Goal: Information Seeking & Learning: Learn about a topic

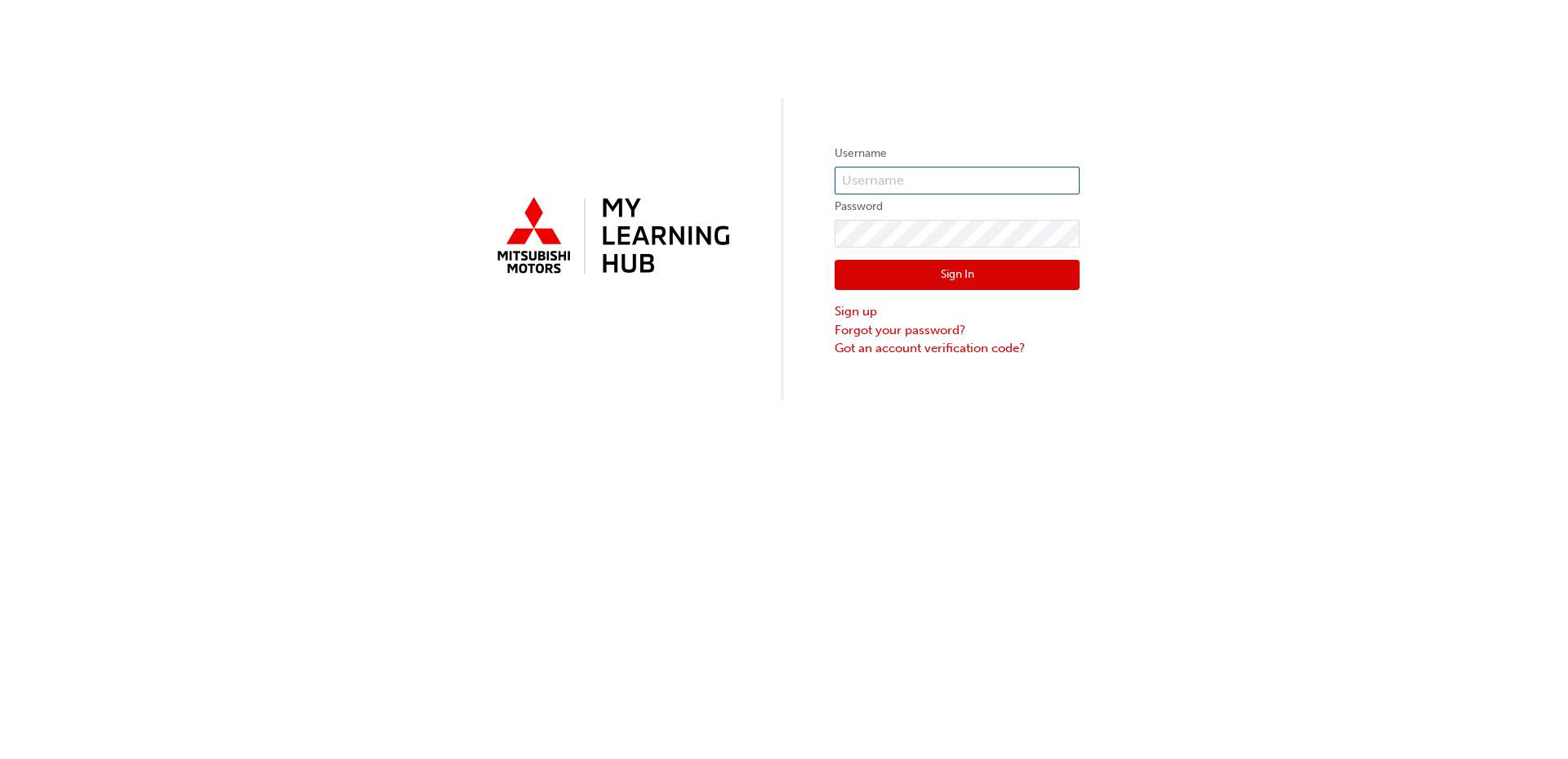
type input "0005834558"
click at [945, 293] on div "Sign In Sign up Forgot your password? Got an account verification code?" at bounding box center [958, 302] width 245 height 110
click at [950, 280] on button "Sign In" at bounding box center [958, 275] width 245 height 31
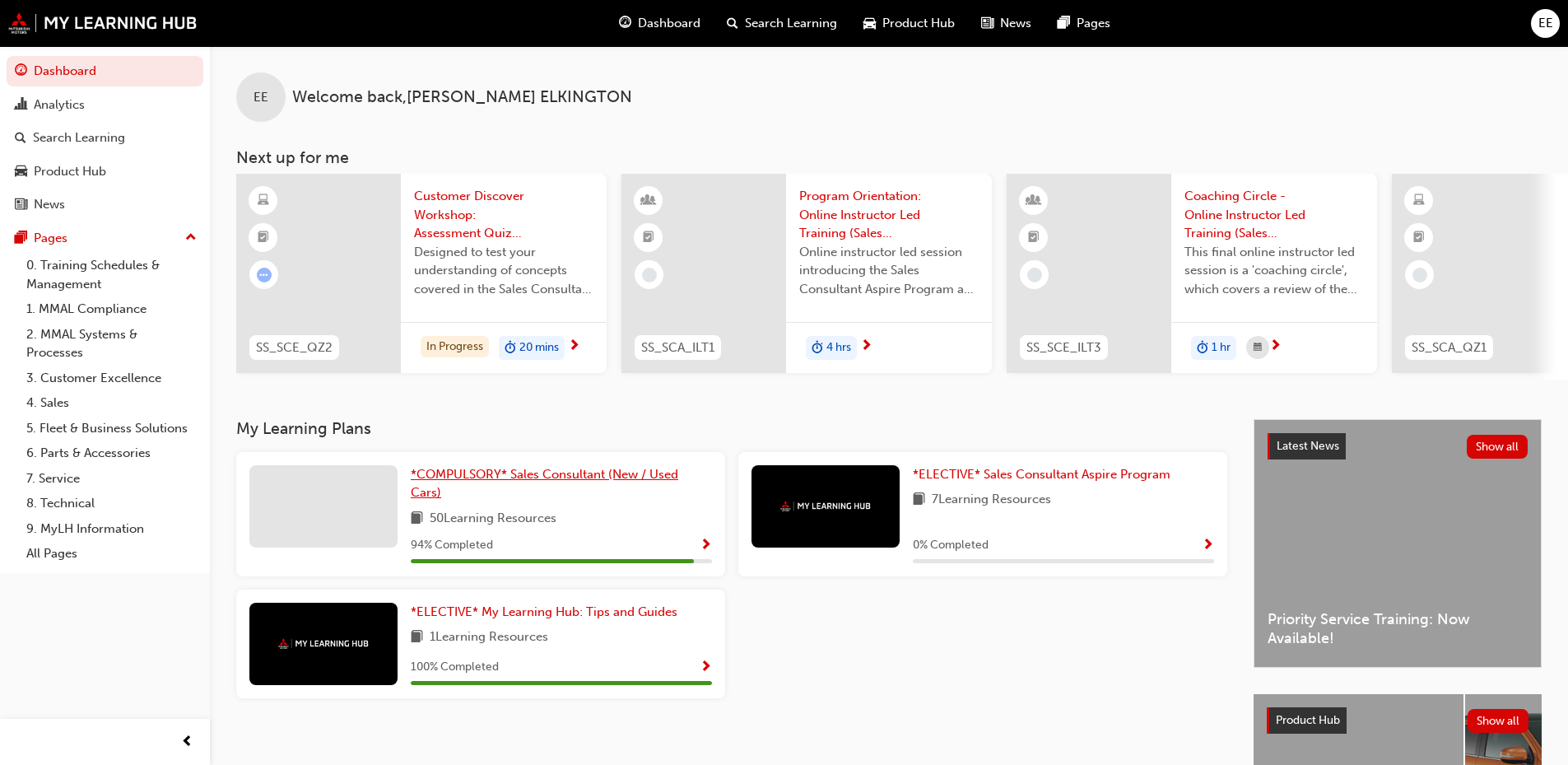
click at [642, 487] on span "*COMPULSORY* Sales Consultant (New / Used Cars)" at bounding box center [544, 483] width 267 height 33
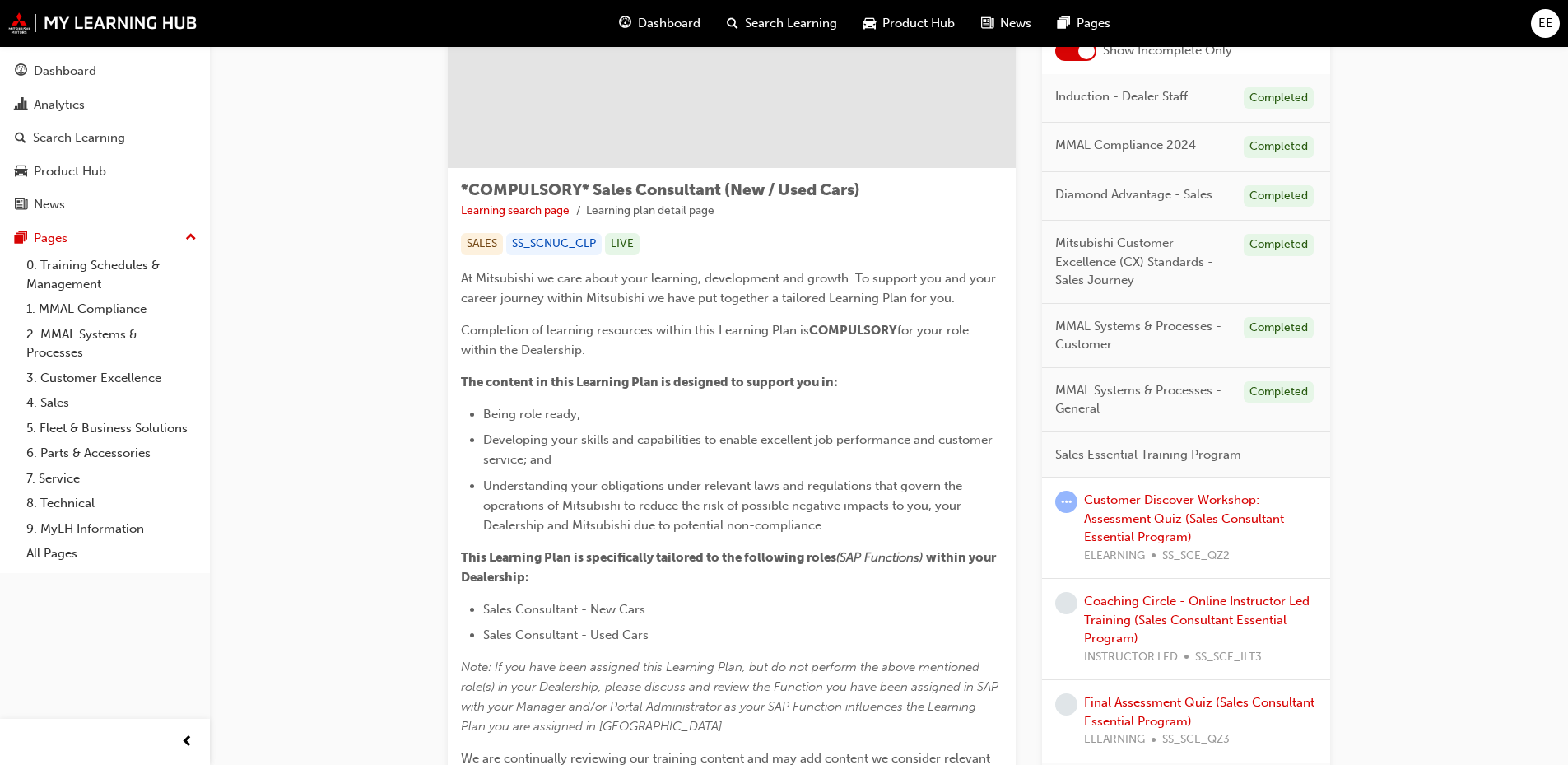
scroll to position [329, 0]
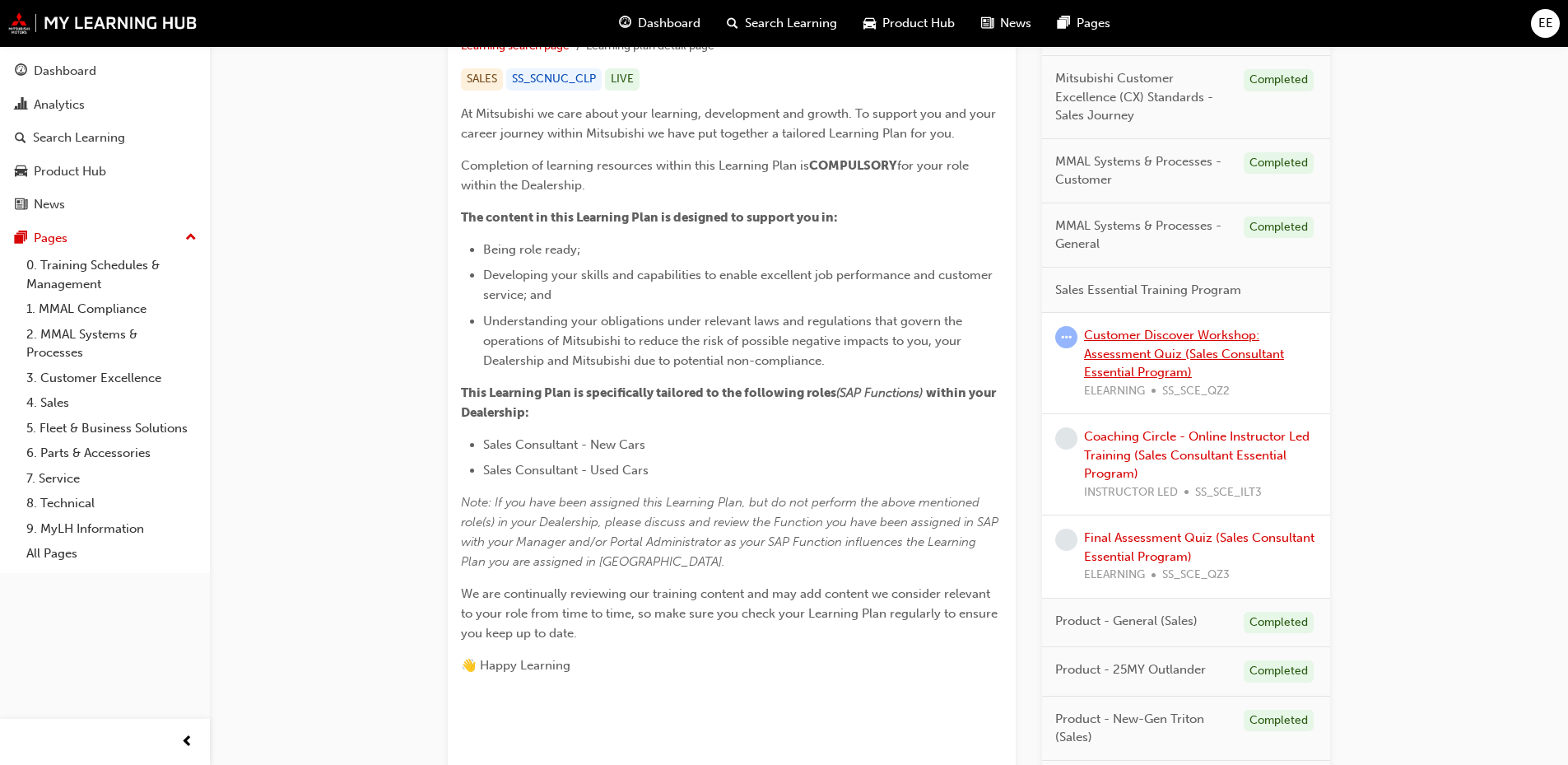
click at [1183, 370] on link "Customer Discover Workshop: Assessment Quiz (Sales Consultant Essential Program)" at bounding box center [1184, 354] width 200 height 52
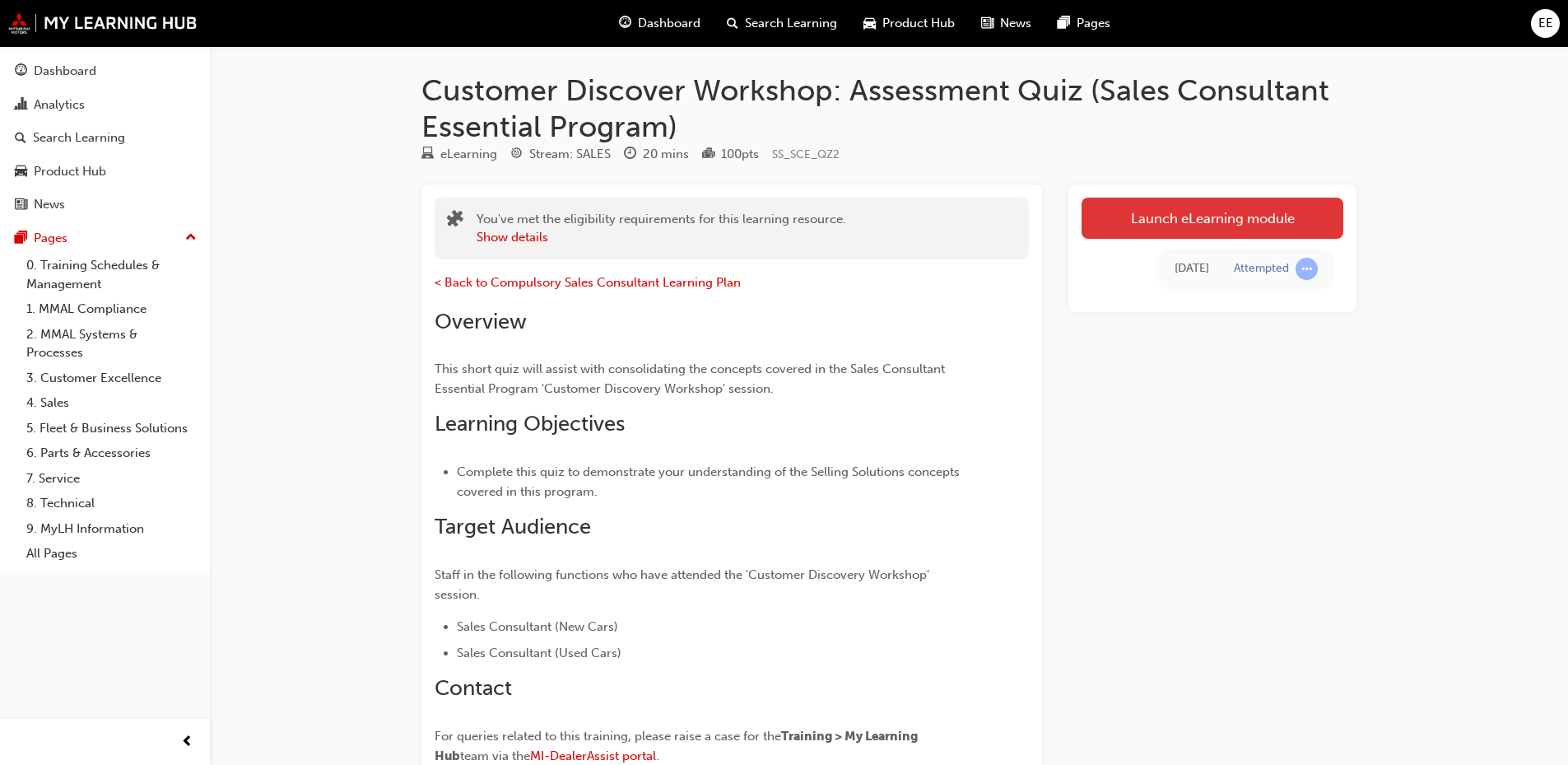
click at [1180, 201] on link "Launch eLearning module" at bounding box center [1212, 218] width 261 height 41
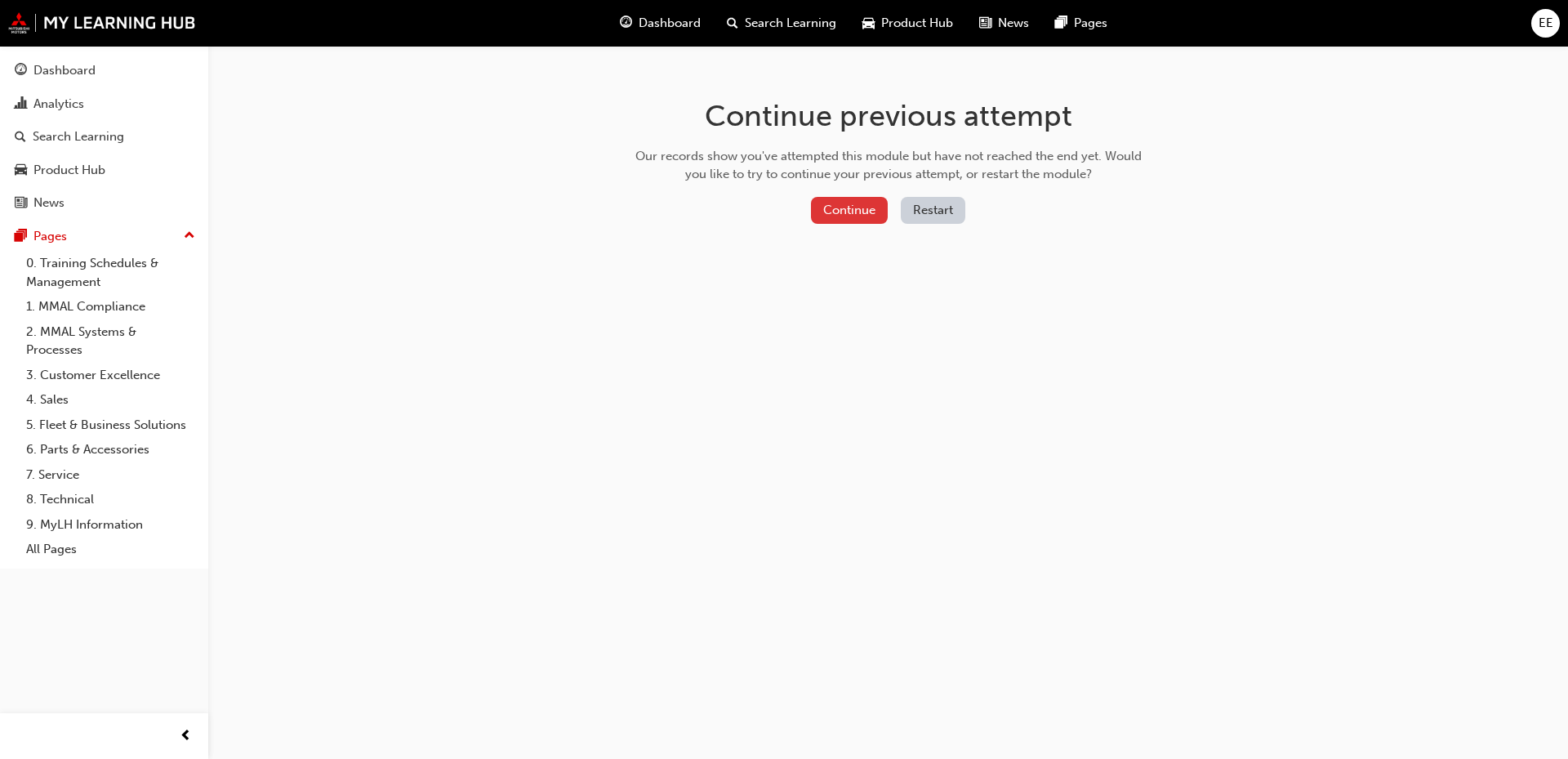
click at [817, 222] on button "Continue" at bounding box center [849, 211] width 76 height 27
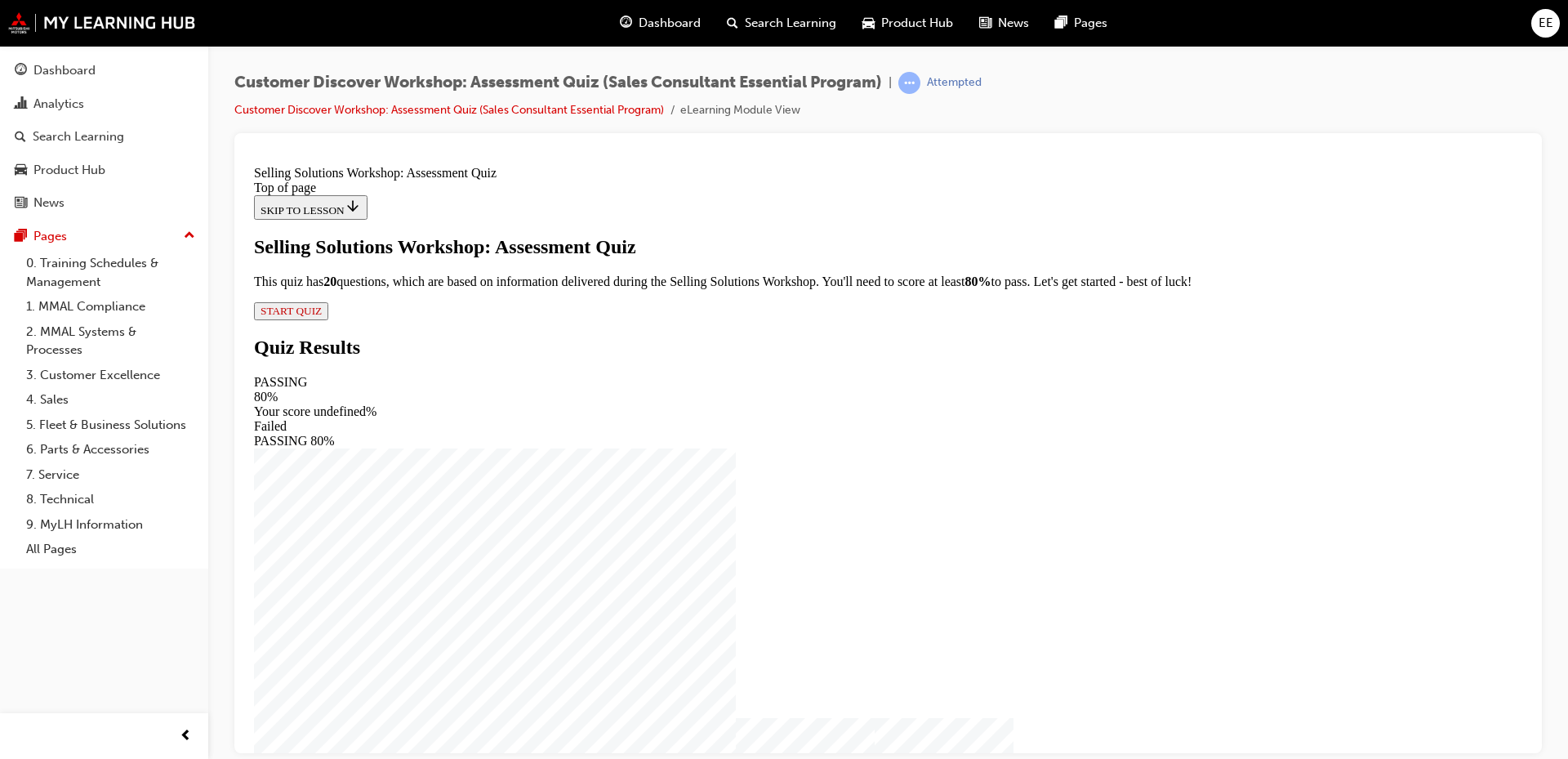
click at [322, 316] on span "START QUIZ" at bounding box center [291, 310] width 61 height 12
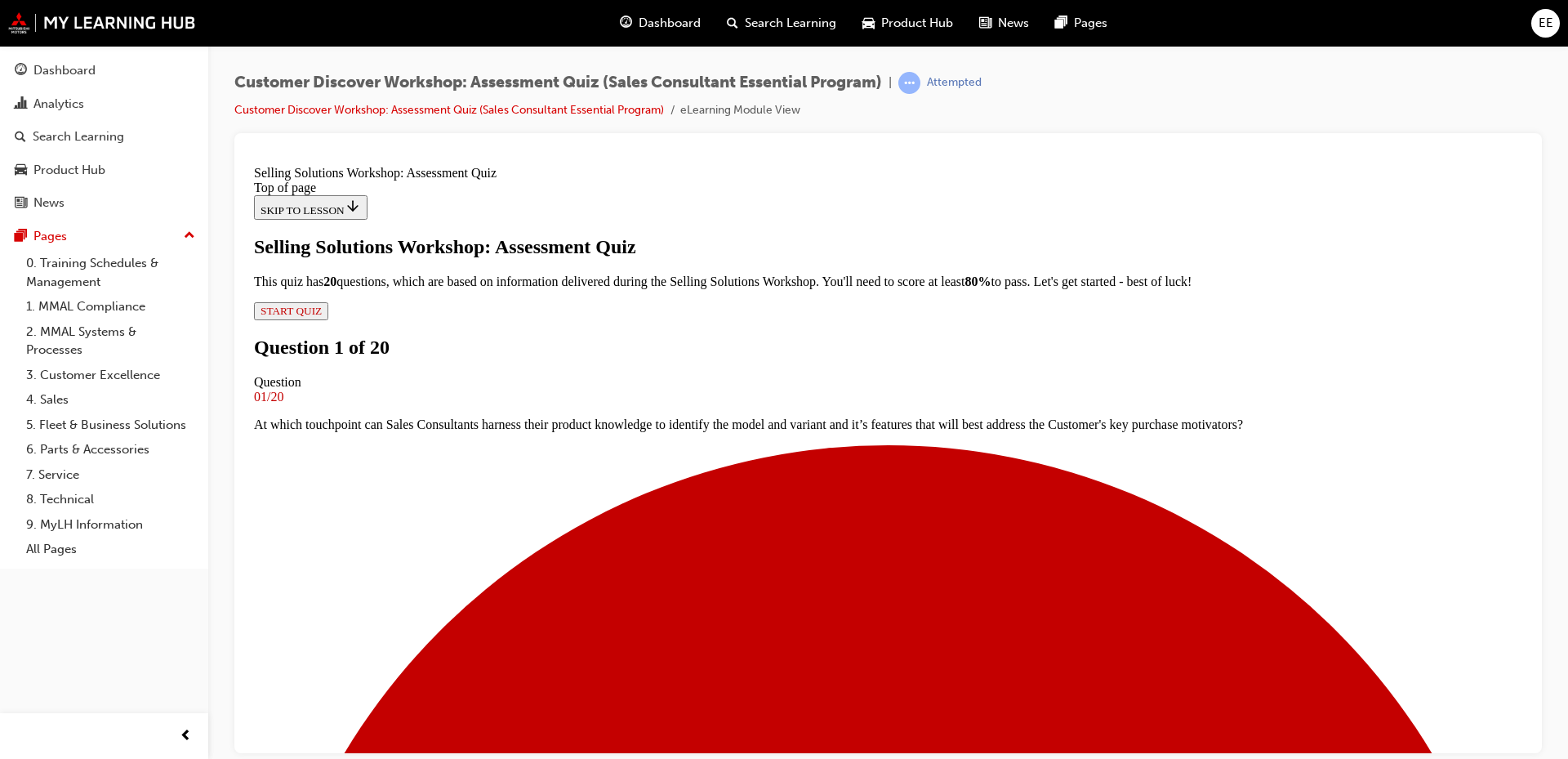
scroll to position [163, 0]
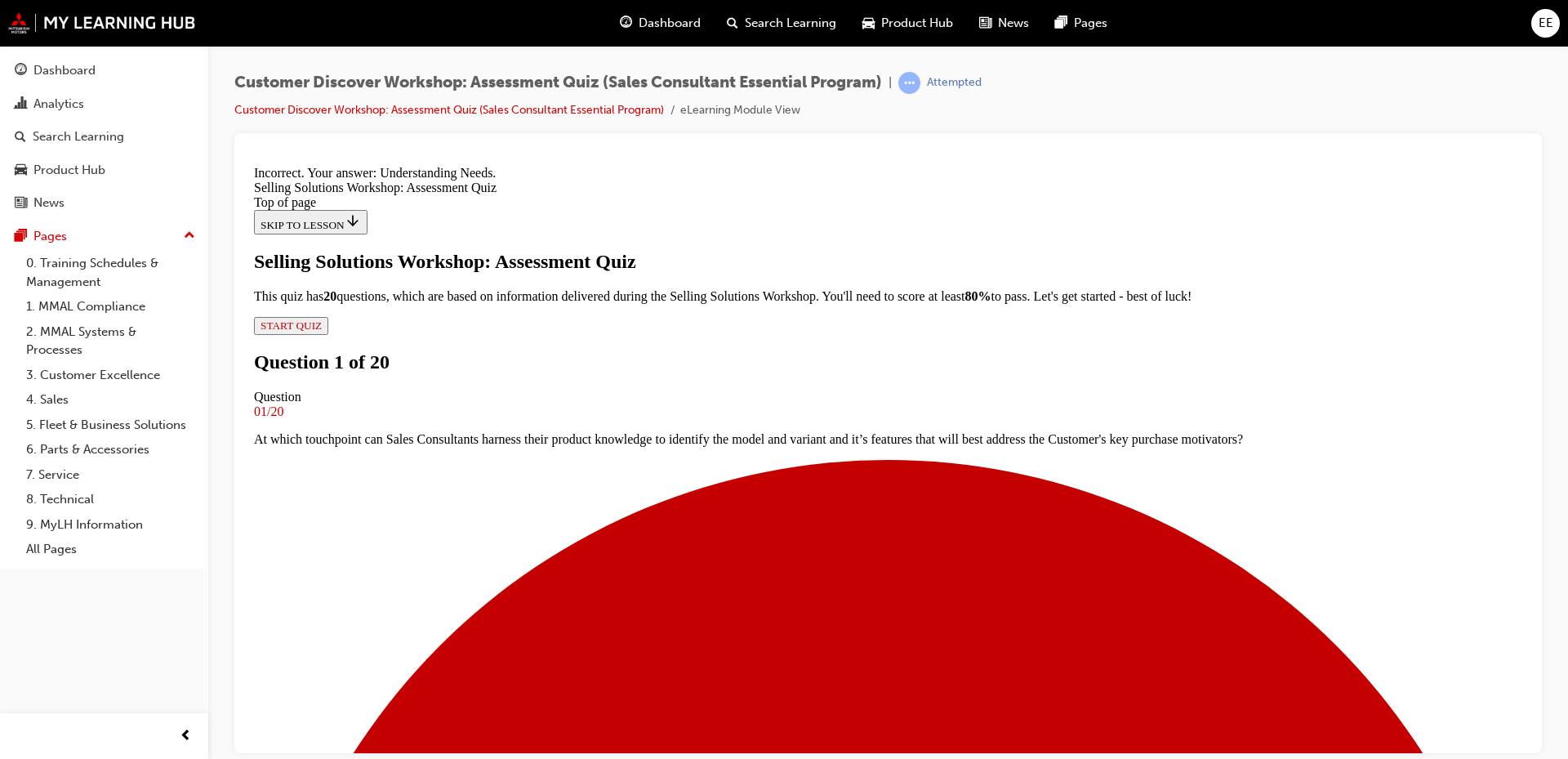
scroll to position [293, 0]
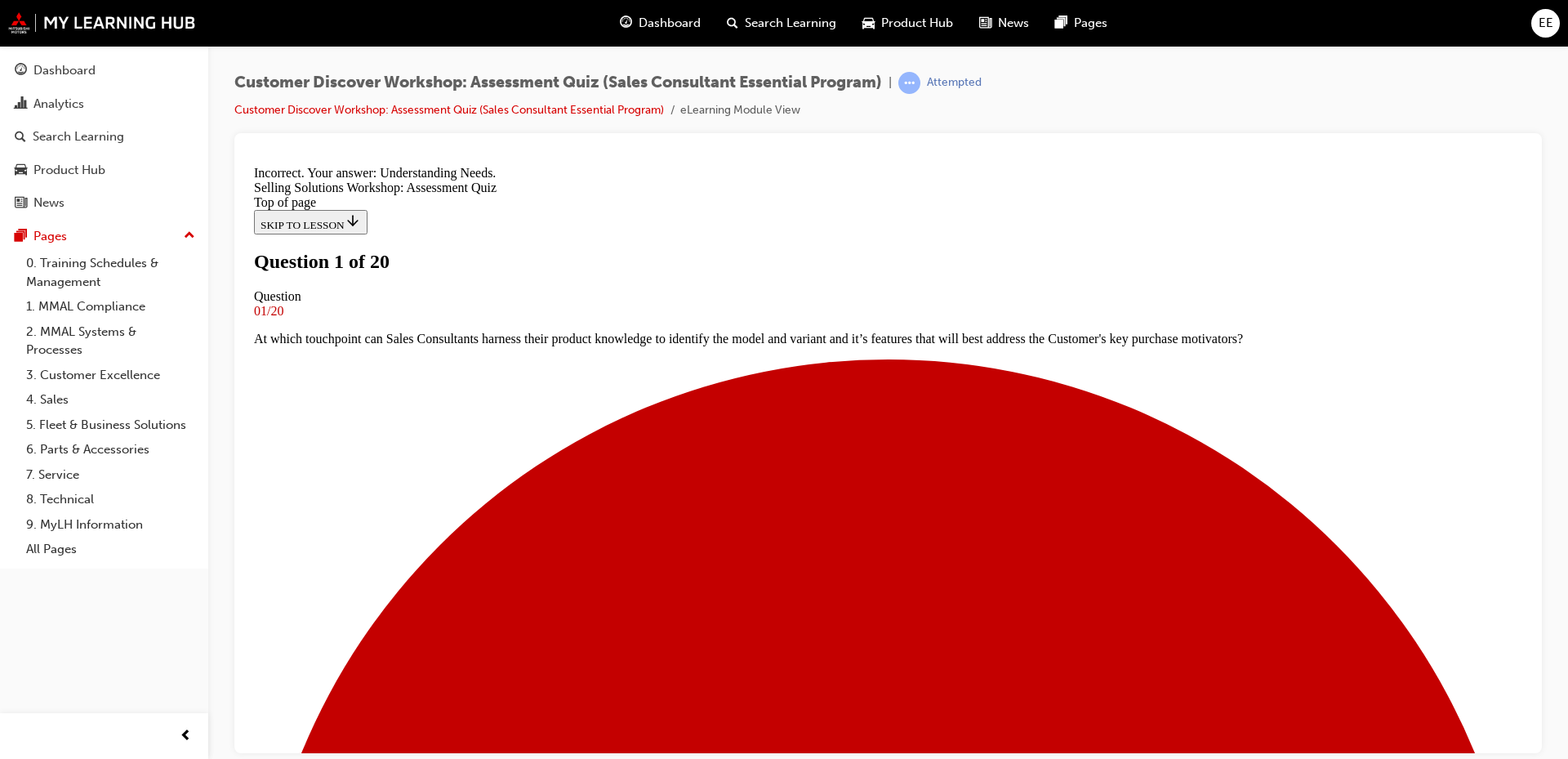
scroll to position [82, 0]
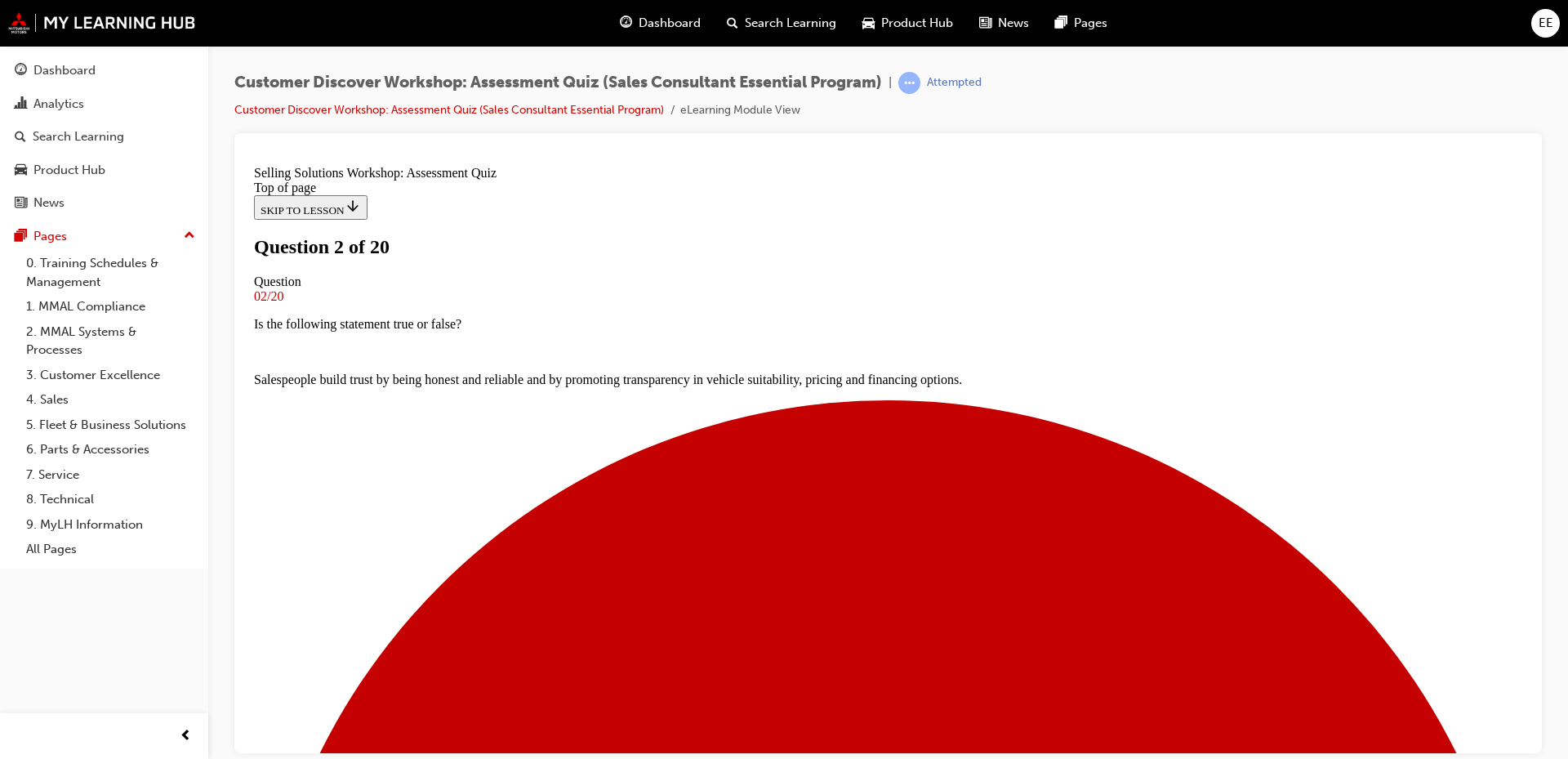
scroll to position [220, 0]
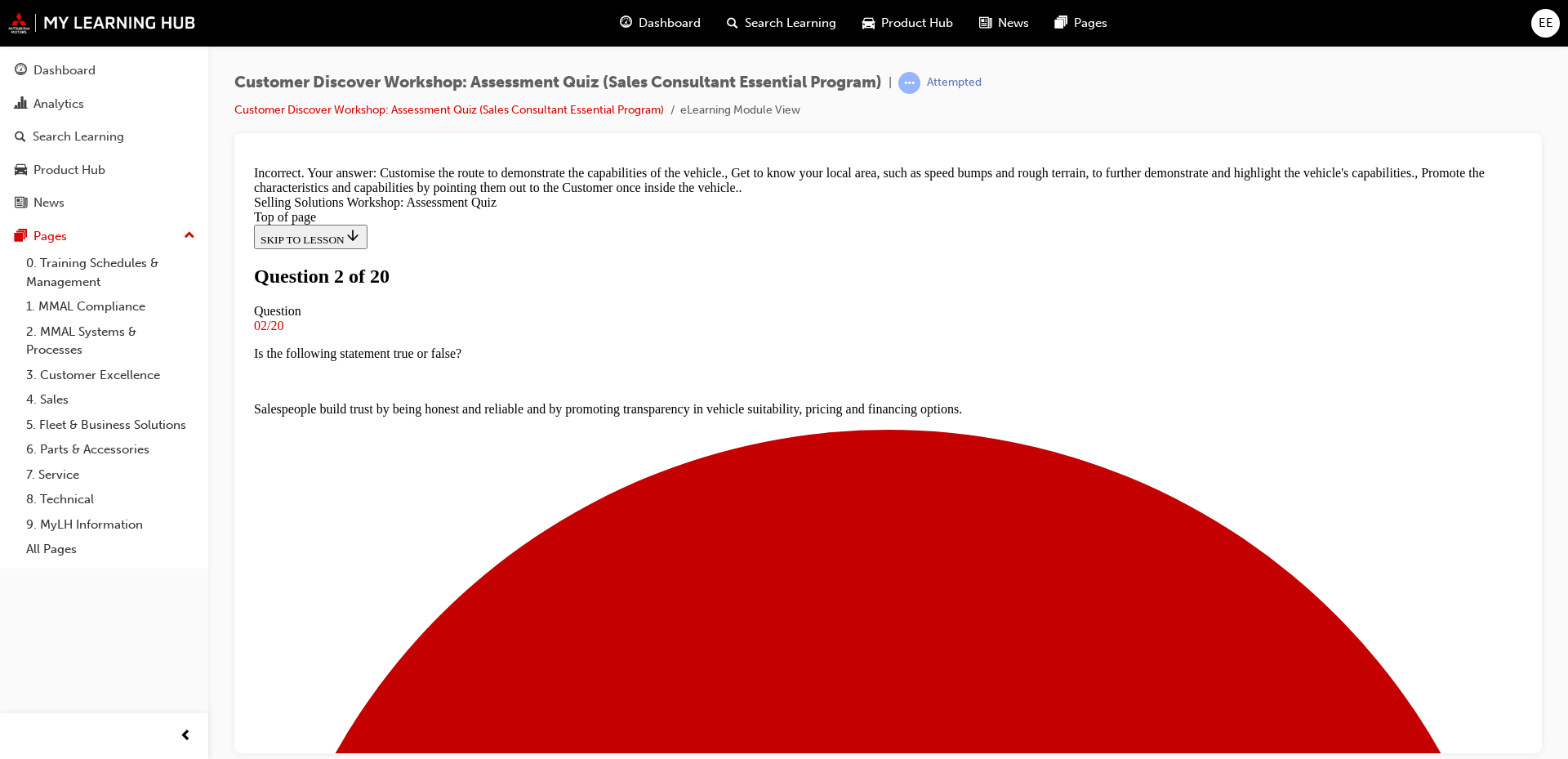
scroll to position [386, 0]
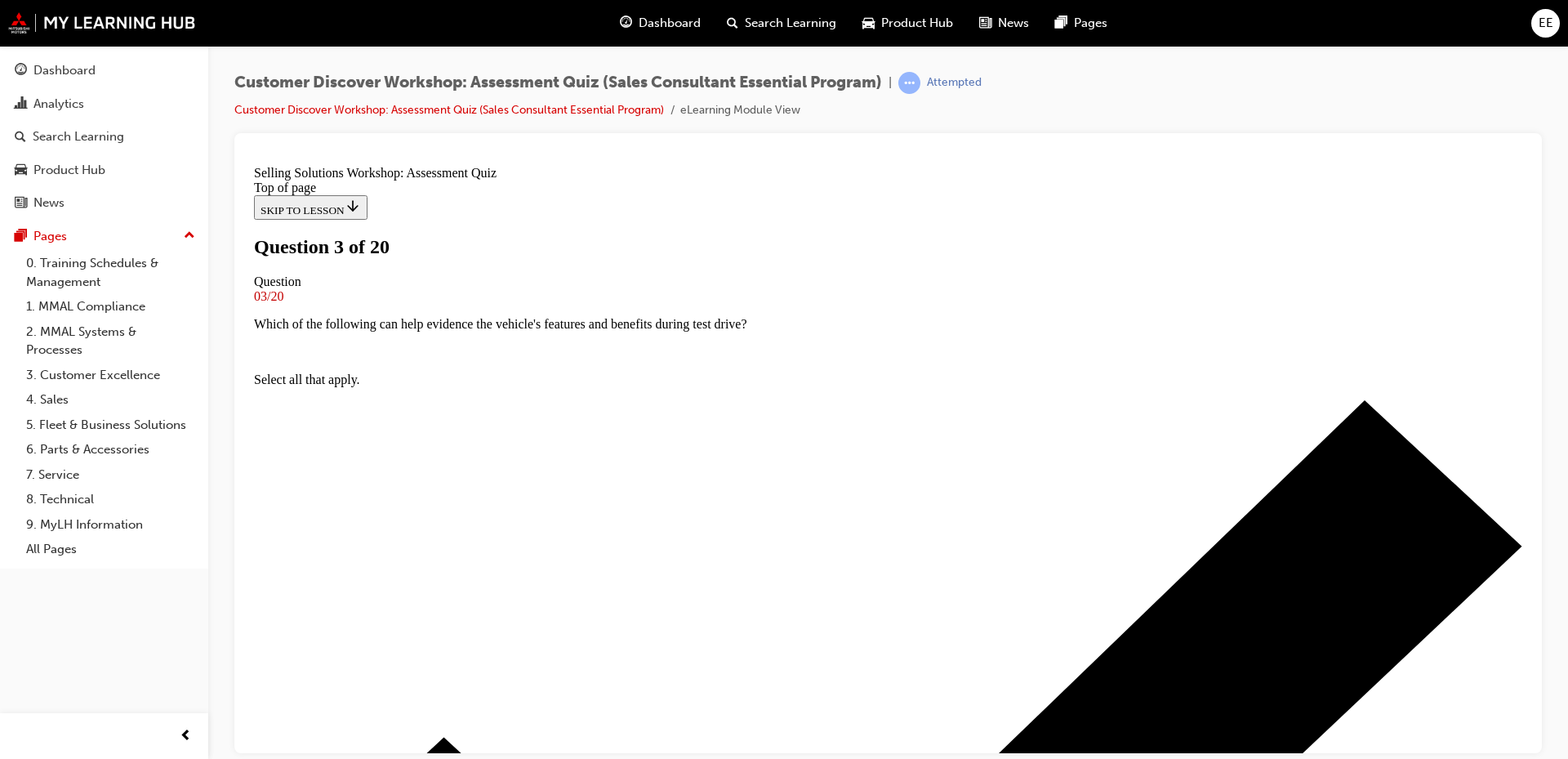
scroll to position [138, 0]
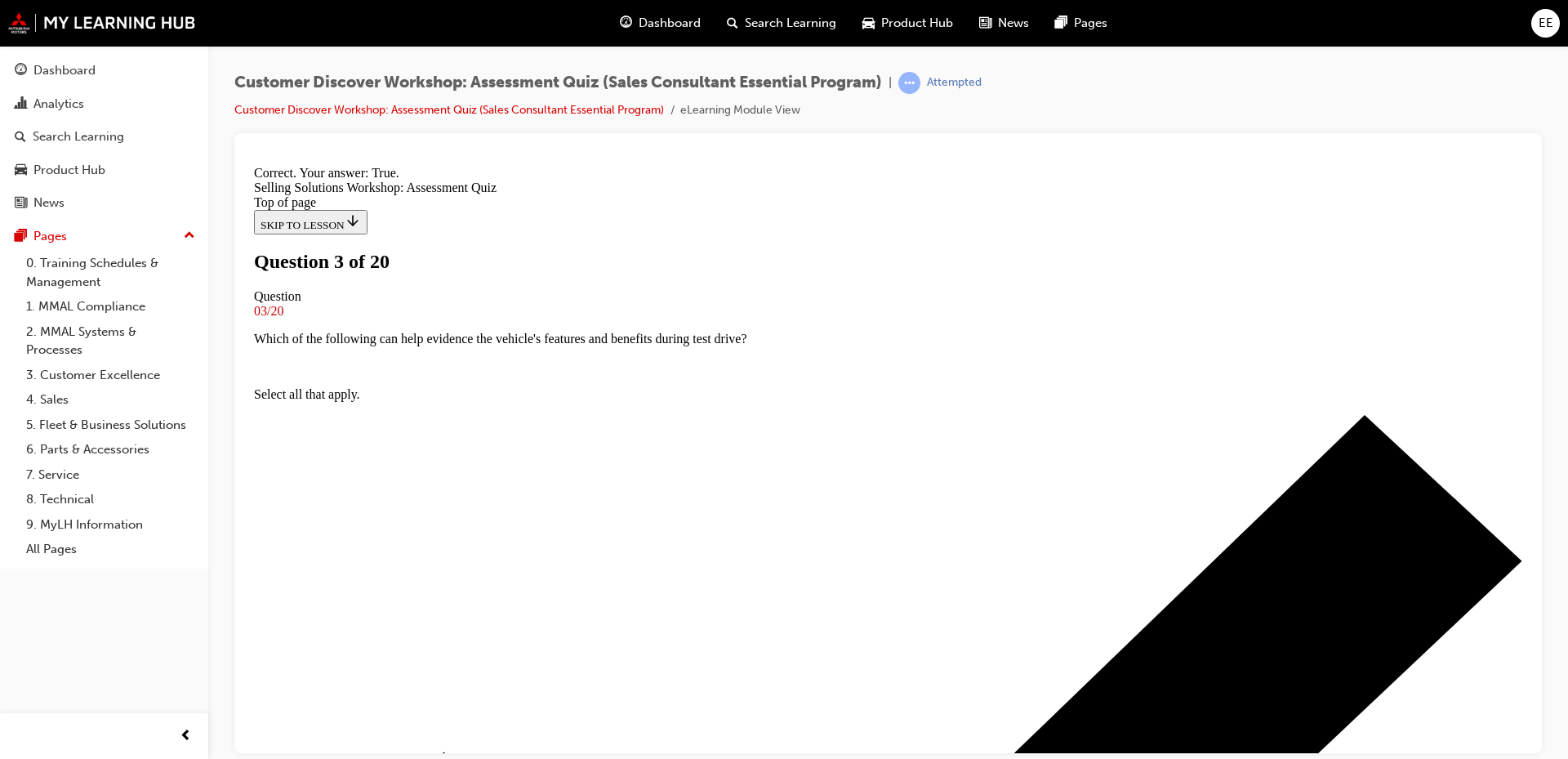
scroll to position [190, 0]
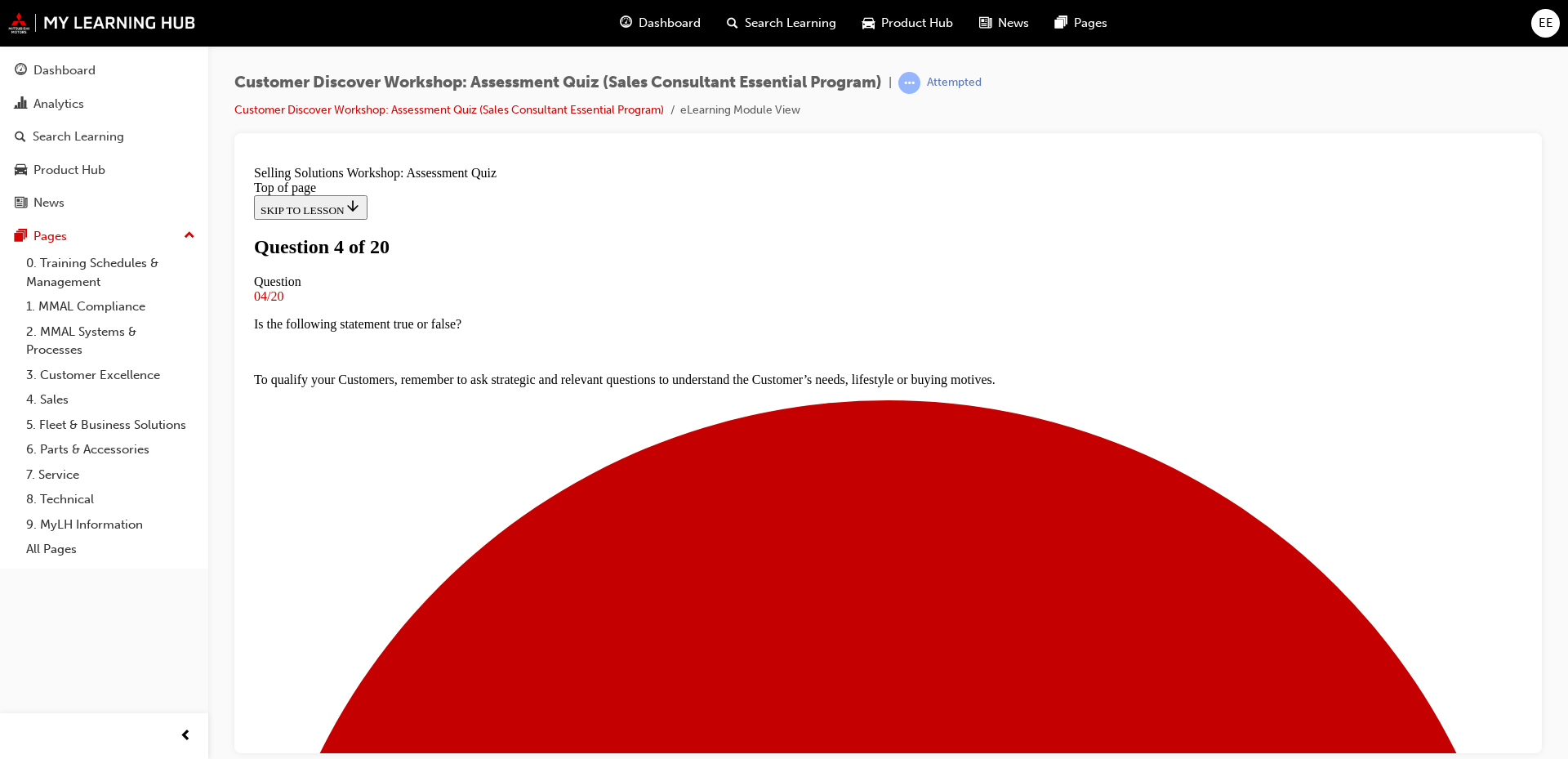
scroll to position [160, 0]
drag, startPoint x: 826, startPoint y: 565, endPoint x: 825, endPoint y: 557, distance: 8.1
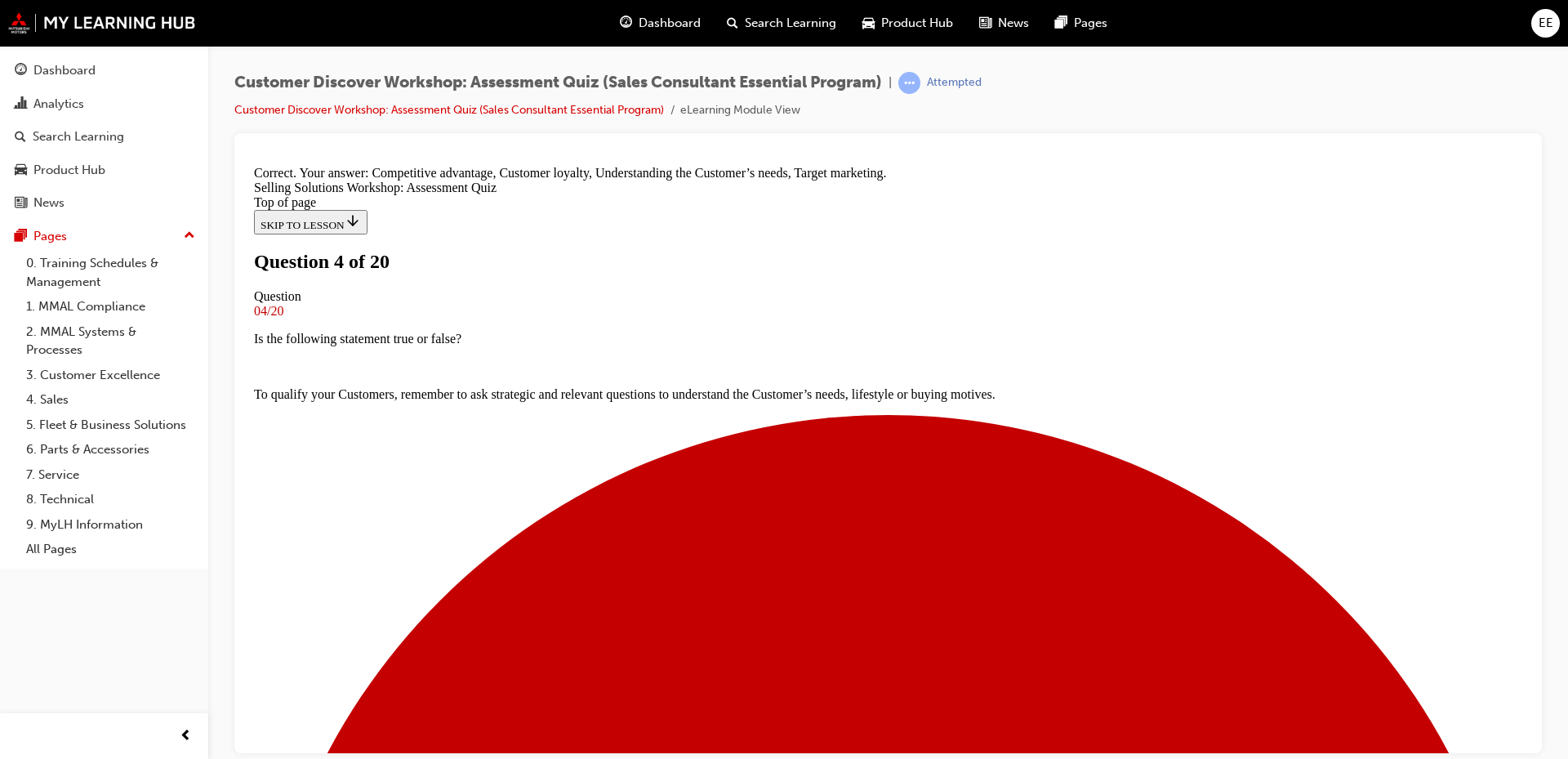
scroll to position [293, 0]
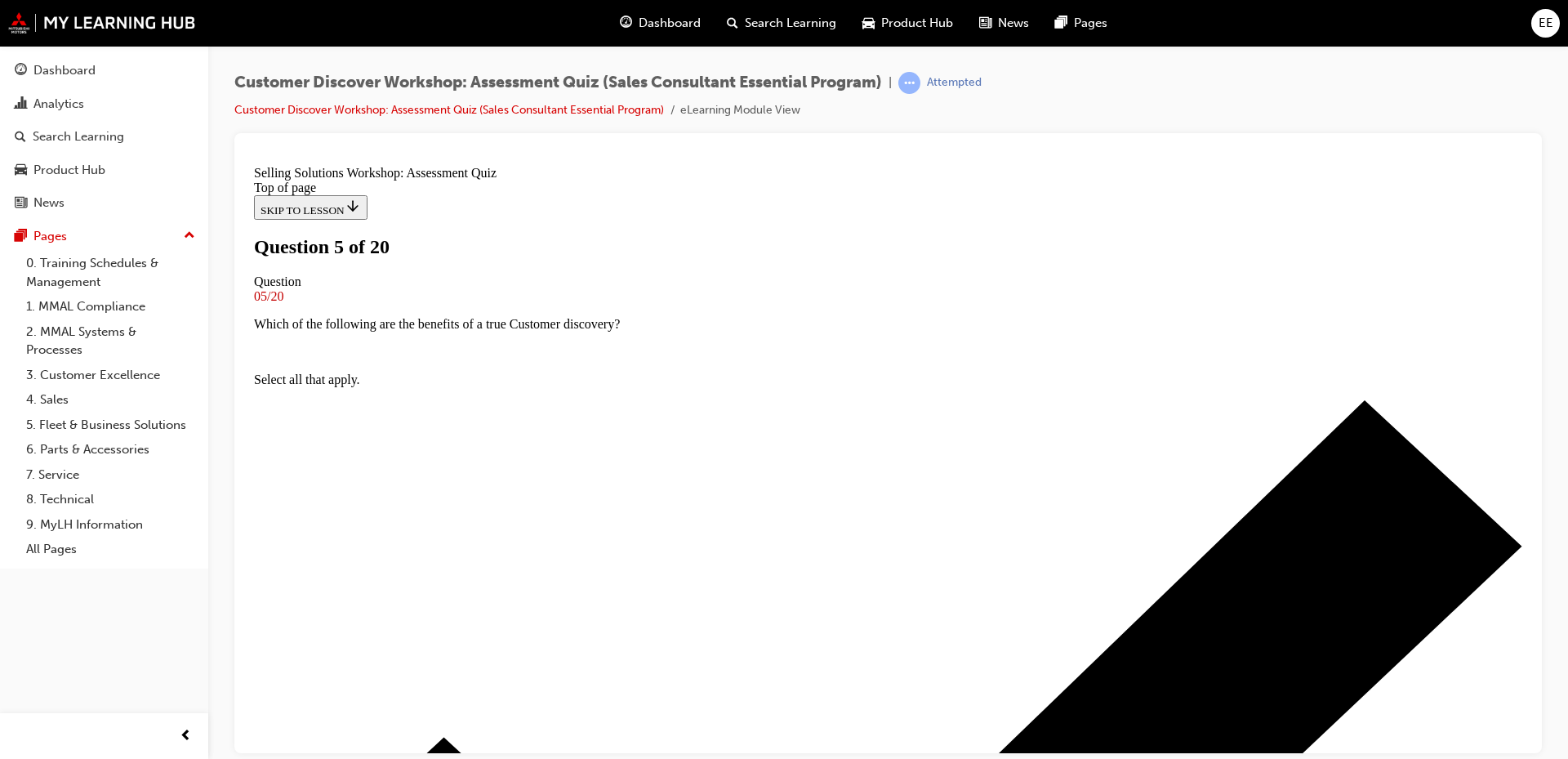
scroll to position [82, 0]
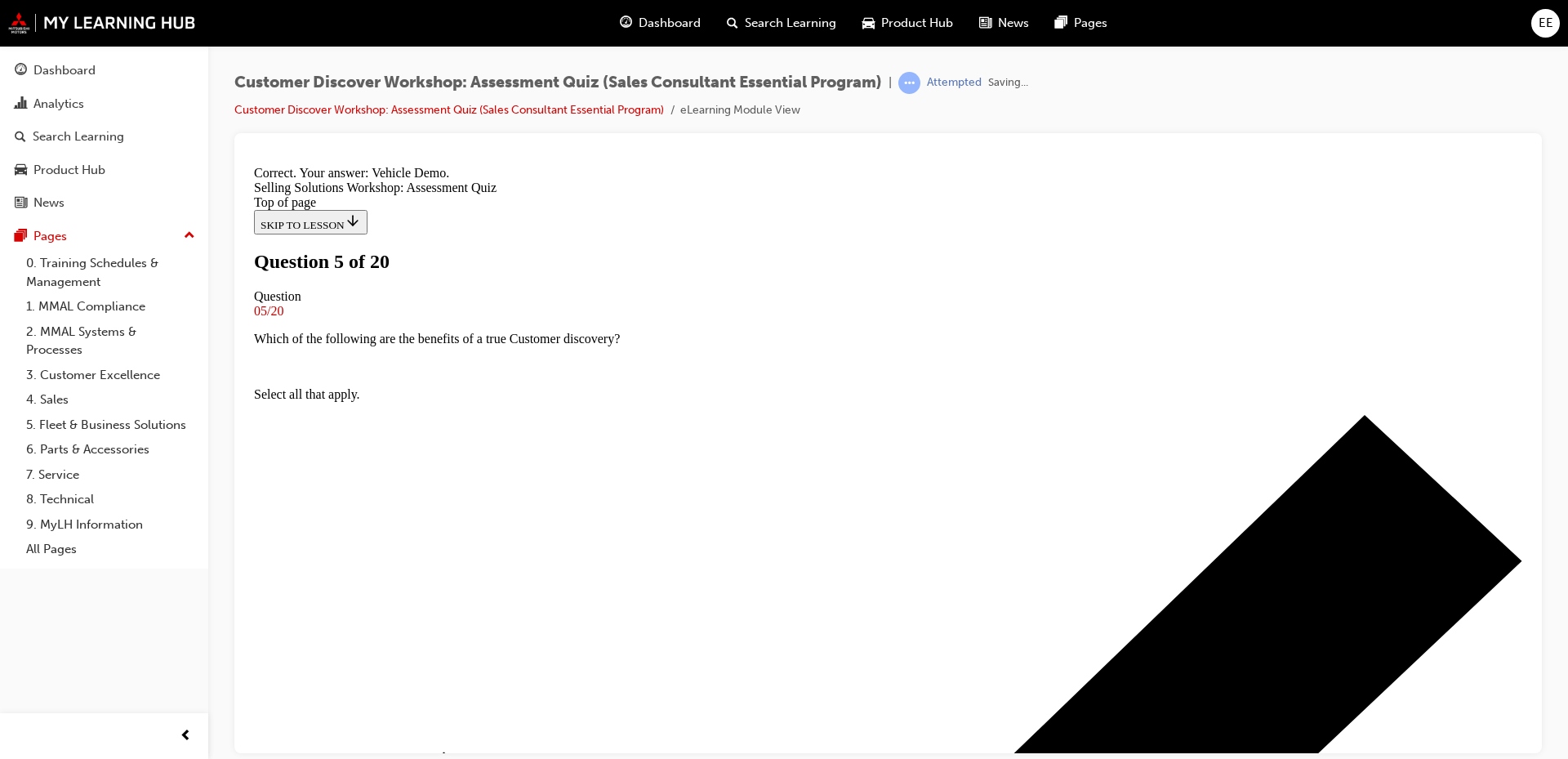
scroll to position [264, 0]
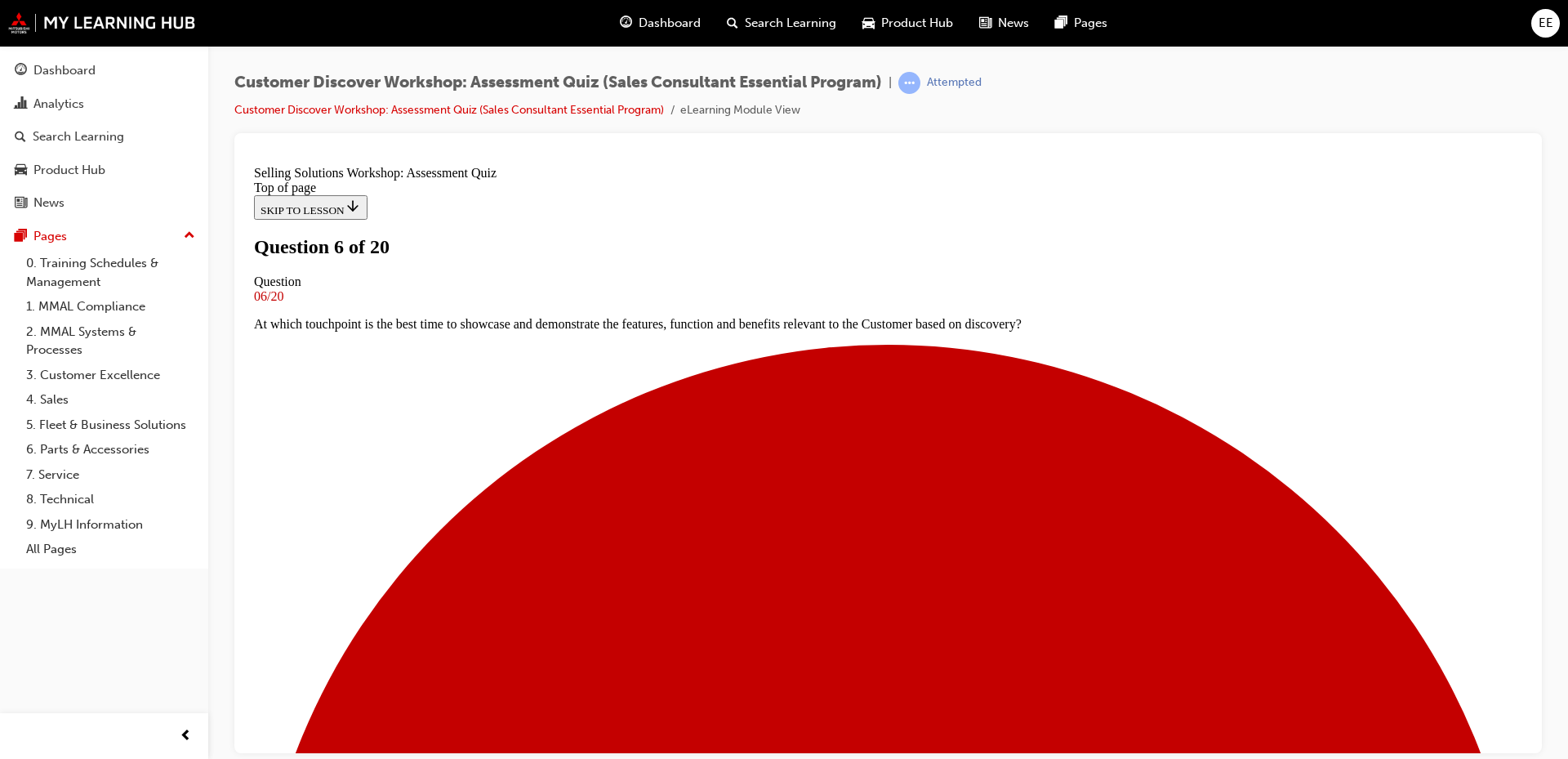
scroll to position [219, 0]
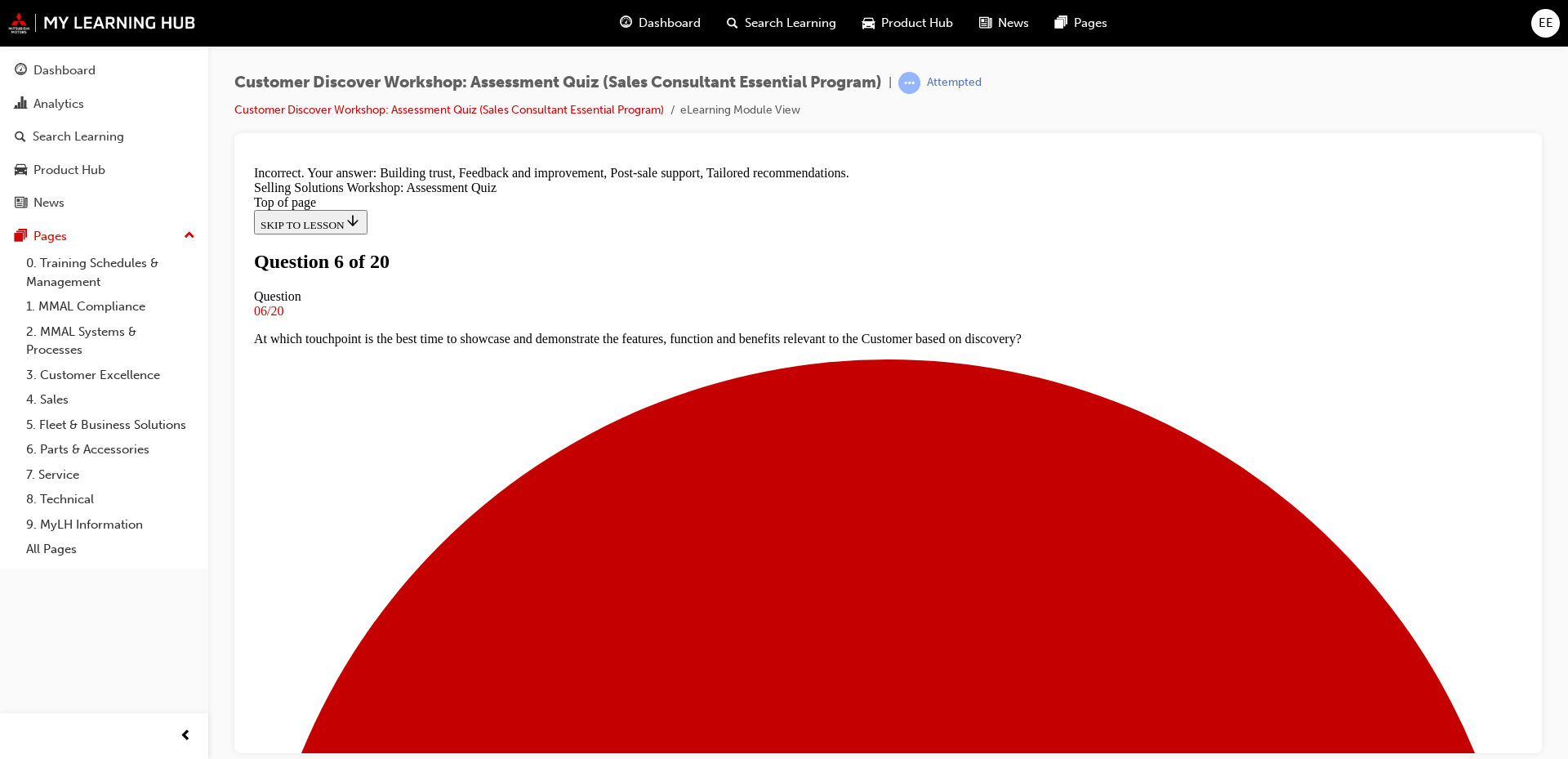
scroll to position [386, 0]
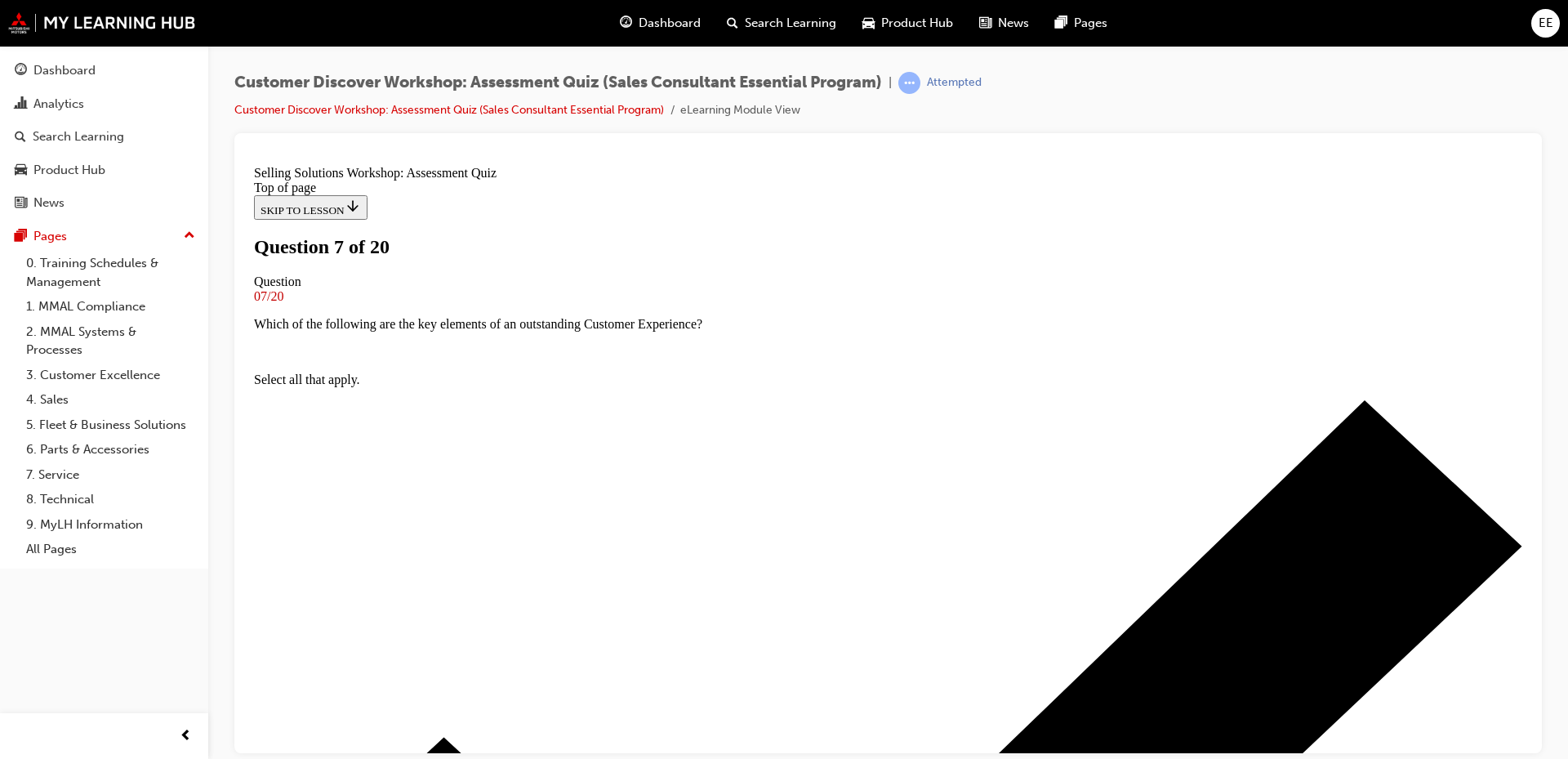
scroll to position [138, 0]
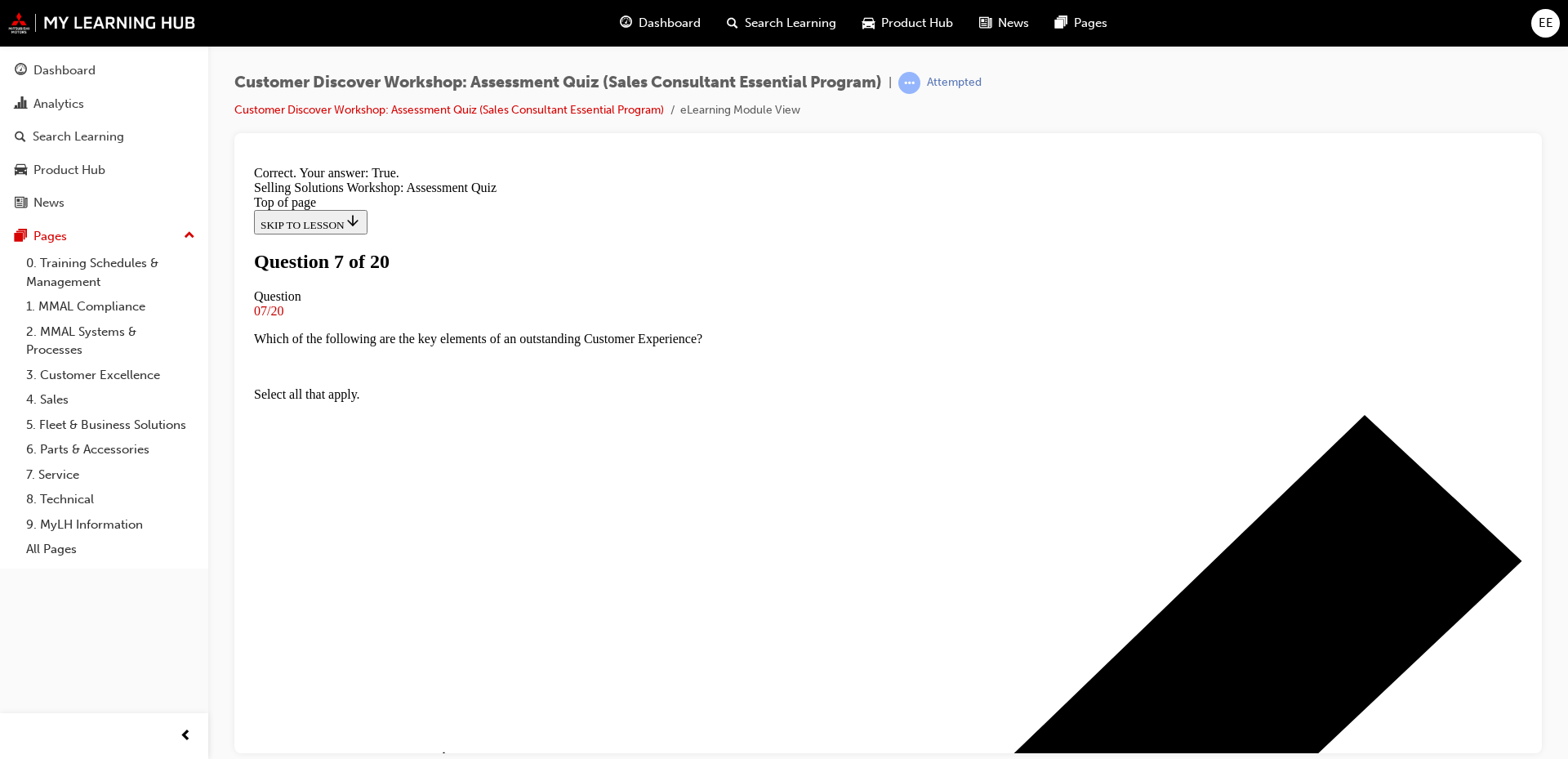
scroll to position [190, 0]
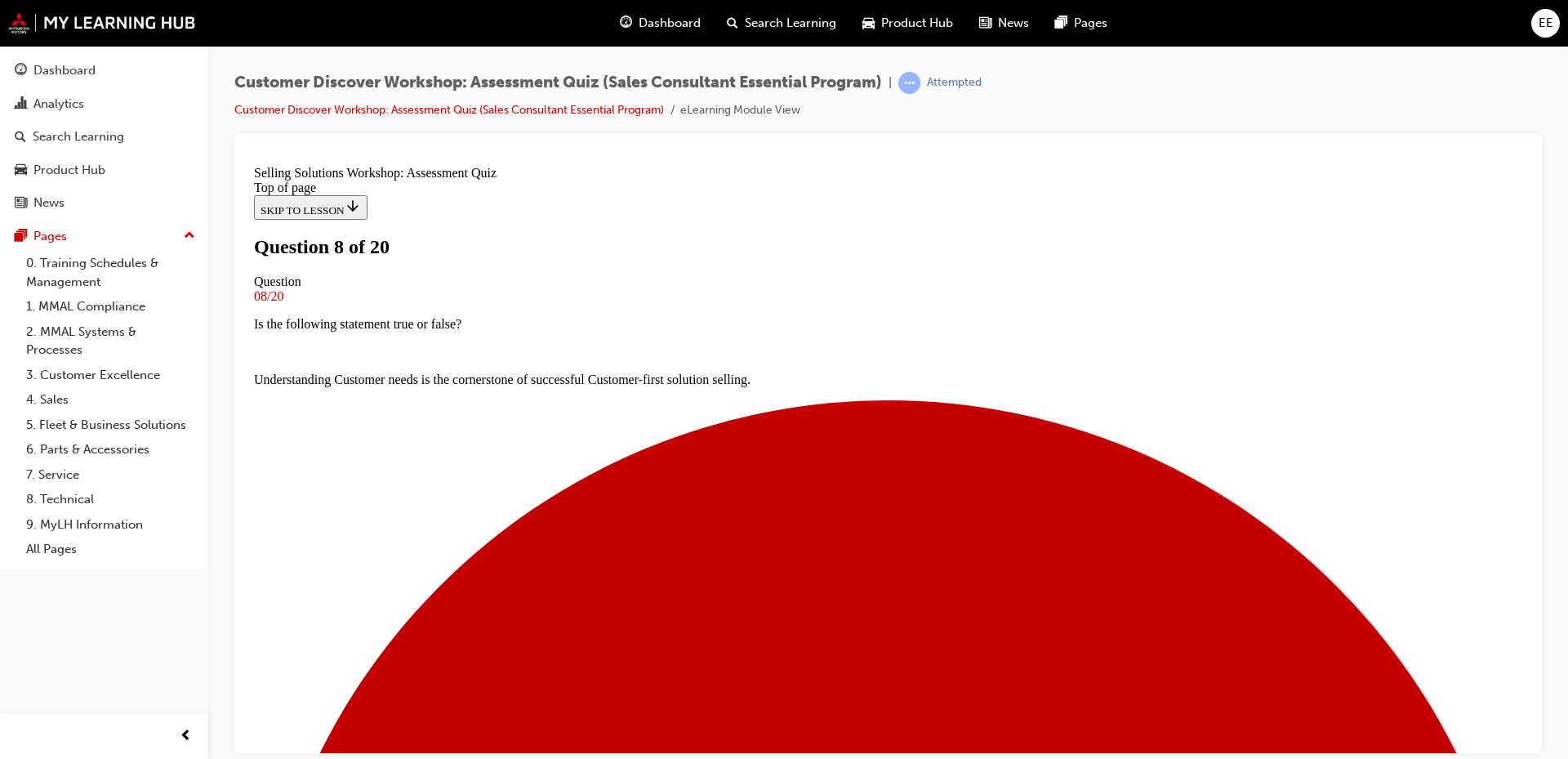
scroll to position [186, 0]
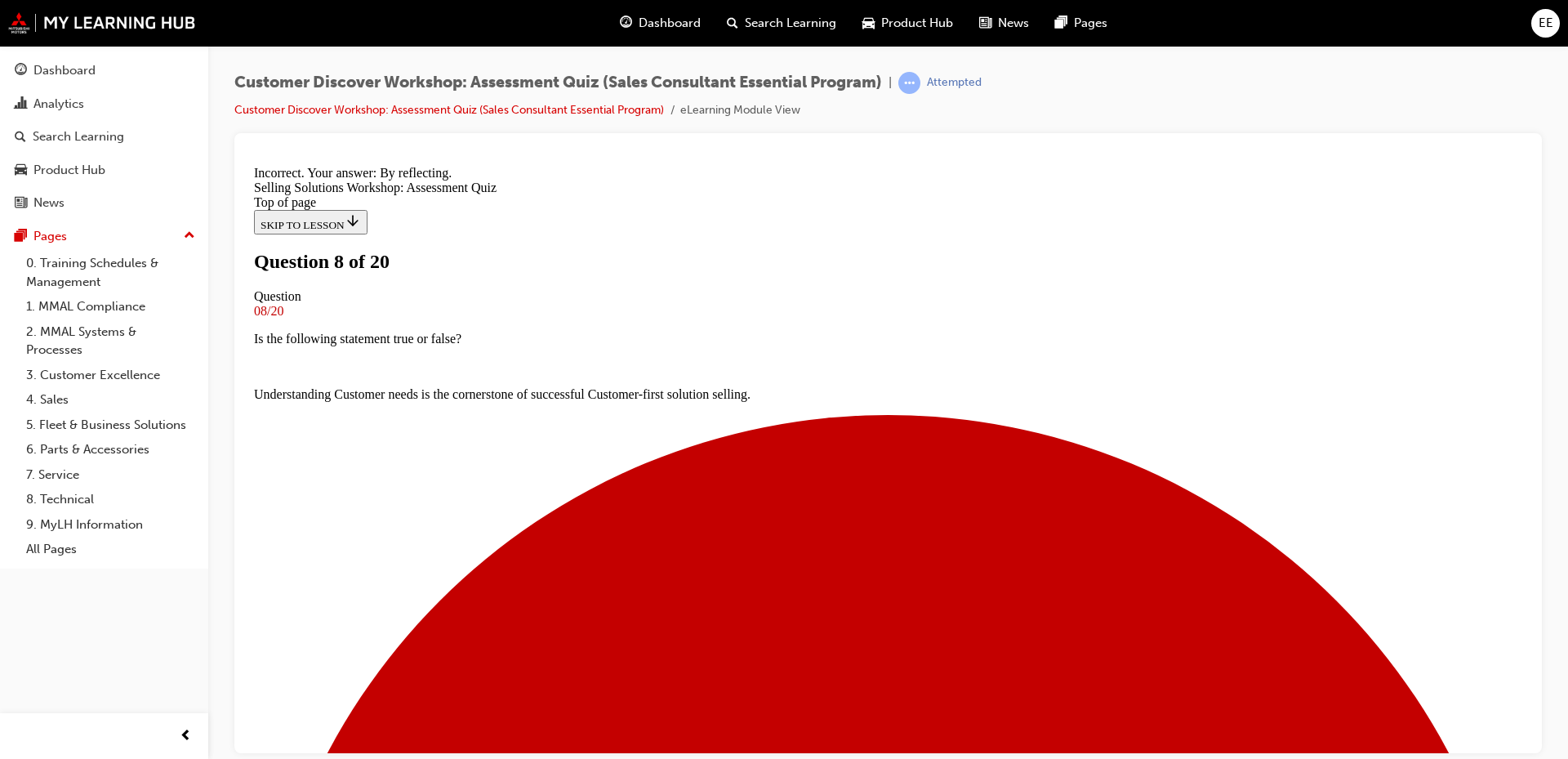
scroll to position [237, 0]
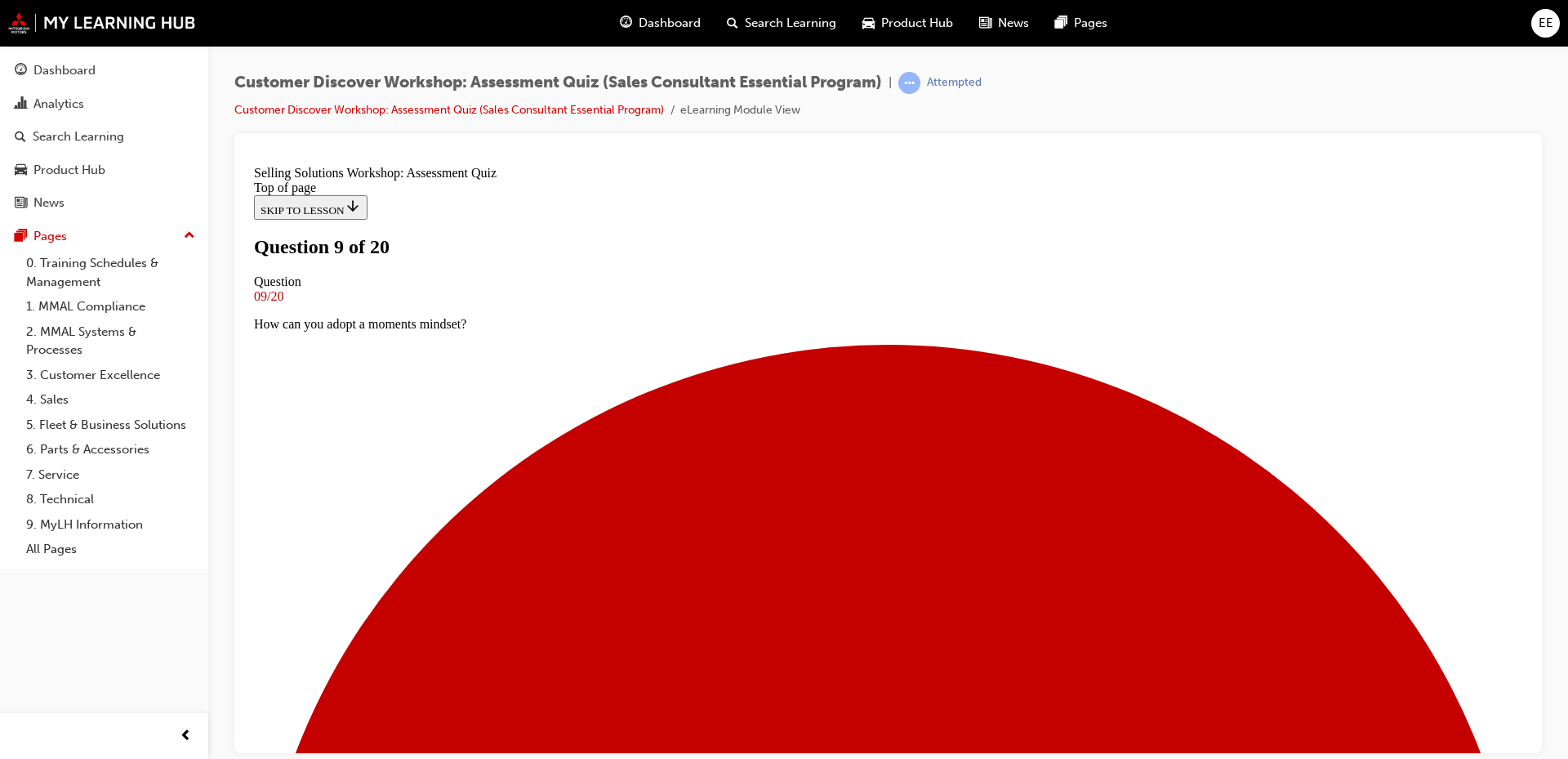
scroll to position [163, 0]
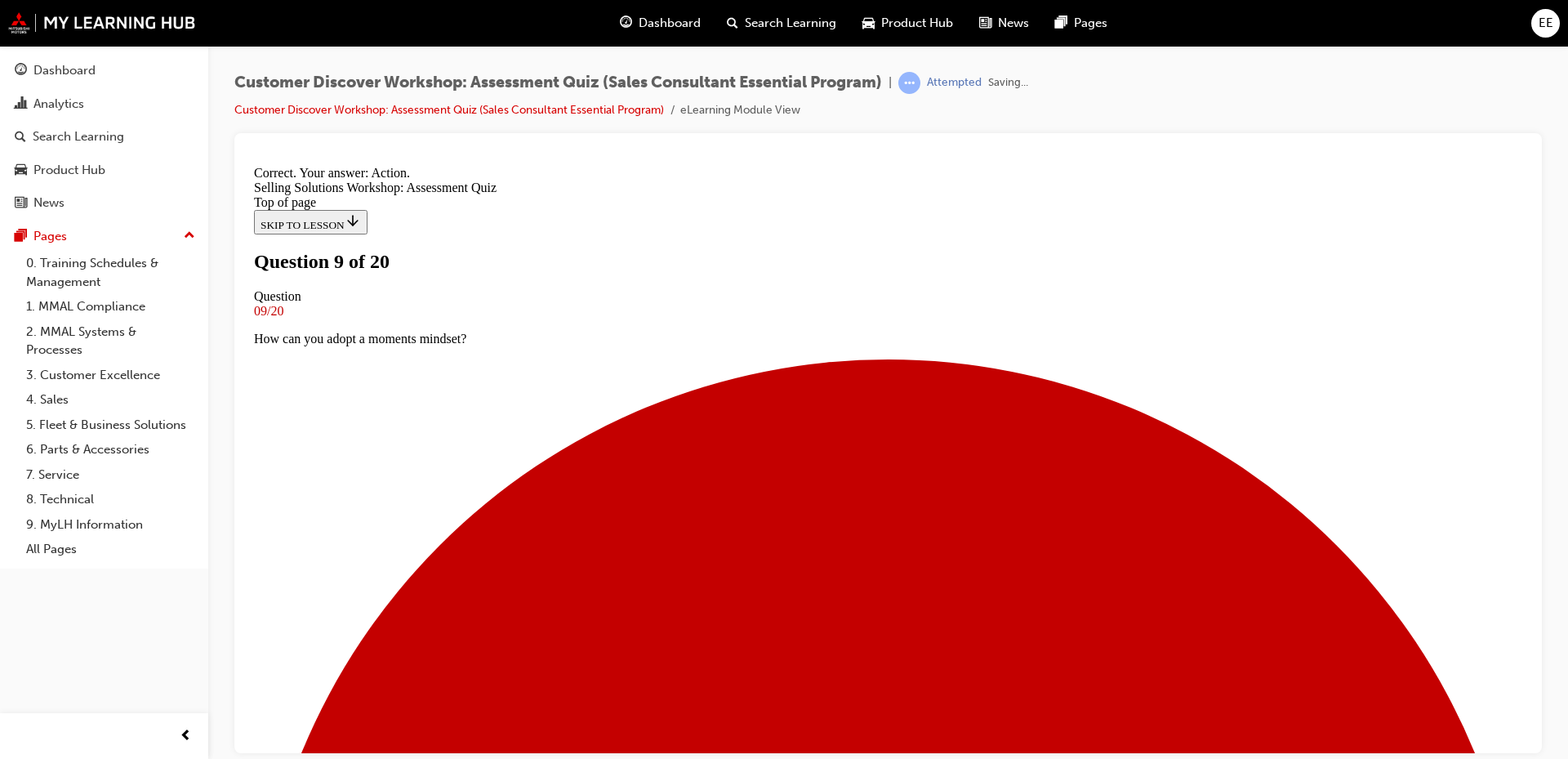
scroll to position [264, 0]
drag, startPoint x: 893, startPoint y: 685, endPoint x: 895, endPoint y: 677, distance: 8.2
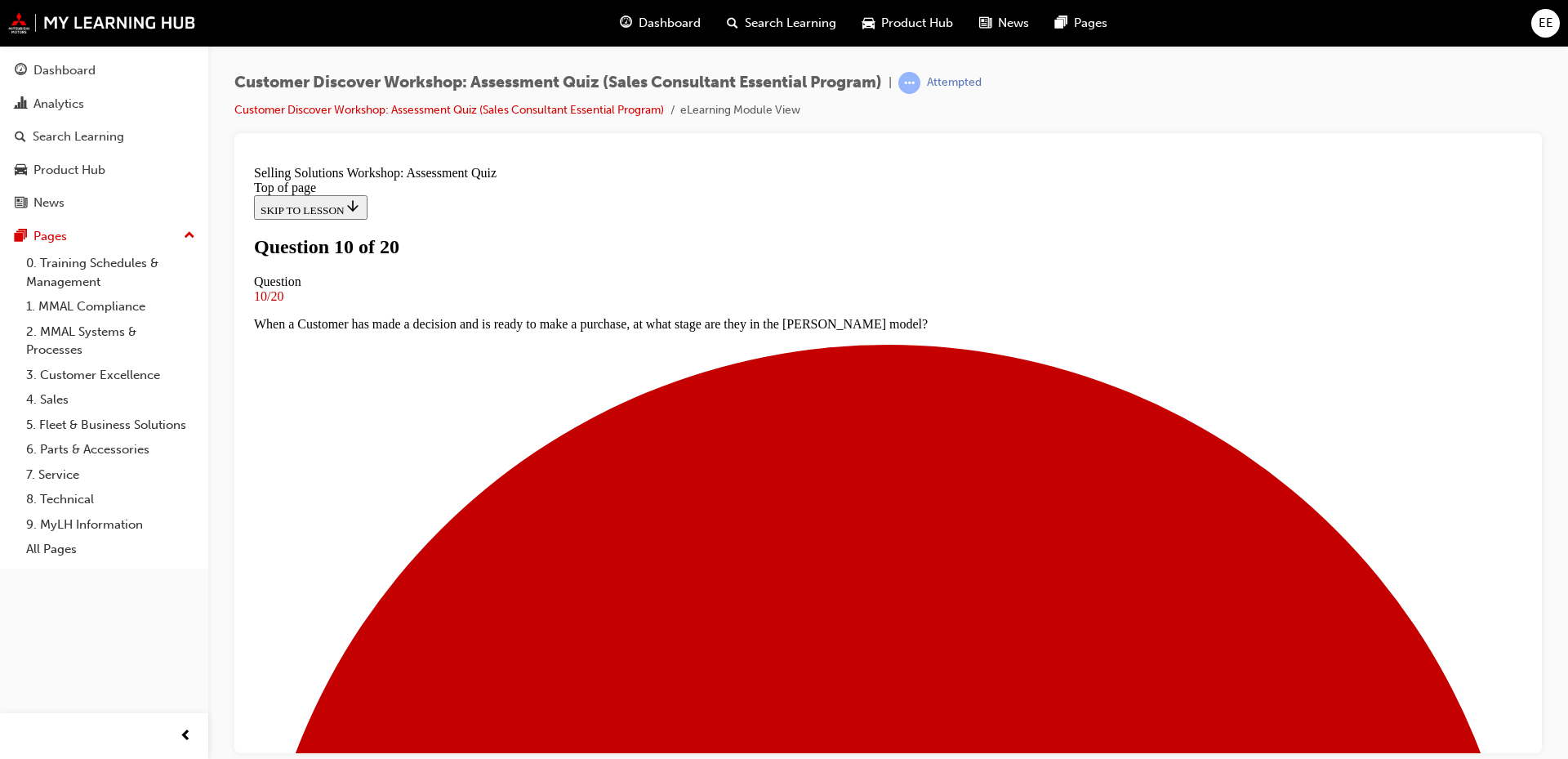
scroll to position [163, 0]
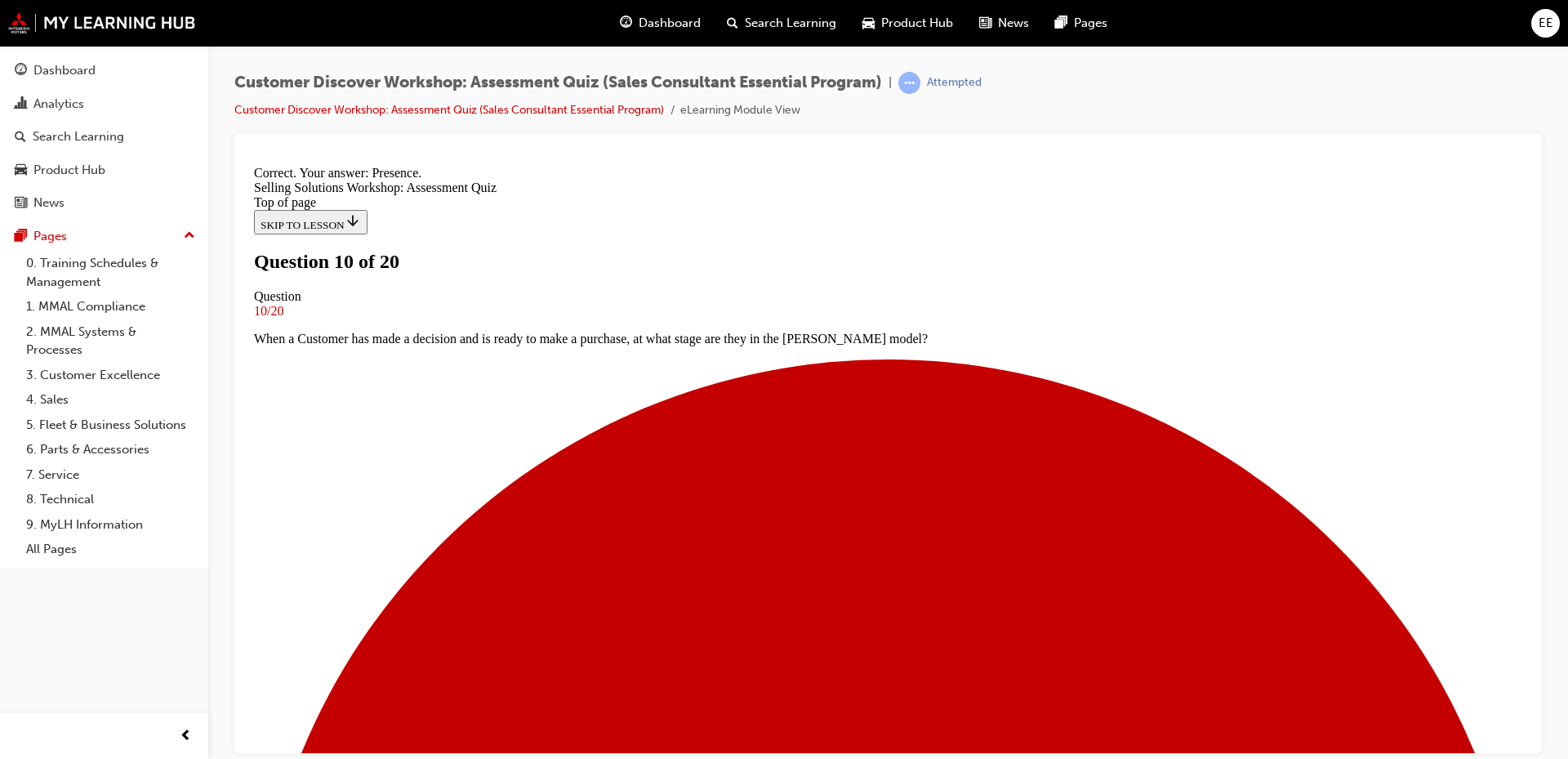
scroll to position [237, 0]
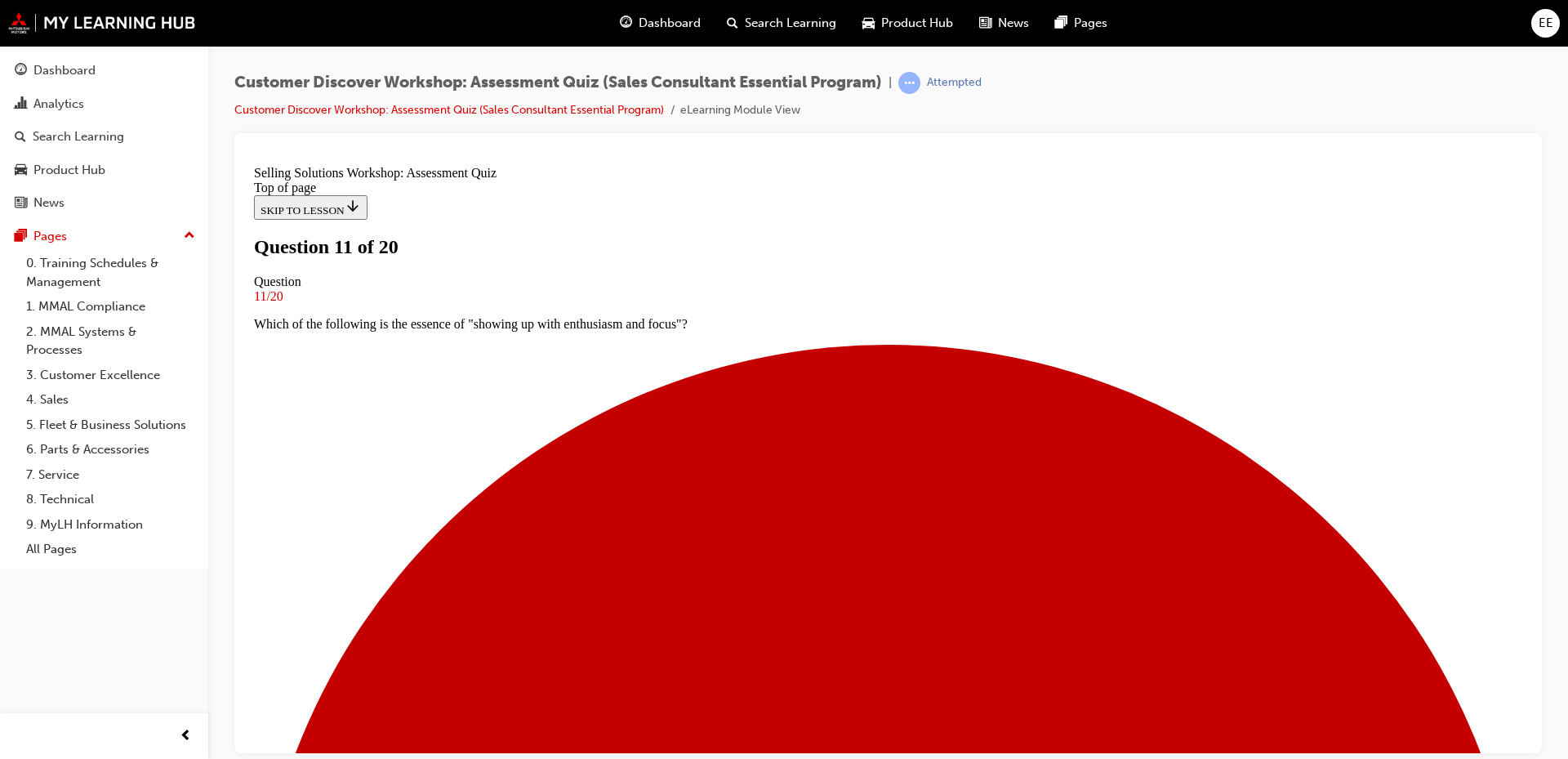
scroll to position [205, 0]
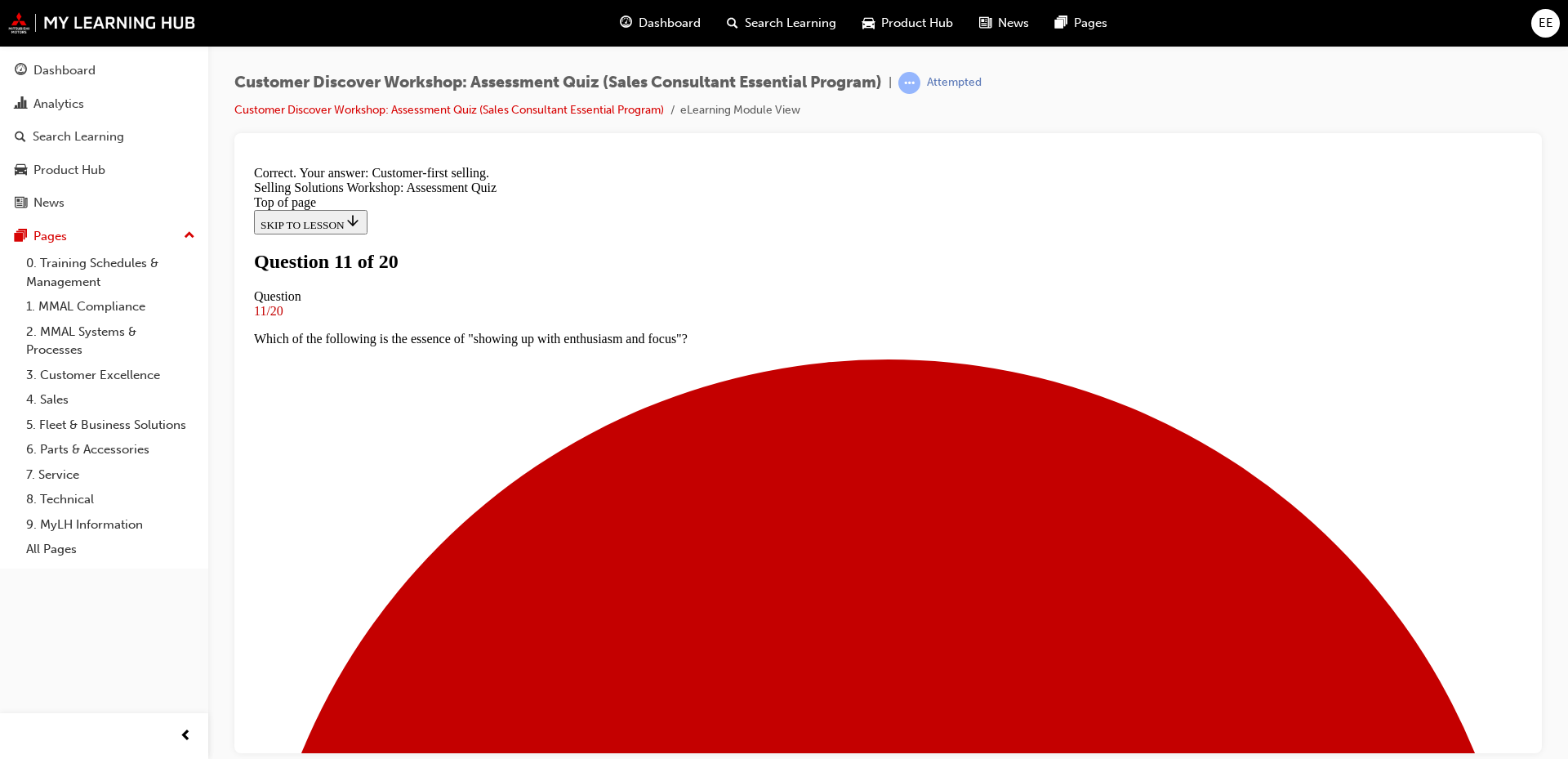
scroll to position [264, 0]
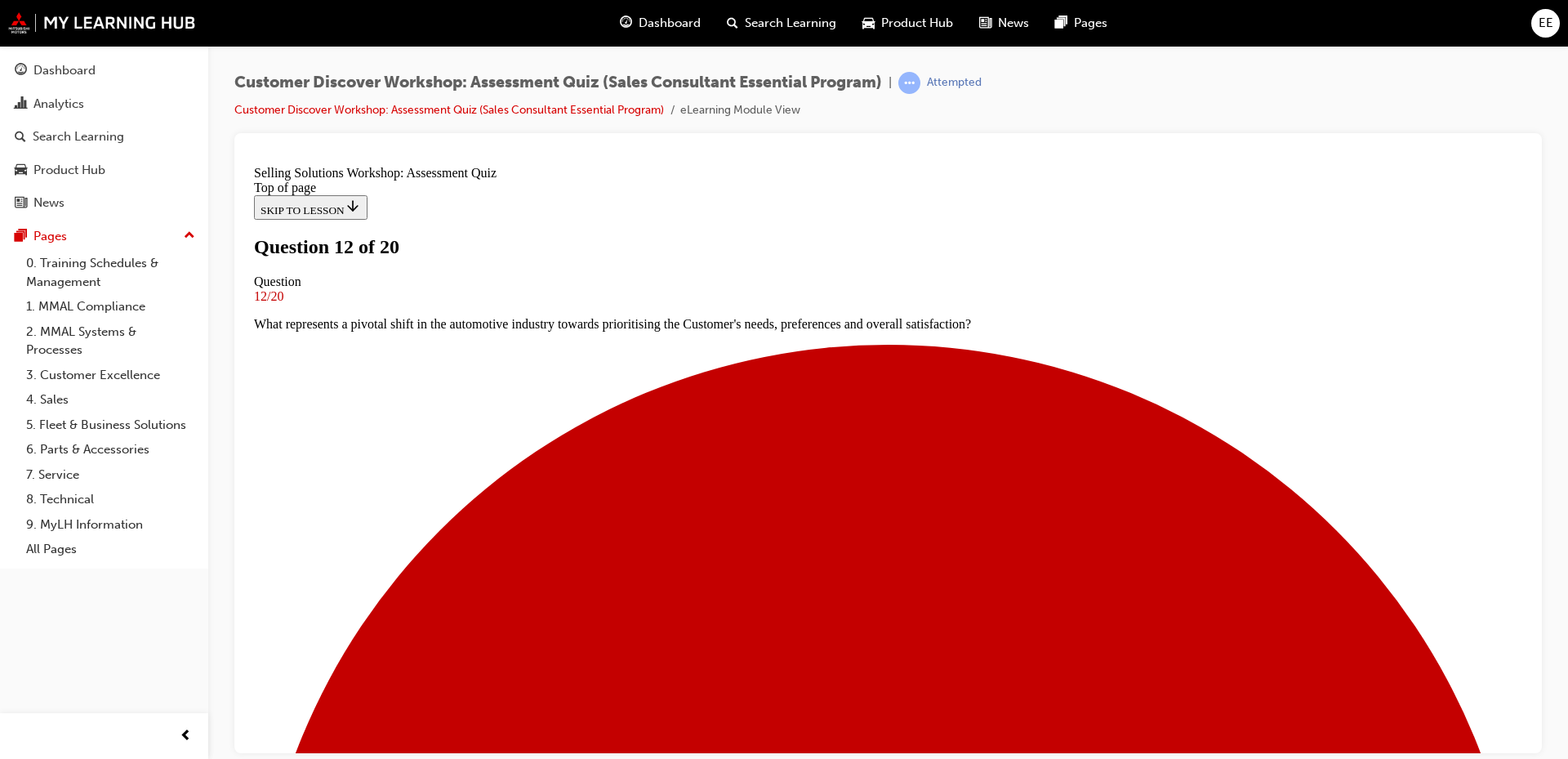
scroll to position [163, 0]
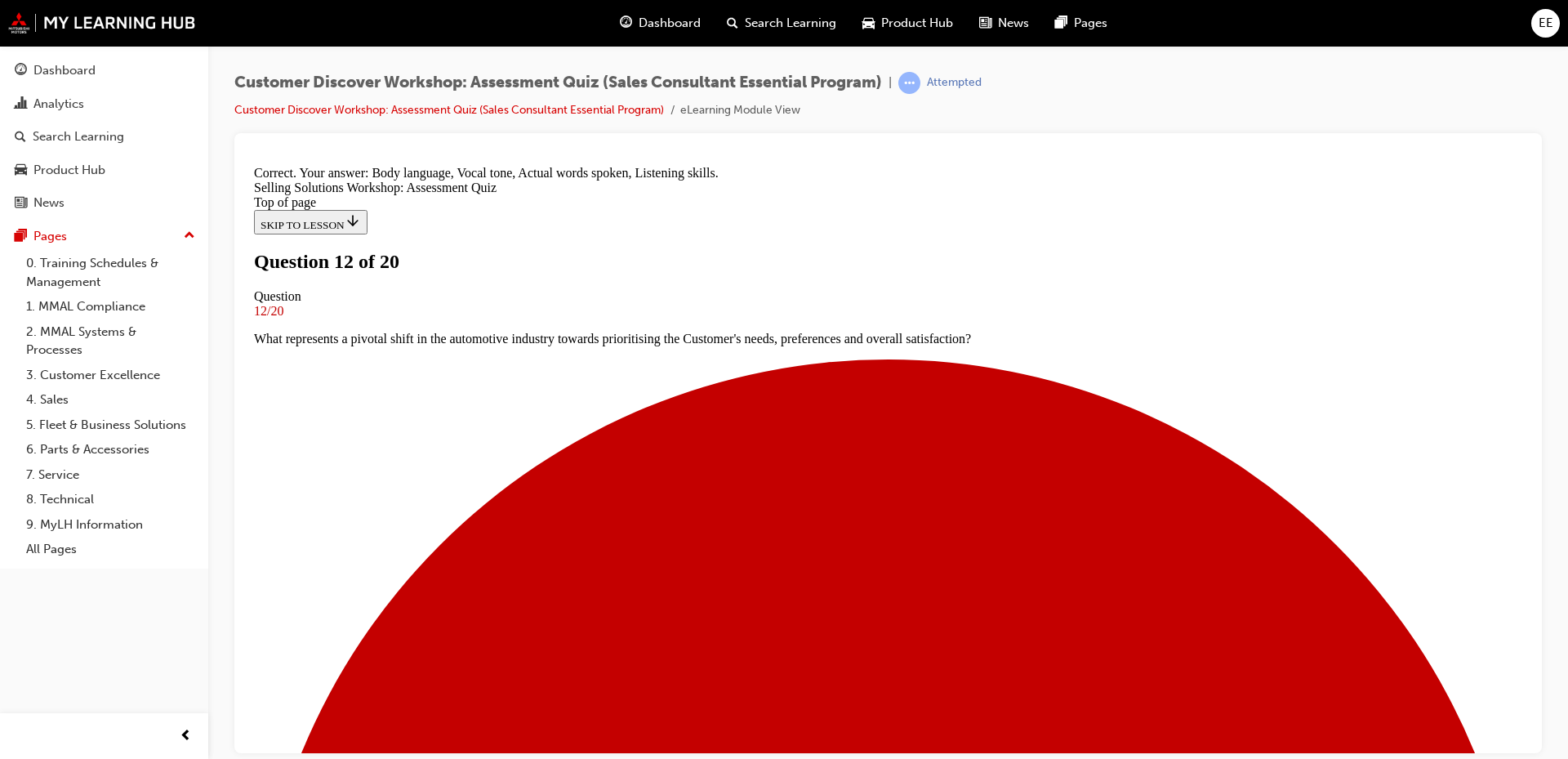
scroll to position [293, 0]
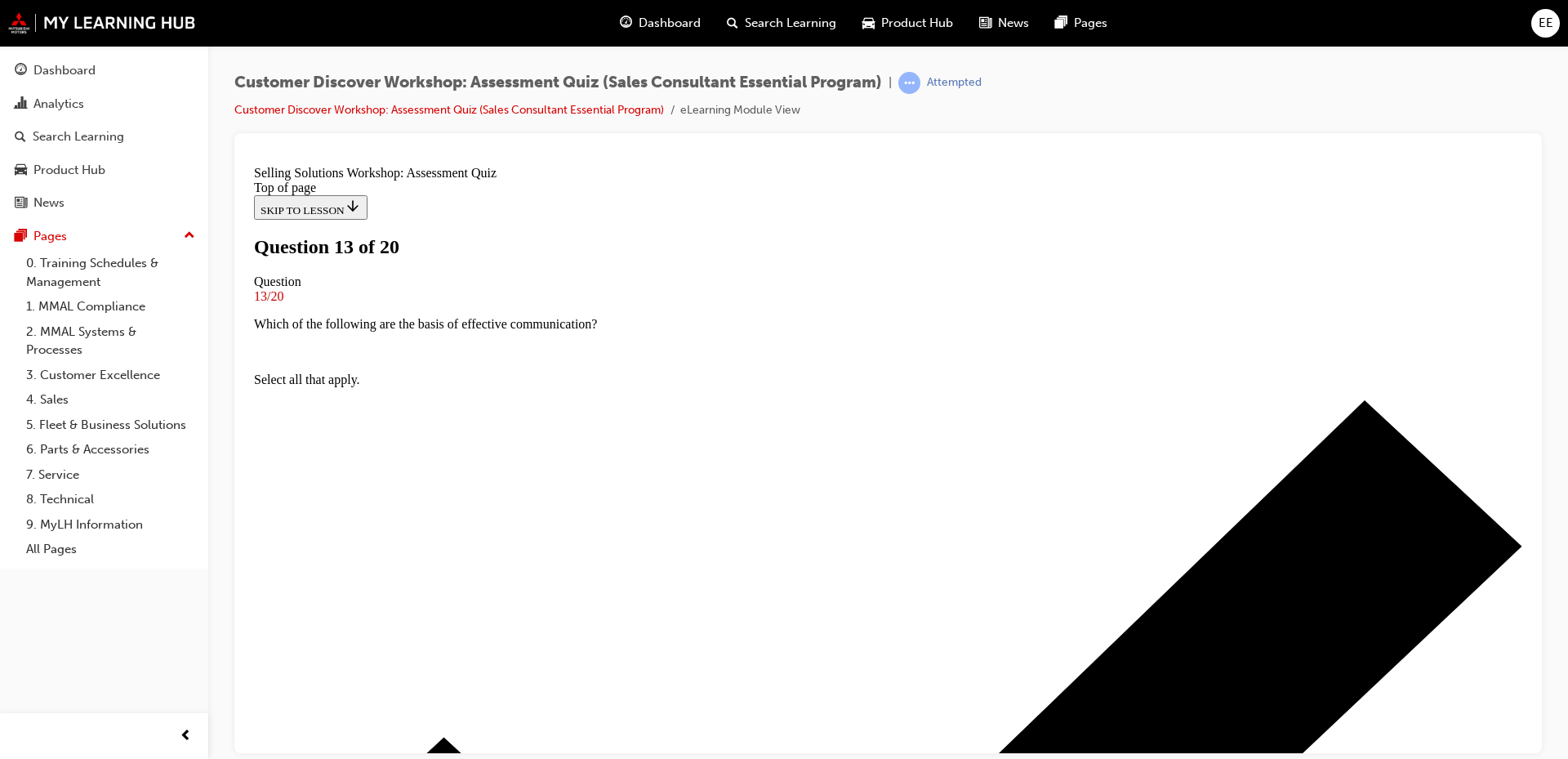
scroll to position [82, 0]
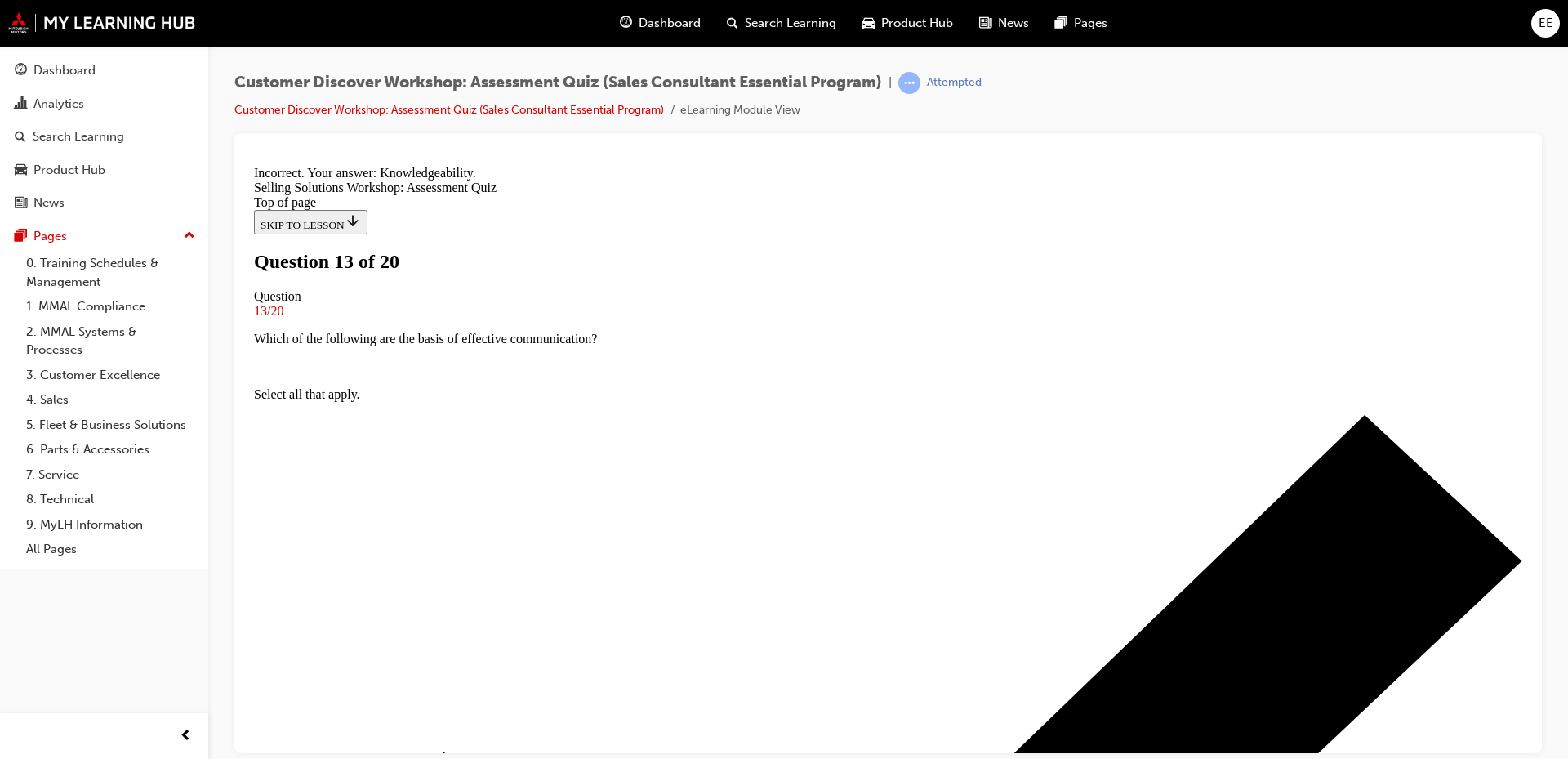
scroll to position [237, 0]
drag, startPoint x: 704, startPoint y: 295, endPoint x: 737, endPoint y: 320, distance: 41.4
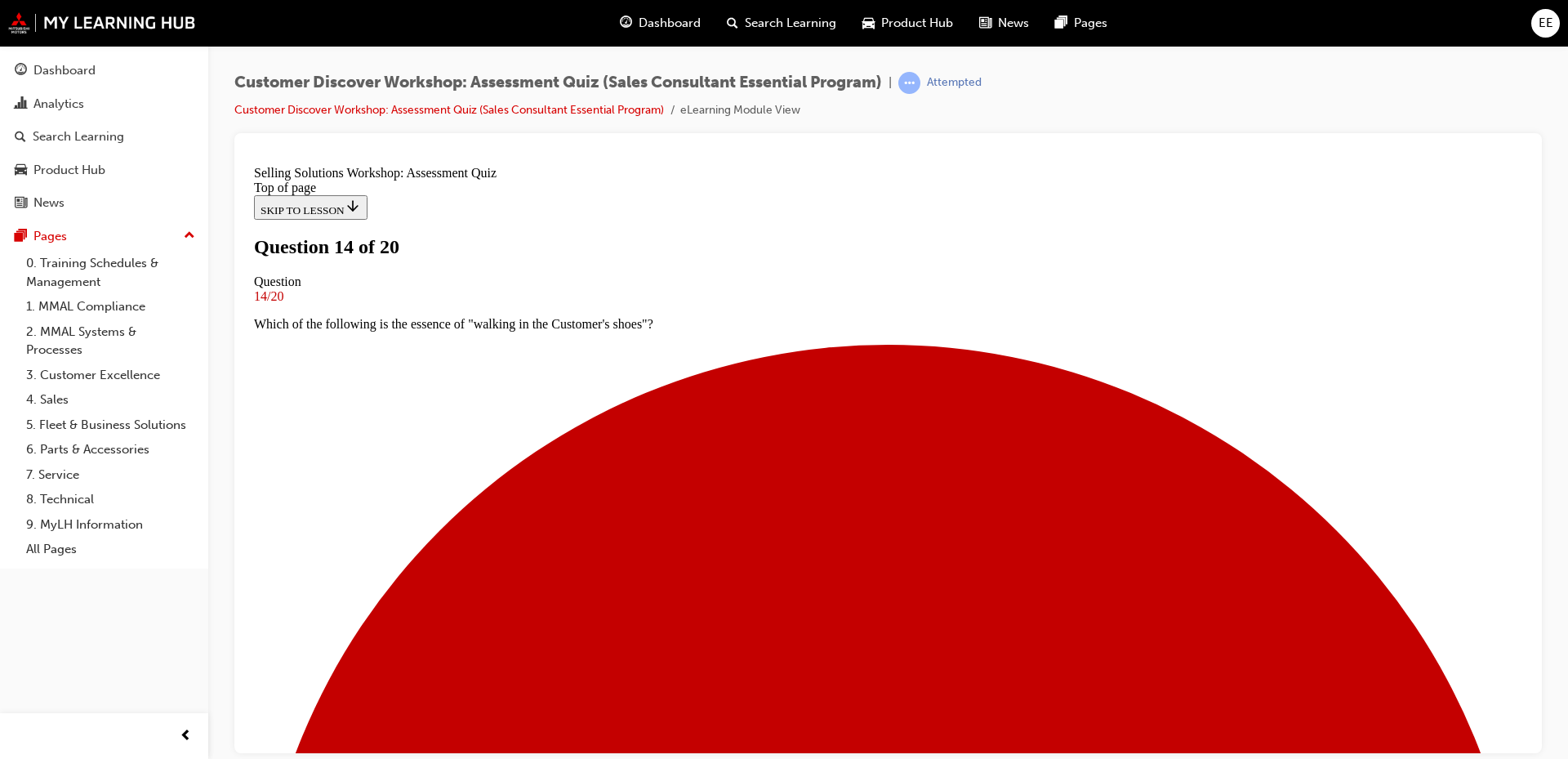
scroll to position [138, 0]
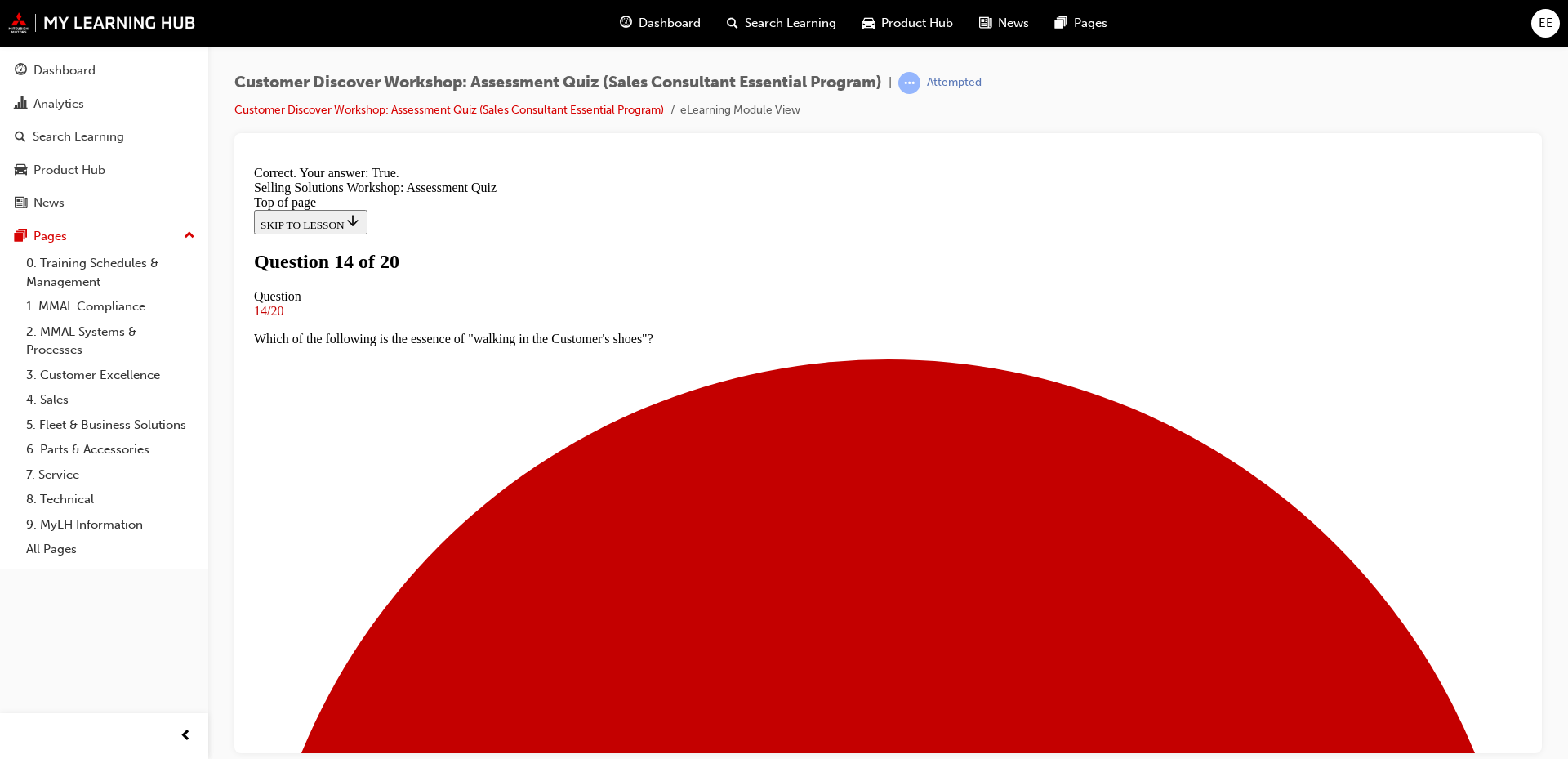
scroll to position [190, 0]
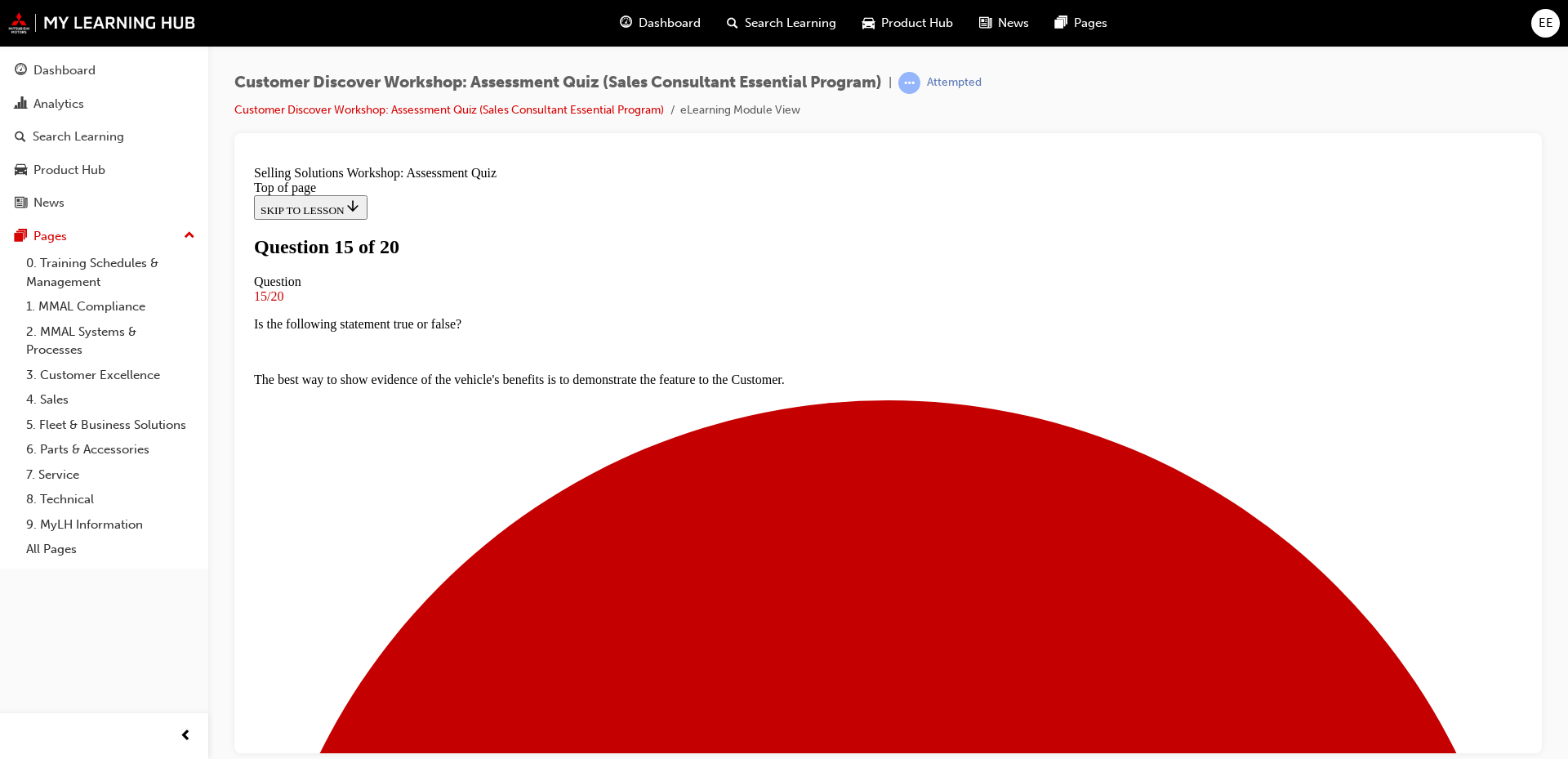
scroll to position [131, 0]
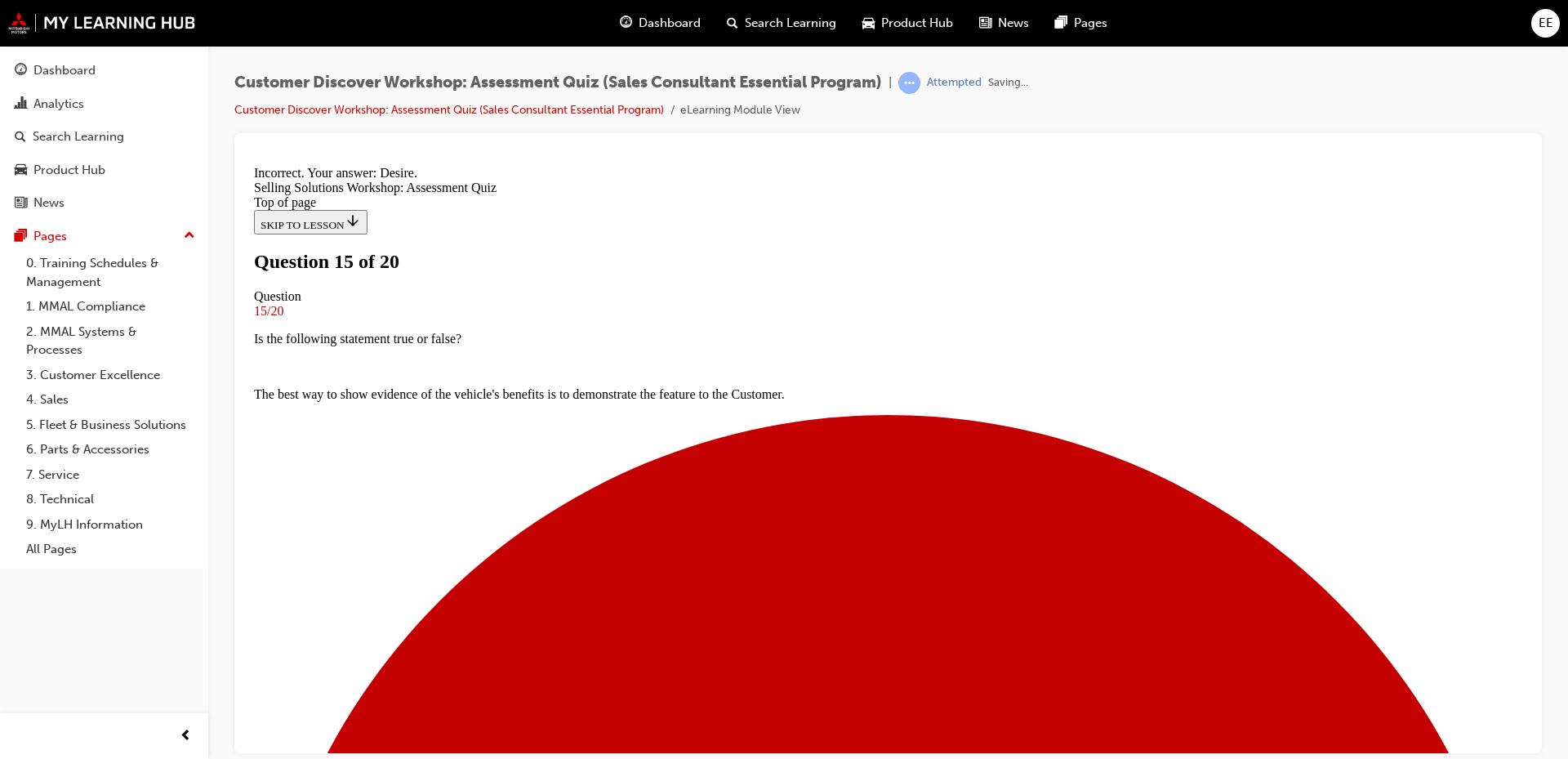
scroll to position [264, 0]
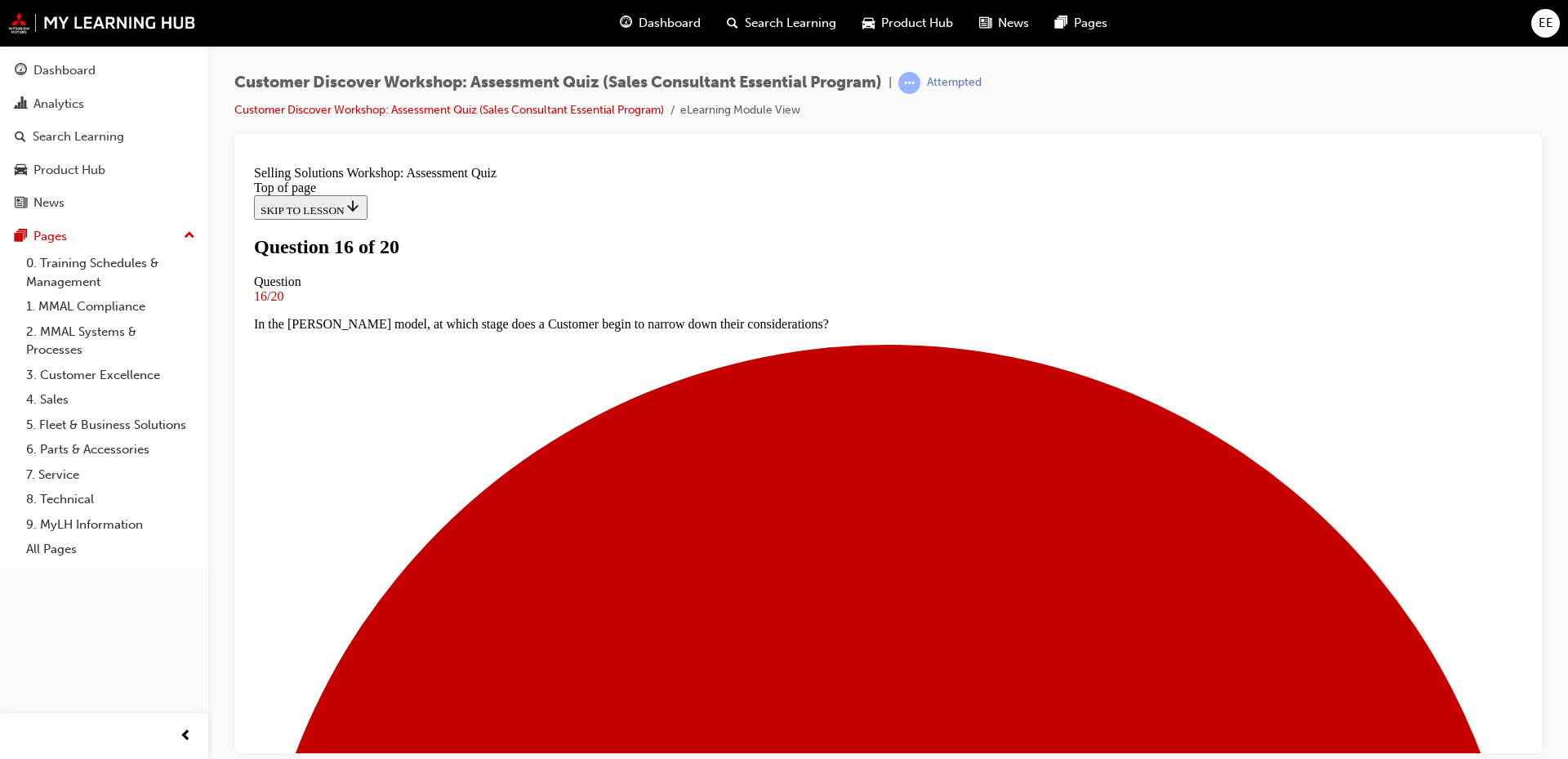
scroll to position [82, 0]
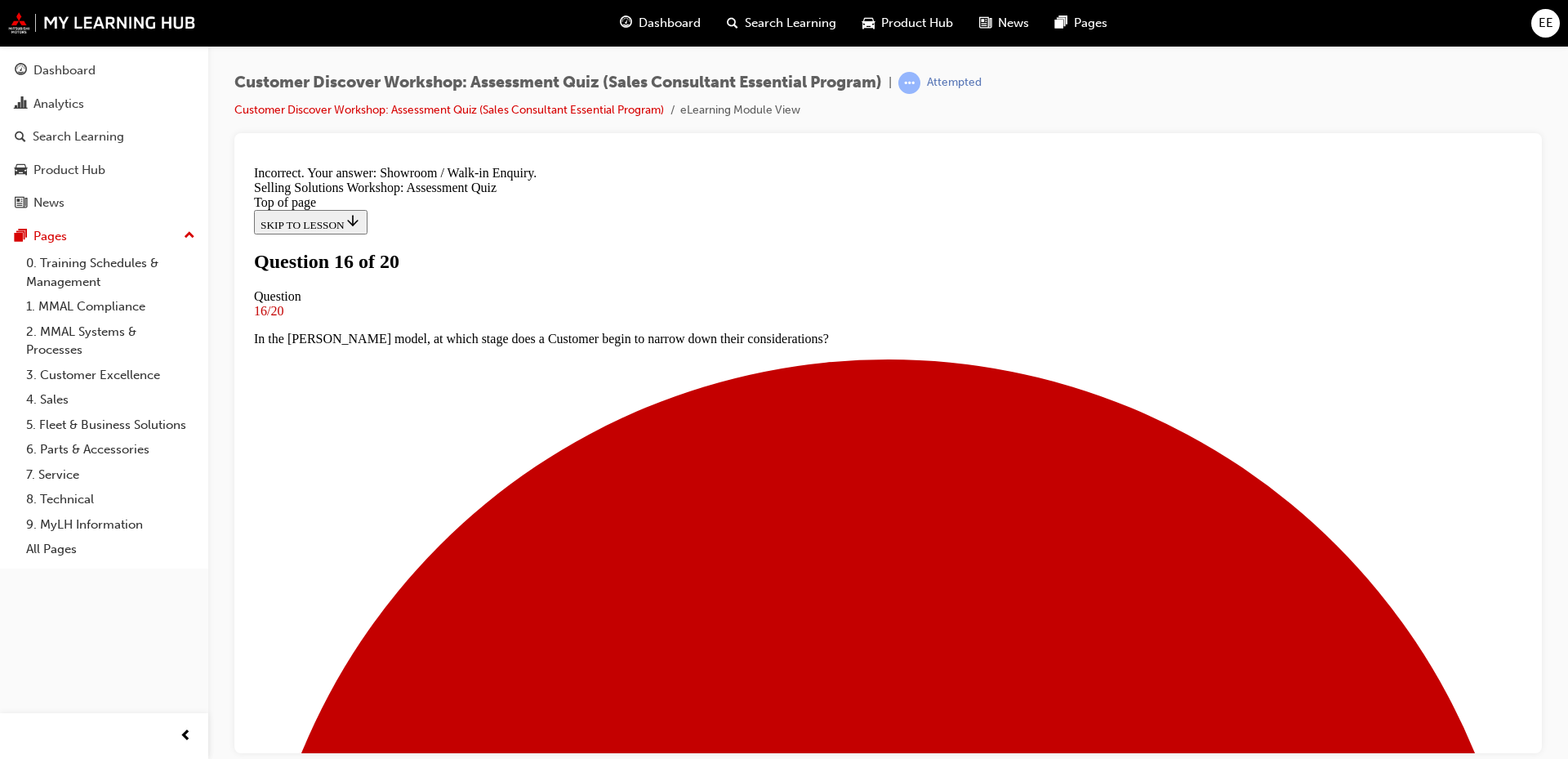
scroll to position [264, 0]
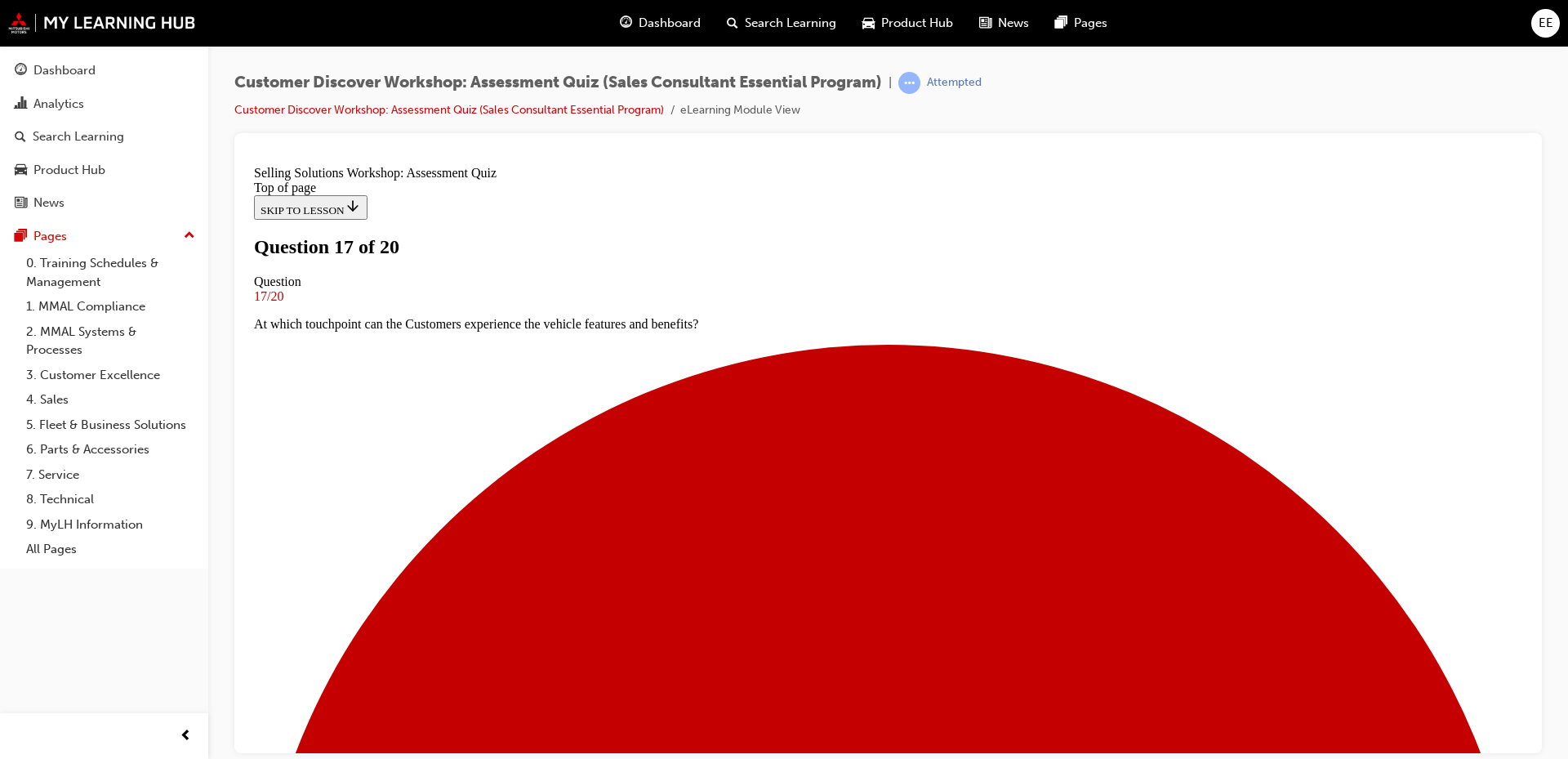
scroll to position [160, 0]
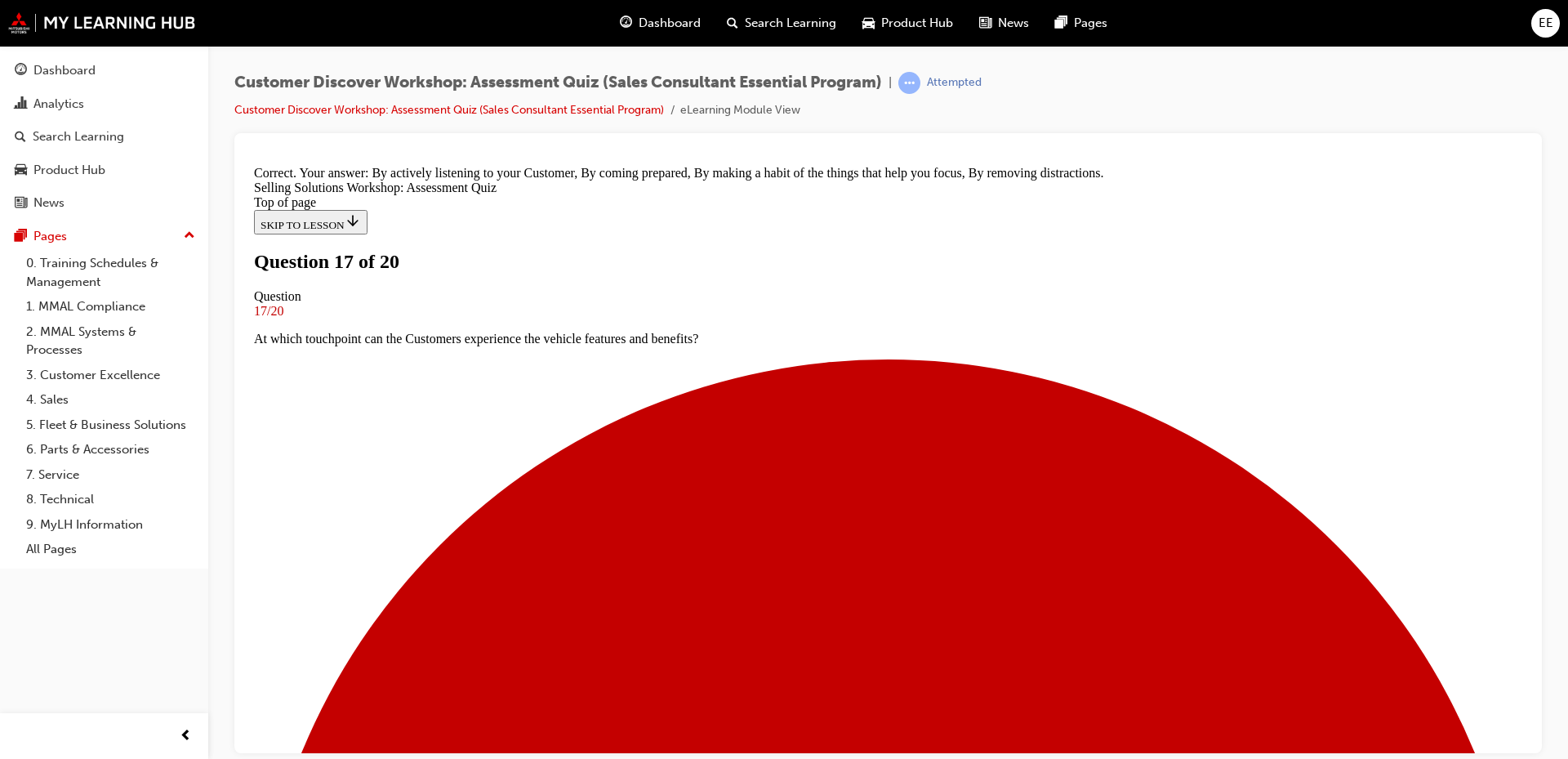
scroll to position [293, 0]
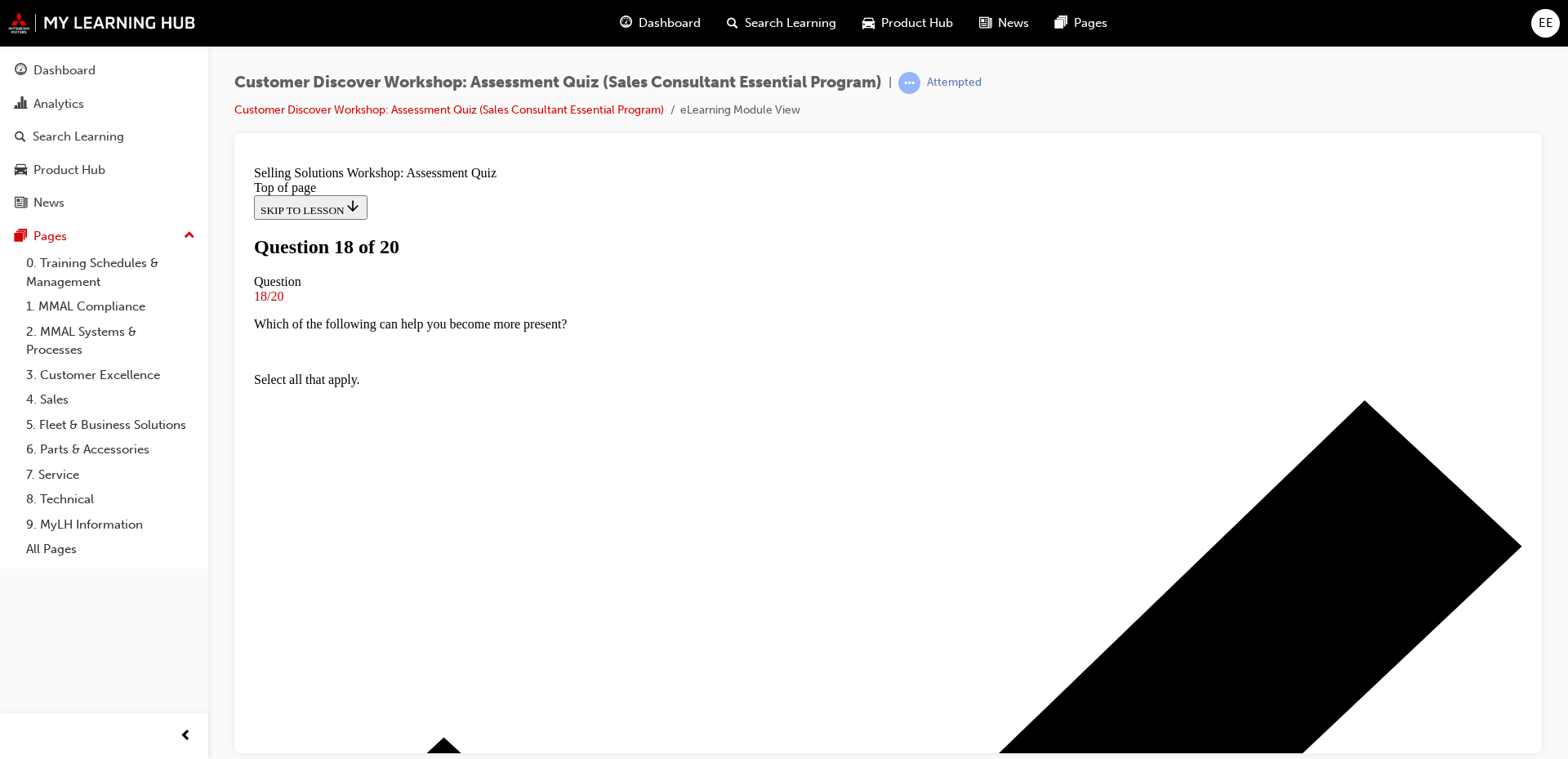
scroll to position [160, 0]
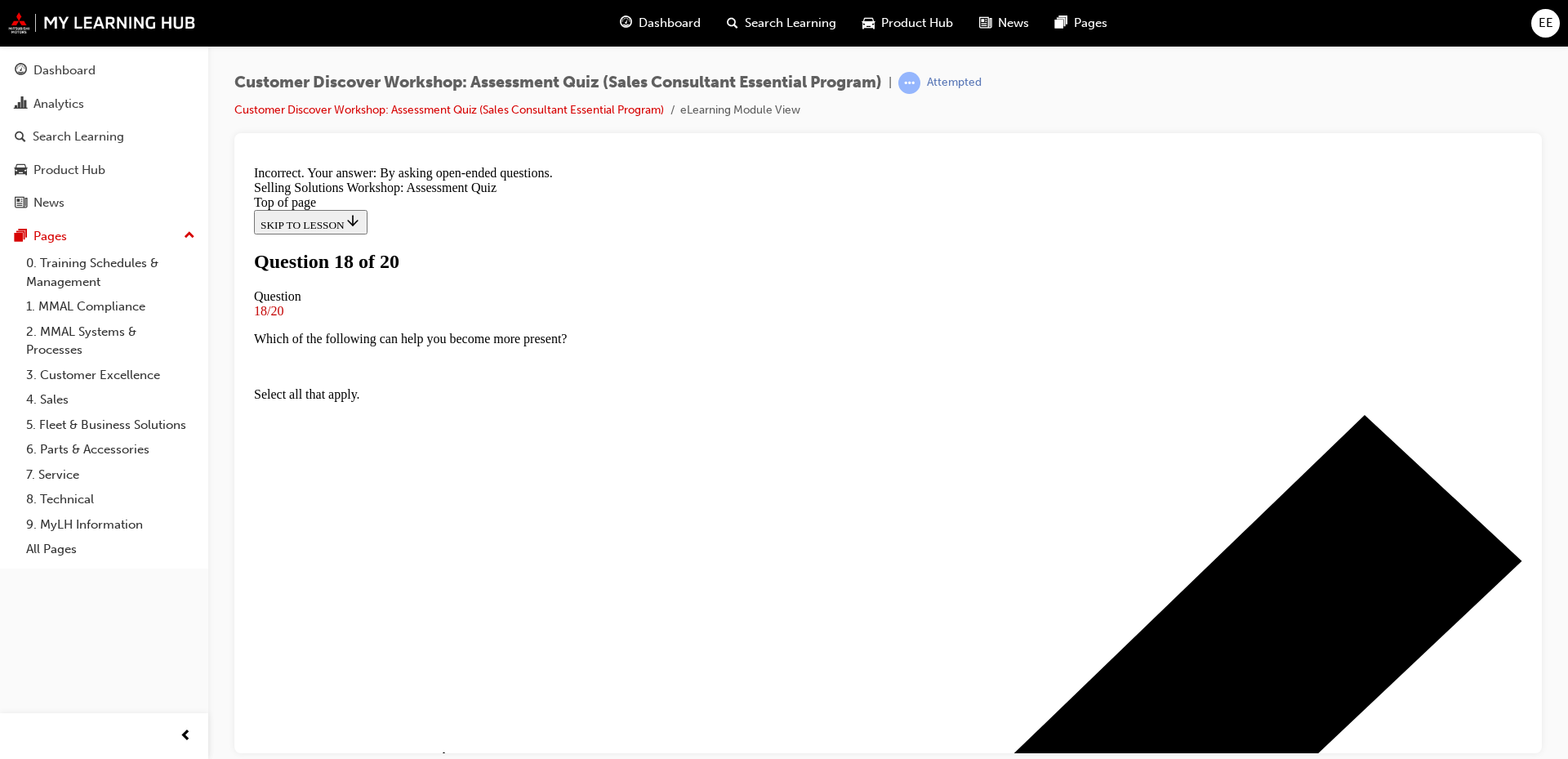
scroll to position [293, 0]
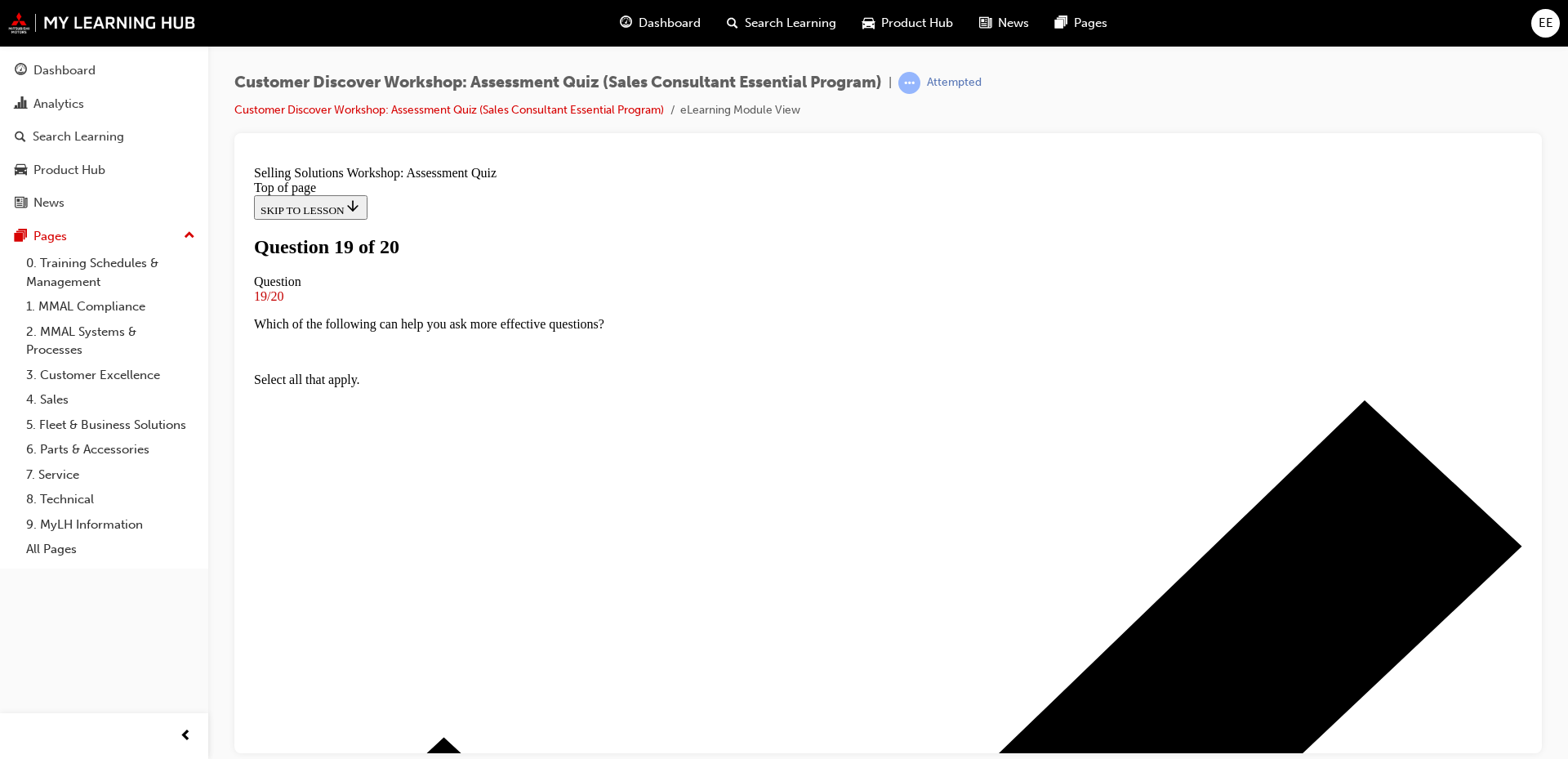
scroll to position [82, 0]
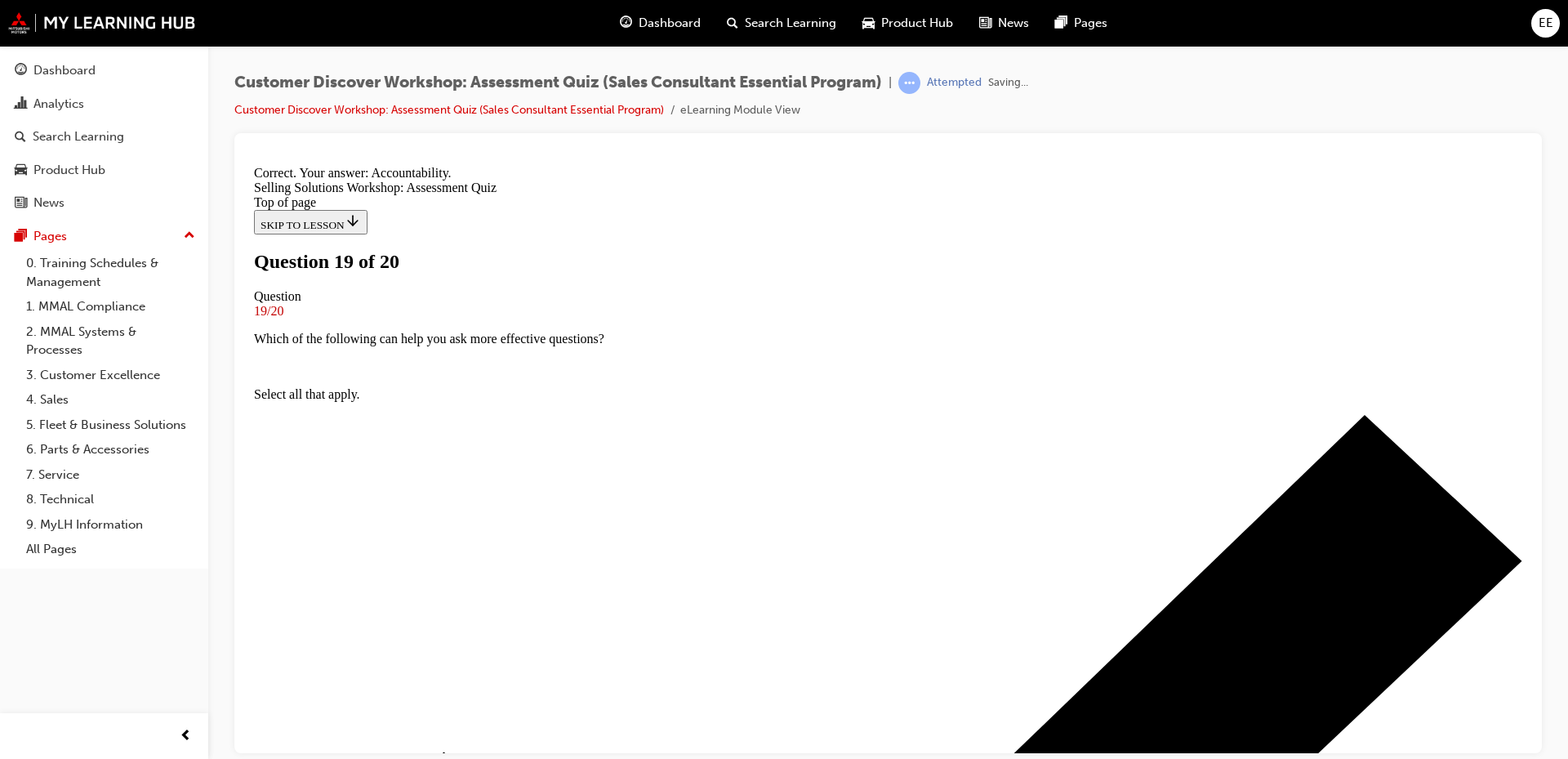
scroll to position [264, 0]
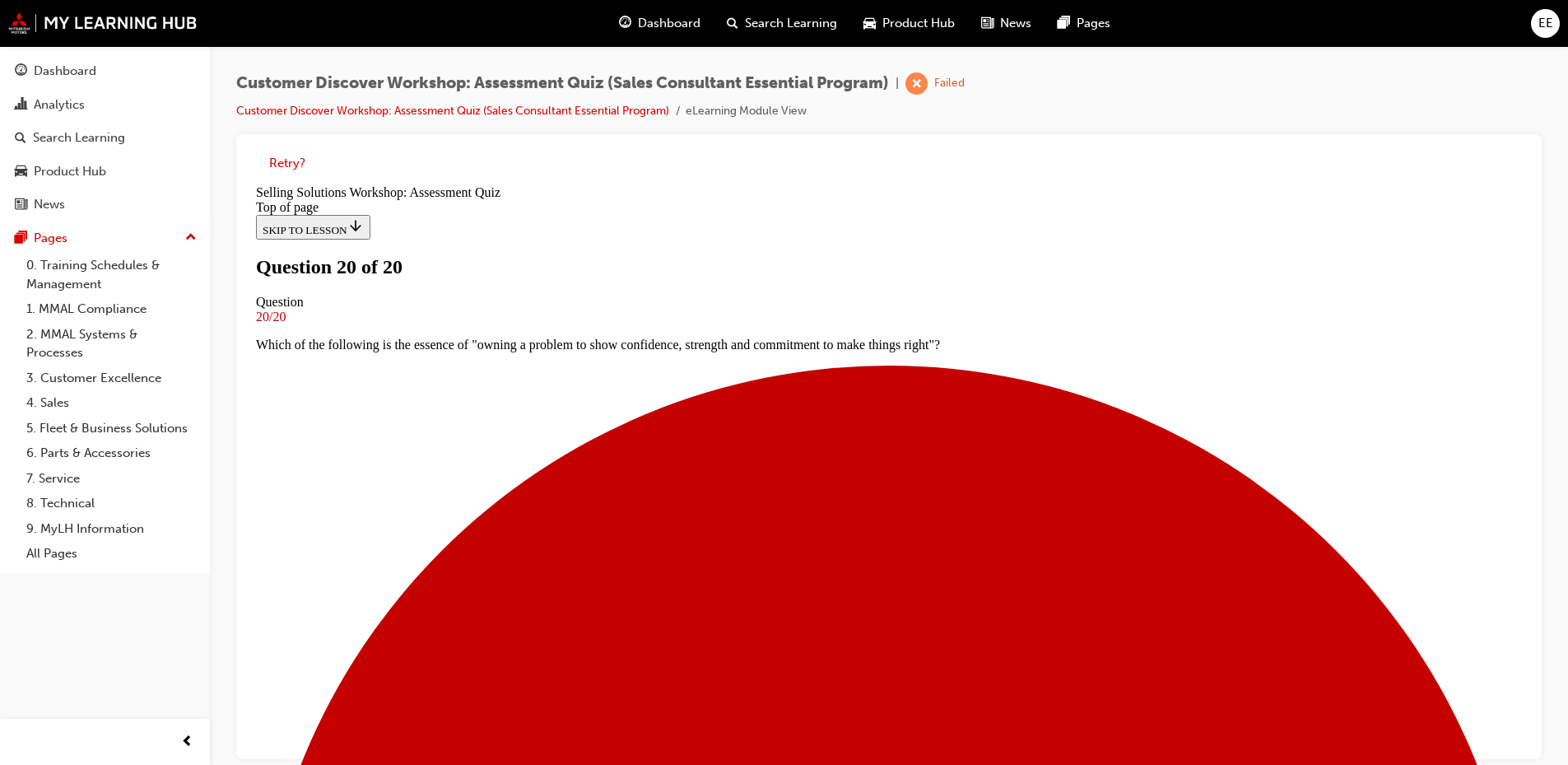
scroll to position [248, 0]
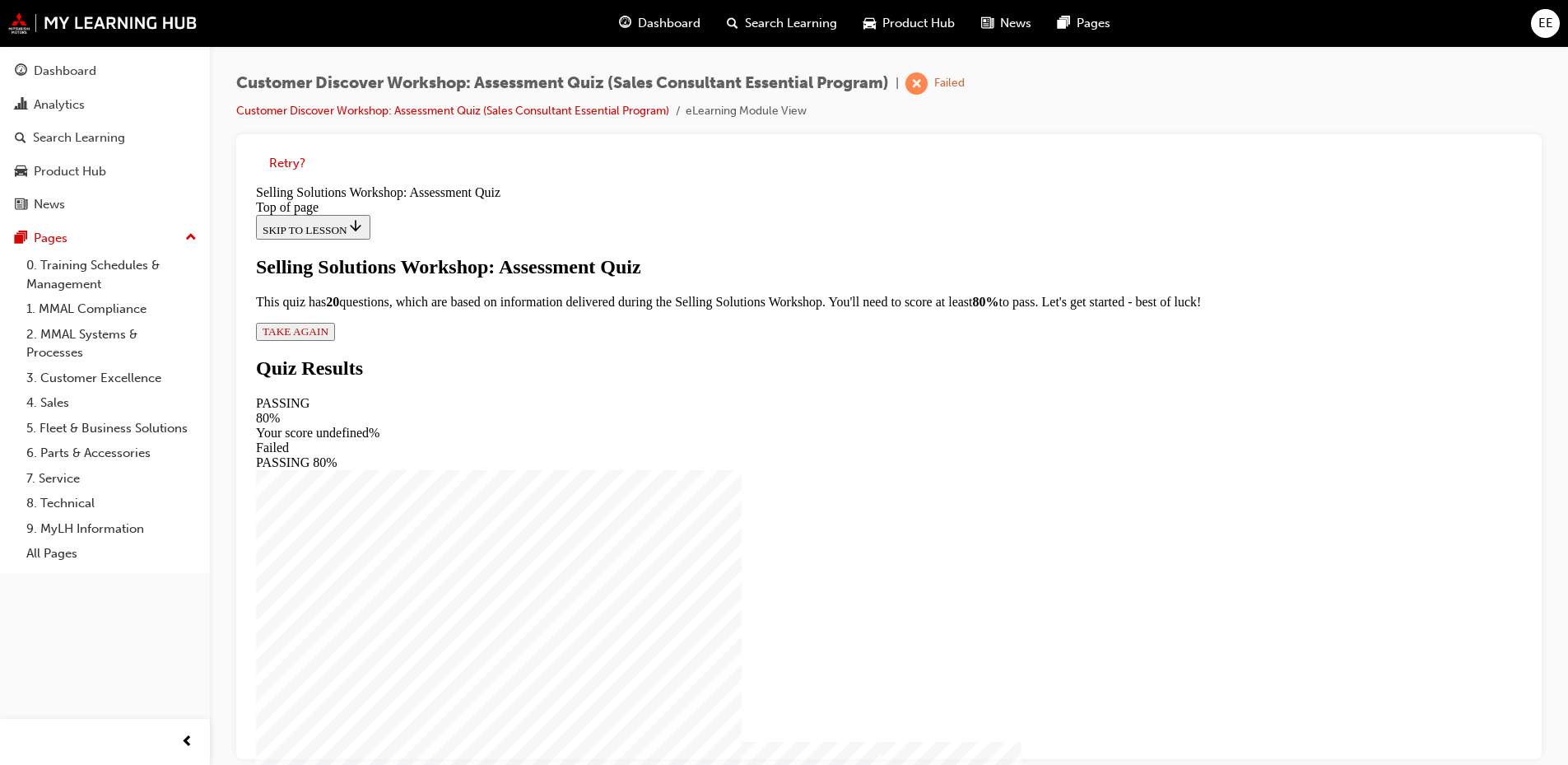
click at [328, 338] on span "TAKE AGAIN" at bounding box center [295, 331] width 66 height 12
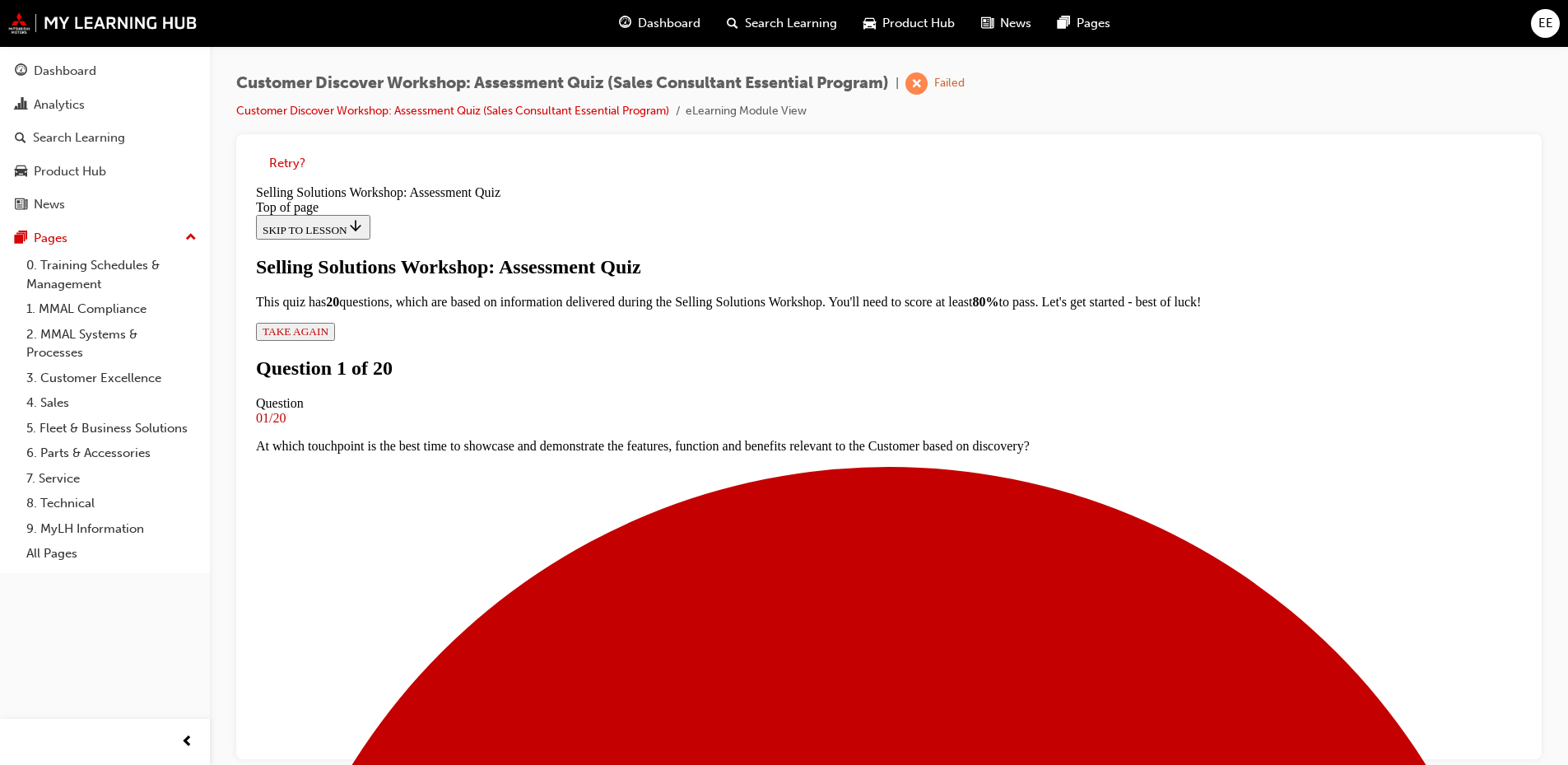
scroll to position [167, 0]
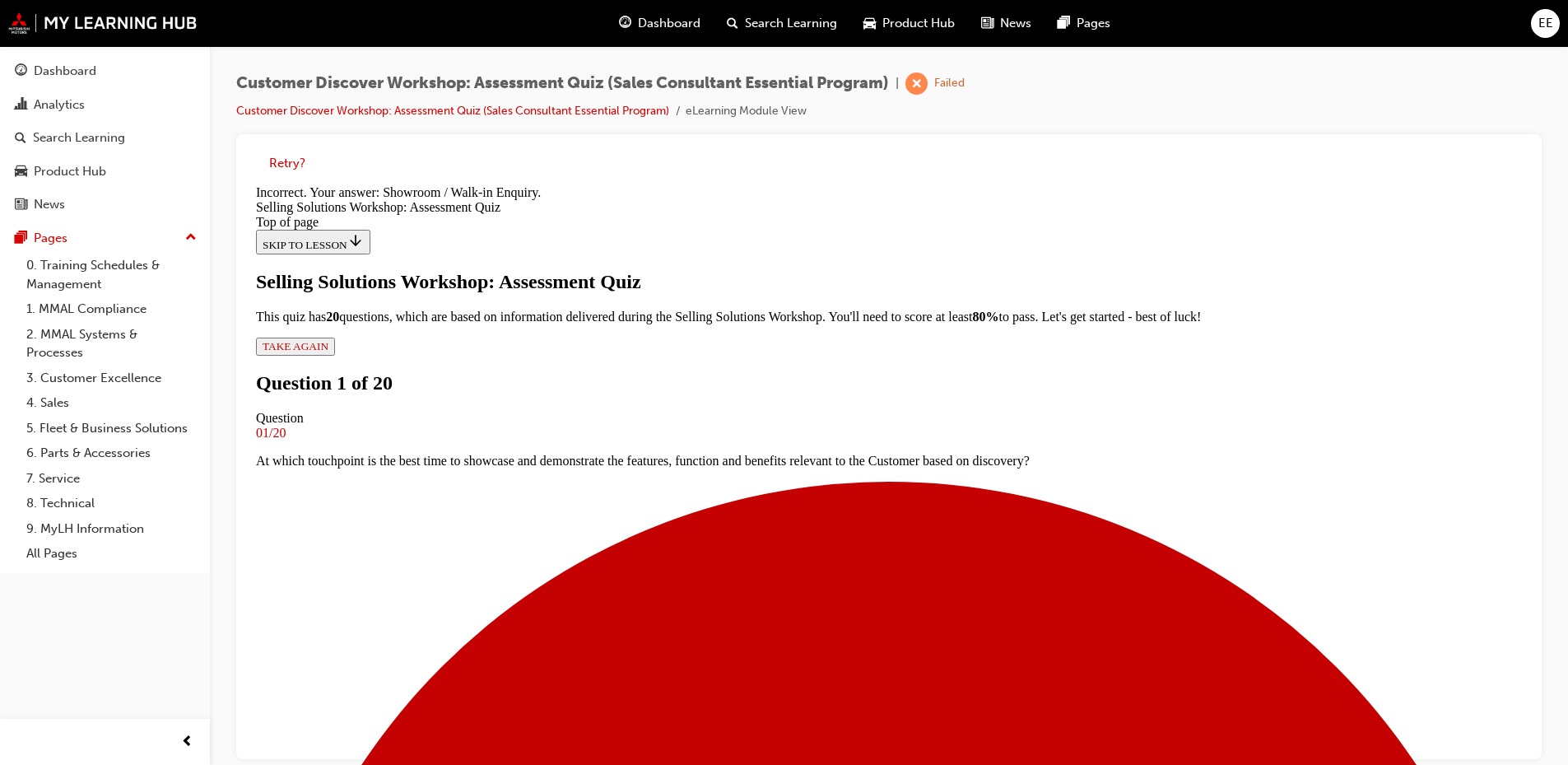
scroll to position [266, 0]
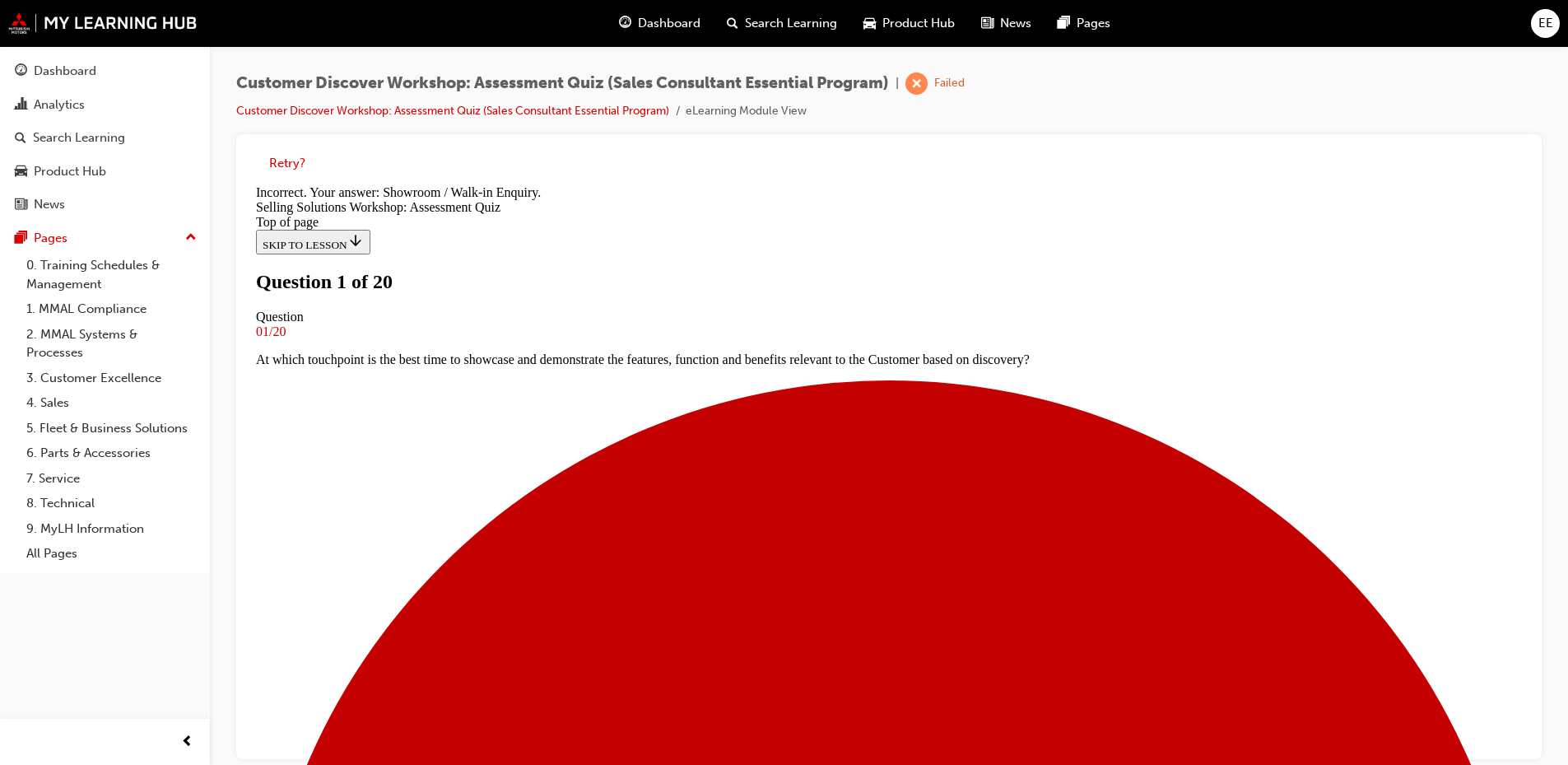
scroll to position [83, 0]
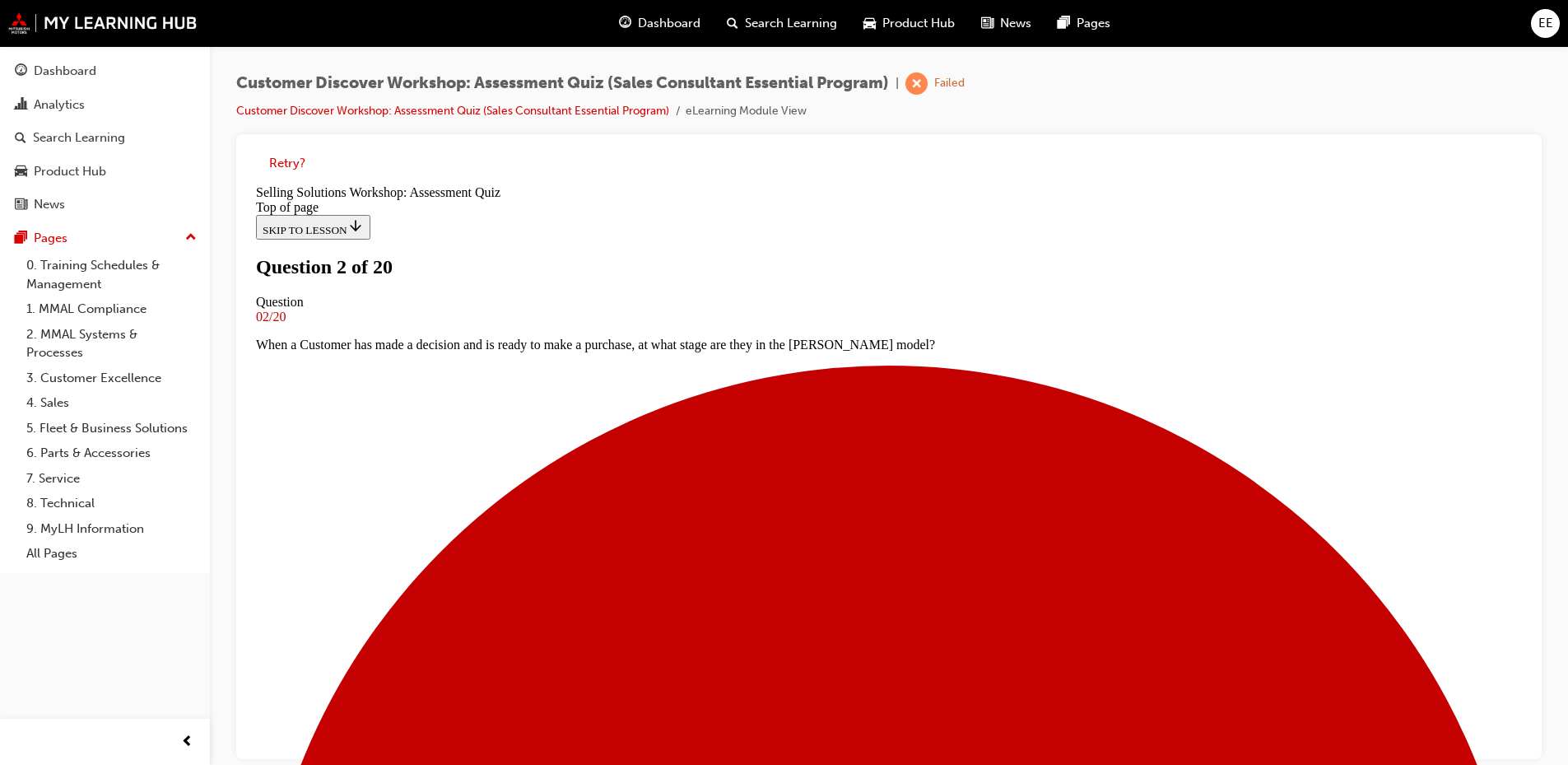
scroll to position [139, 0]
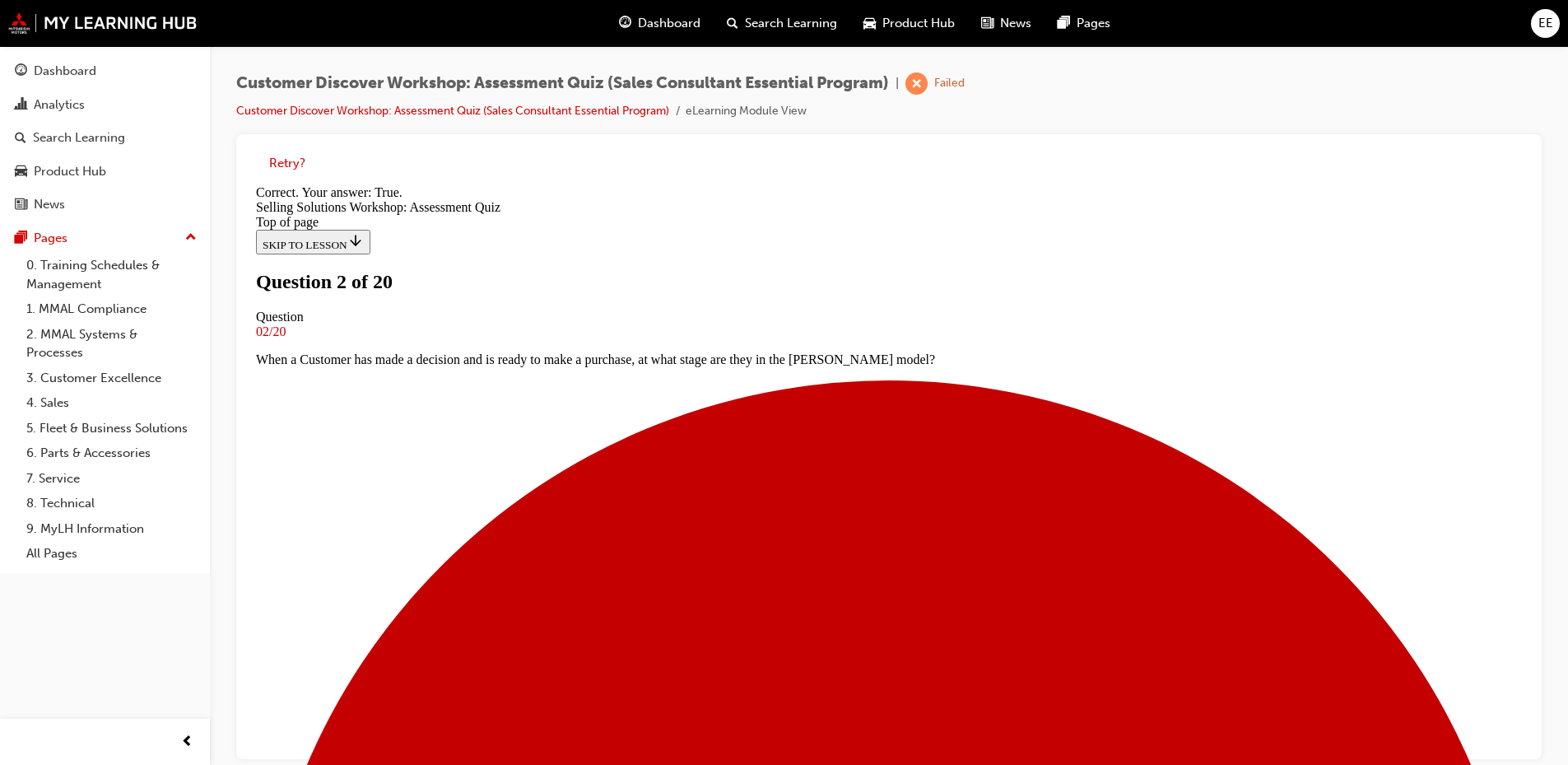
scroll to position [191, 0]
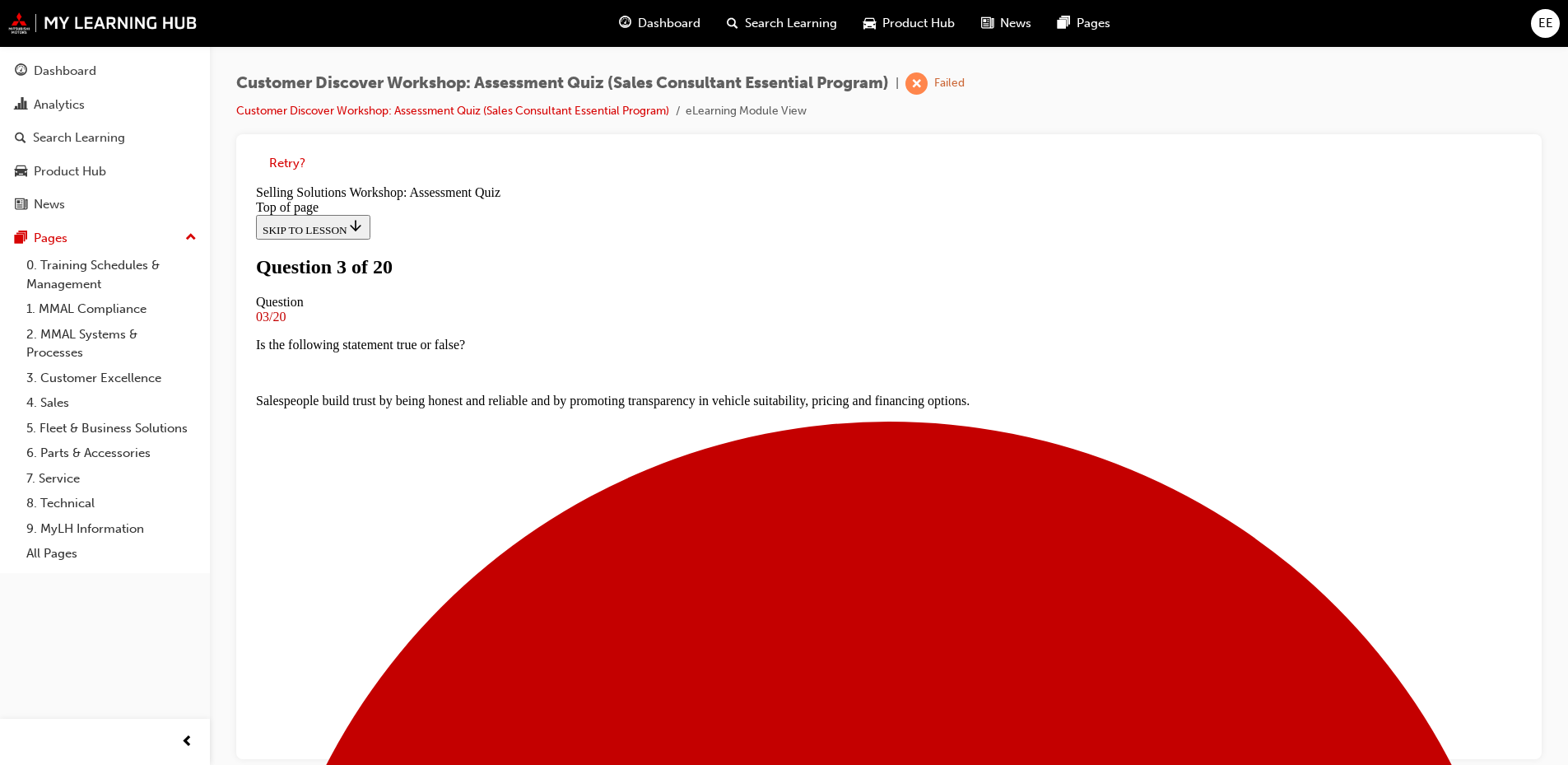
scroll to position [0, 0]
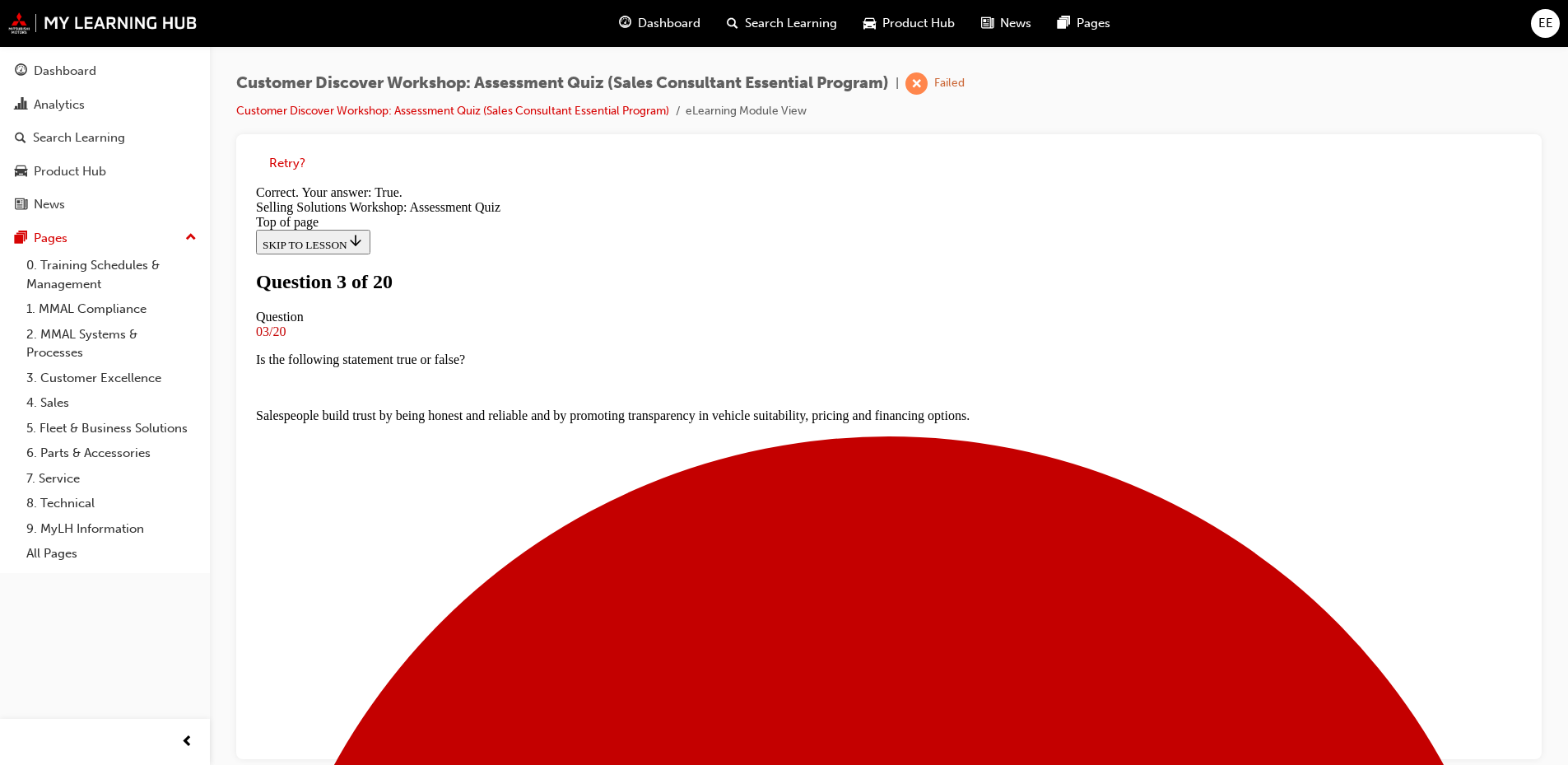
scroll to position [191, 0]
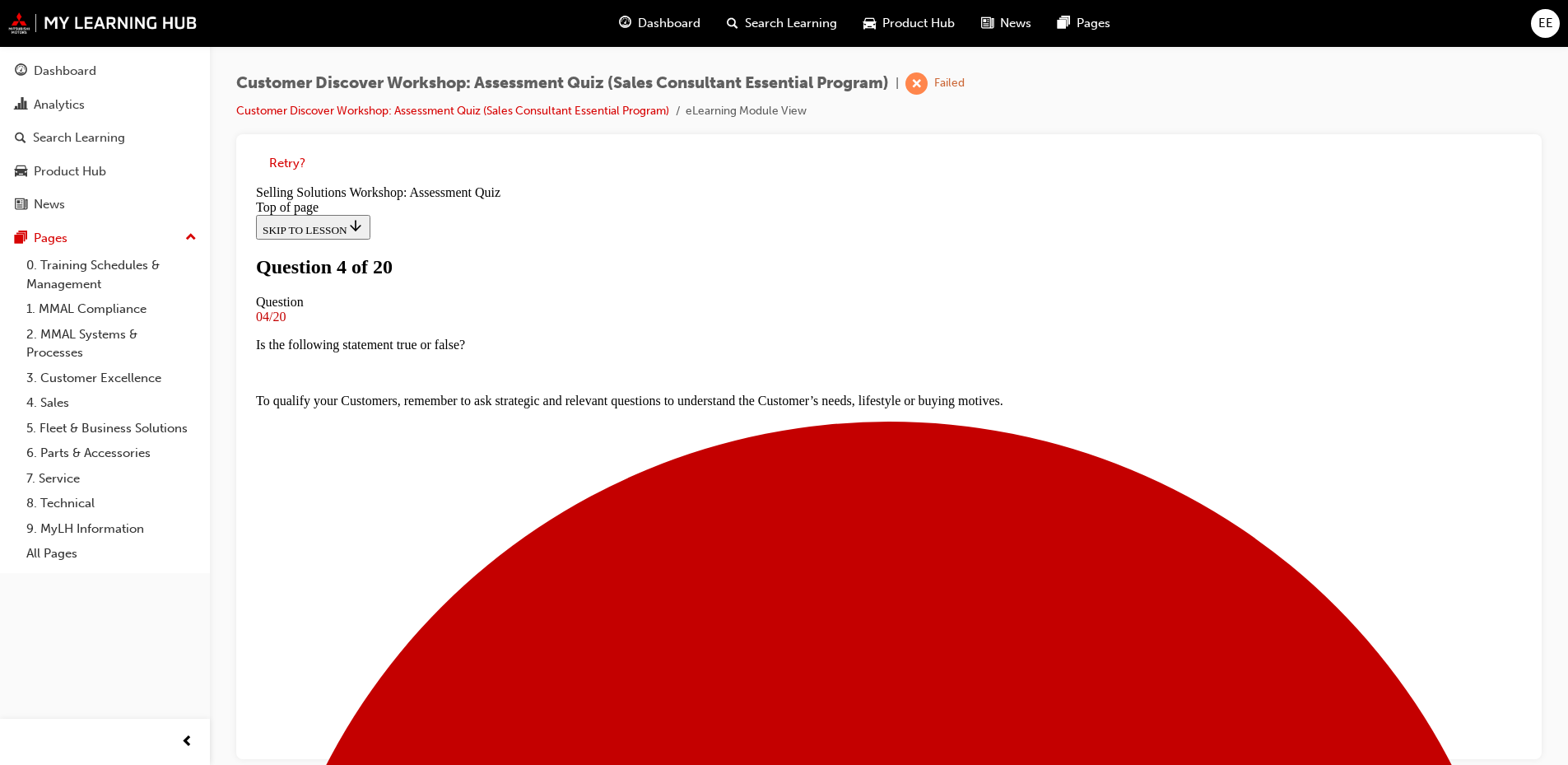
scroll to position [166, 0]
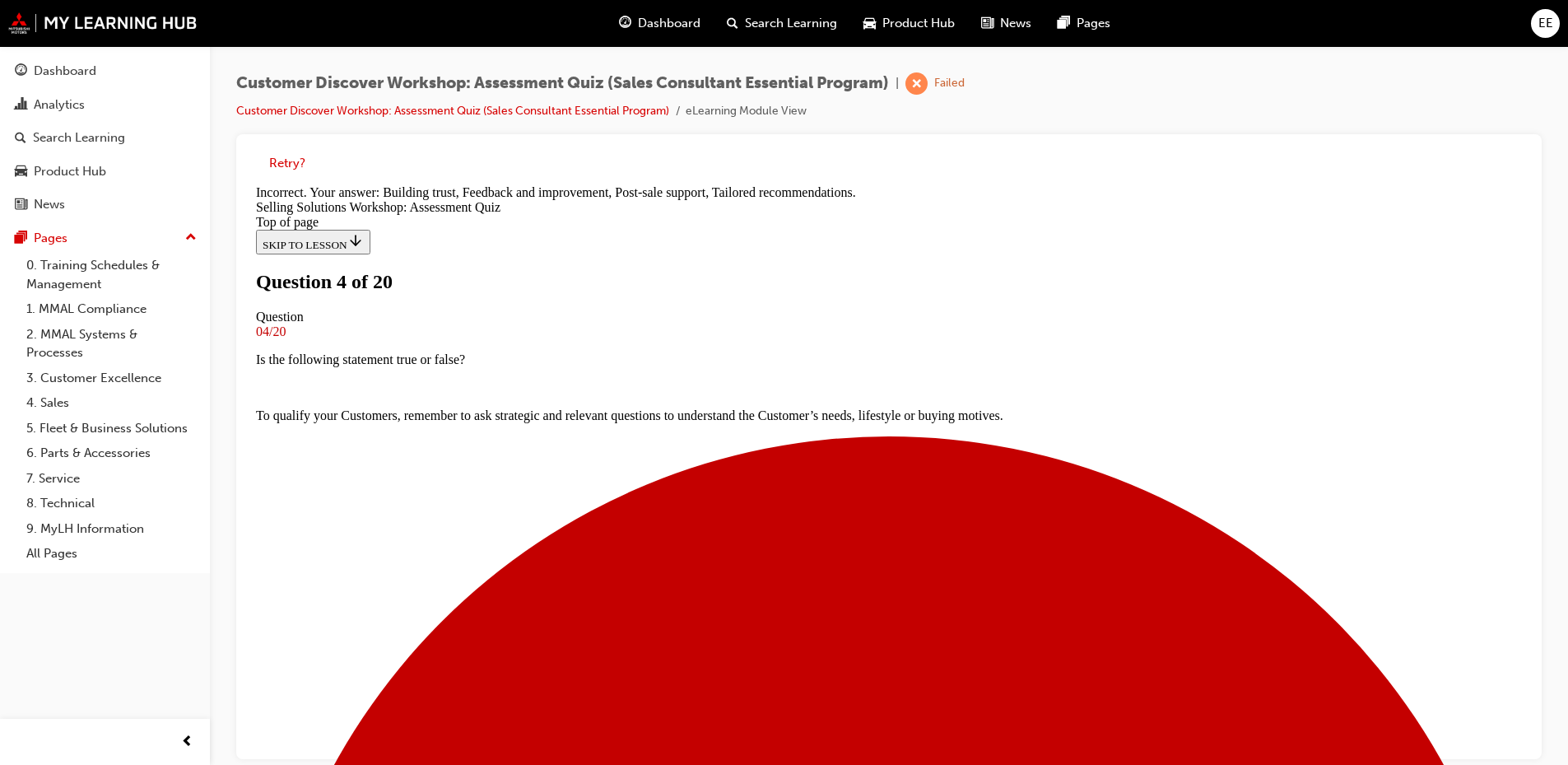
scroll to position [389, 0]
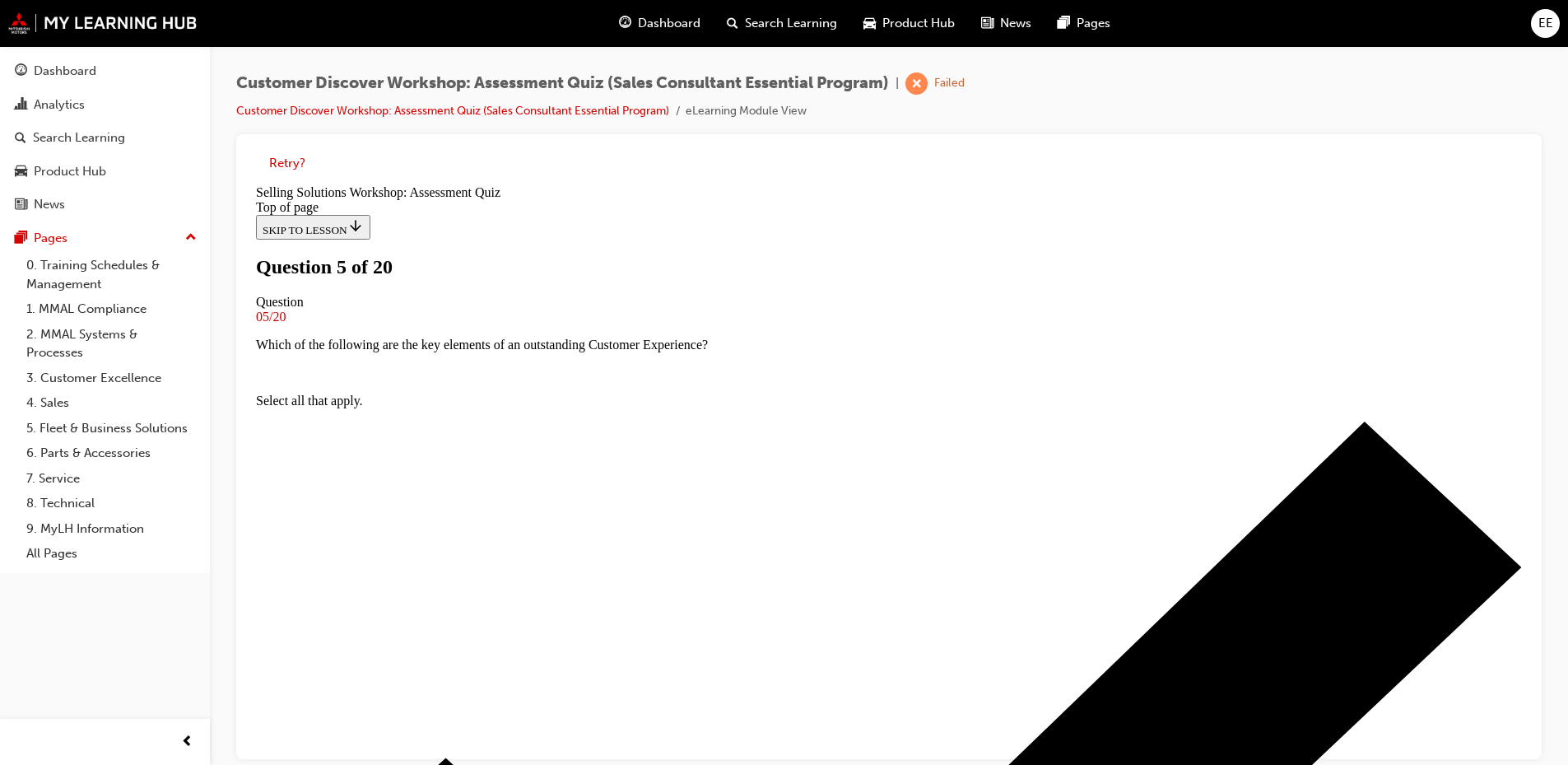
scroll to position [165, 0]
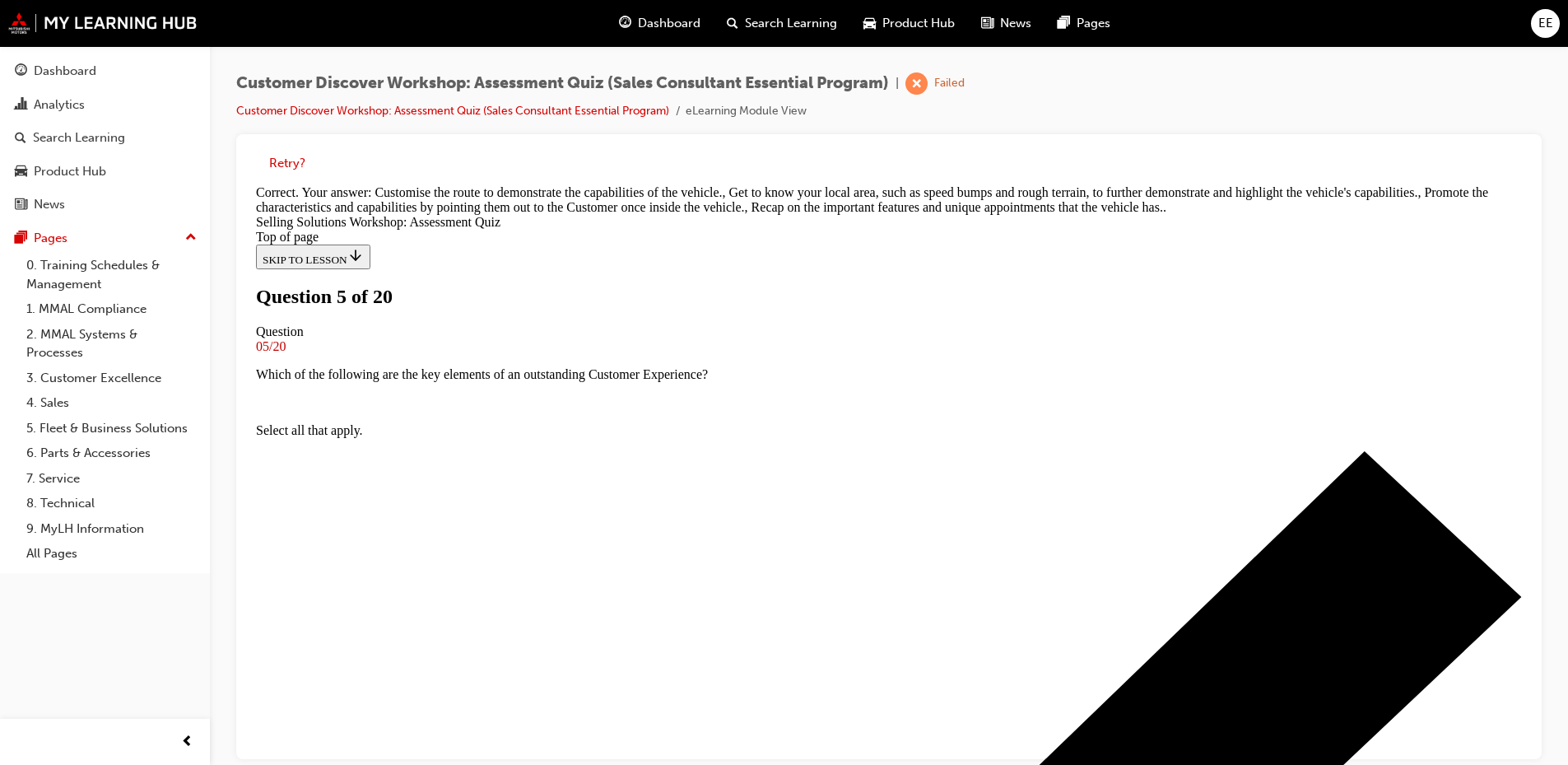
scroll to position [389, 0]
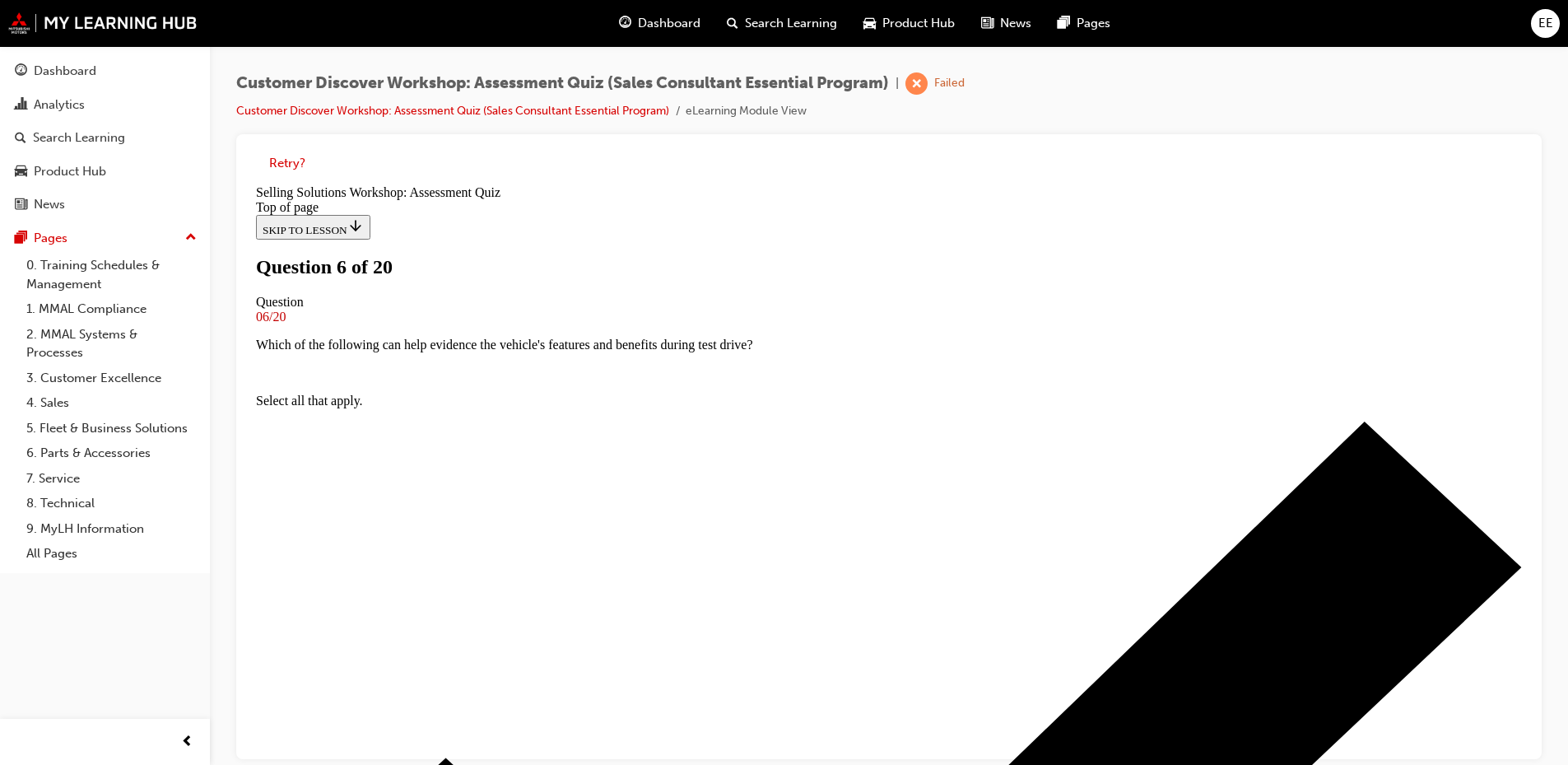
scroll to position [0, 0]
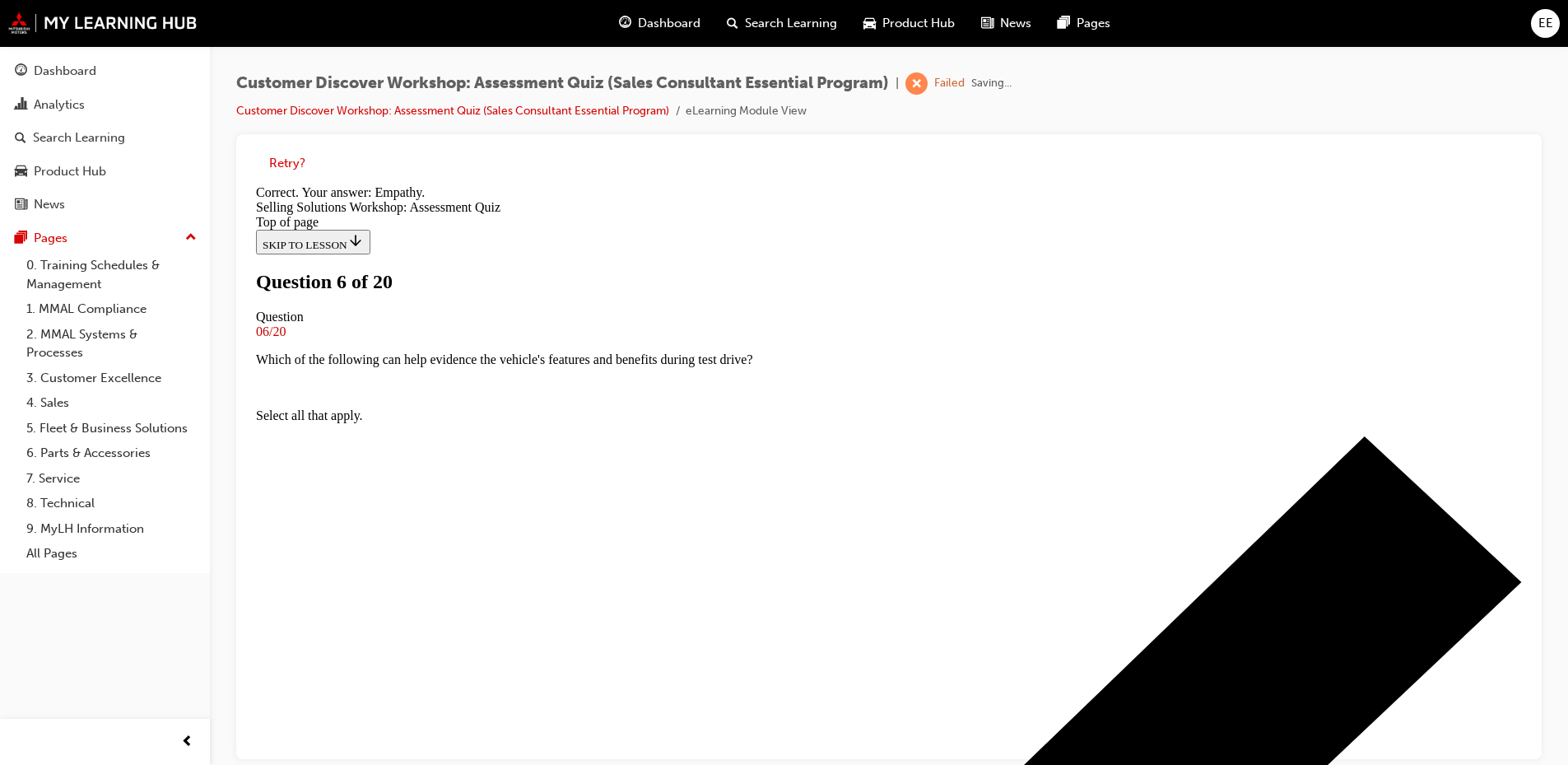
scroll to position [239, 0]
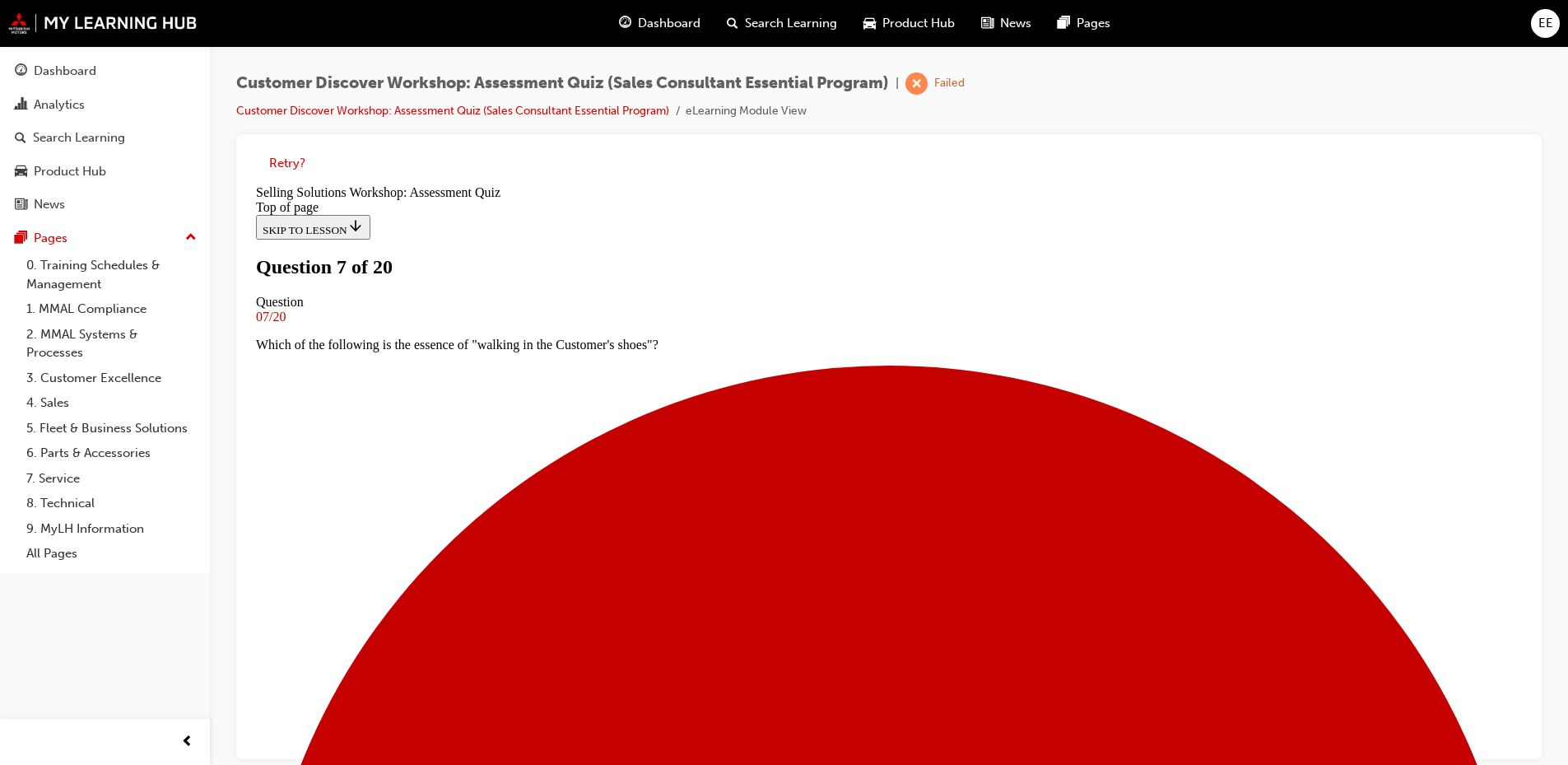
scroll to position [215, 0]
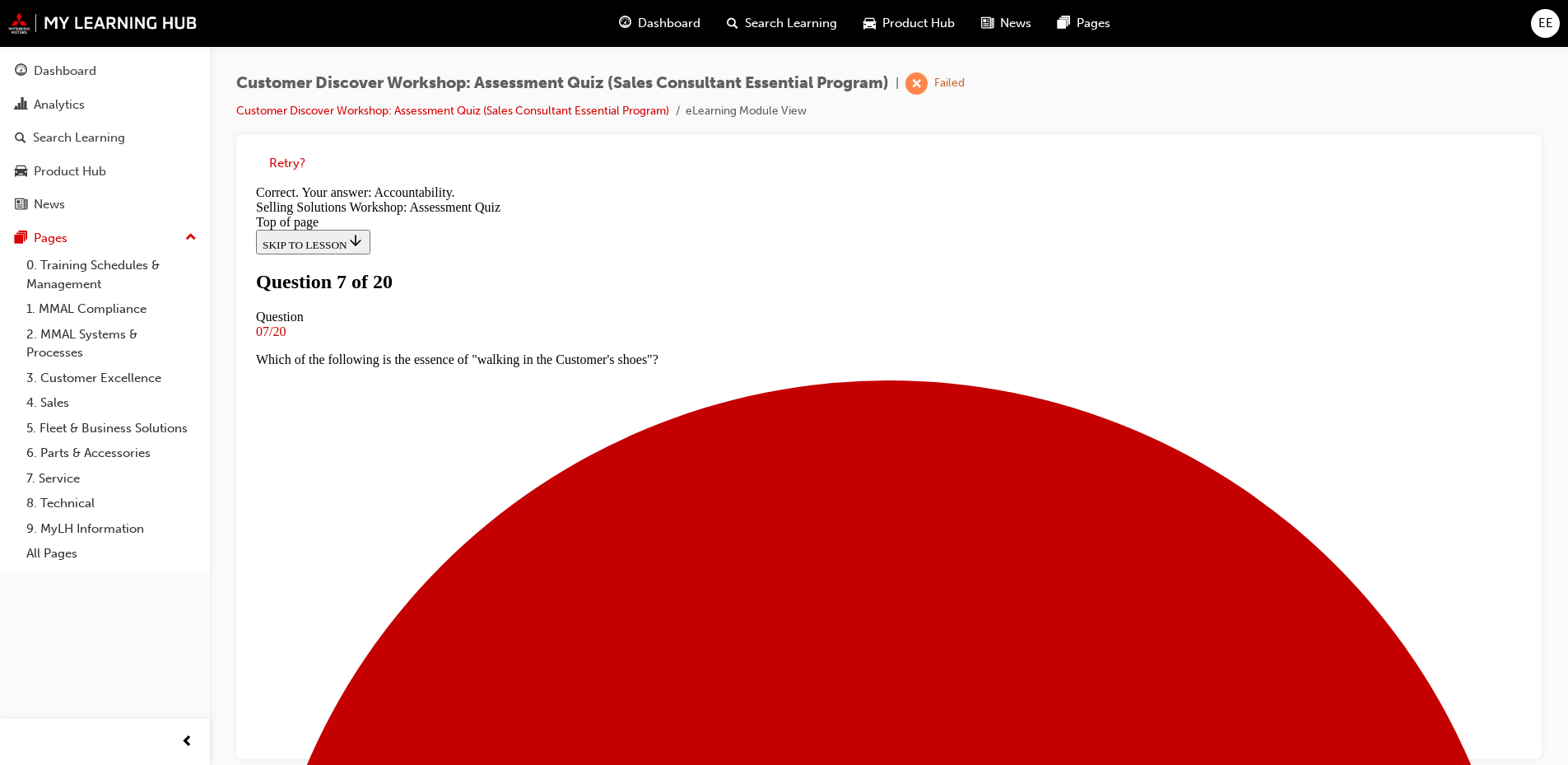
scroll to position [266, 0]
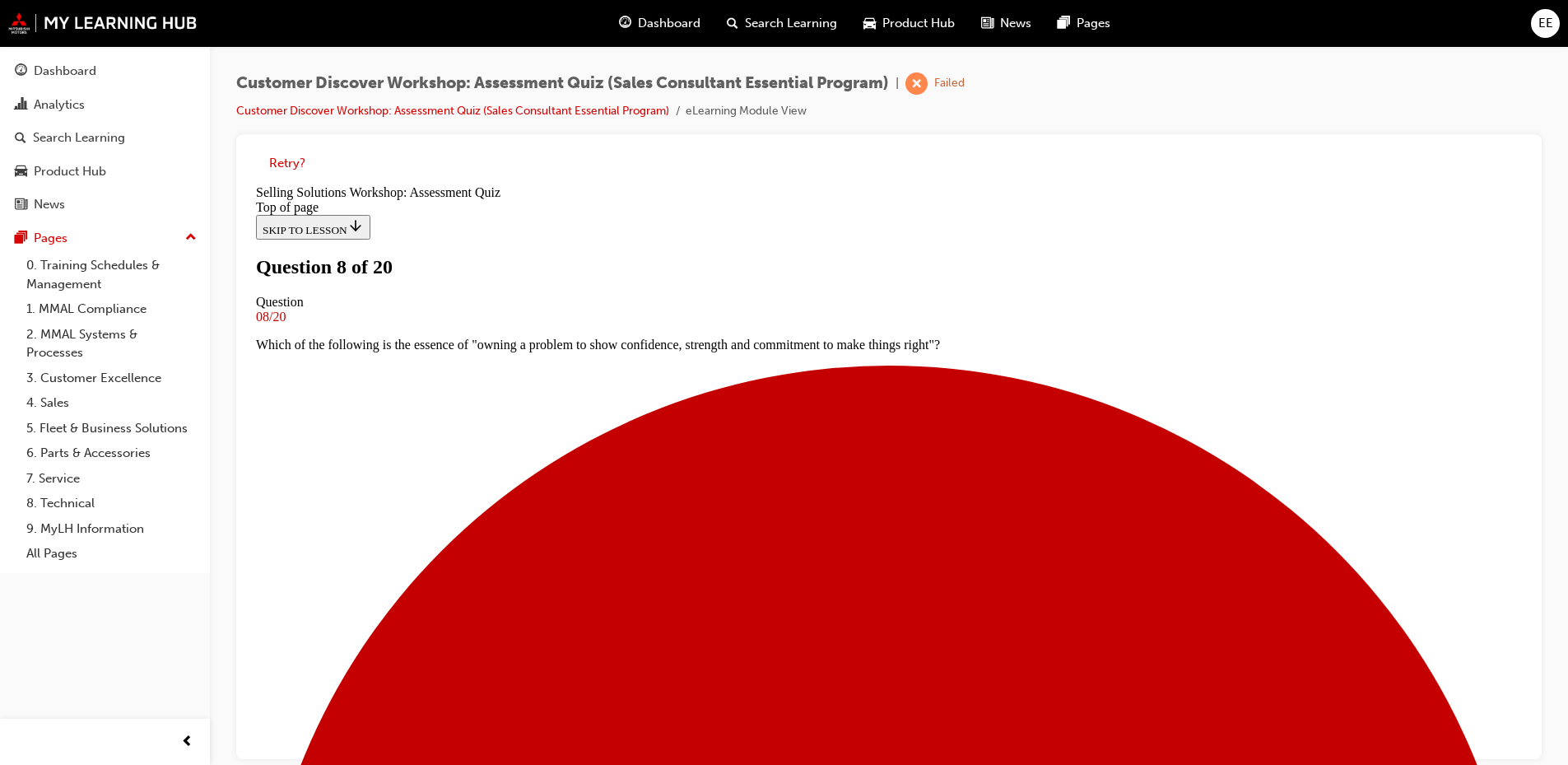
scroll to position [83, 0]
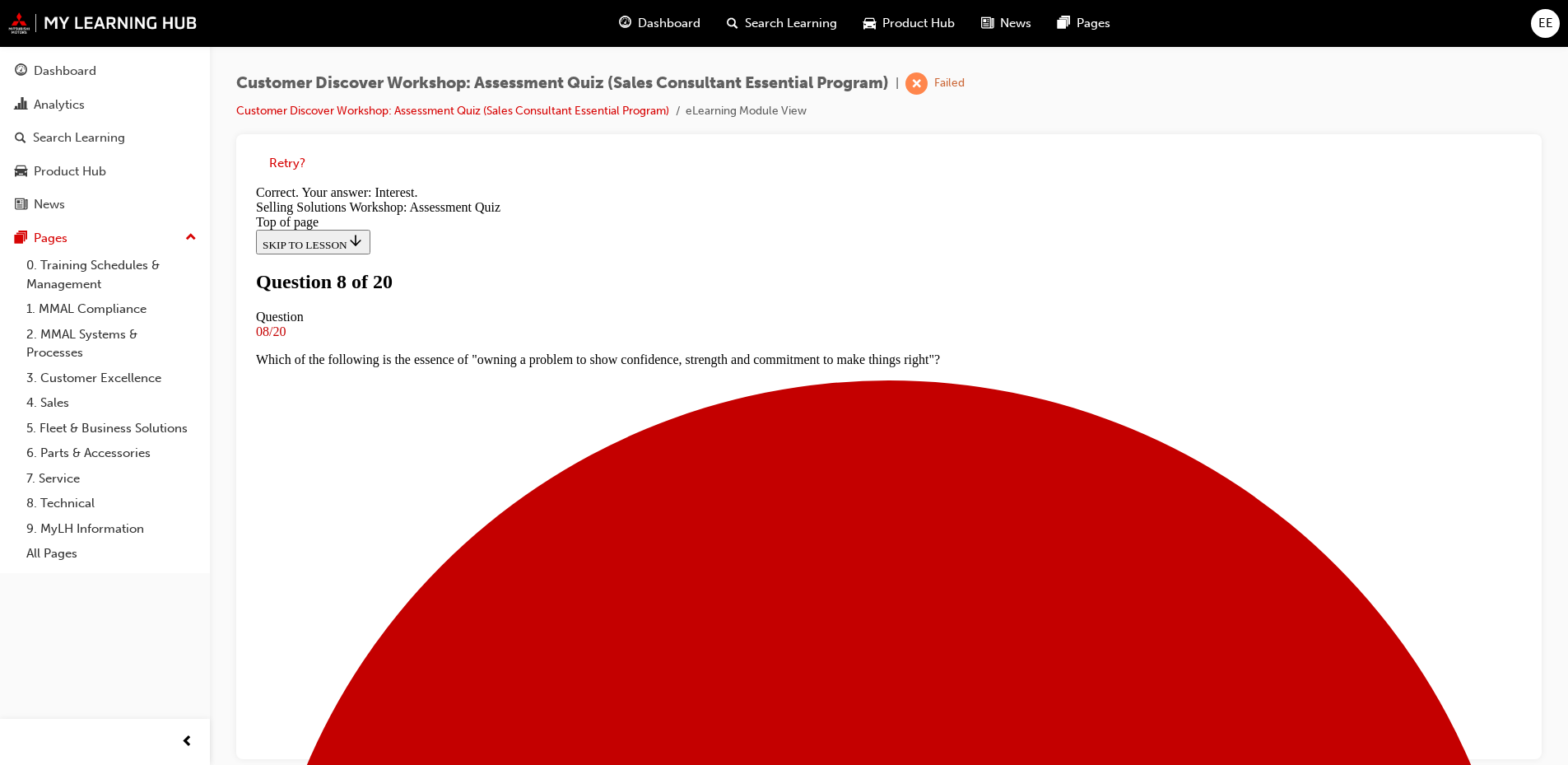
scroll to position [266, 0]
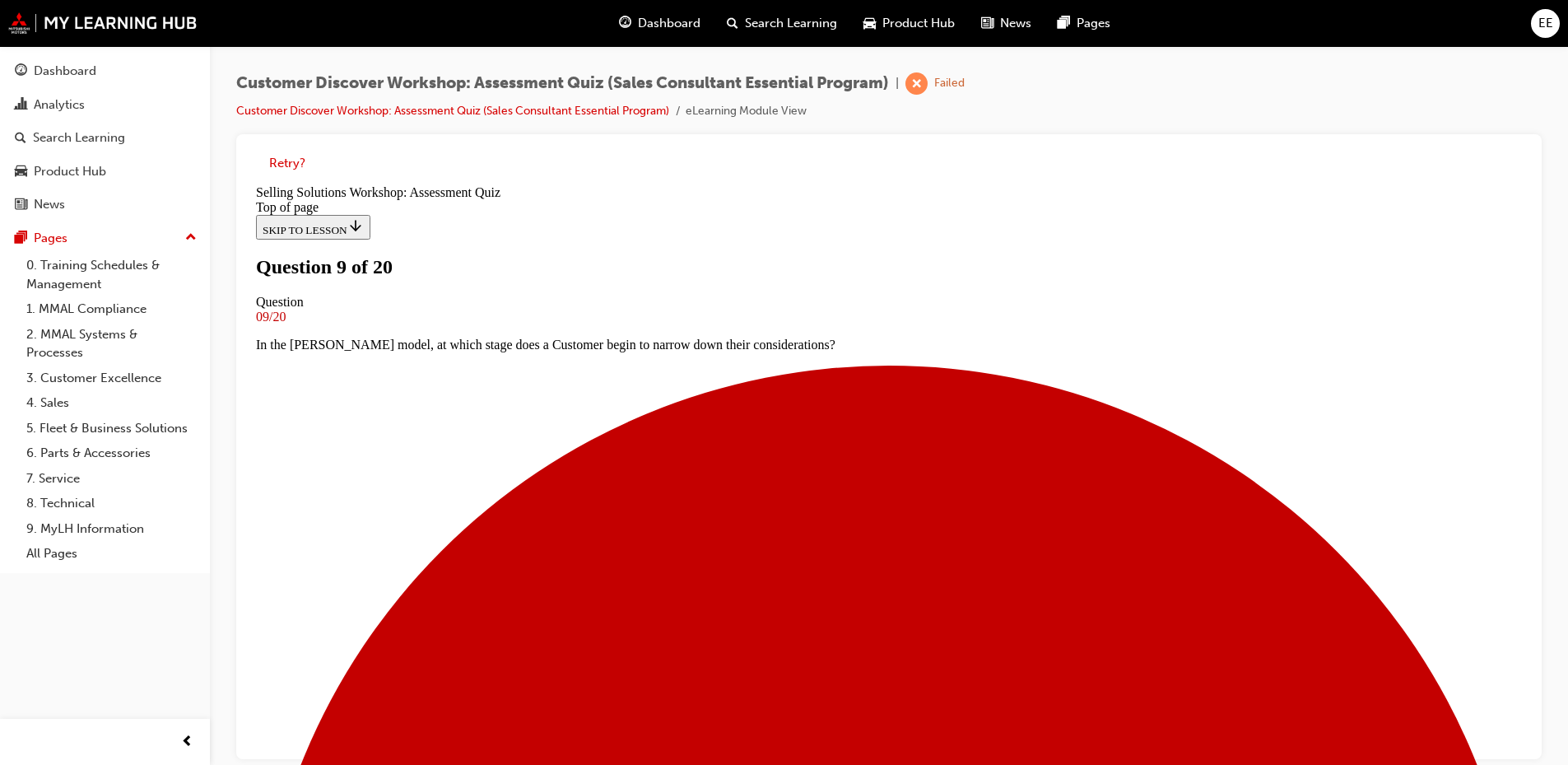
drag, startPoint x: 828, startPoint y: 595, endPoint x: 828, endPoint y: 532, distance: 63.0
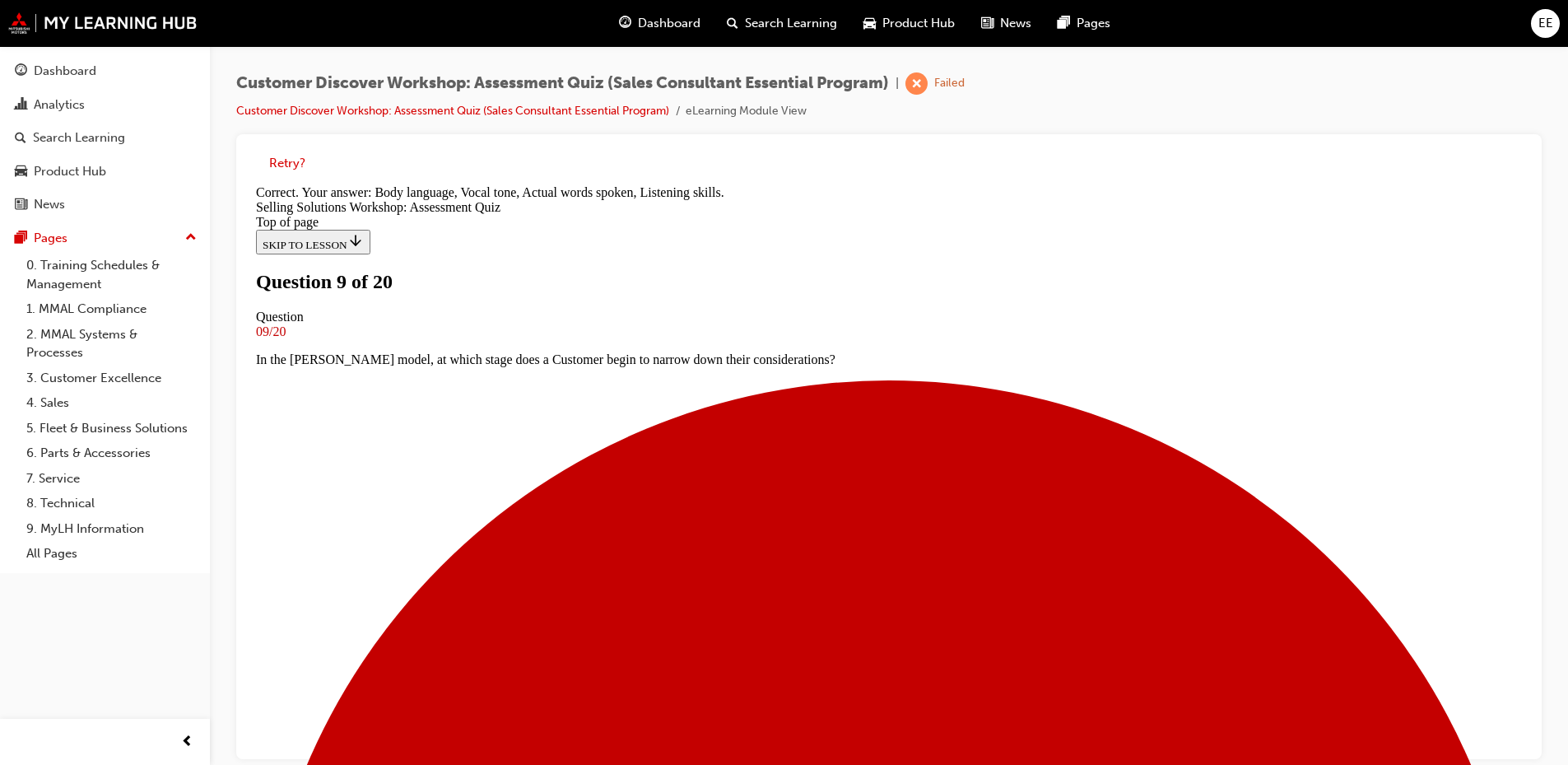
scroll to position [295, 0]
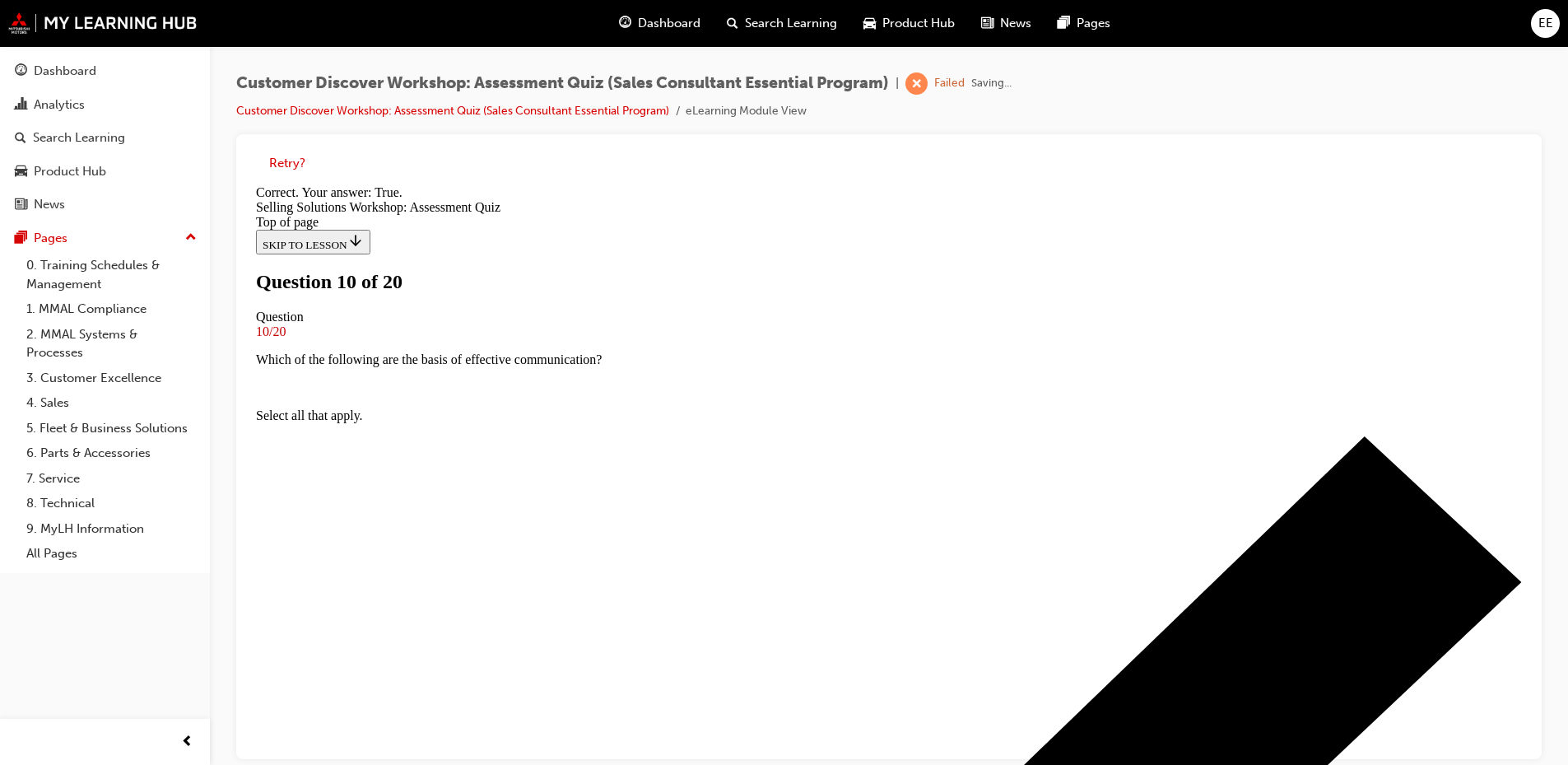
scroll to position [191, 0]
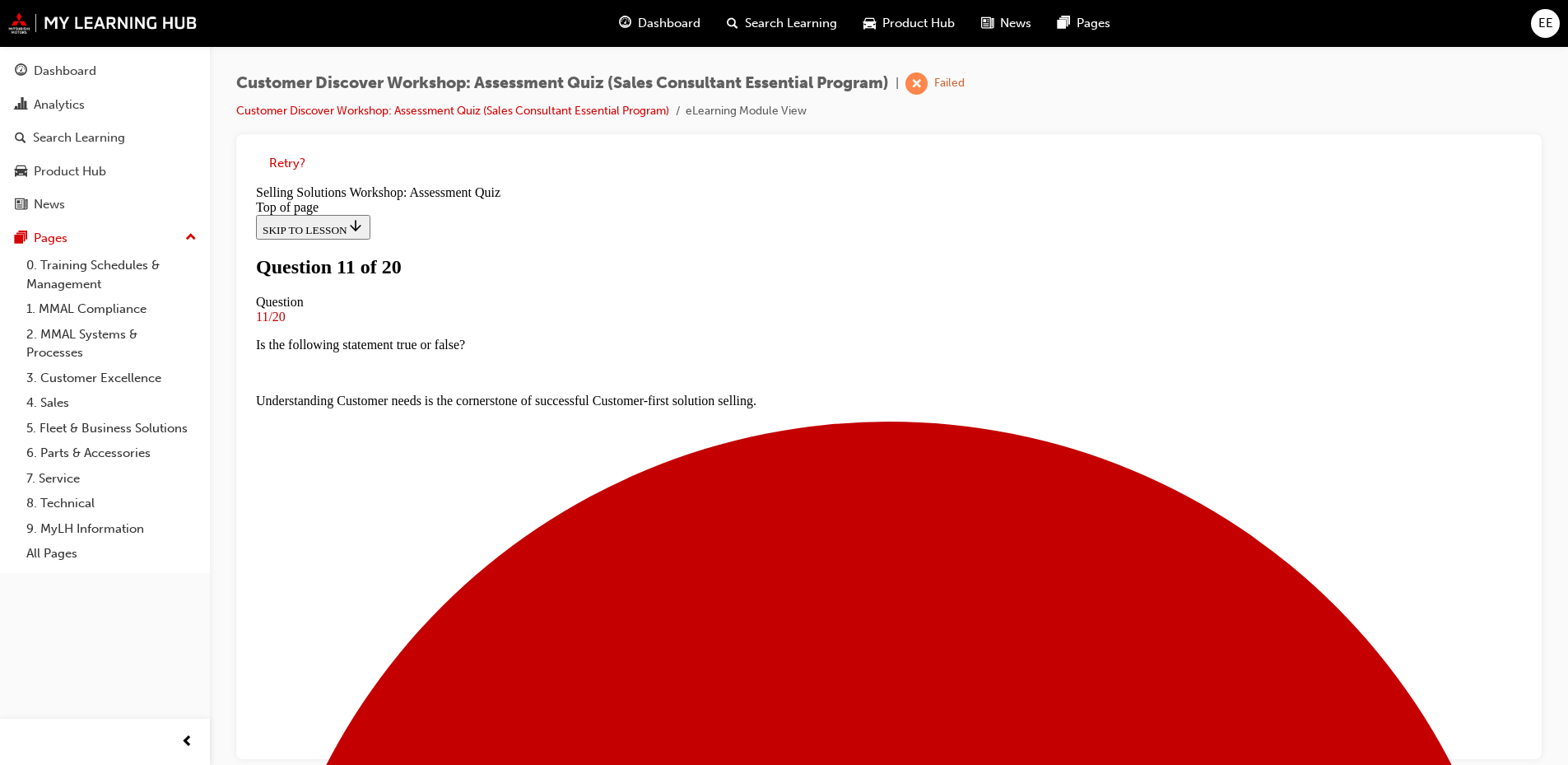
scroll to position [215, 0]
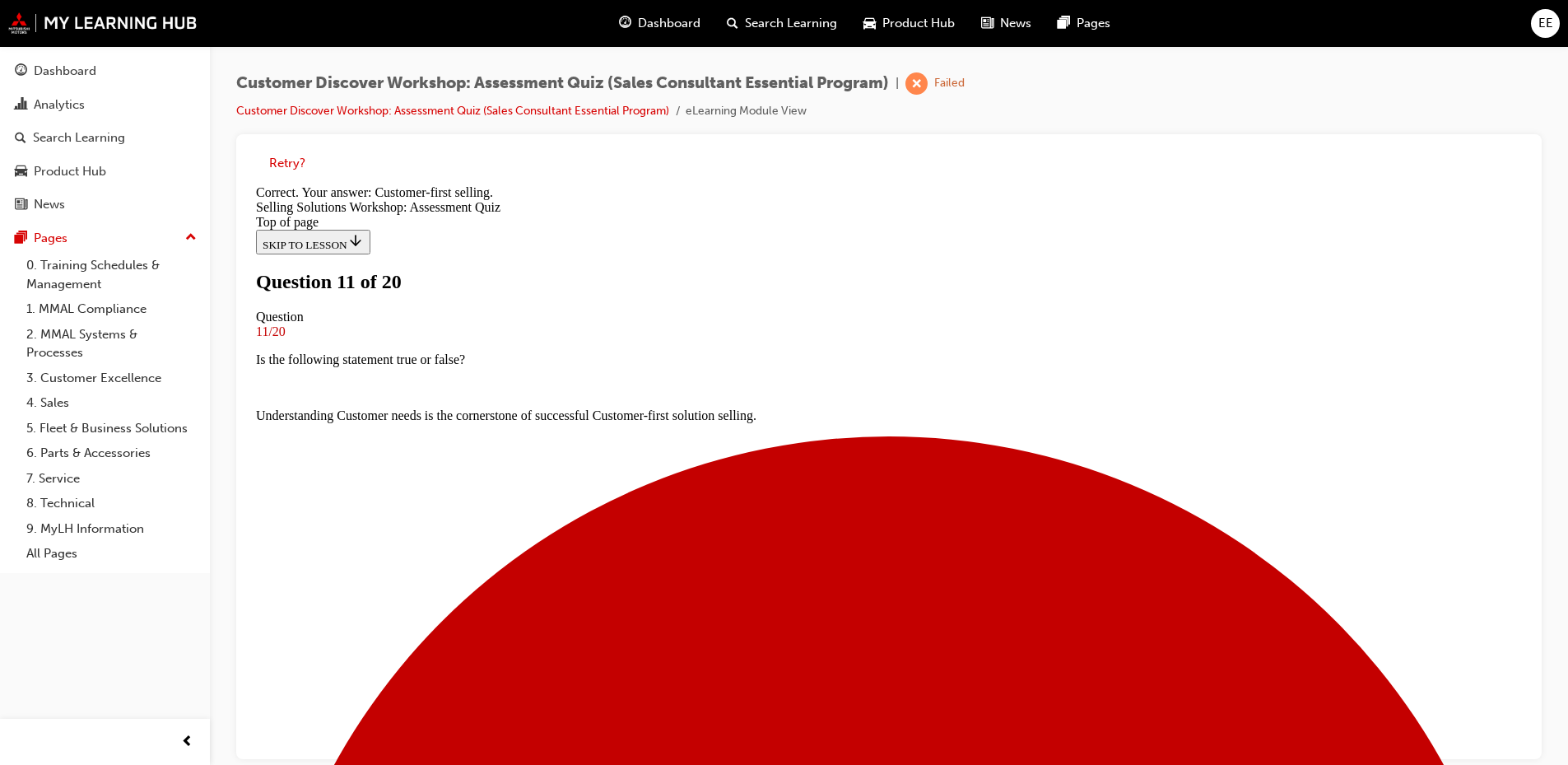
scroll to position [266, 0]
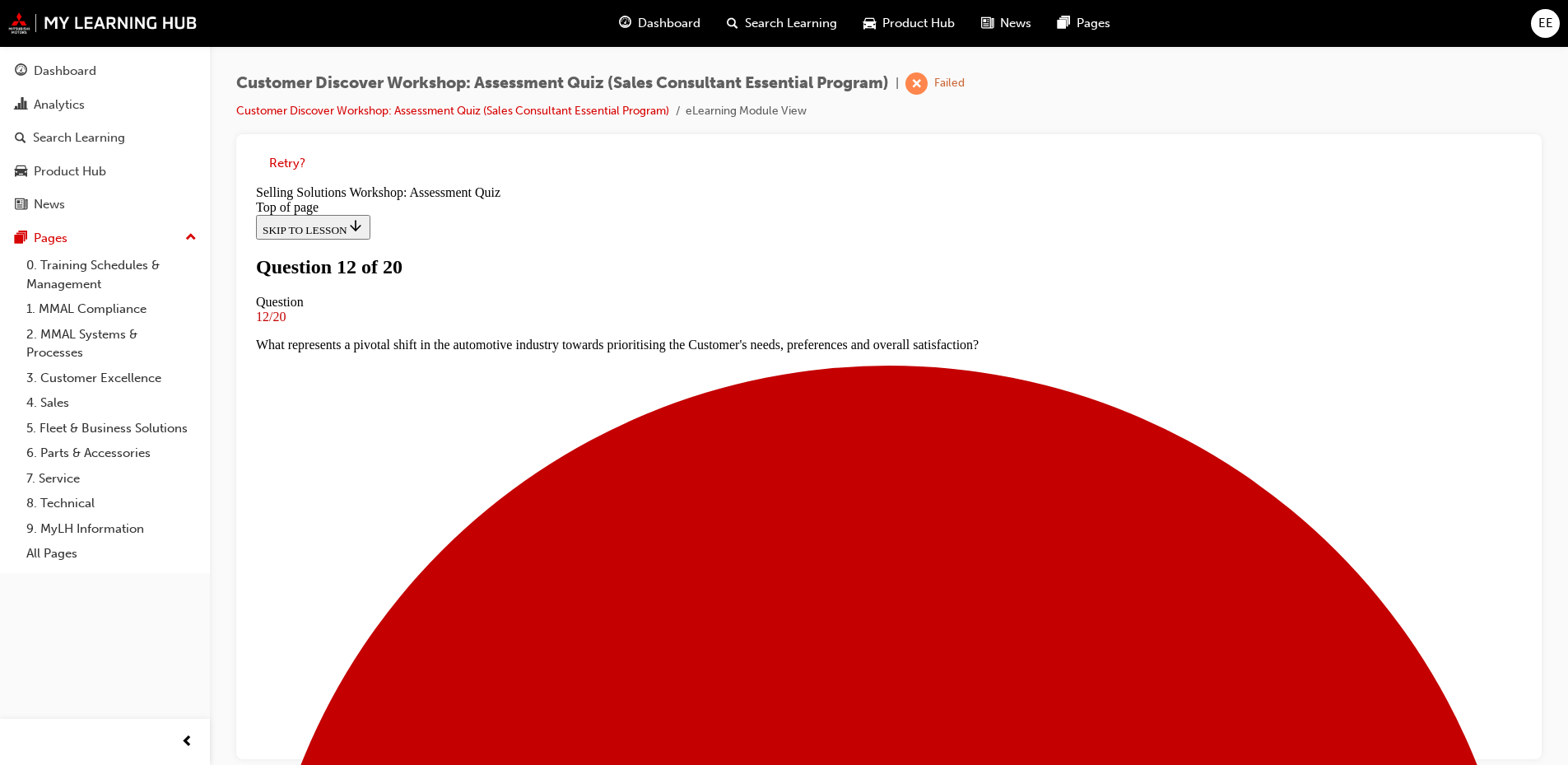
scroll to position [83, 0]
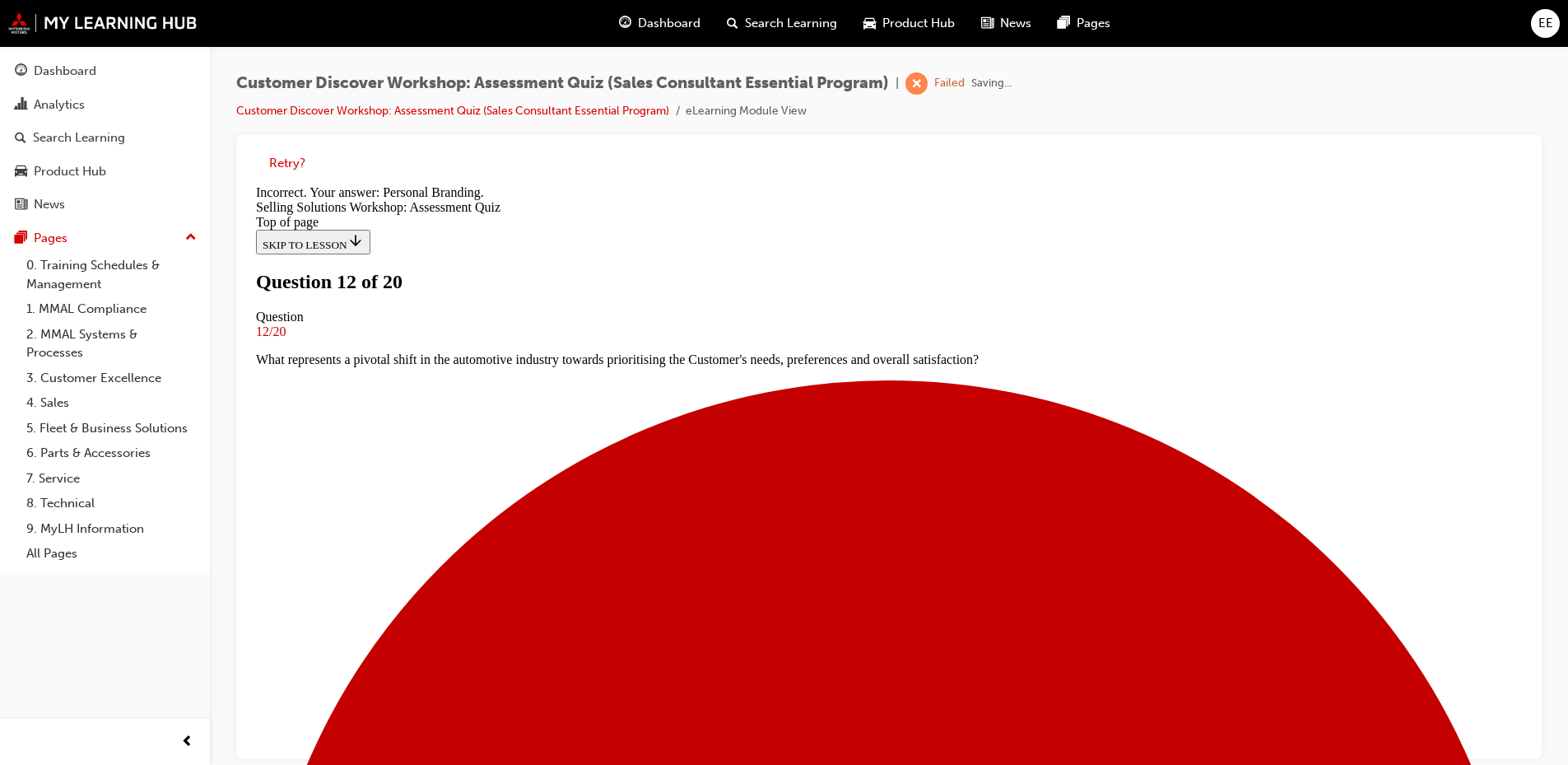
scroll to position [239, 0]
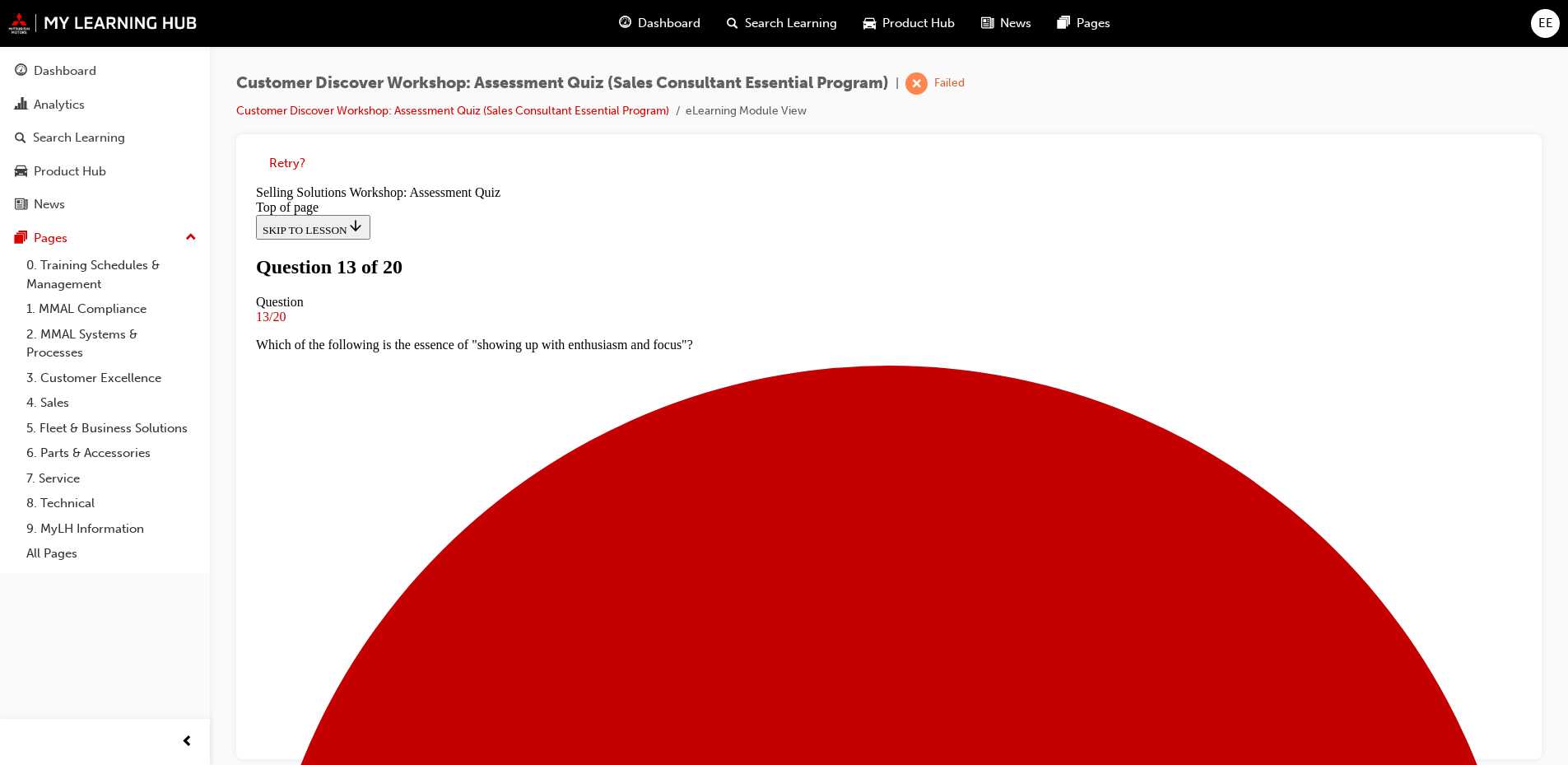
scroll to position [83, 0]
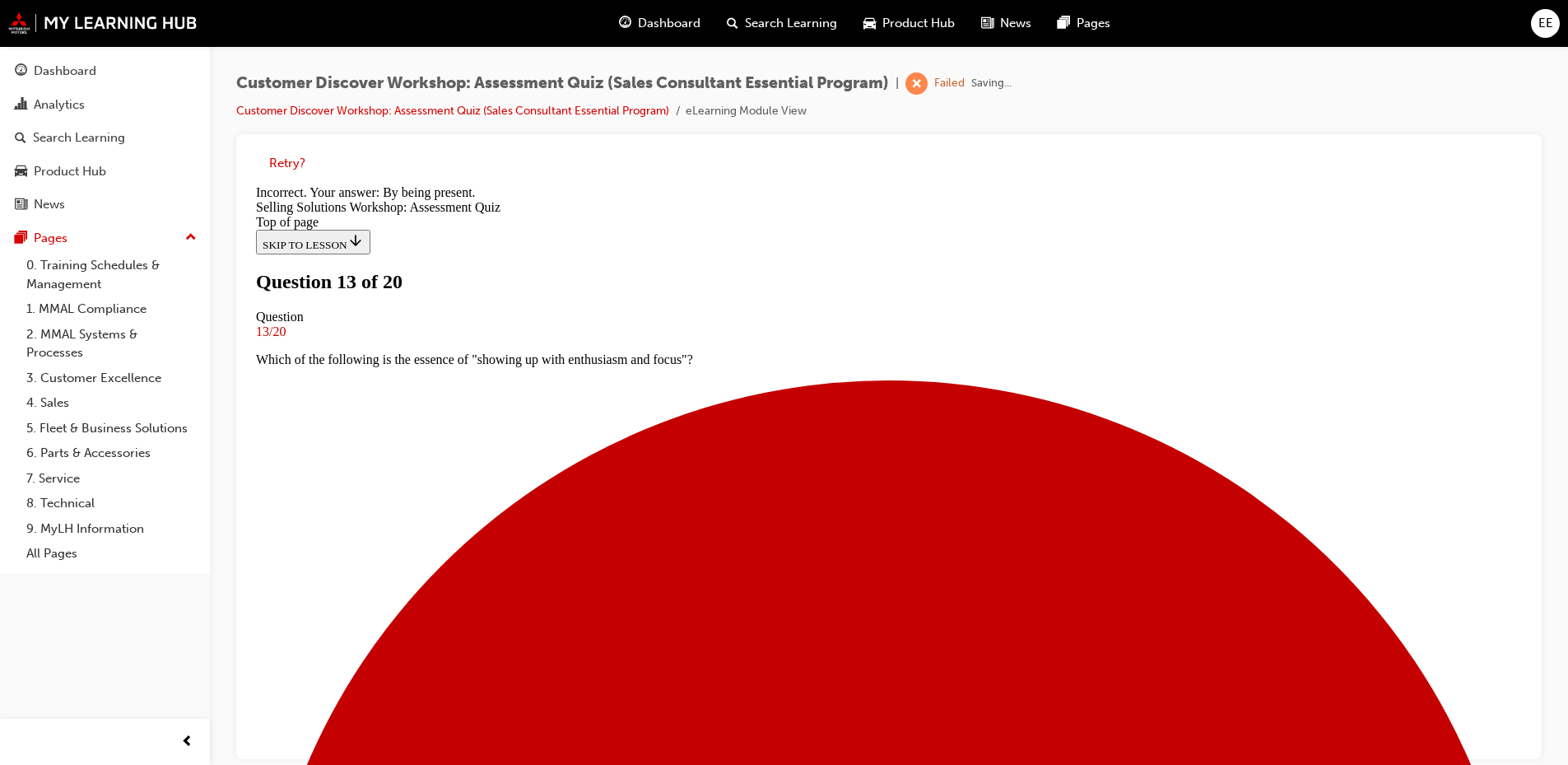
scroll to position [239, 0]
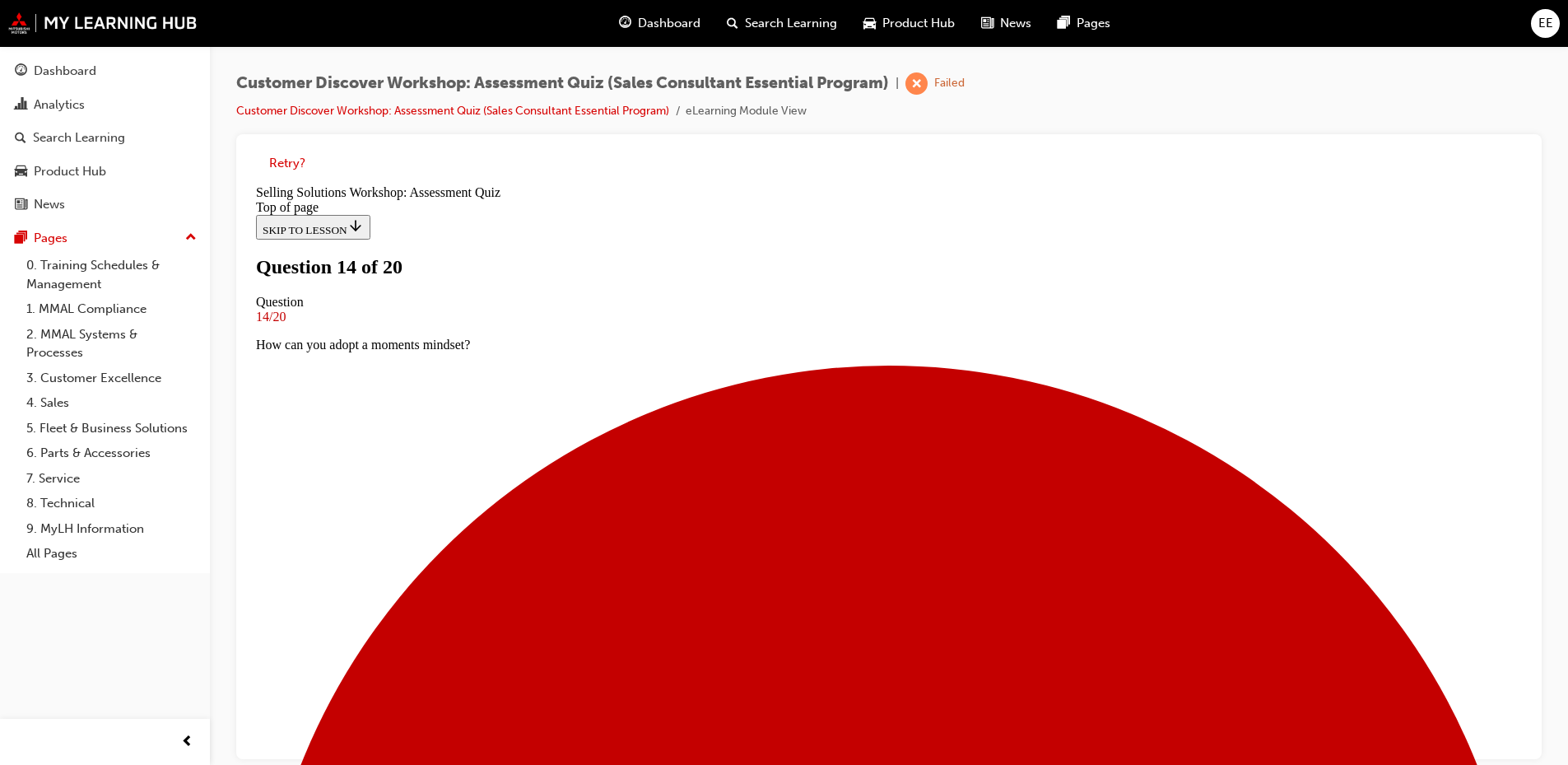
scroll to position [0, 0]
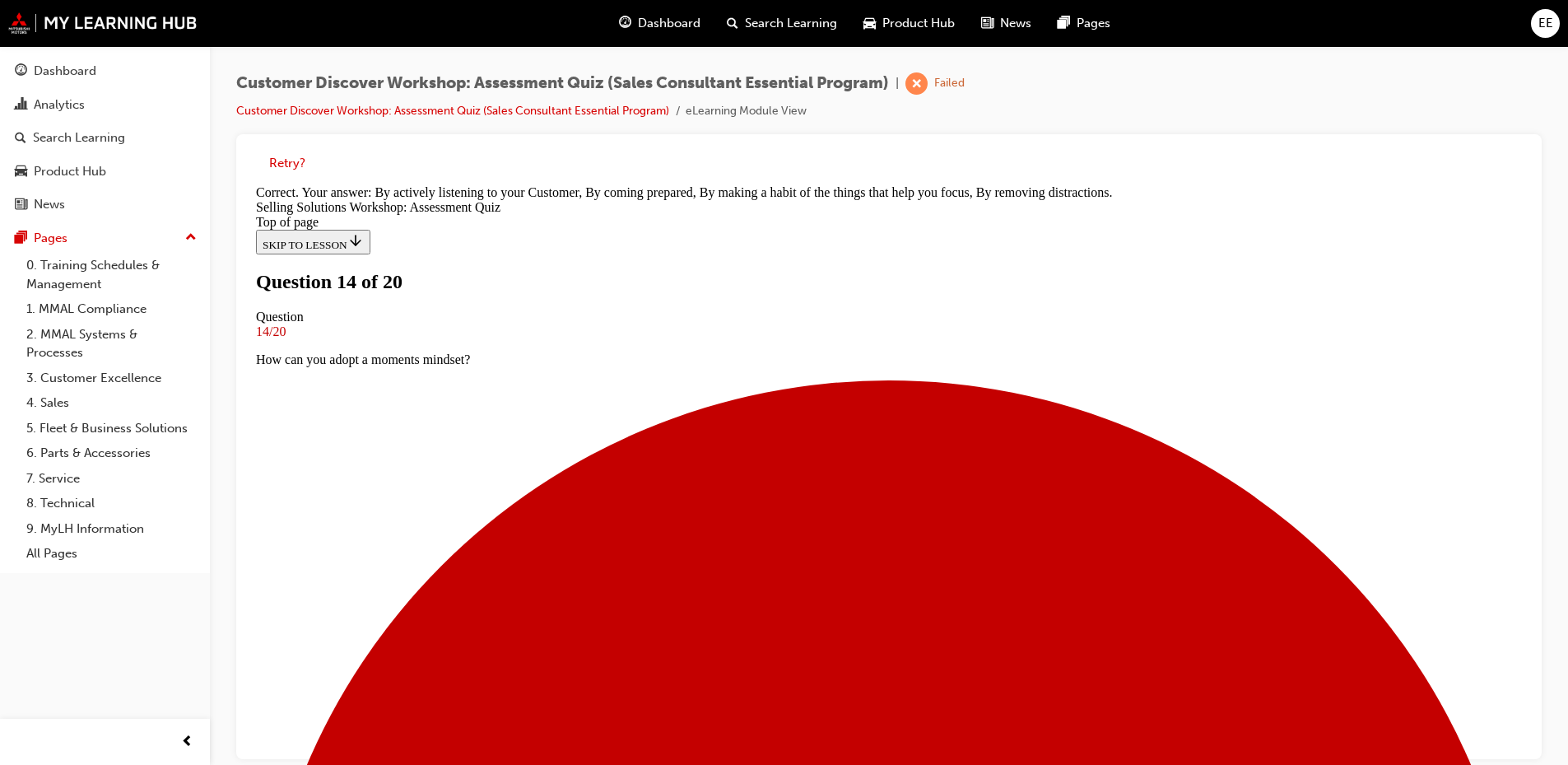
scroll to position [295, 0]
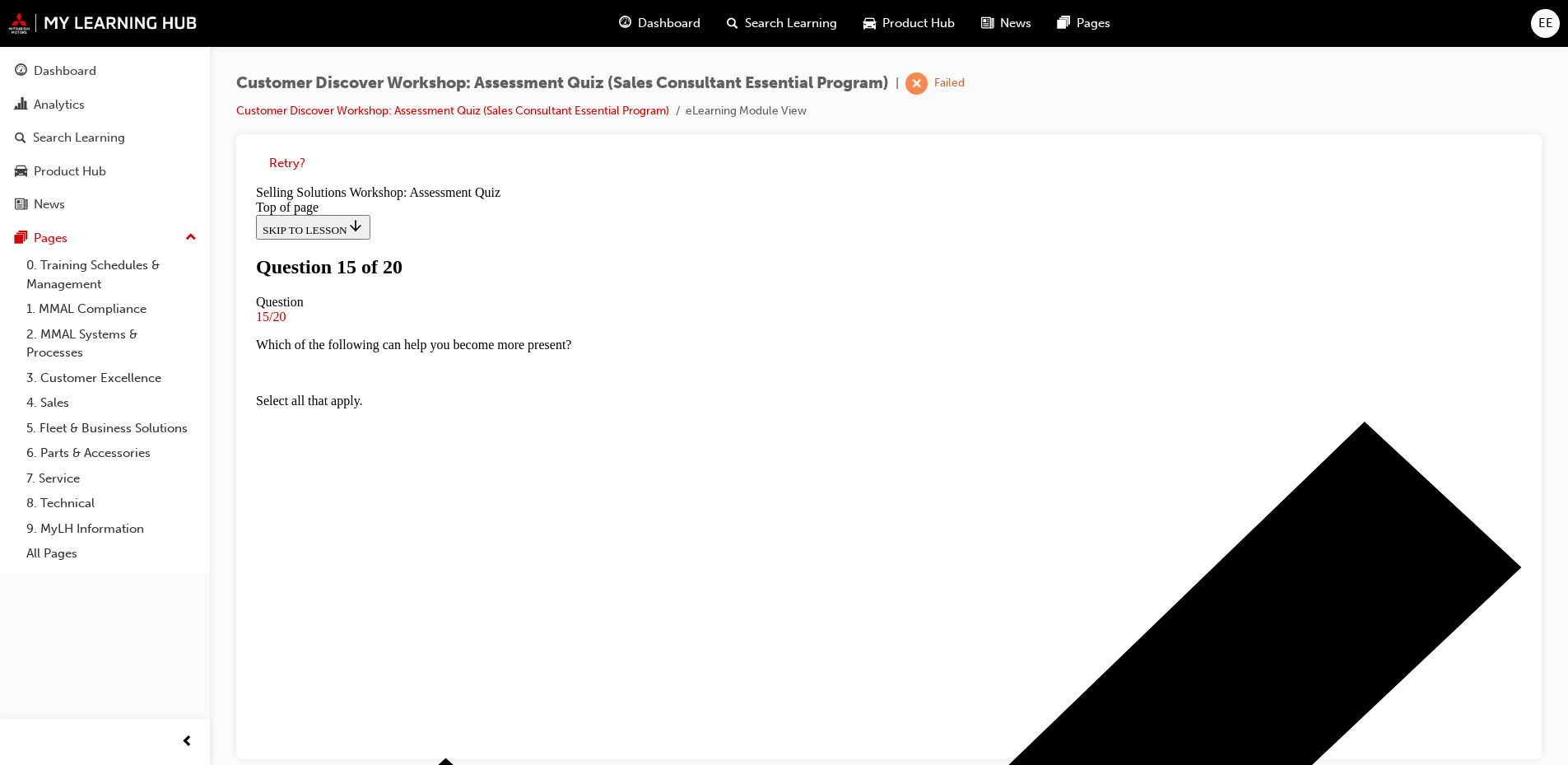
scroll to position [161, 0]
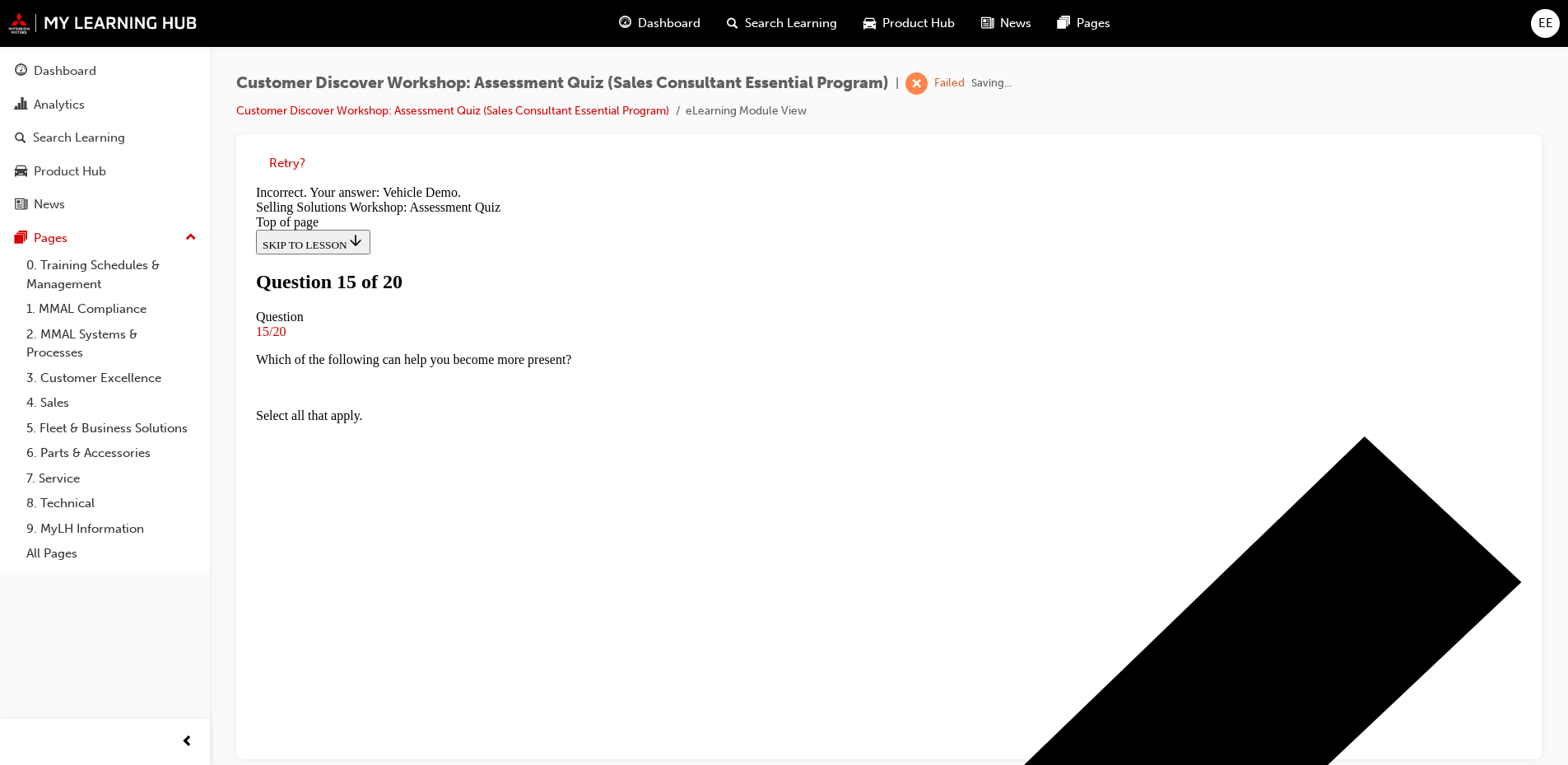
scroll to position [295, 0]
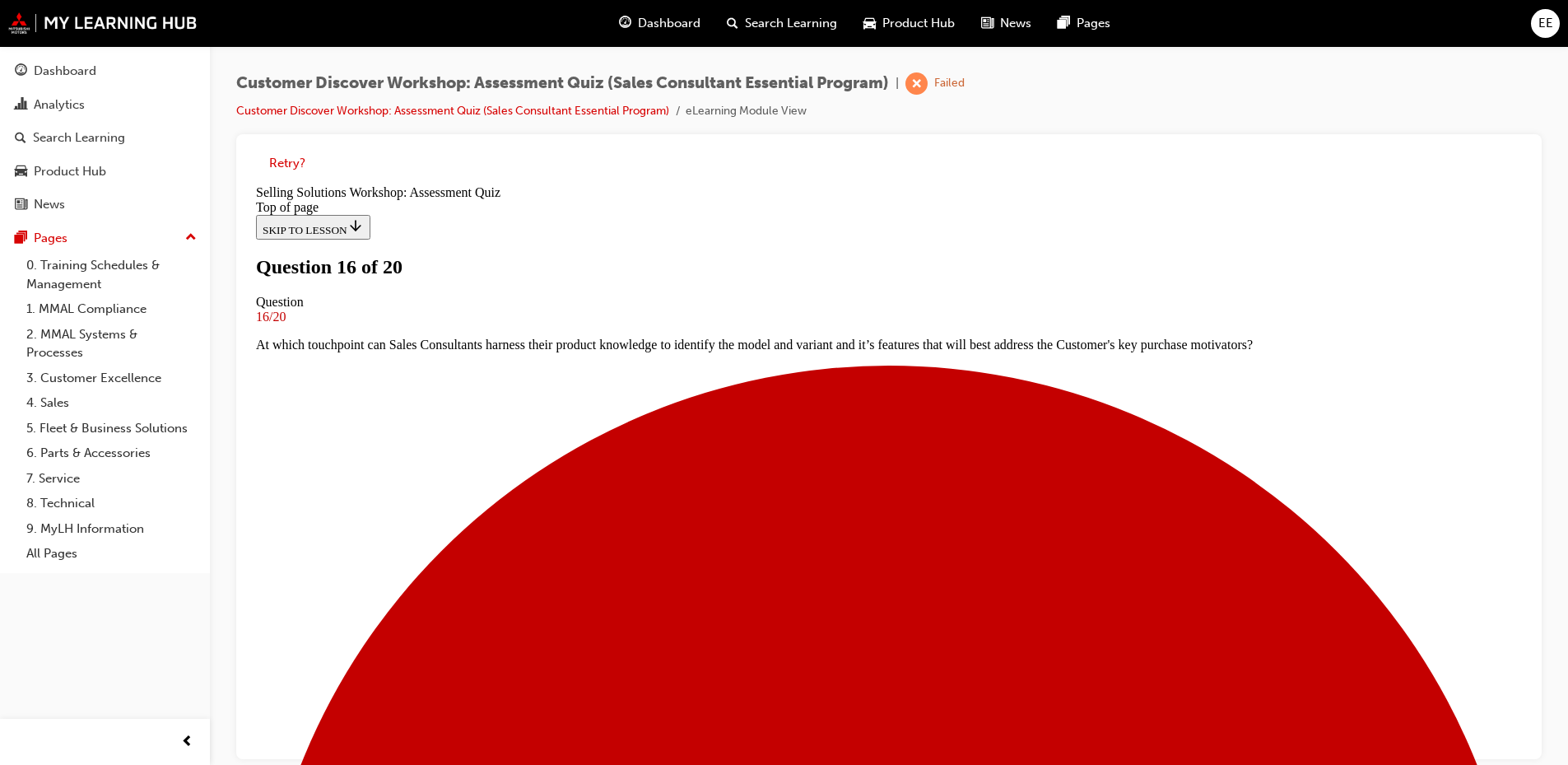
scroll to position [83, 0]
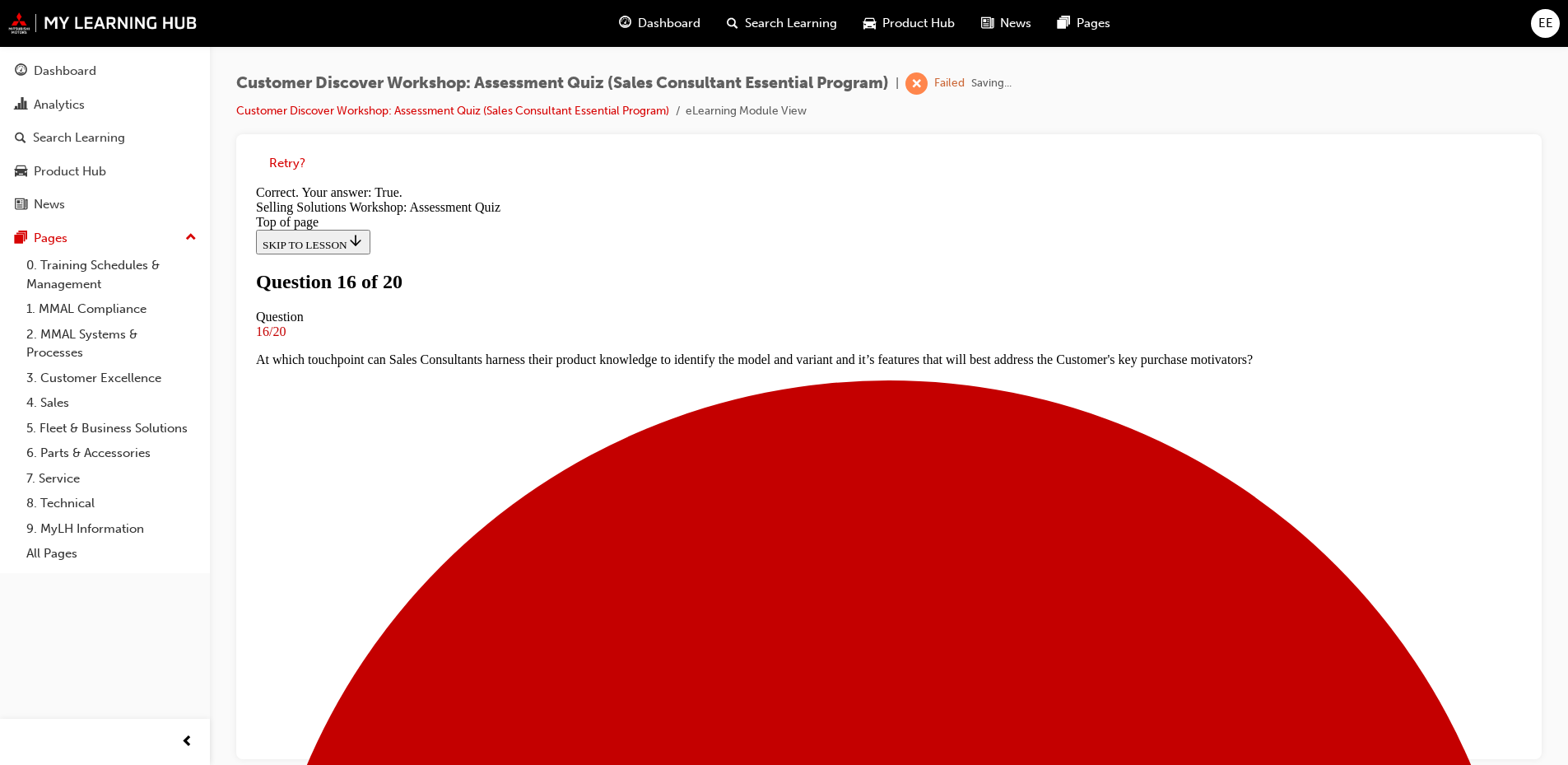
scroll to position [191, 0]
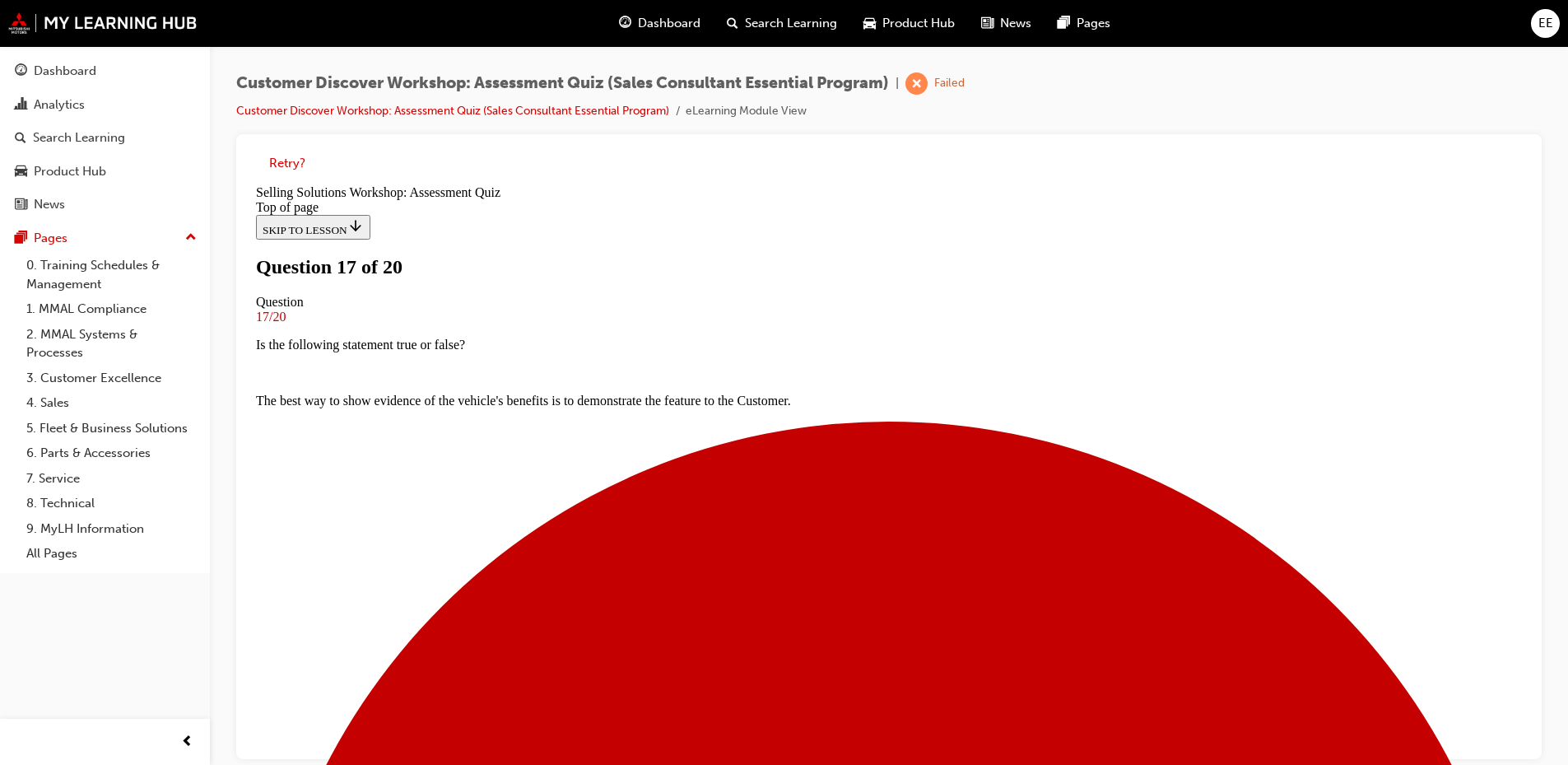
scroll to position [215, 0]
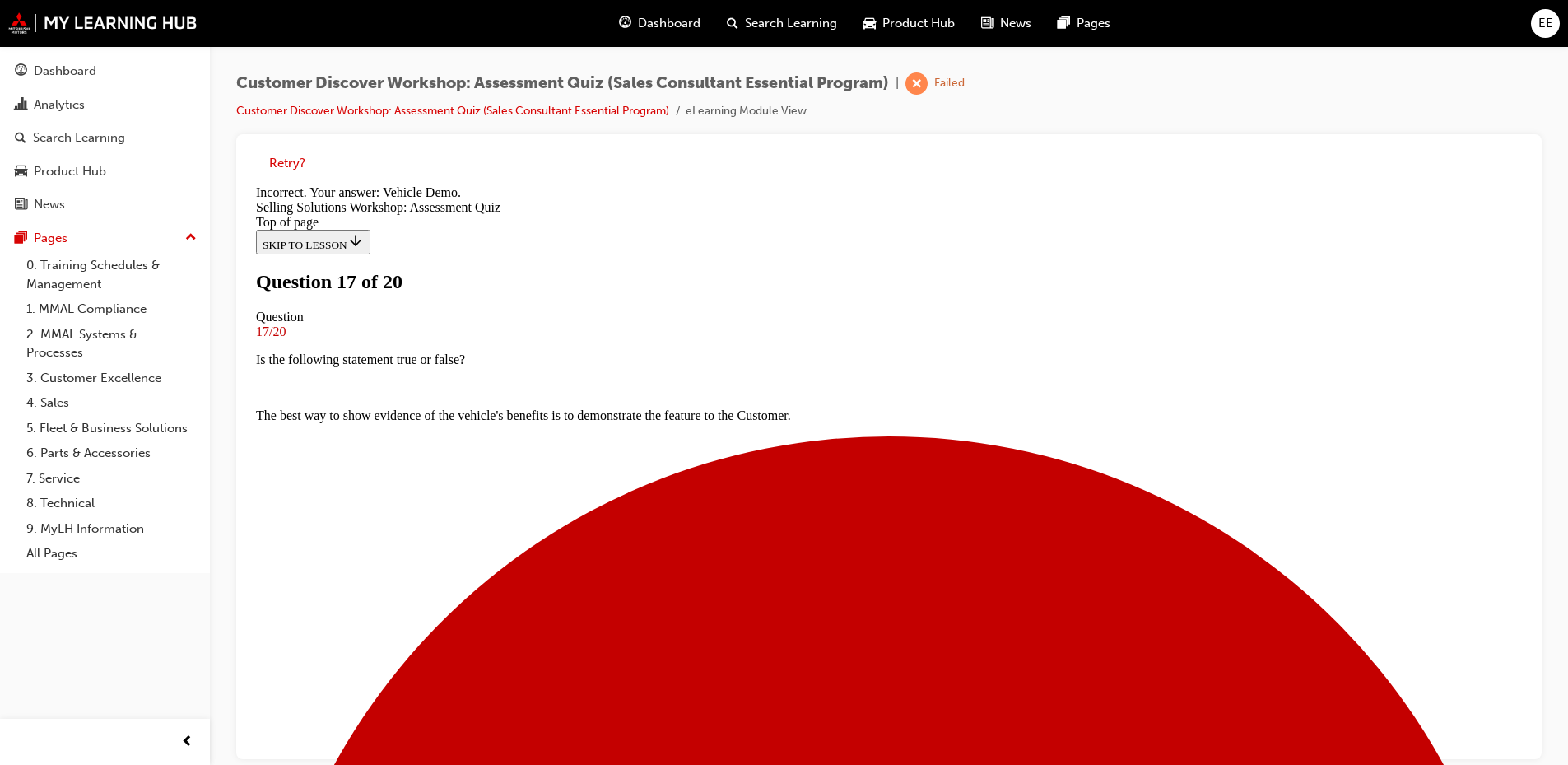
scroll to position [266, 0]
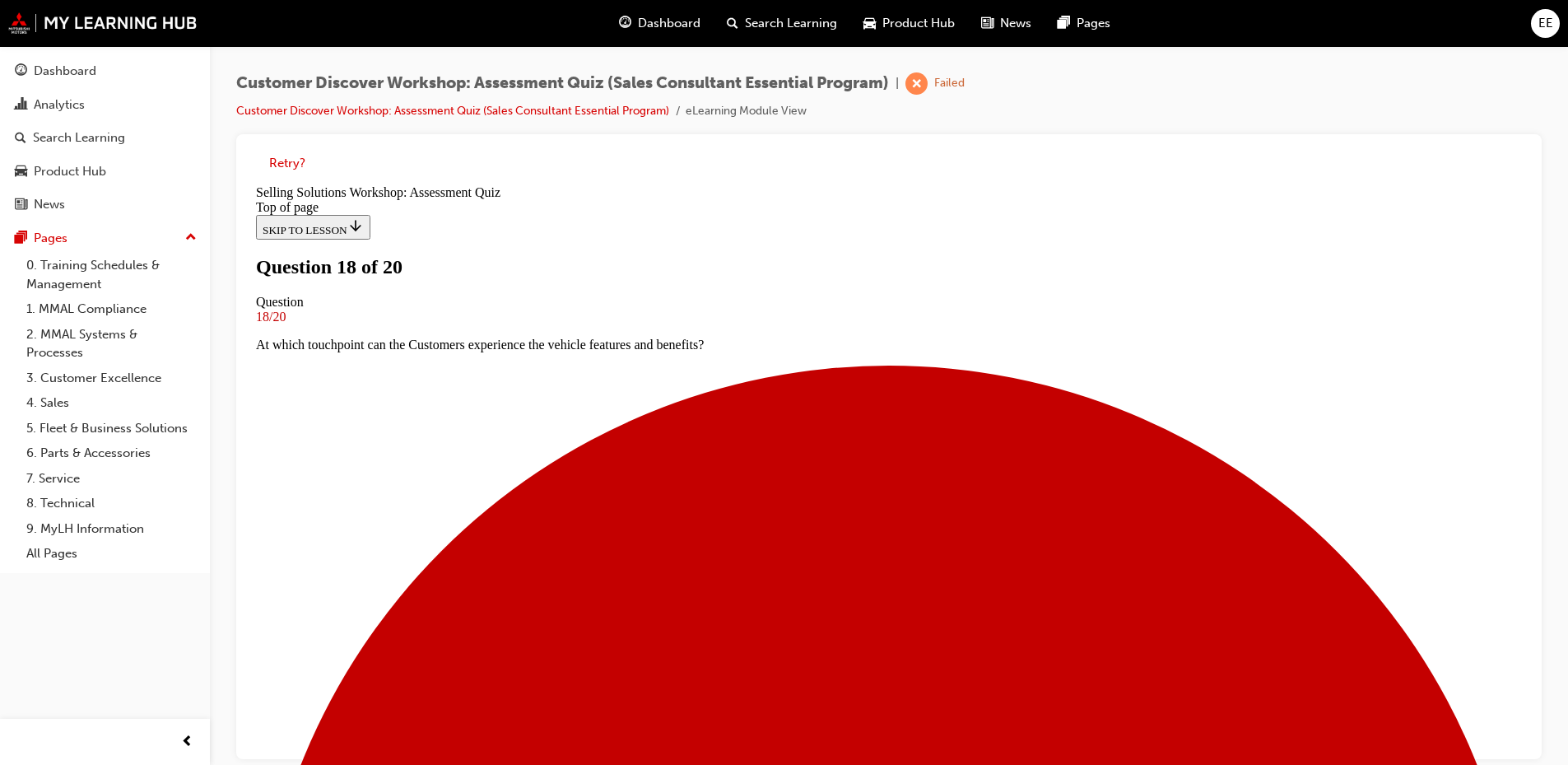
scroll to position [83, 0]
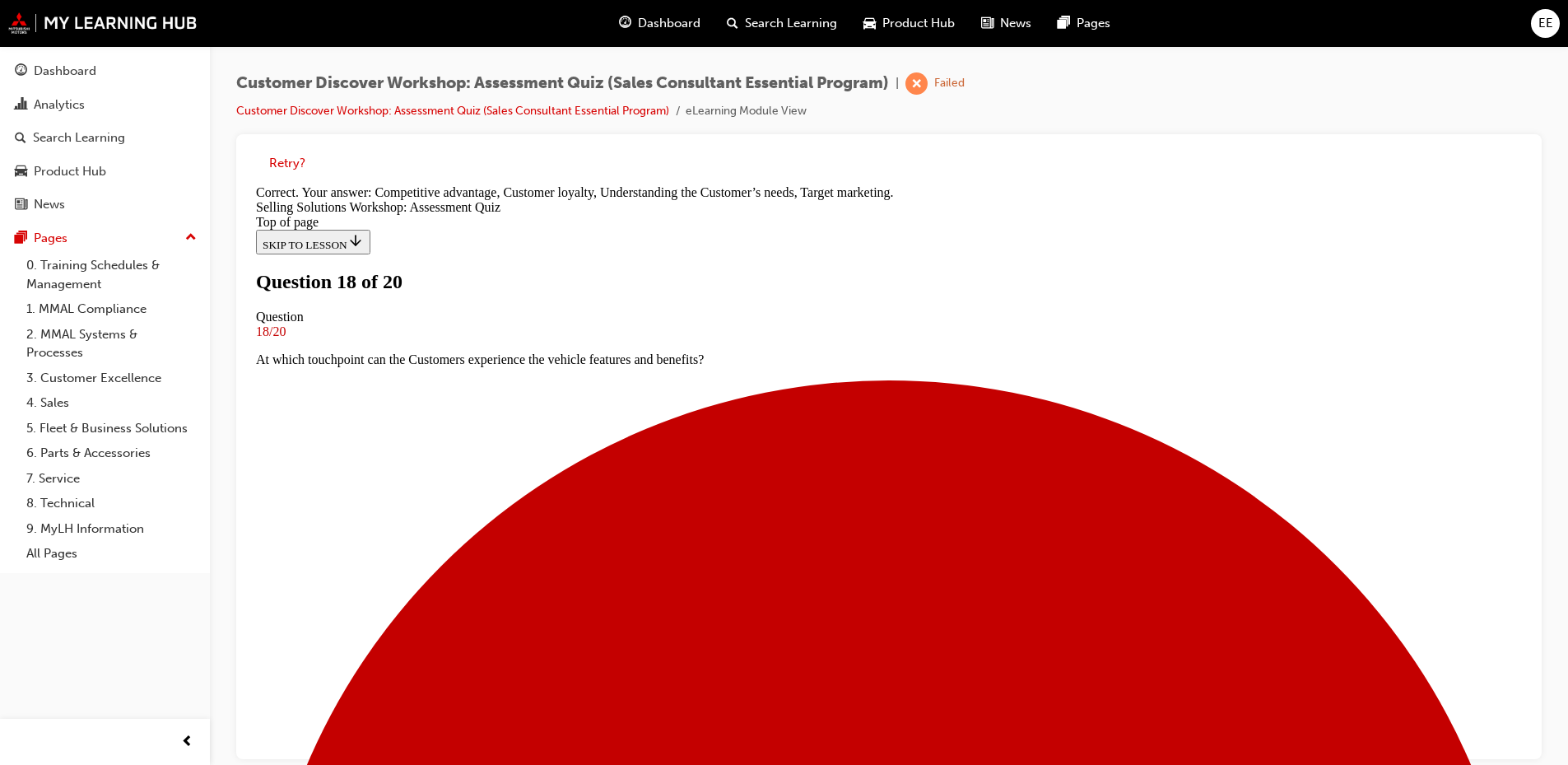
scroll to position [295, 0]
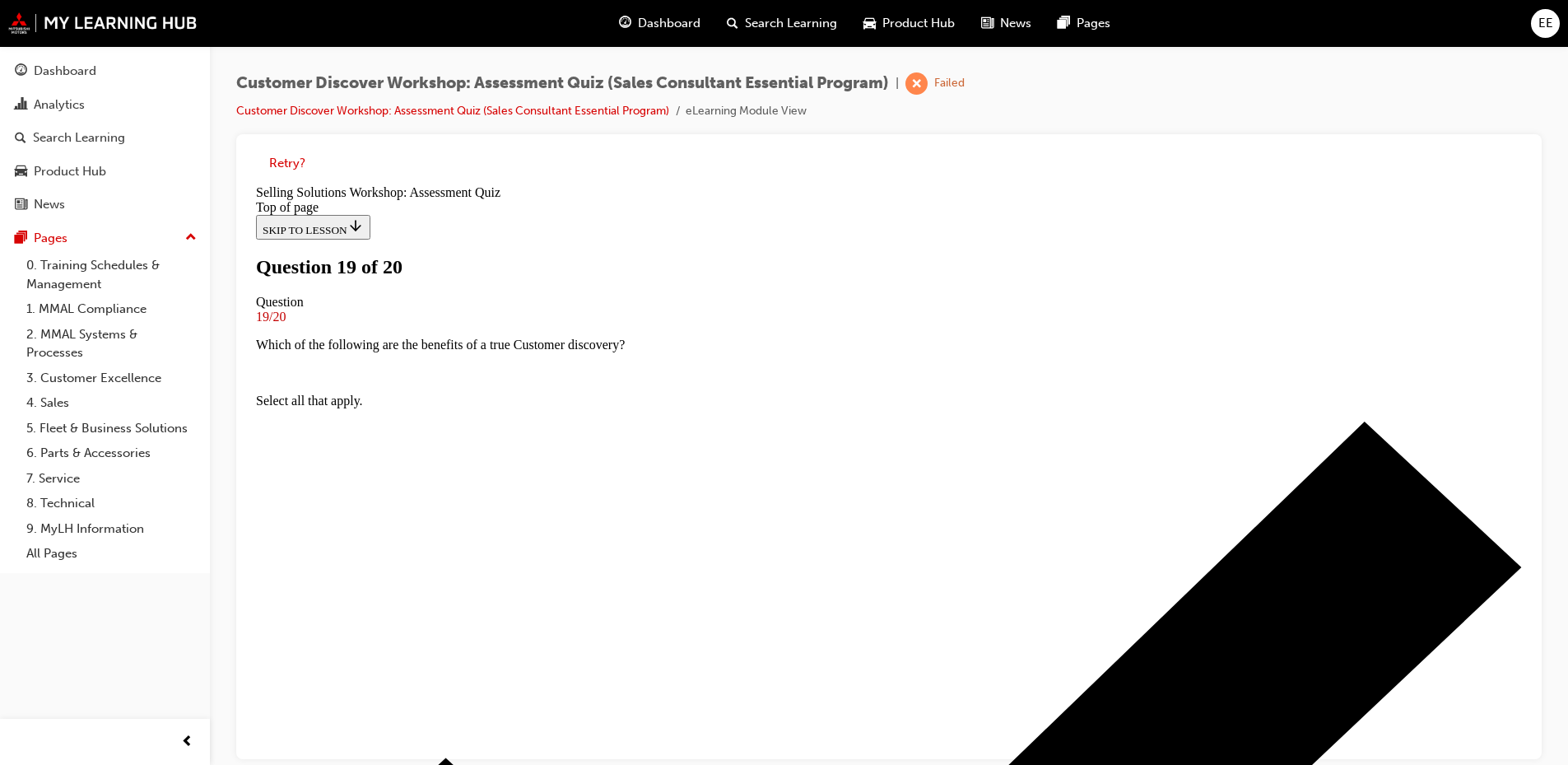
scroll to position [83, 0]
drag, startPoint x: 892, startPoint y: 677, endPoint x: 885, endPoint y: 610, distance: 67.4
drag, startPoint x: 885, startPoint y: 610, endPoint x: 885, endPoint y: 541, distance: 69.0
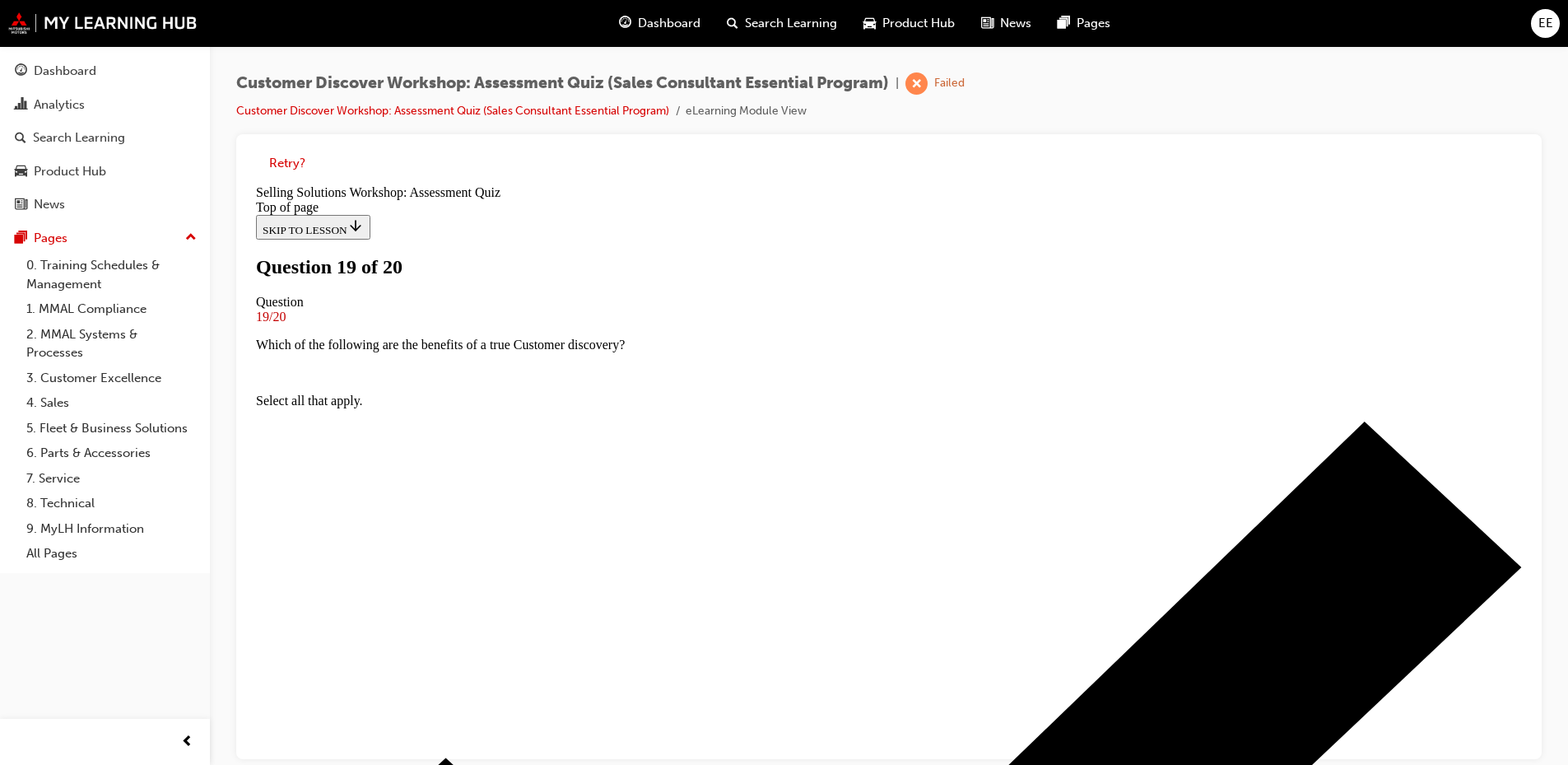
drag, startPoint x: 885, startPoint y: 541, endPoint x: 899, endPoint y: 465, distance: 77.3
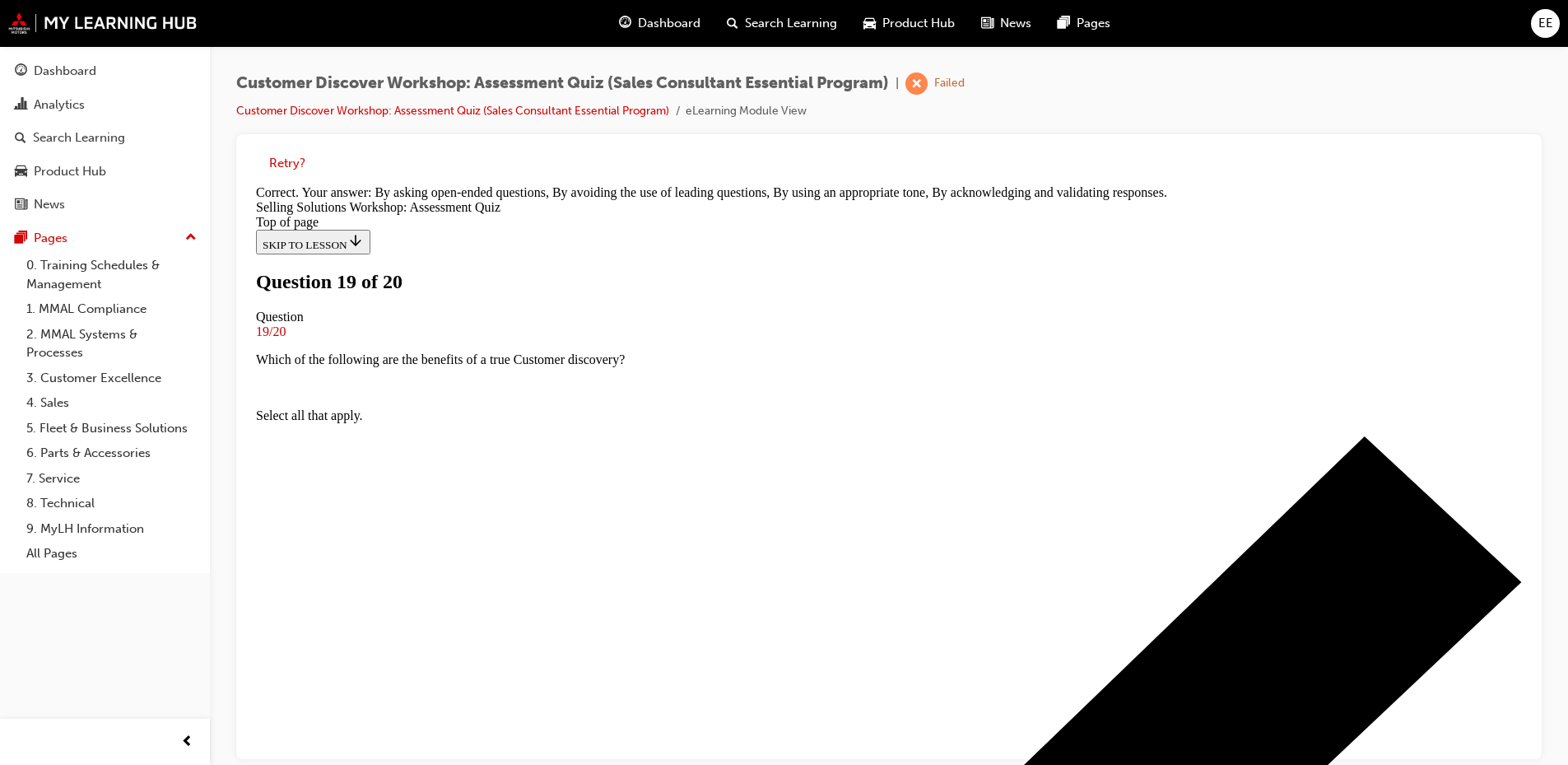
scroll to position [295, 0]
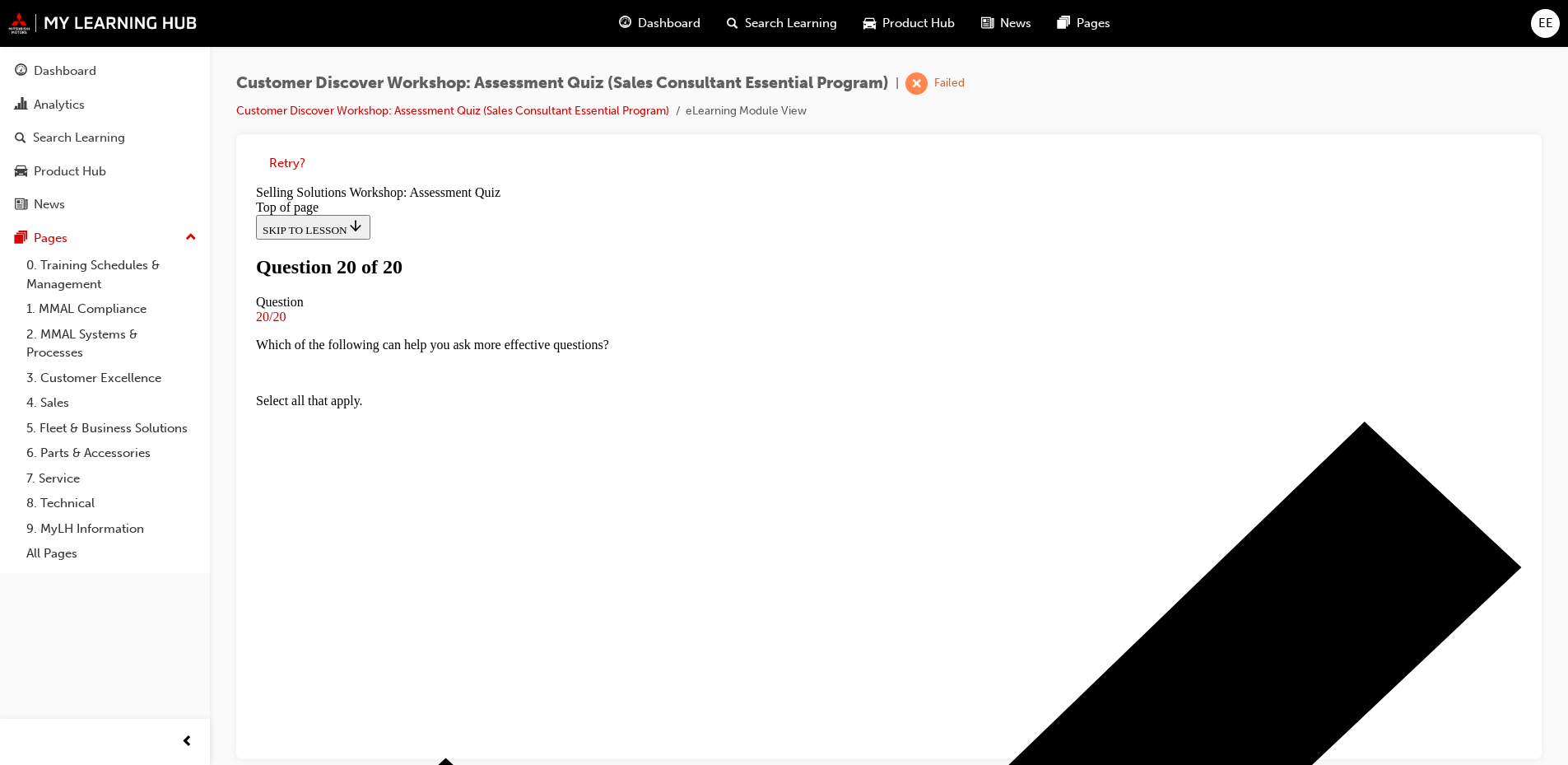
scroll to position [165, 0]
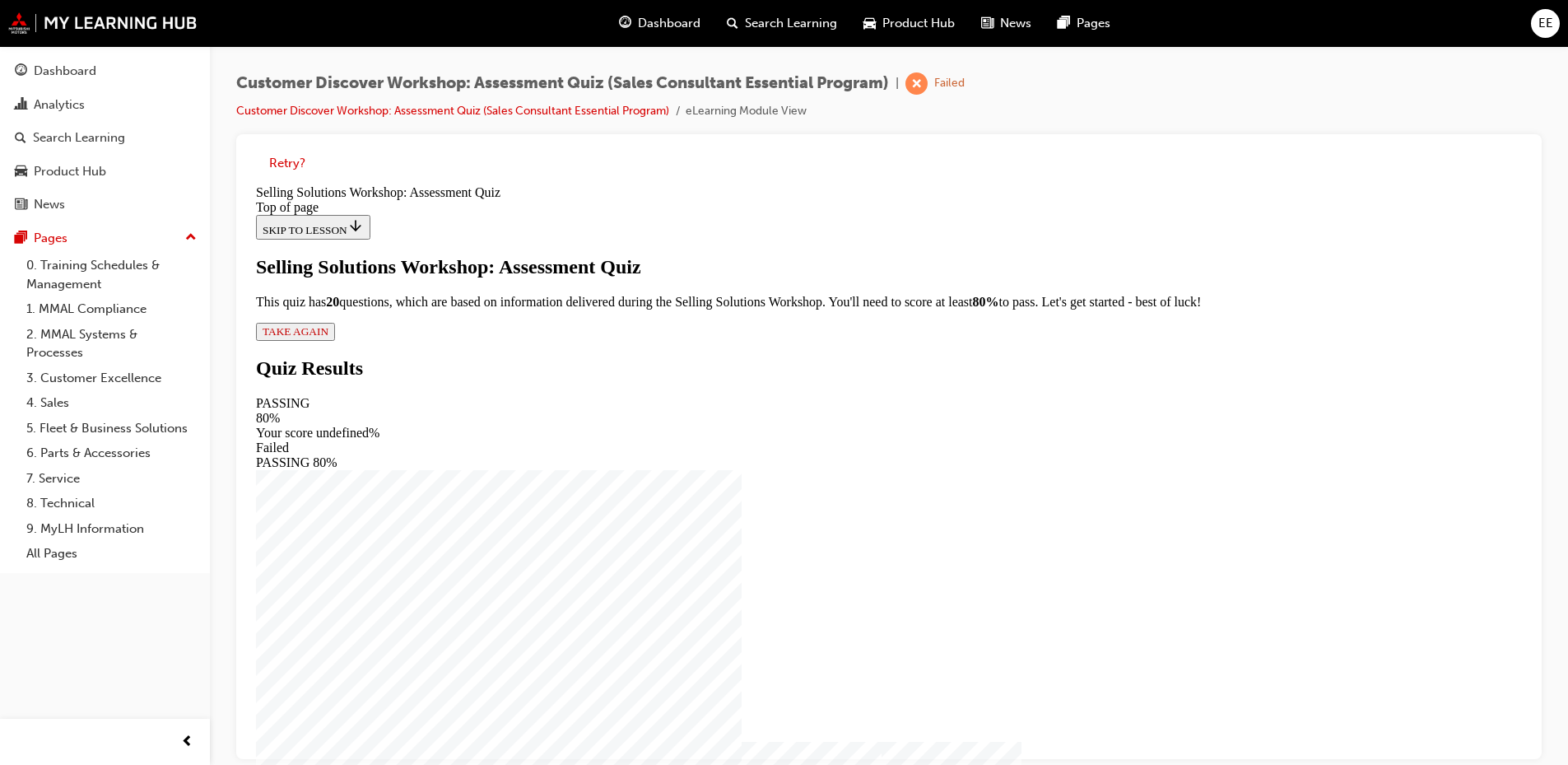
click at [328, 338] on span "TAKE AGAIN" at bounding box center [295, 331] width 66 height 12
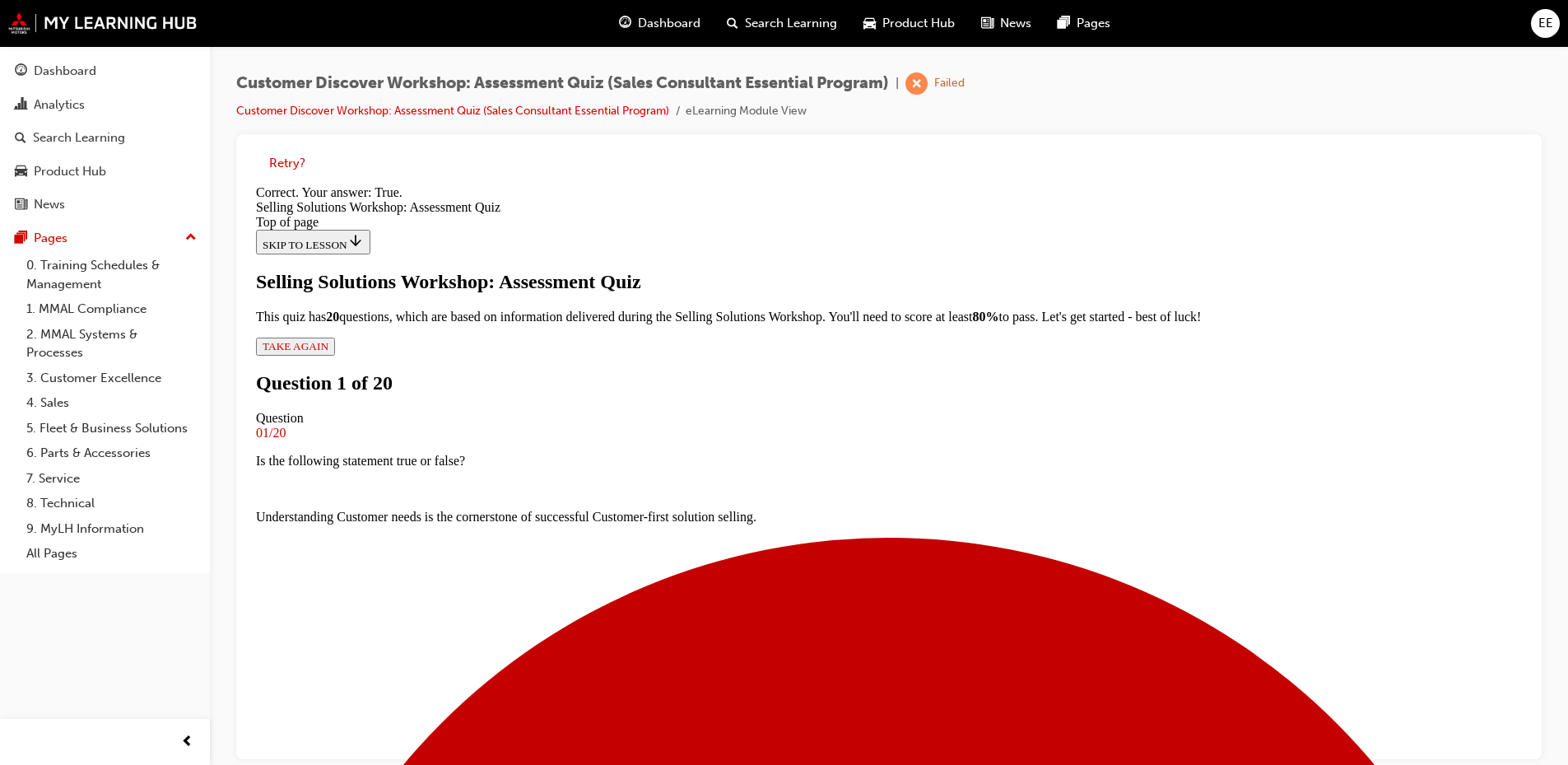
scroll to position [191, 0]
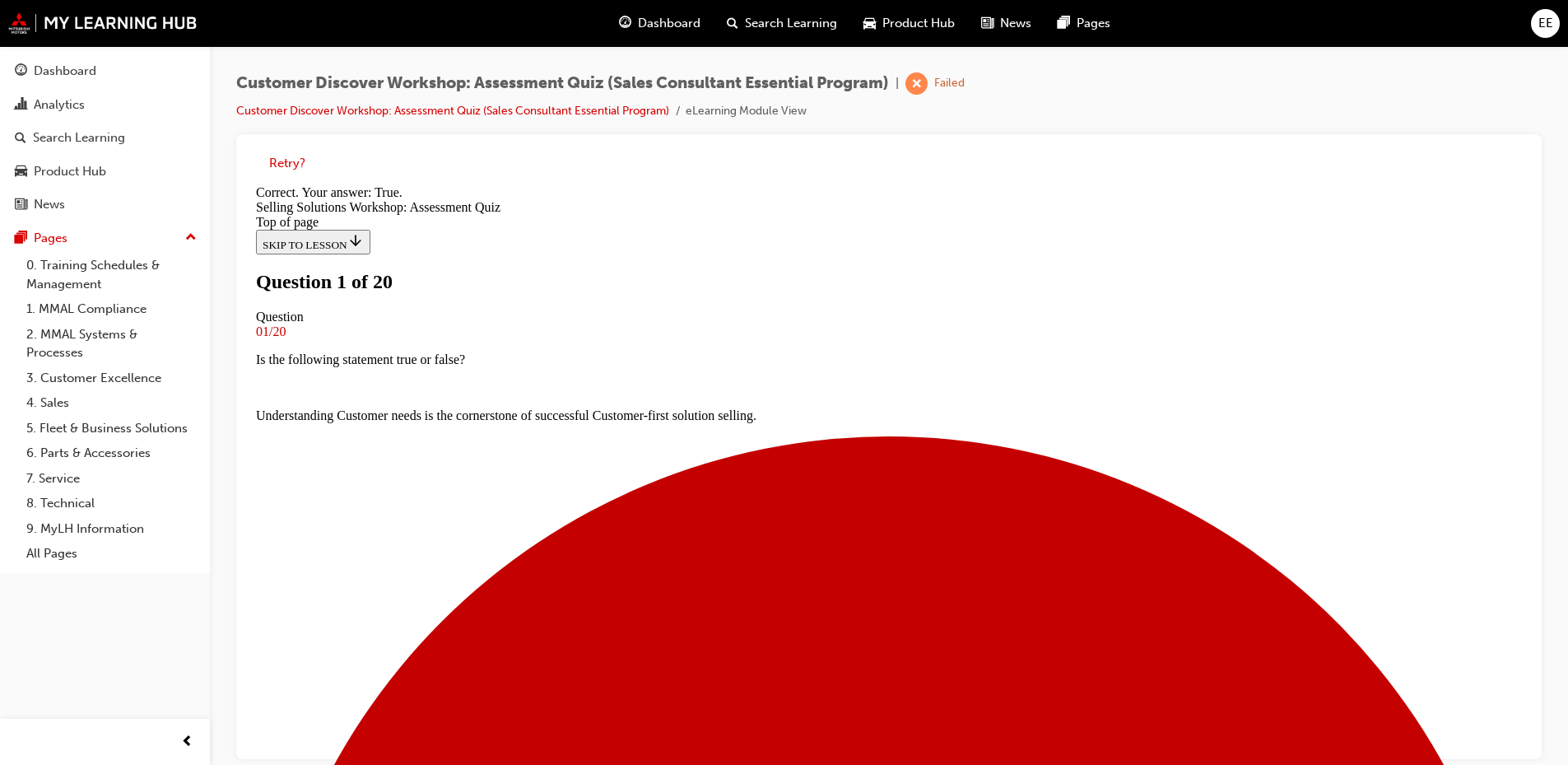
scroll to position [193, 0]
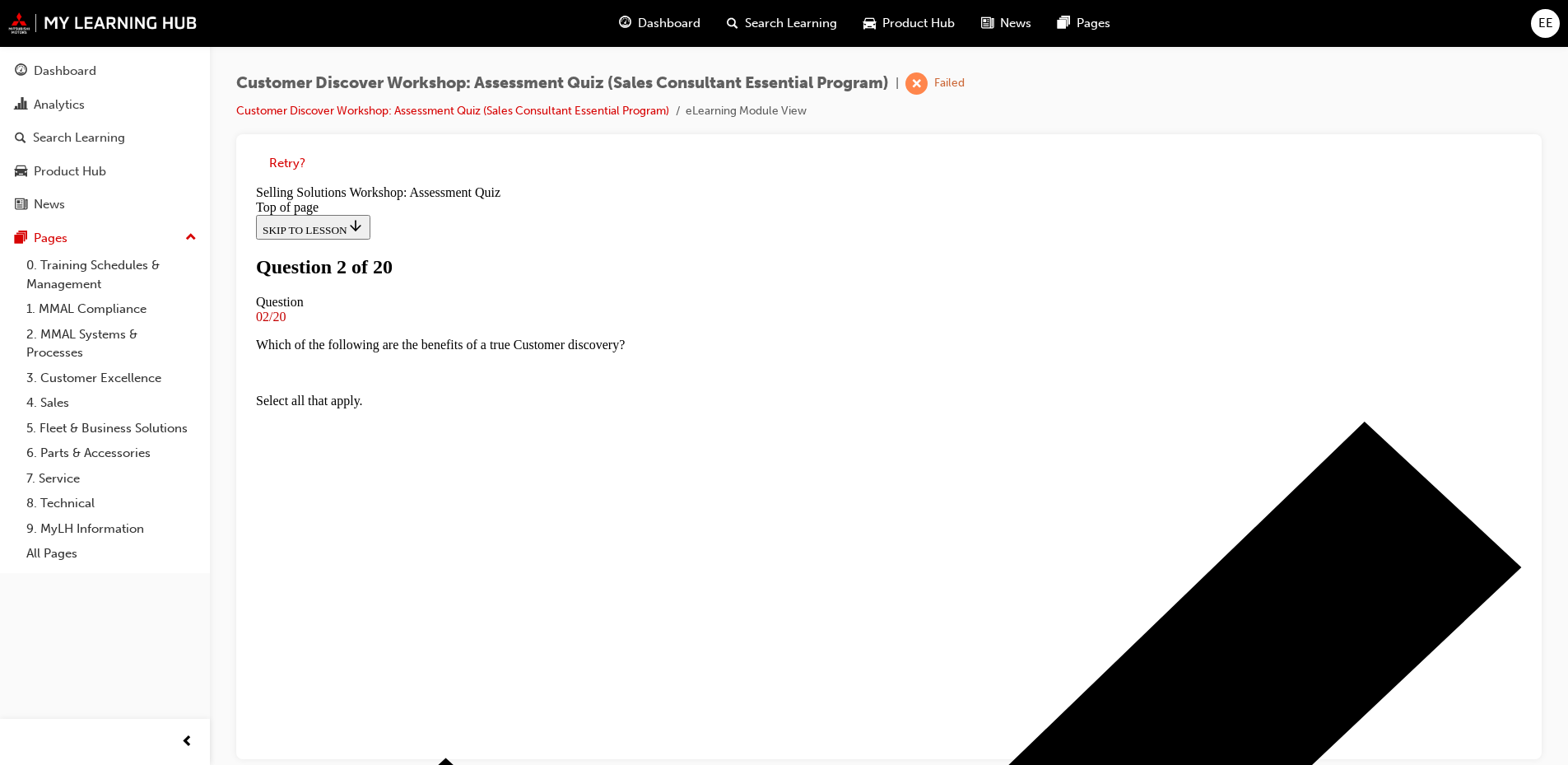
scroll to position [83, 0]
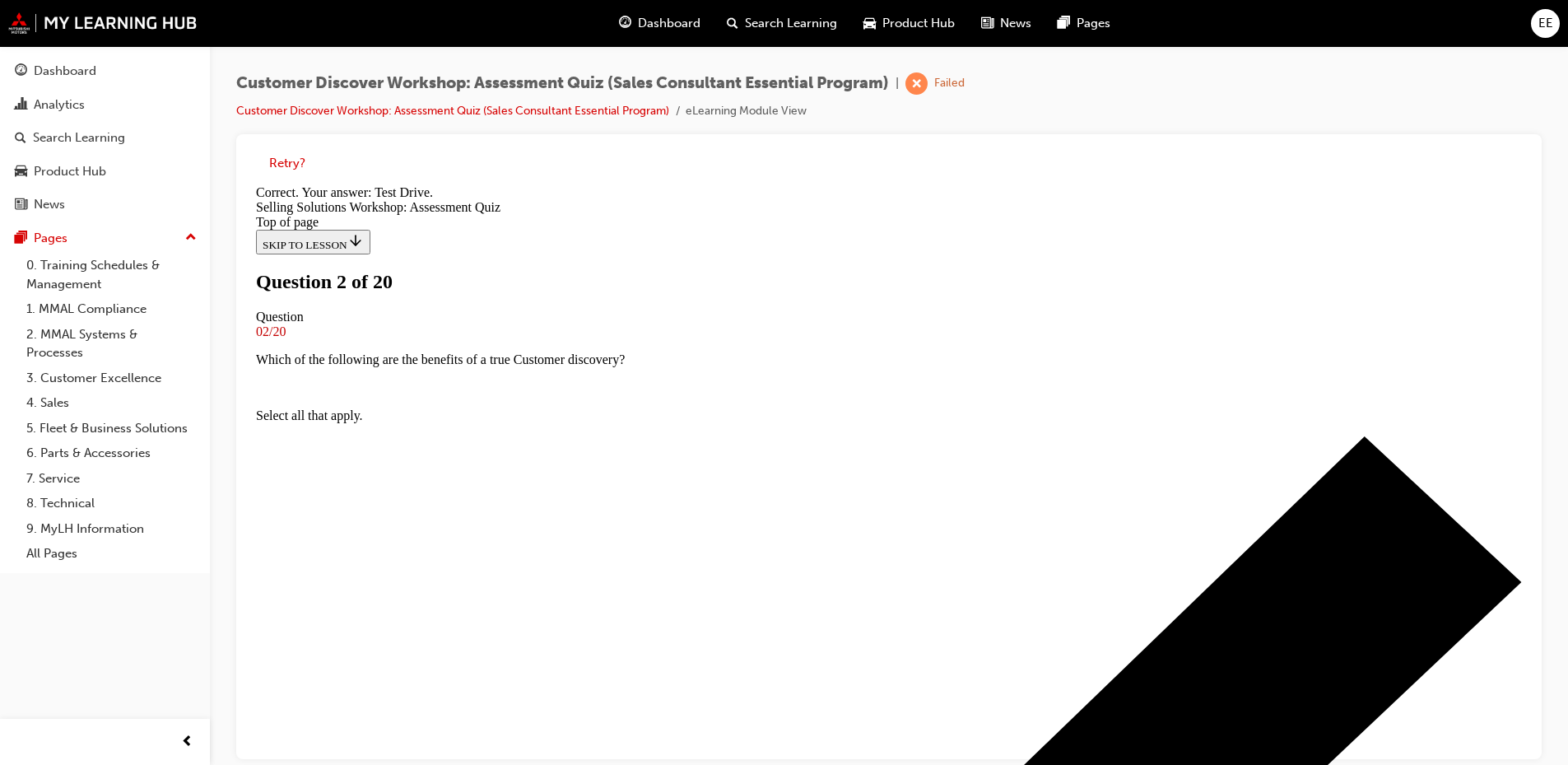
scroll to position [266, 0]
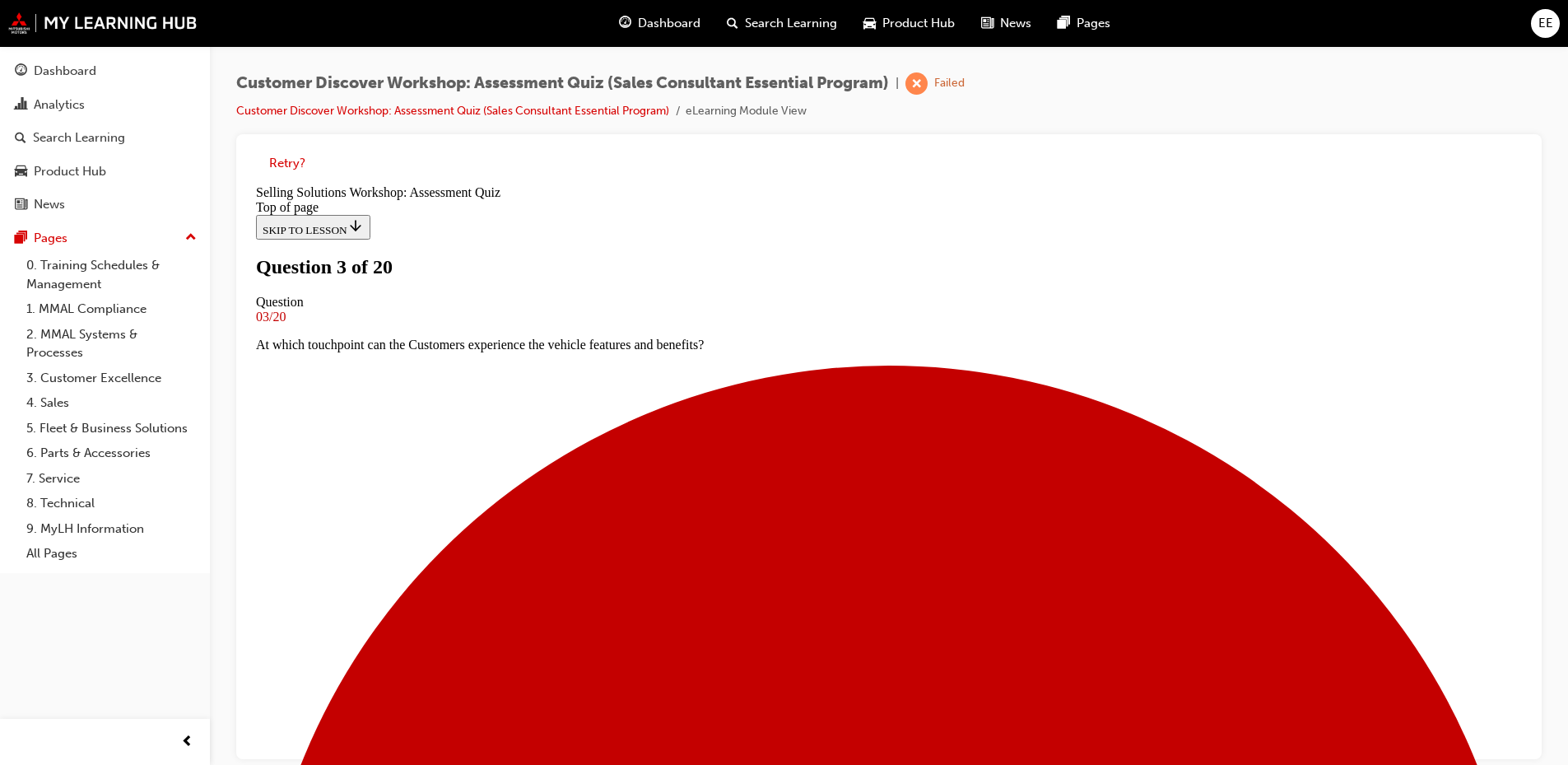
scroll to position [235, 0]
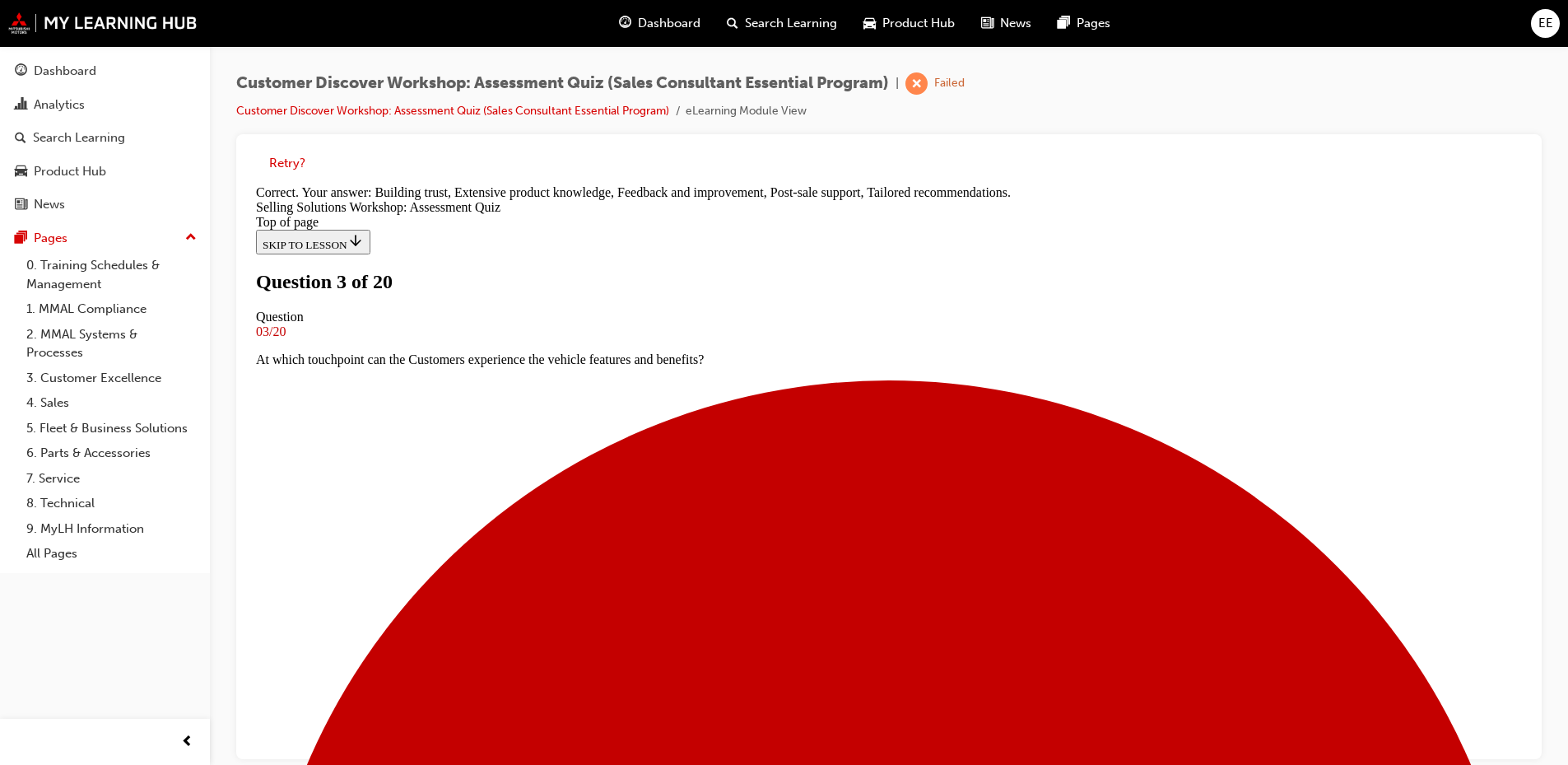
scroll to position [389, 0]
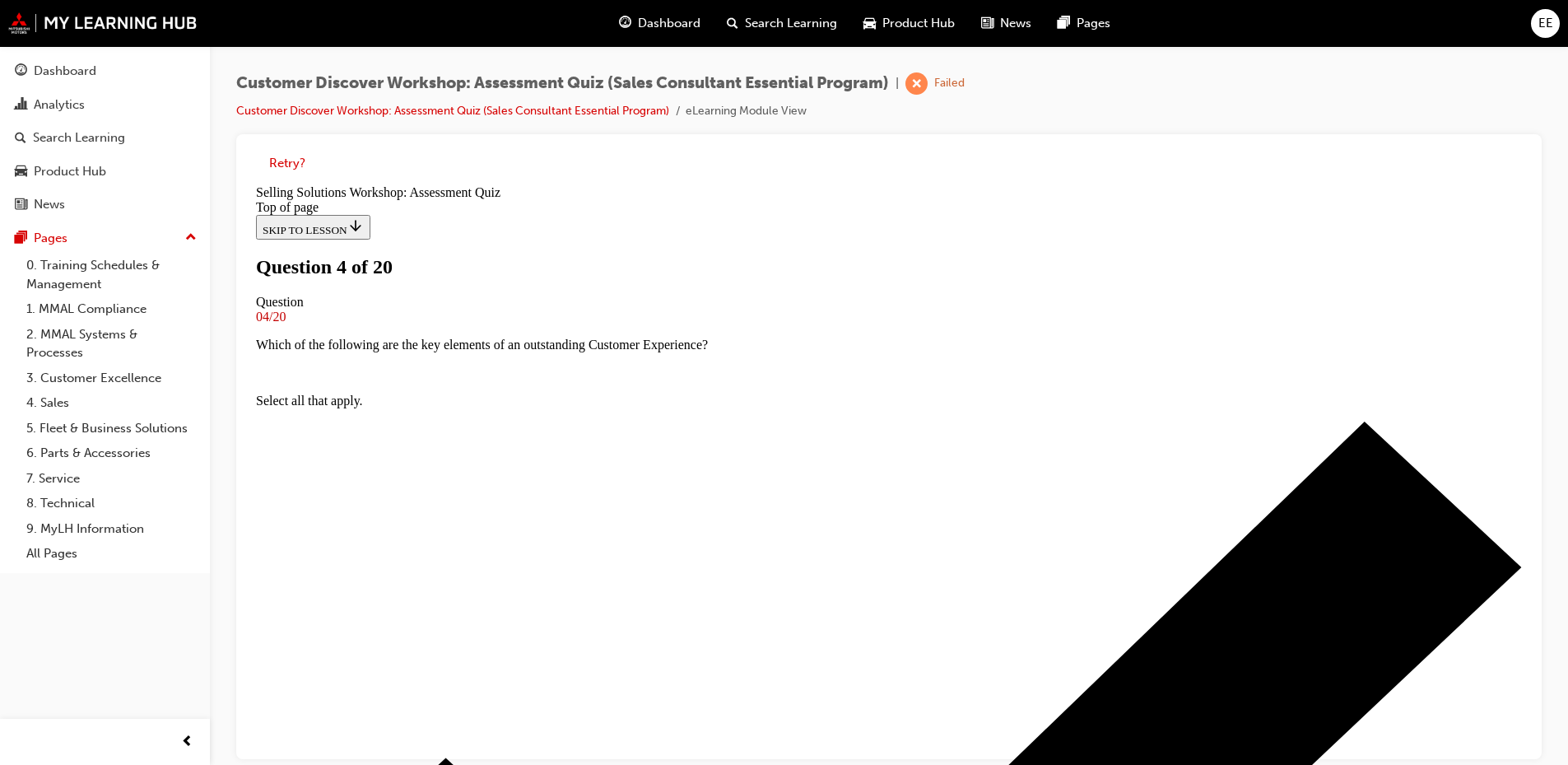
scroll to position [83, 0]
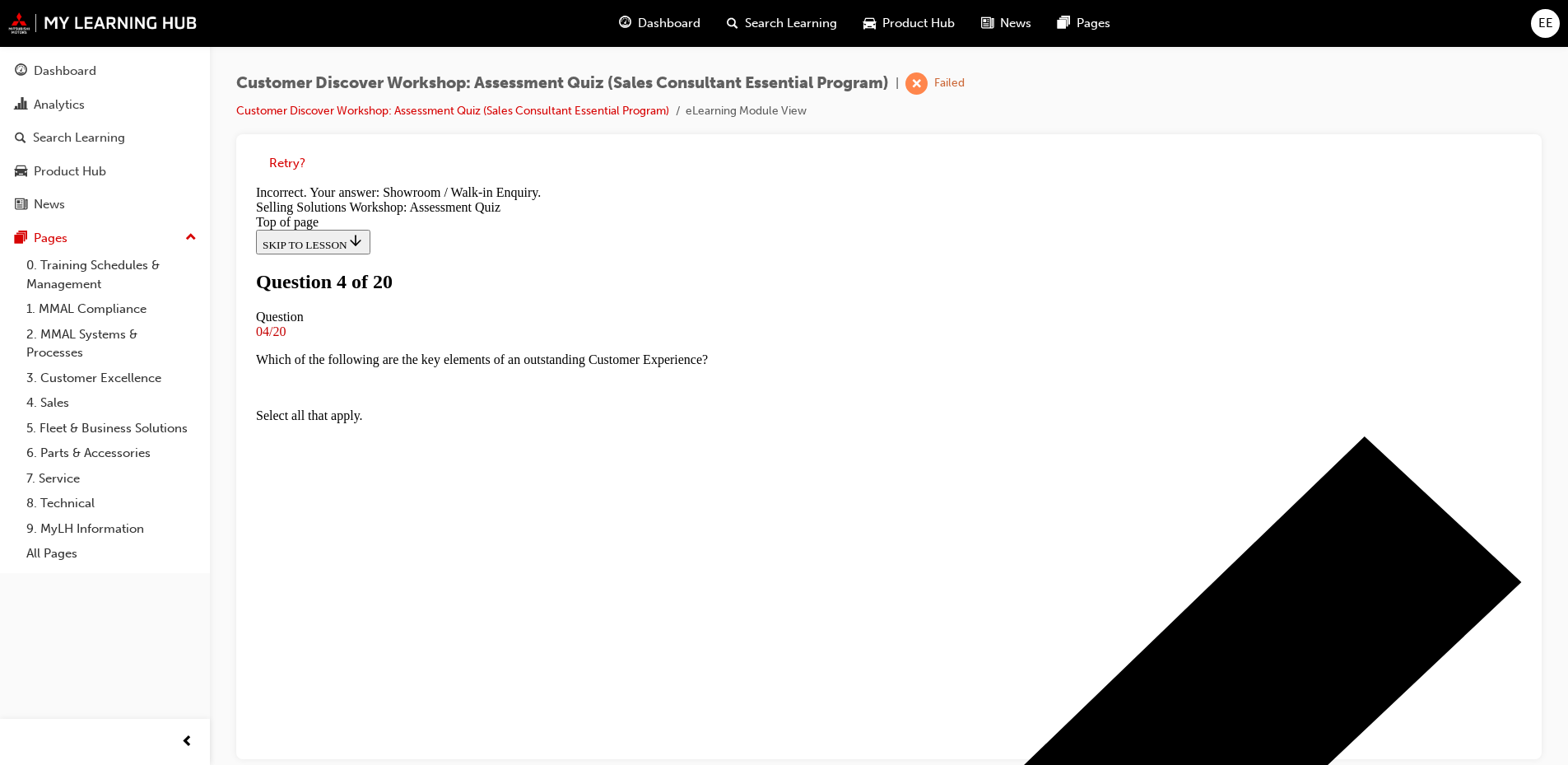
scroll to position [295, 0]
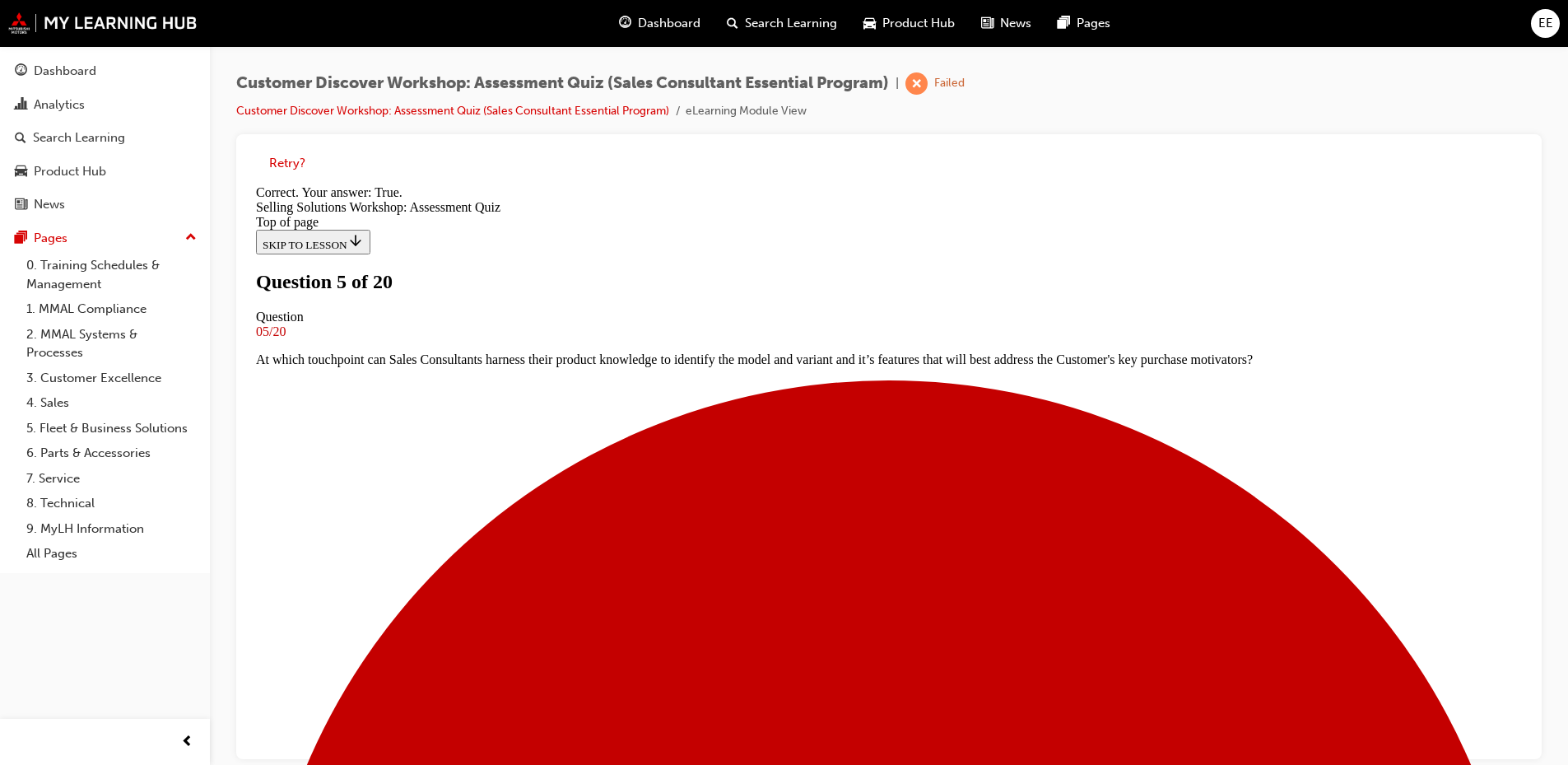
scroll to position [191, 0]
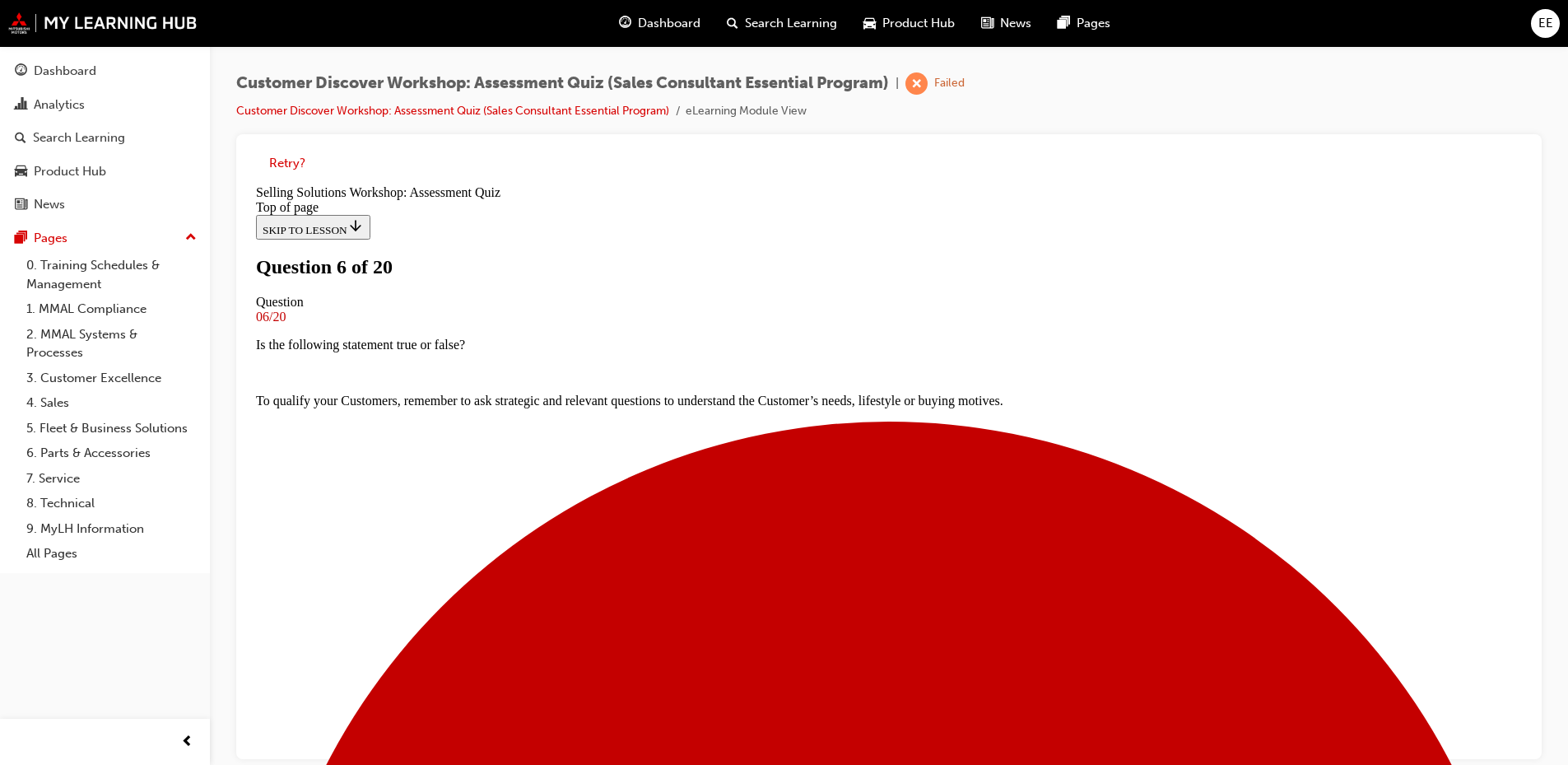
scroll to position [165, 0]
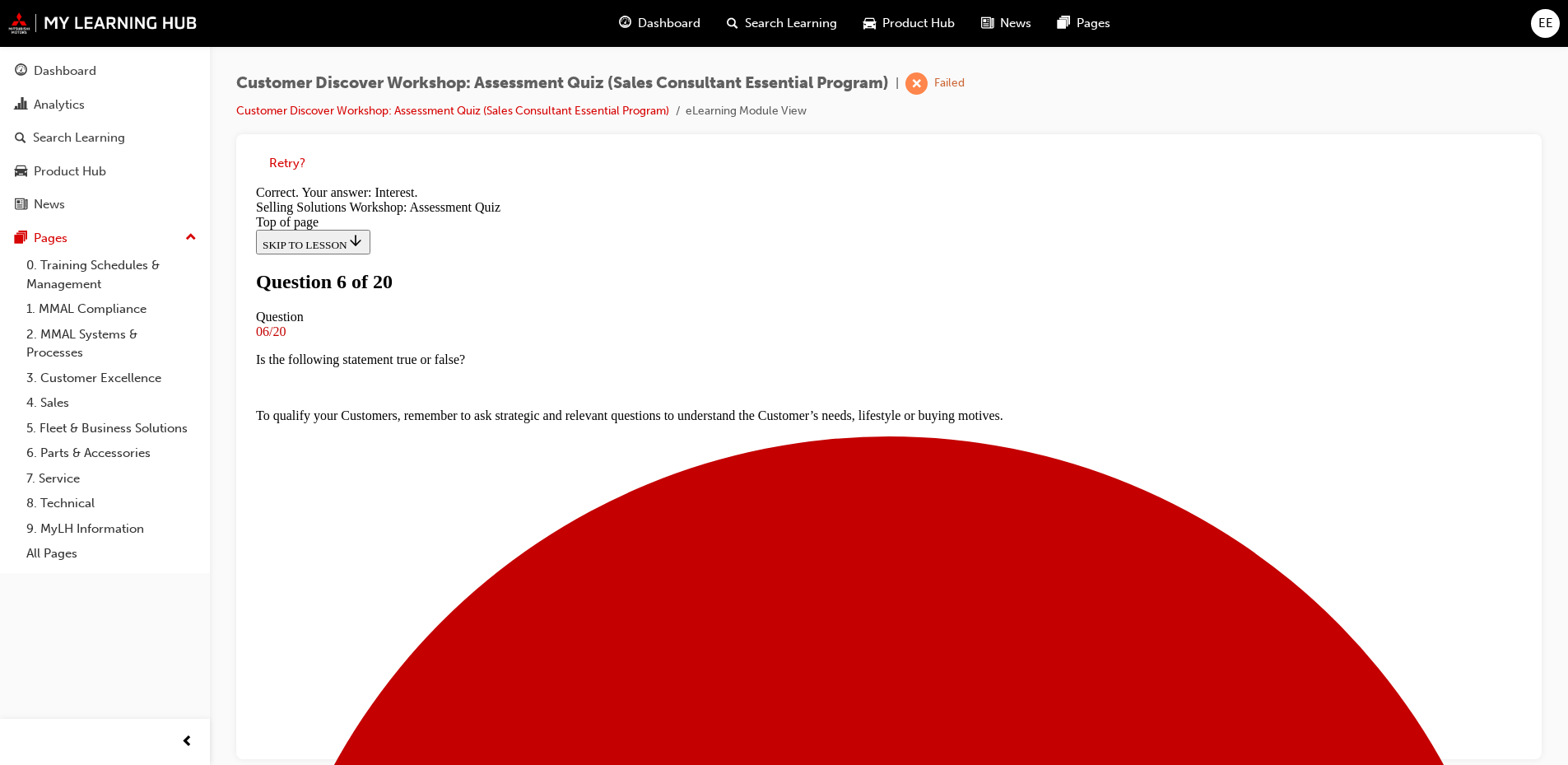
scroll to position [266, 0]
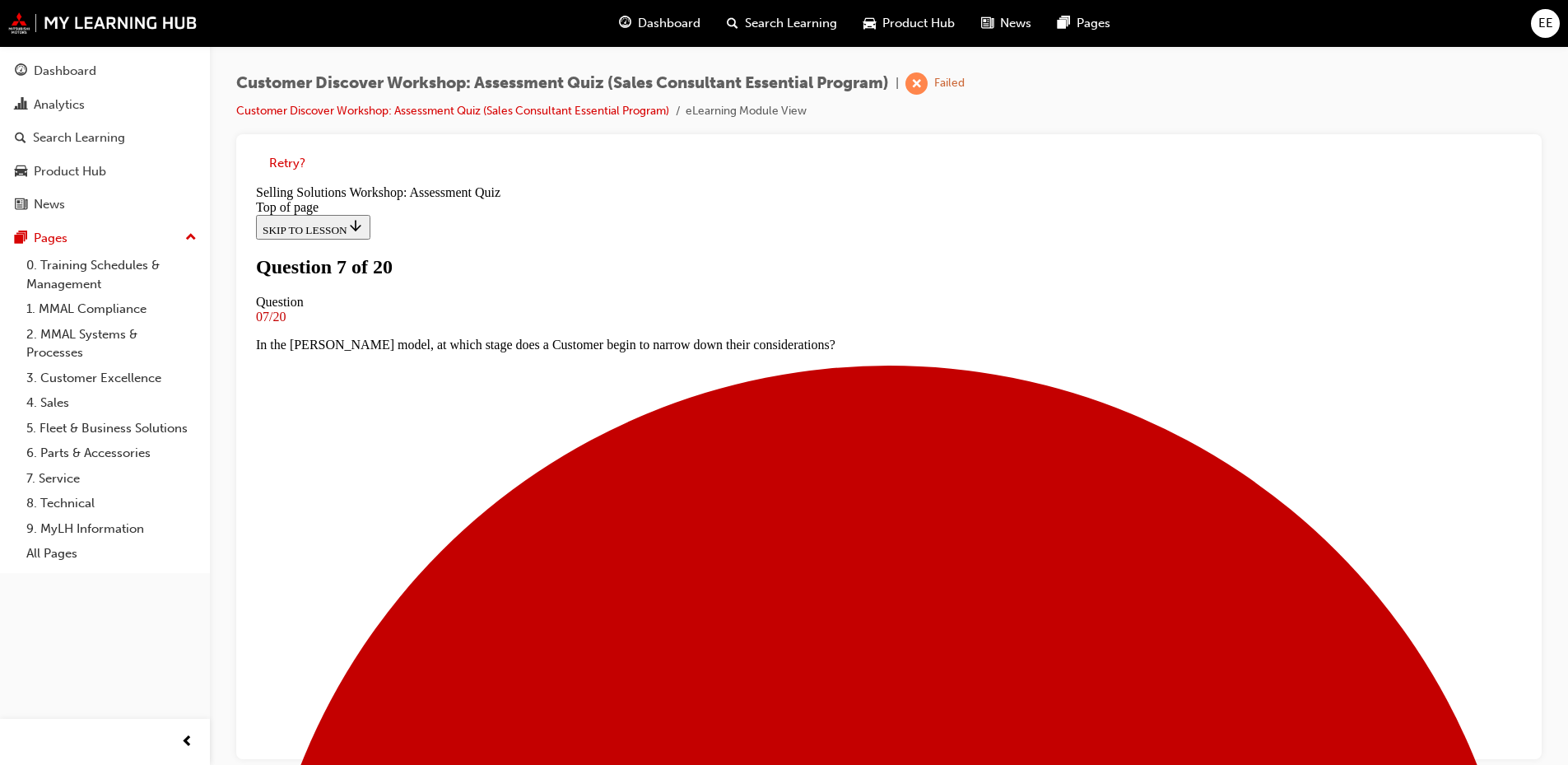
scroll to position [165, 0]
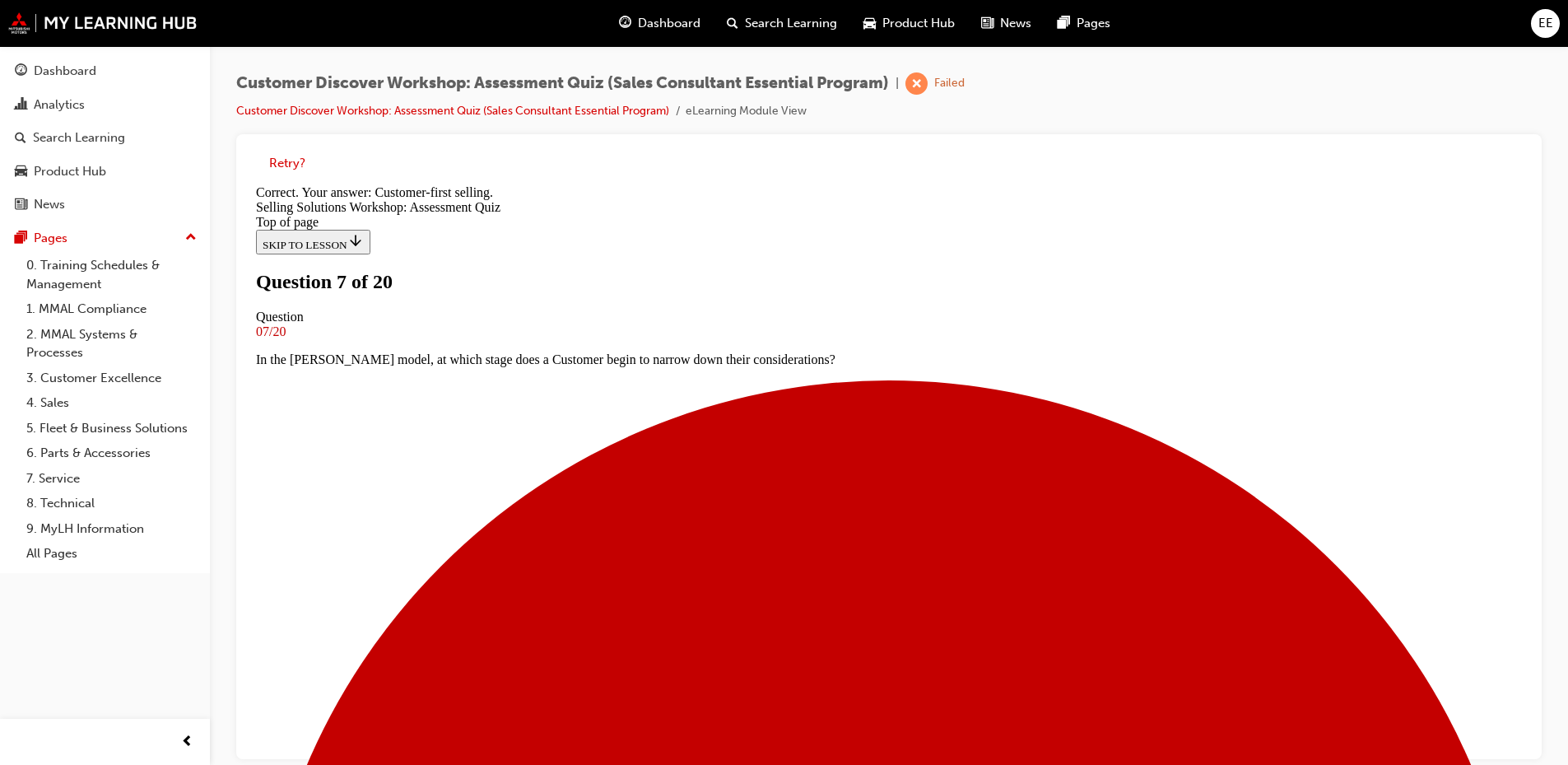
scroll to position [266, 0]
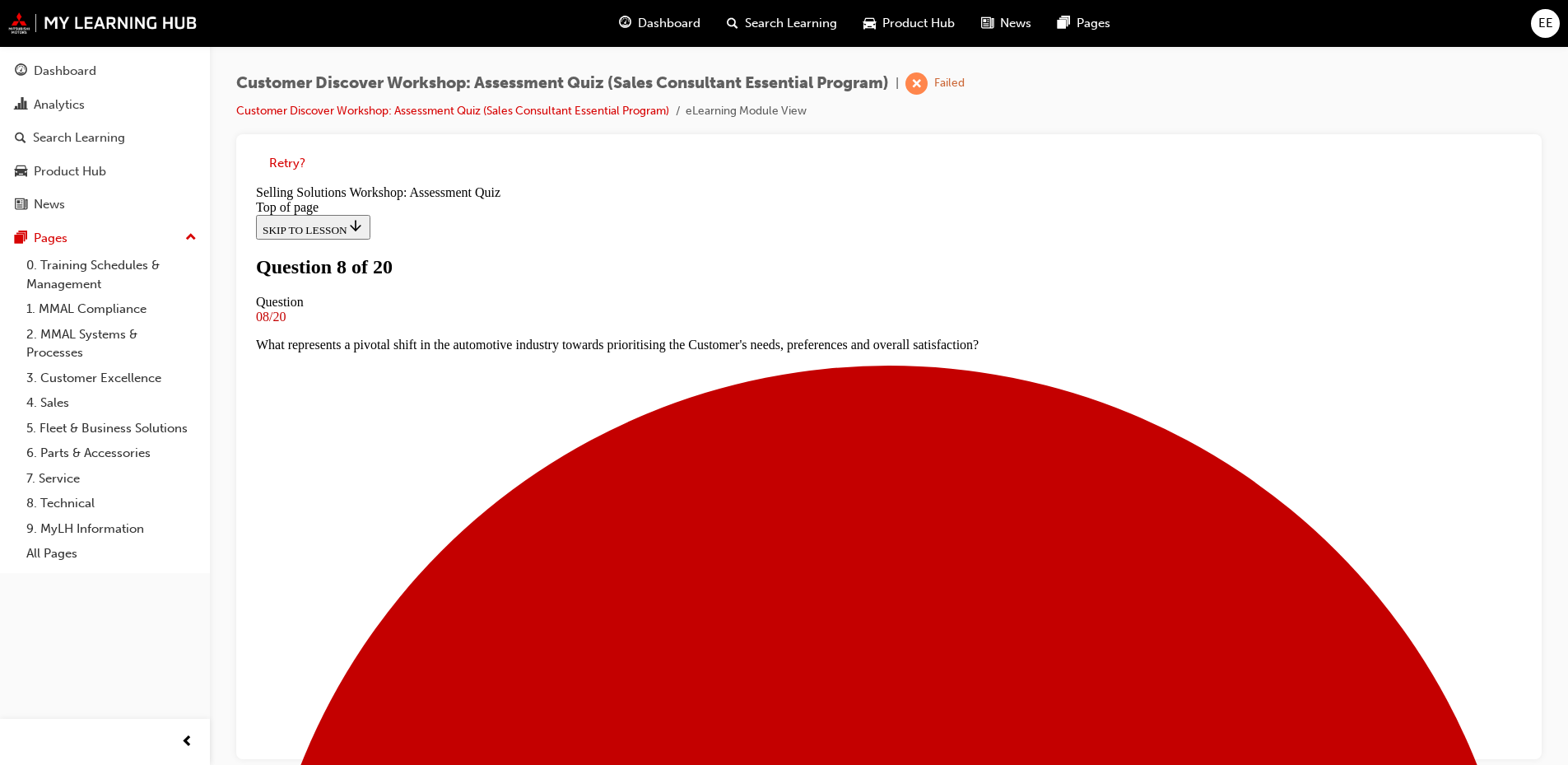
scroll to position [83, 0]
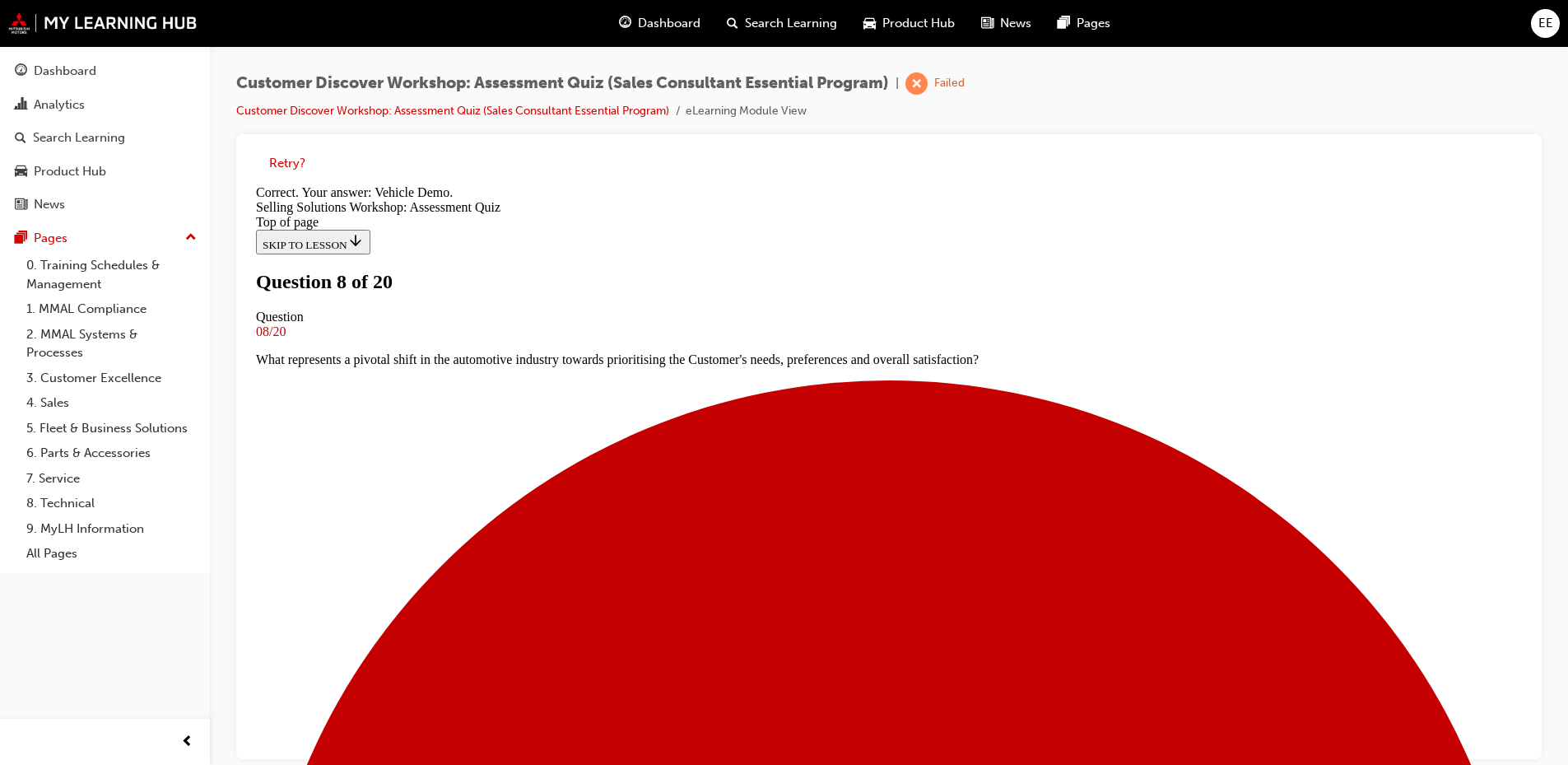
scroll to position [266, 0]
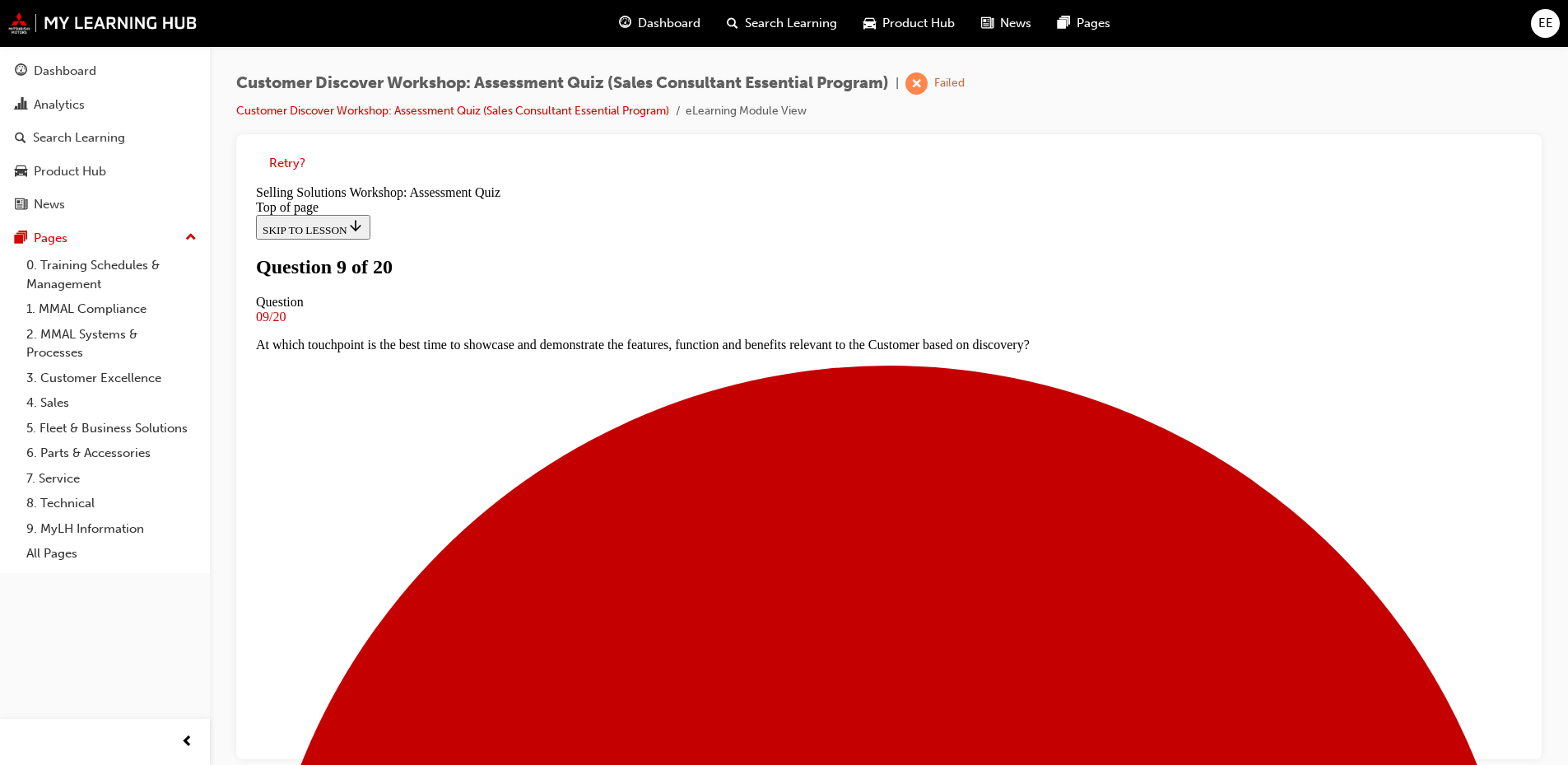
scroll to position [243, 0]
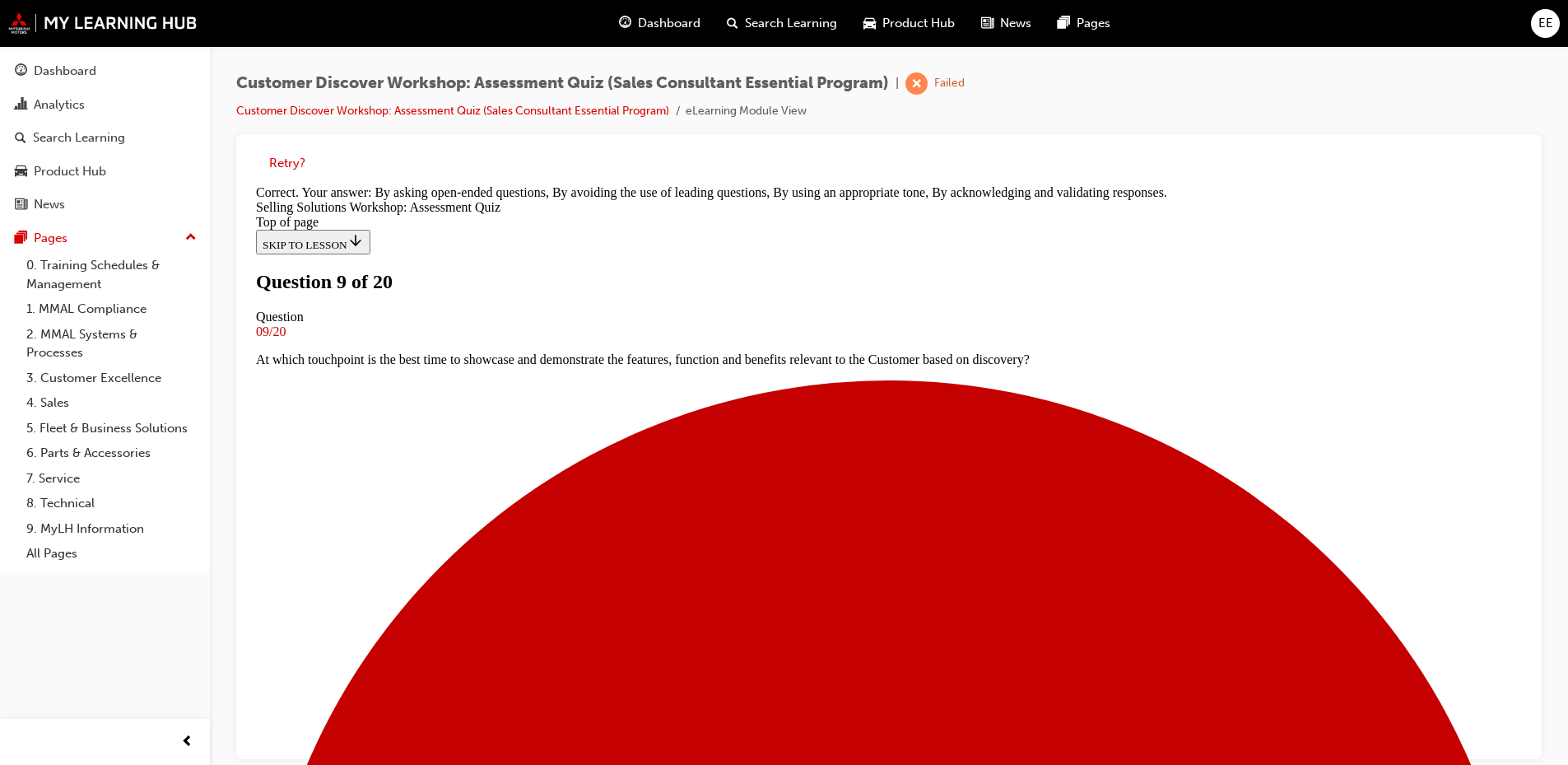
scroll to position [295, 0]
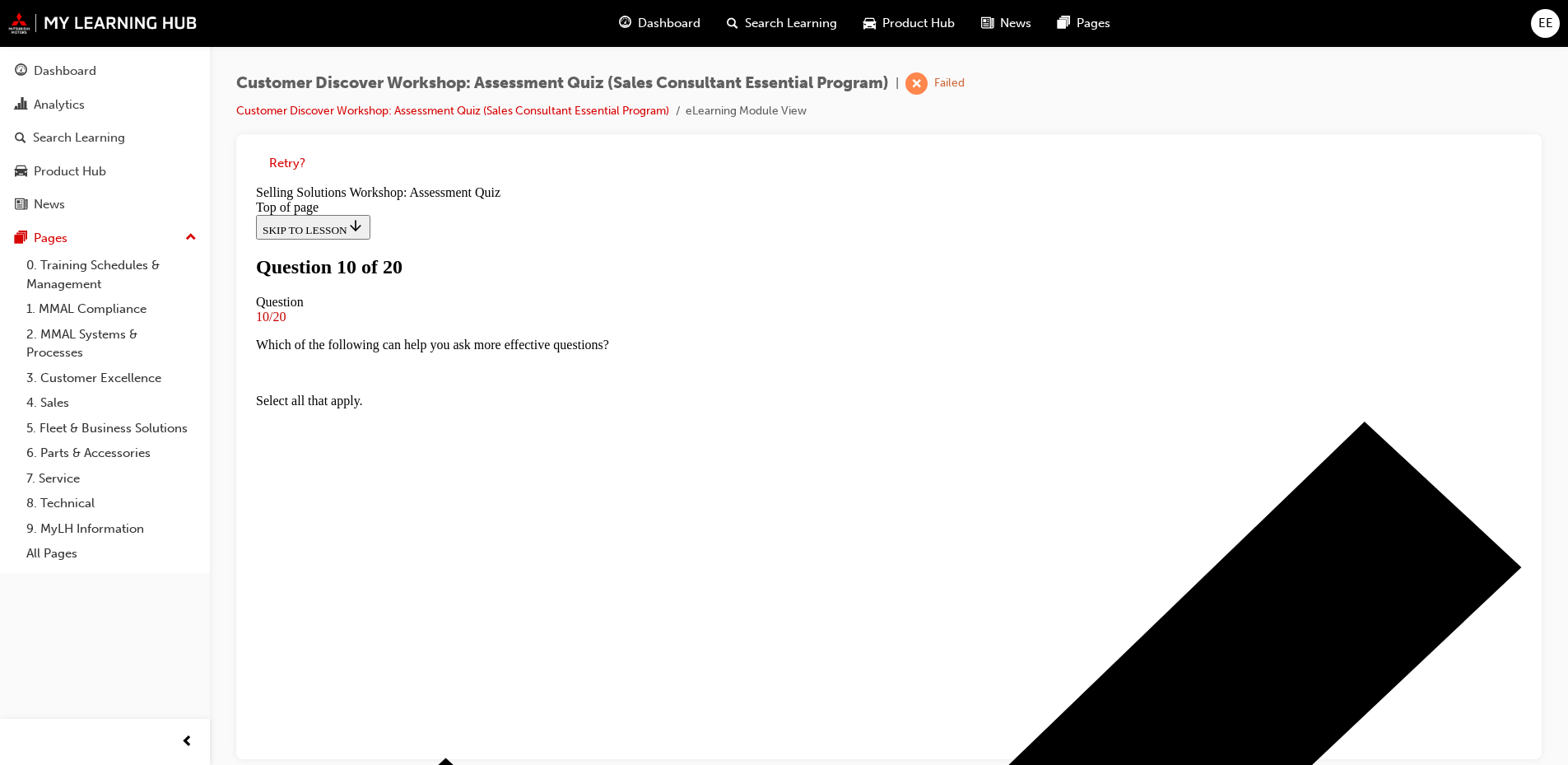
scroll to position [0, 0]
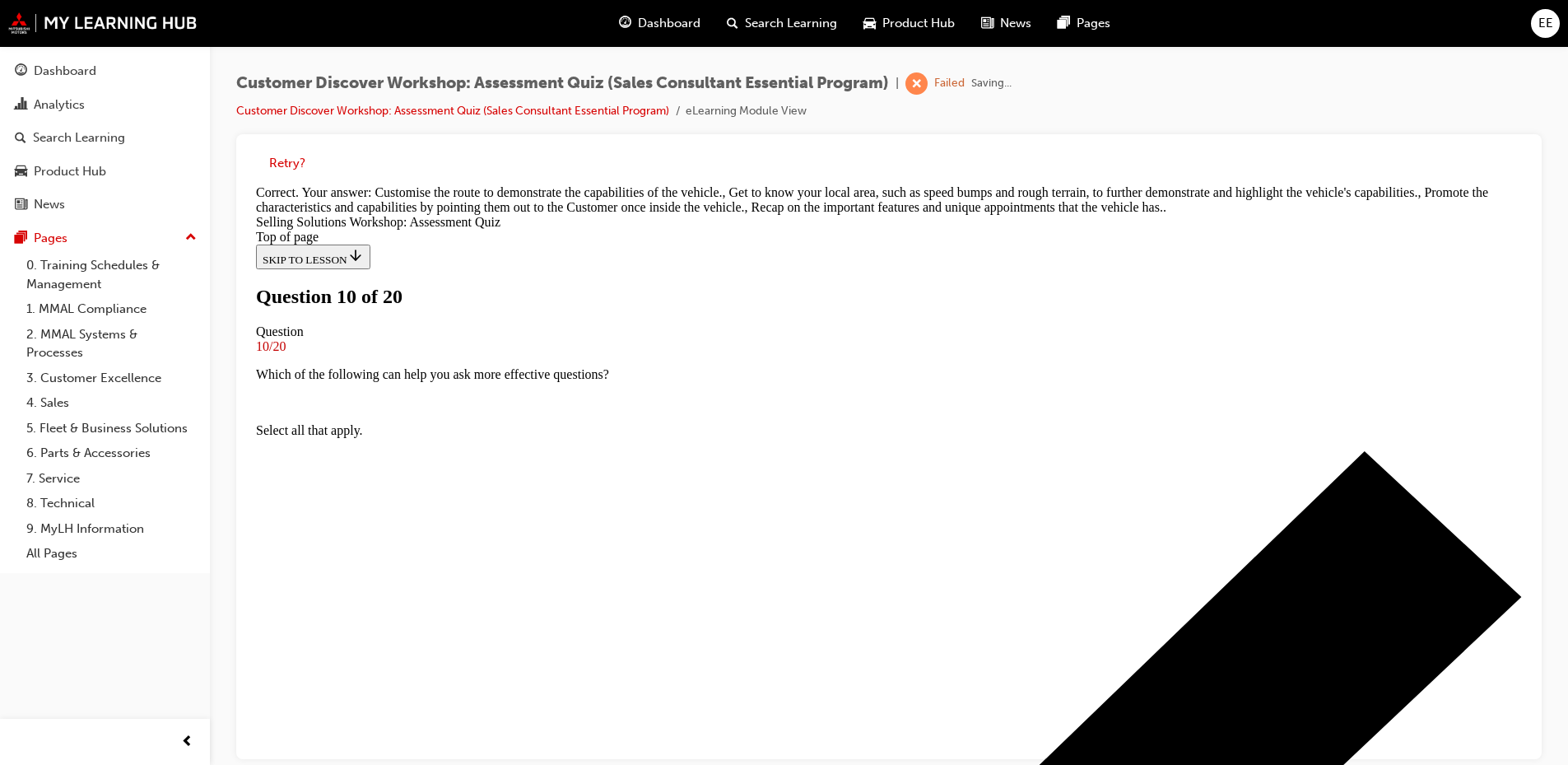
scroll to position [389, 0]
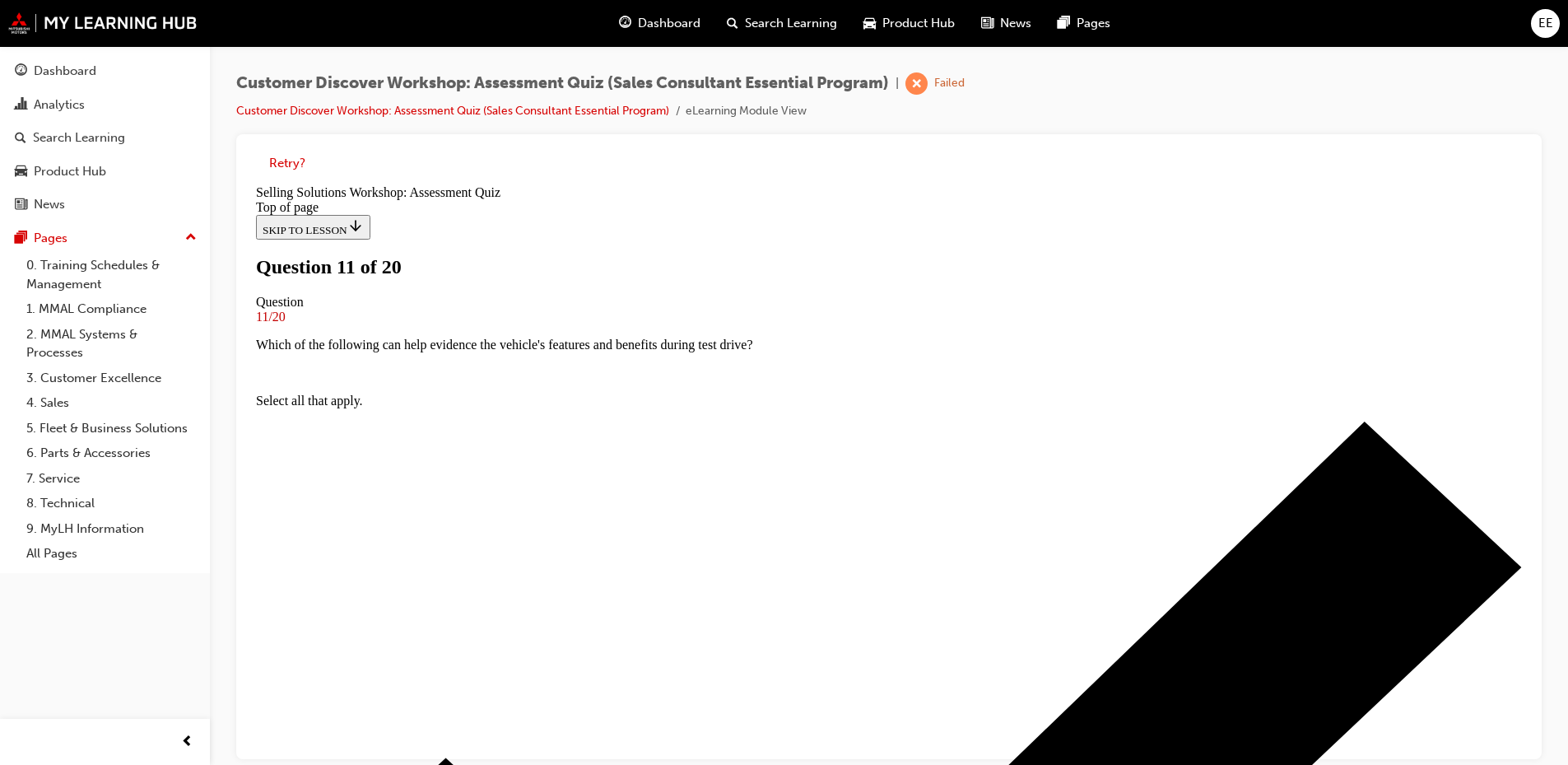
scroll to position [165, 0]
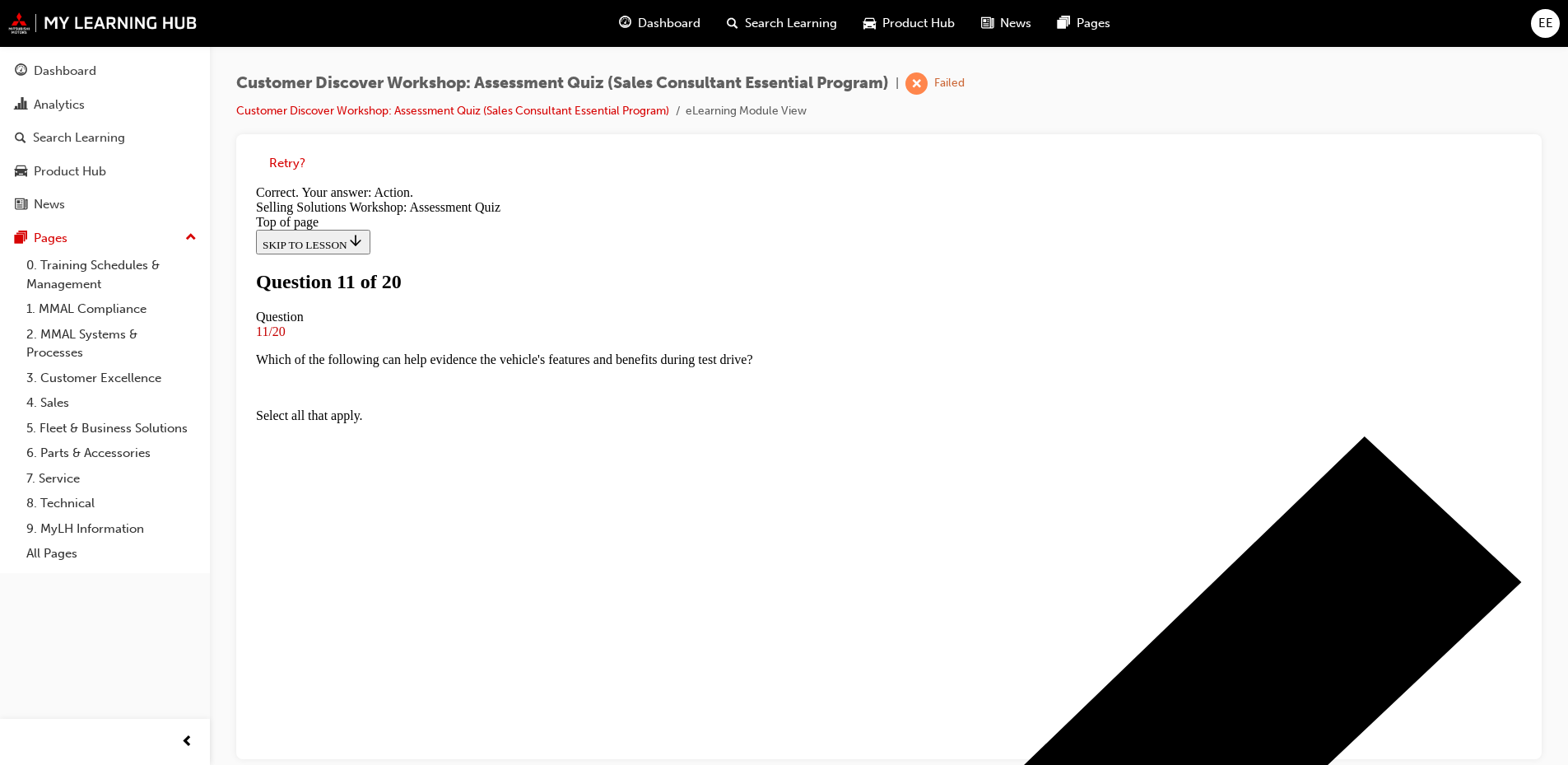
scroll to position [266, 0]
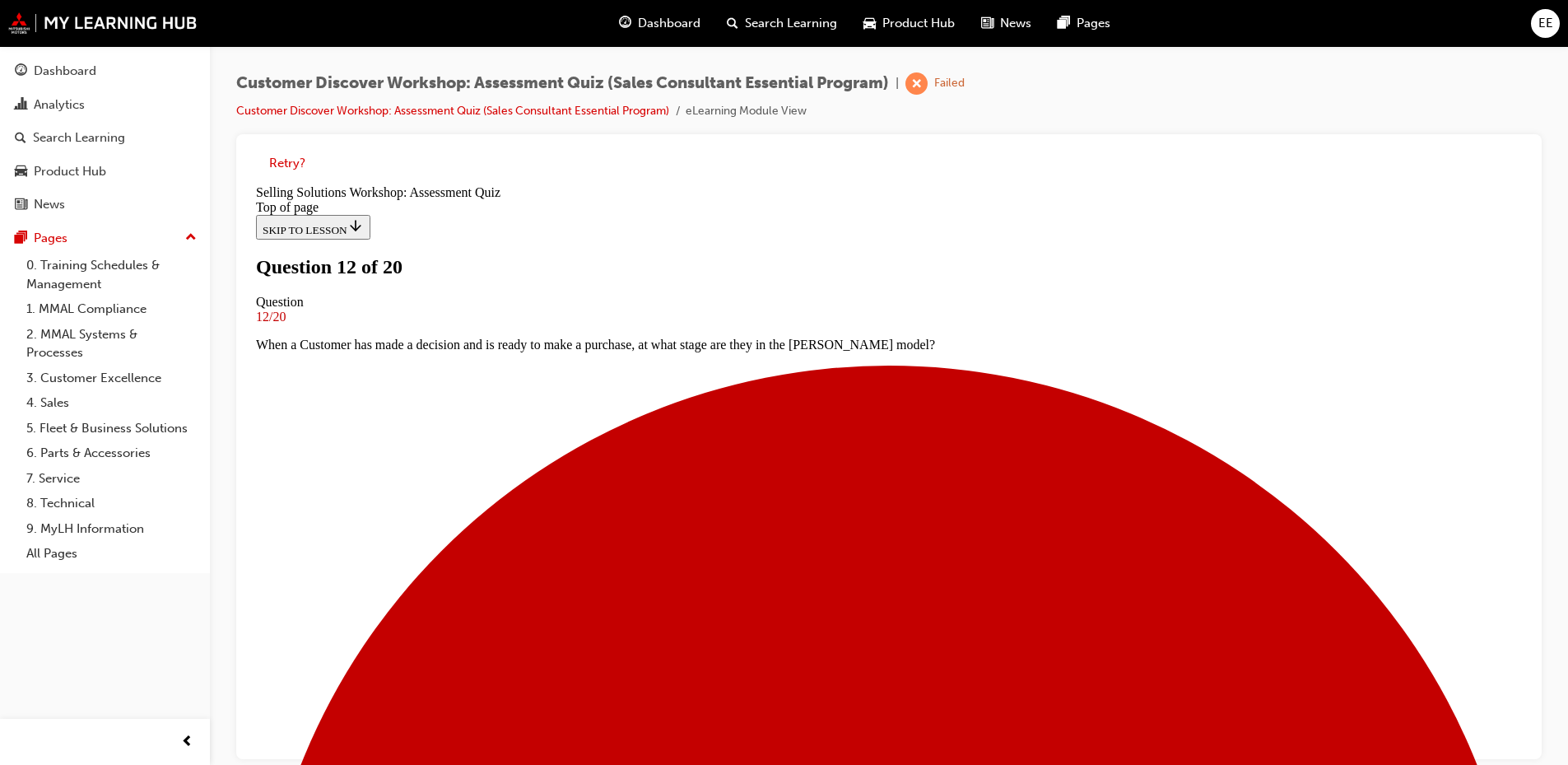
scroll to position [83, 0]
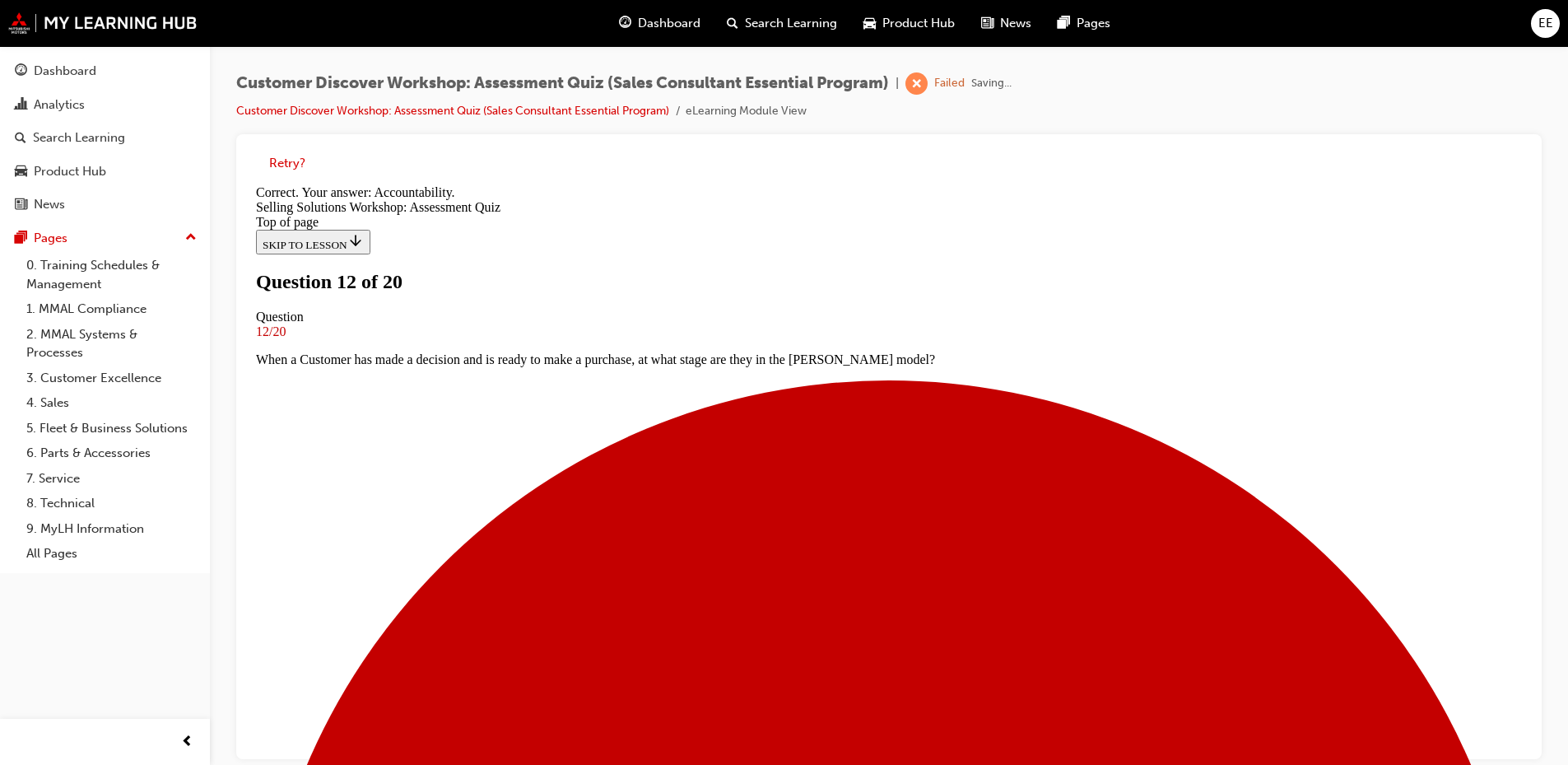
scroll to position [266, 0]
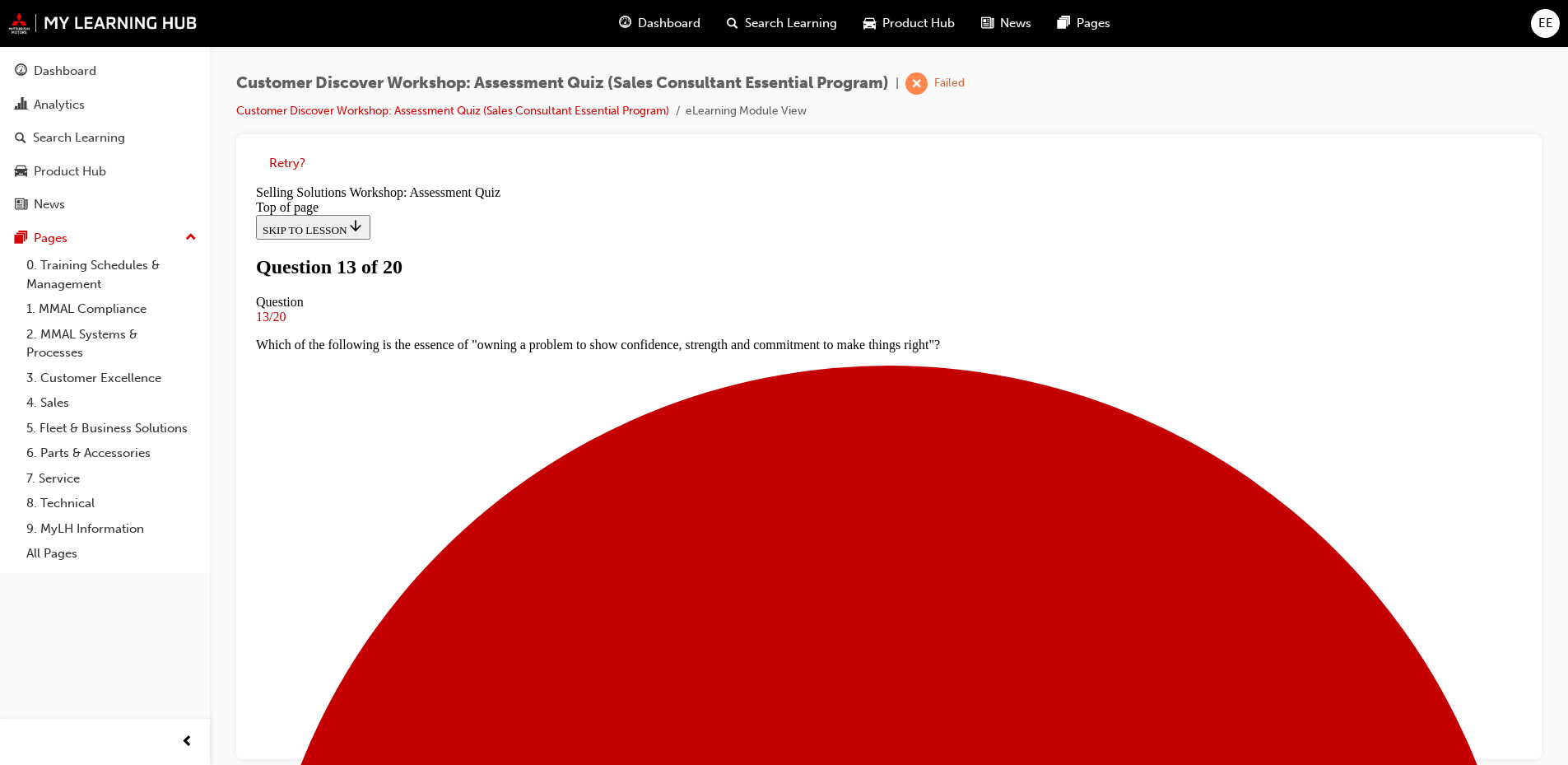
scroll to position [0, 0]
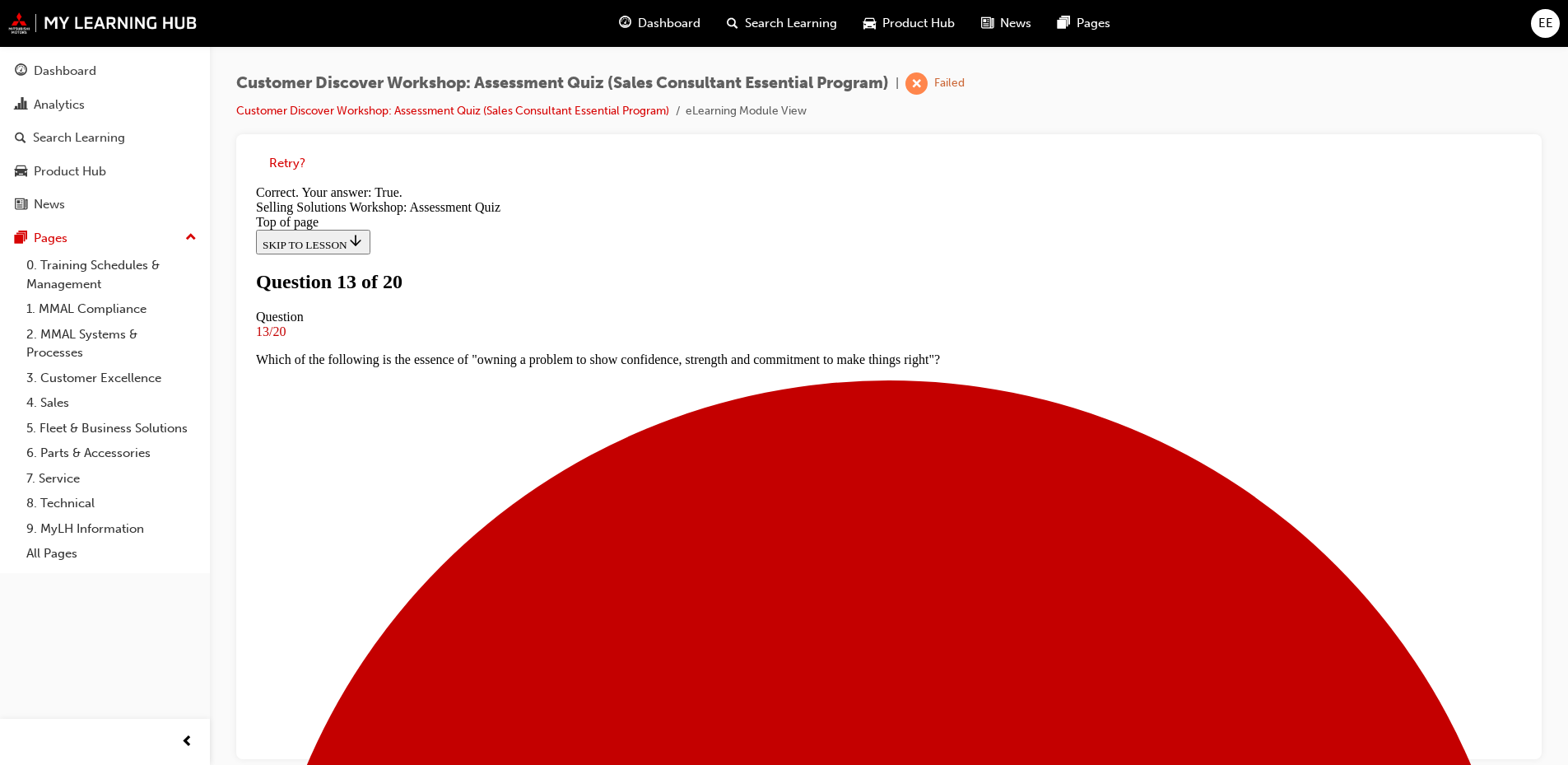
scroll to position [191, 0]
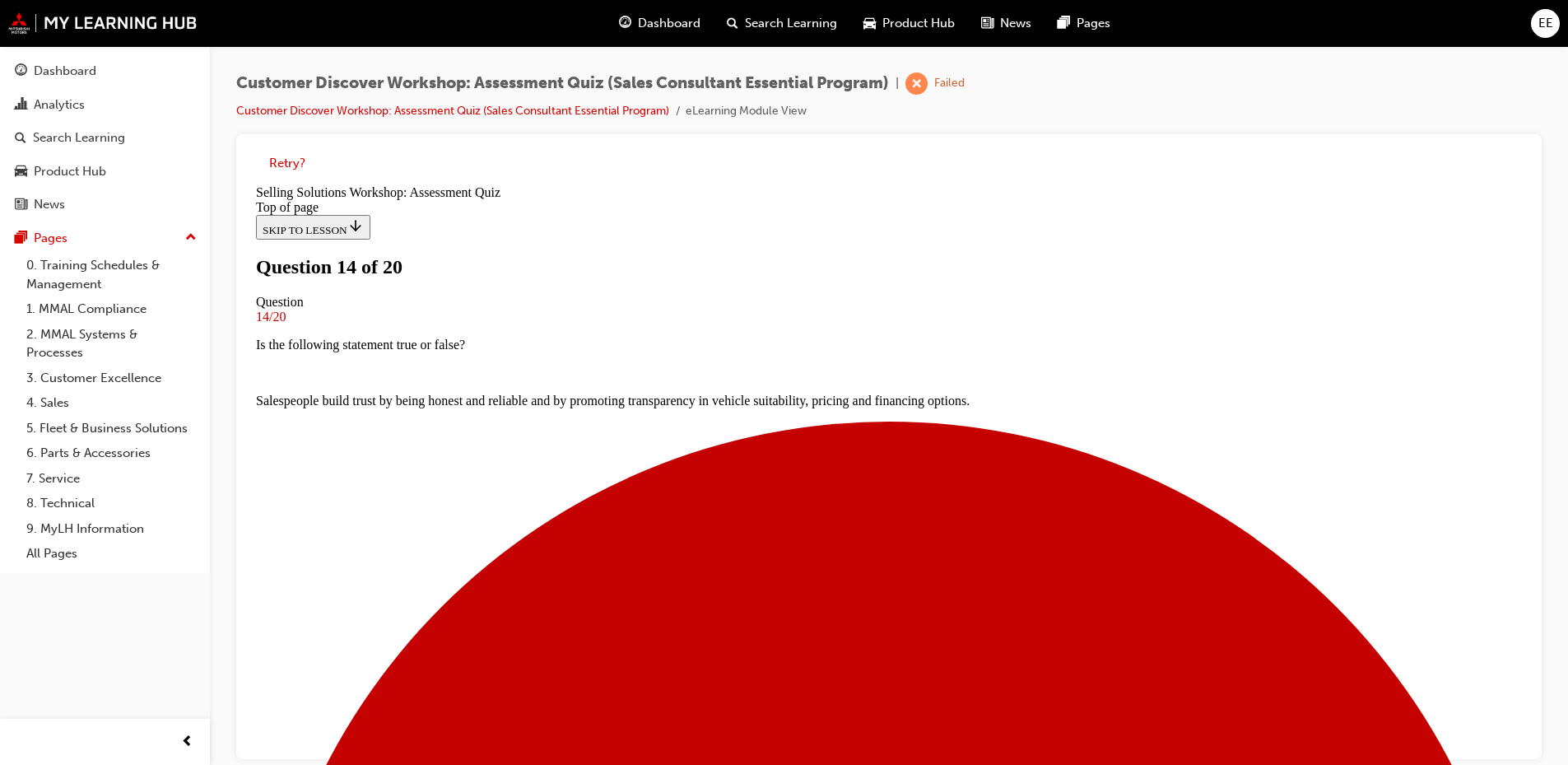
scroll to position [83, 0]
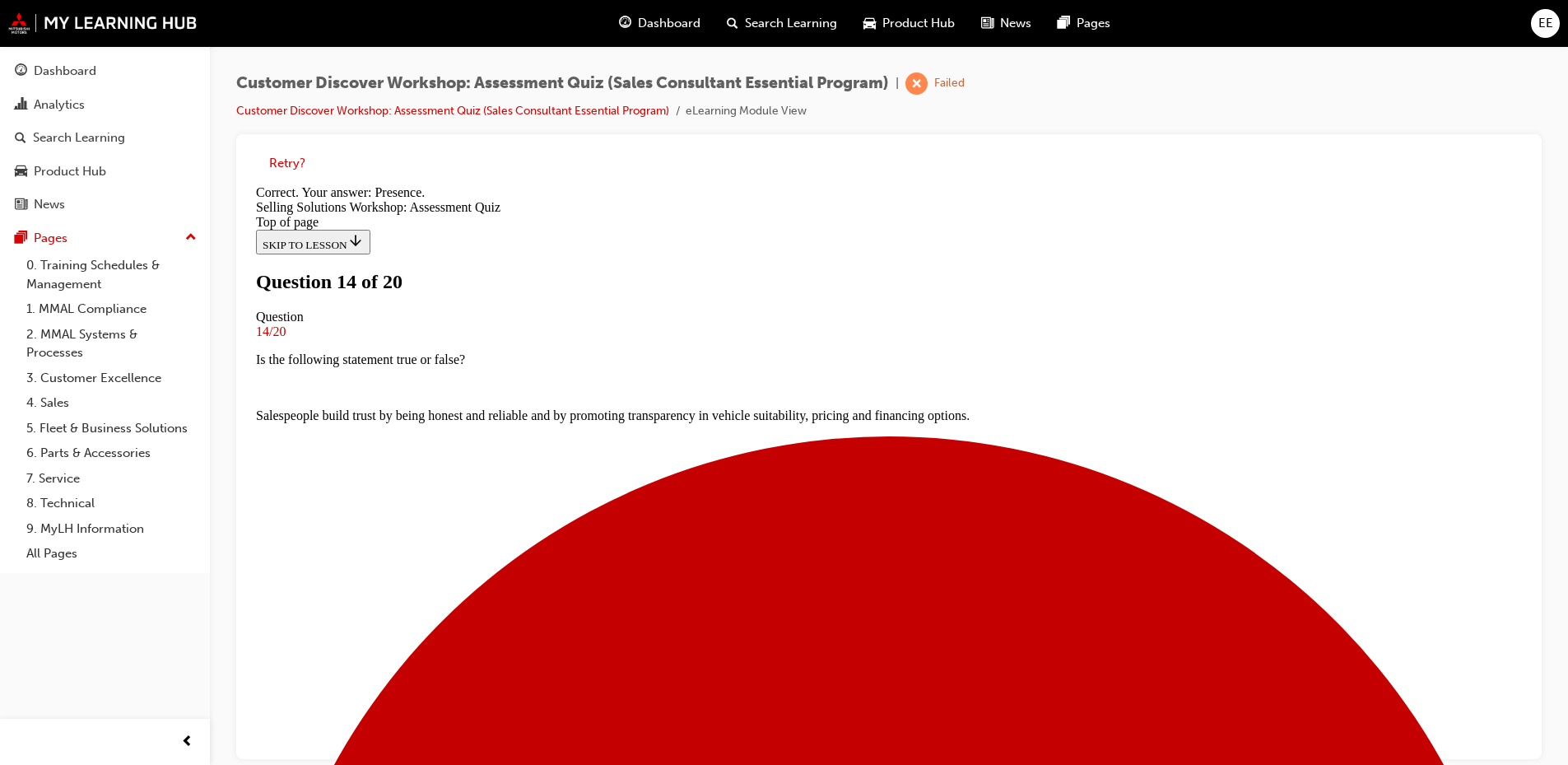
scroll to position [239, 0]
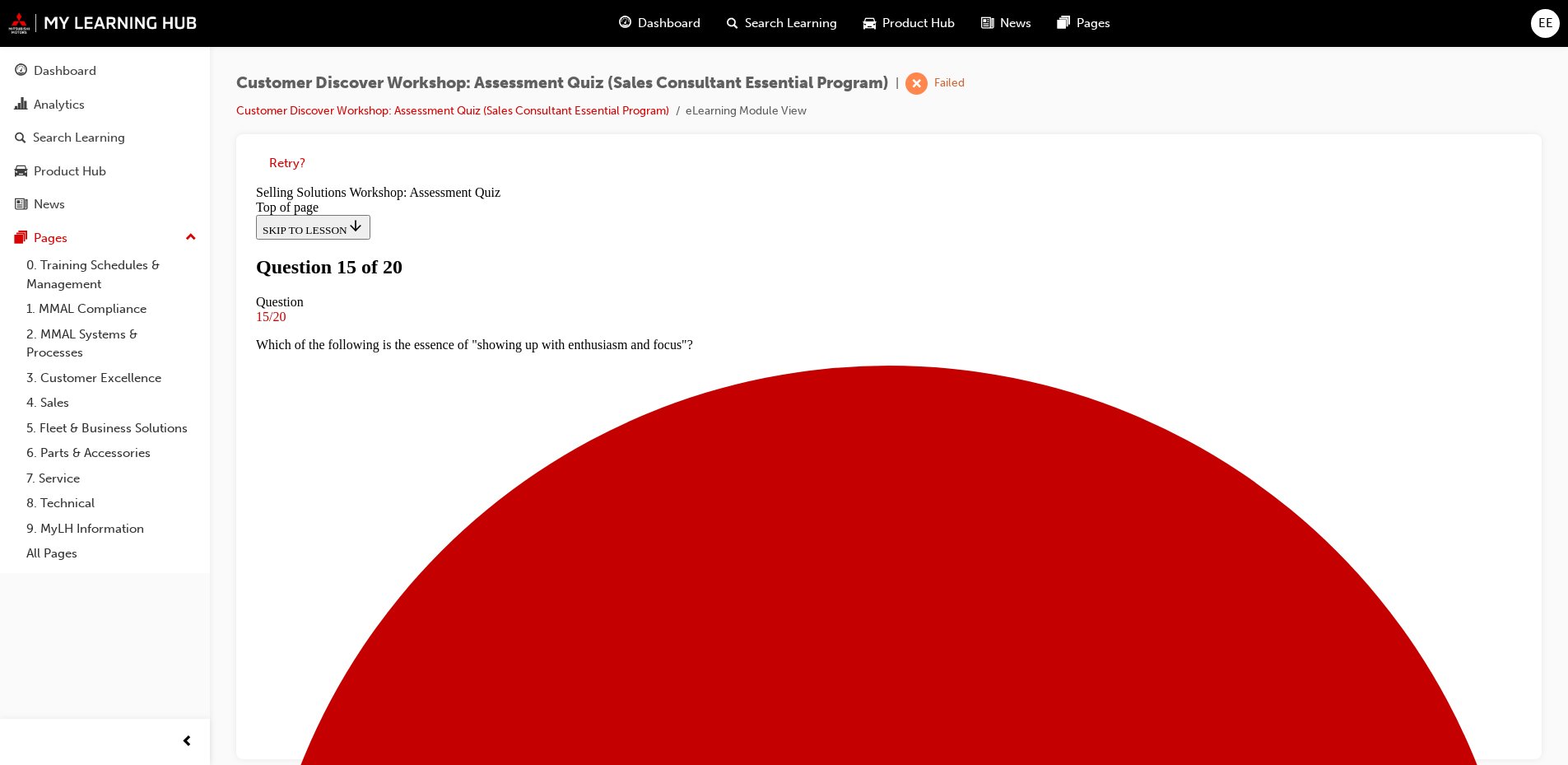
scroll to position [165, 0]
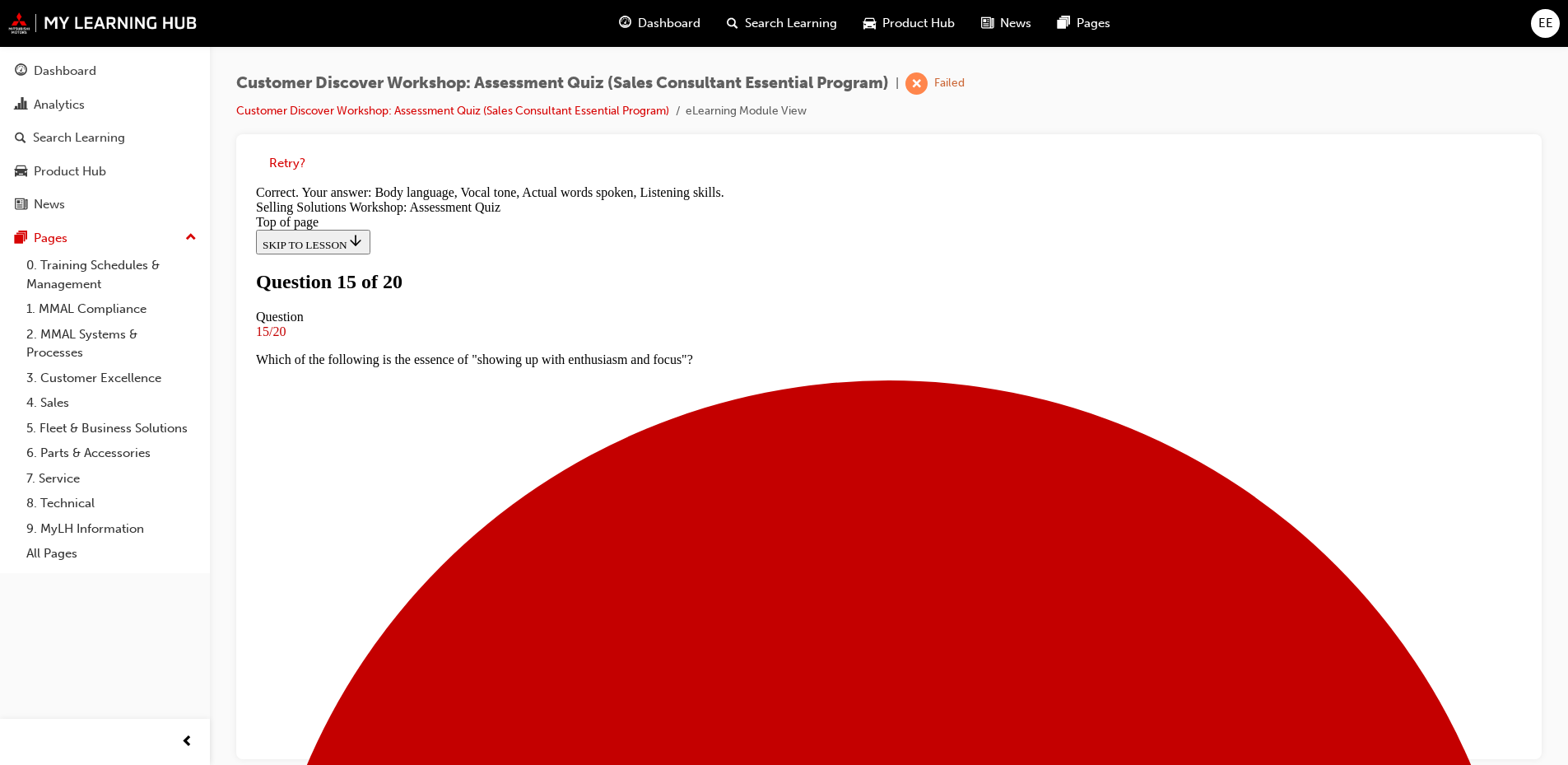
scroll to position [295, 0]
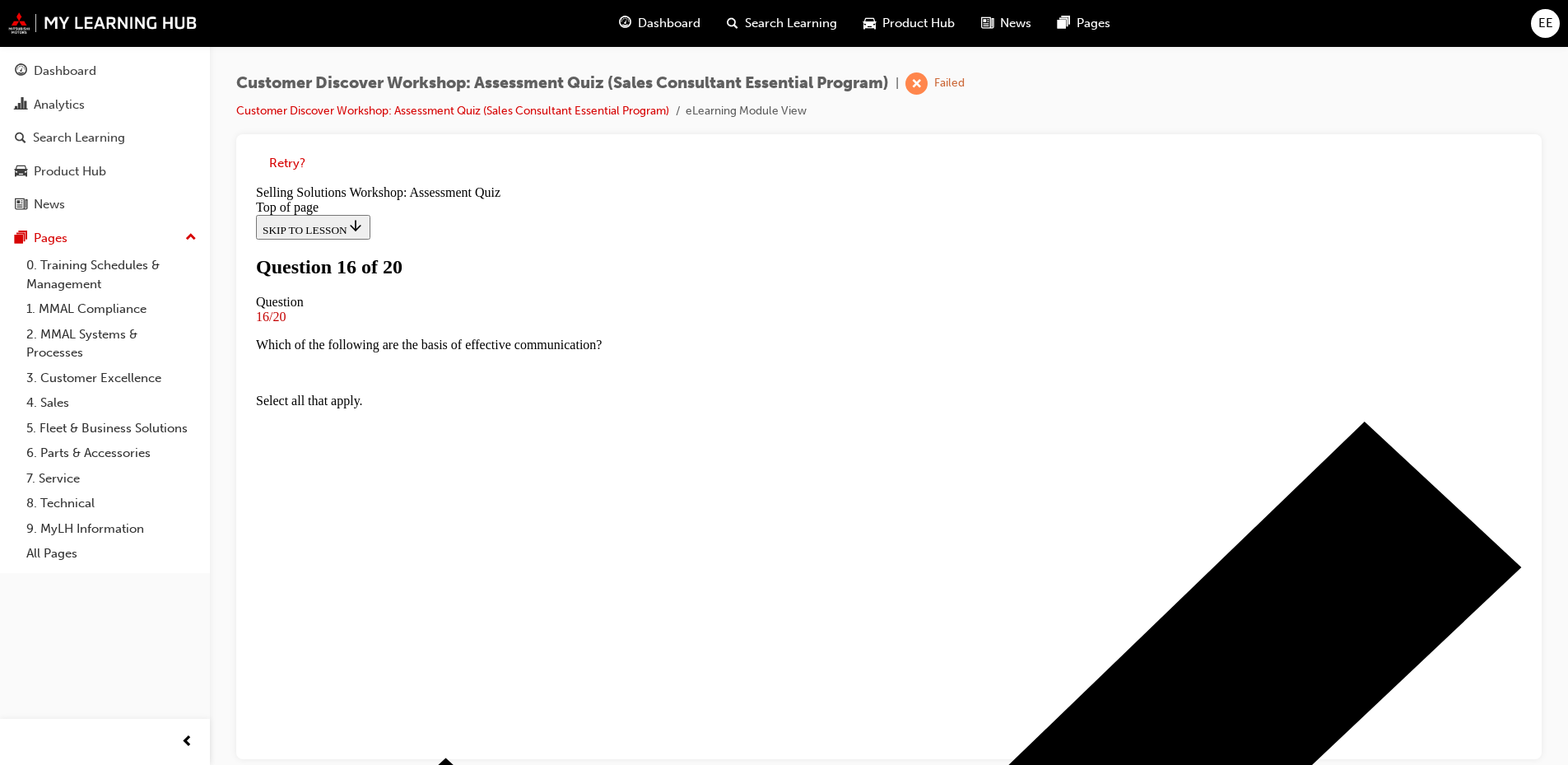
scroll to position [165, 0]
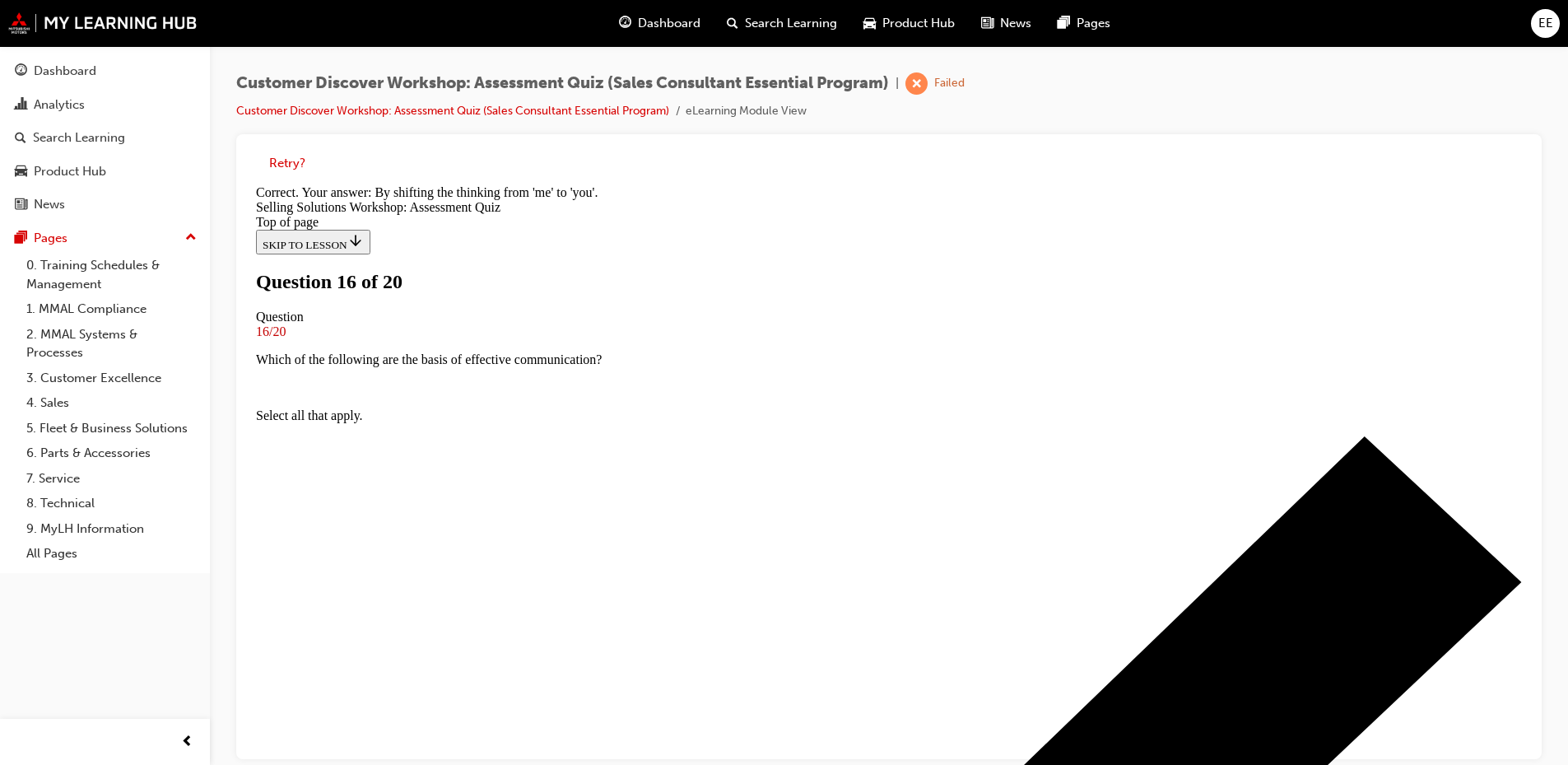
scroll to position [239, 0]
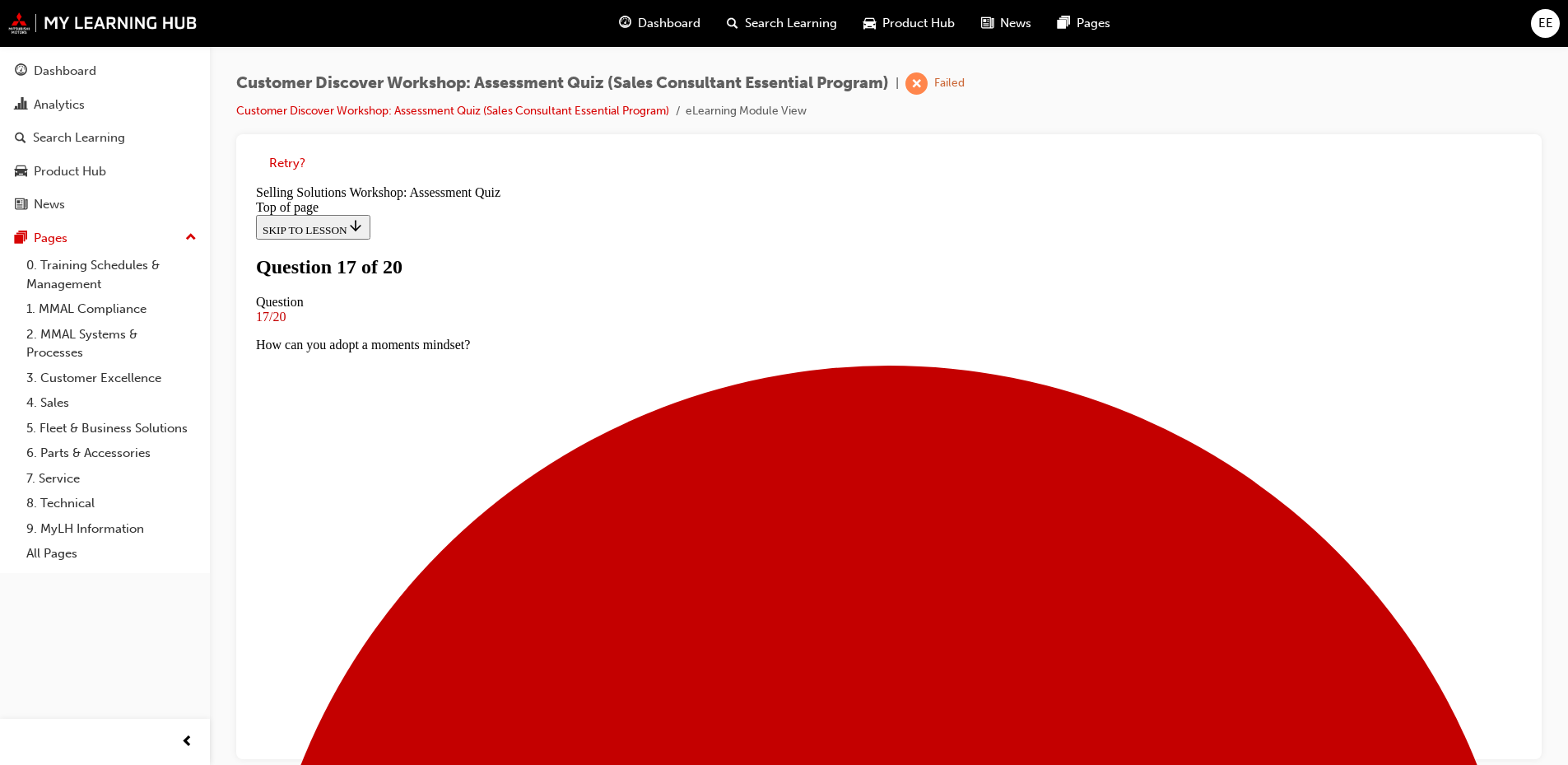
scroll to position [83, 0]
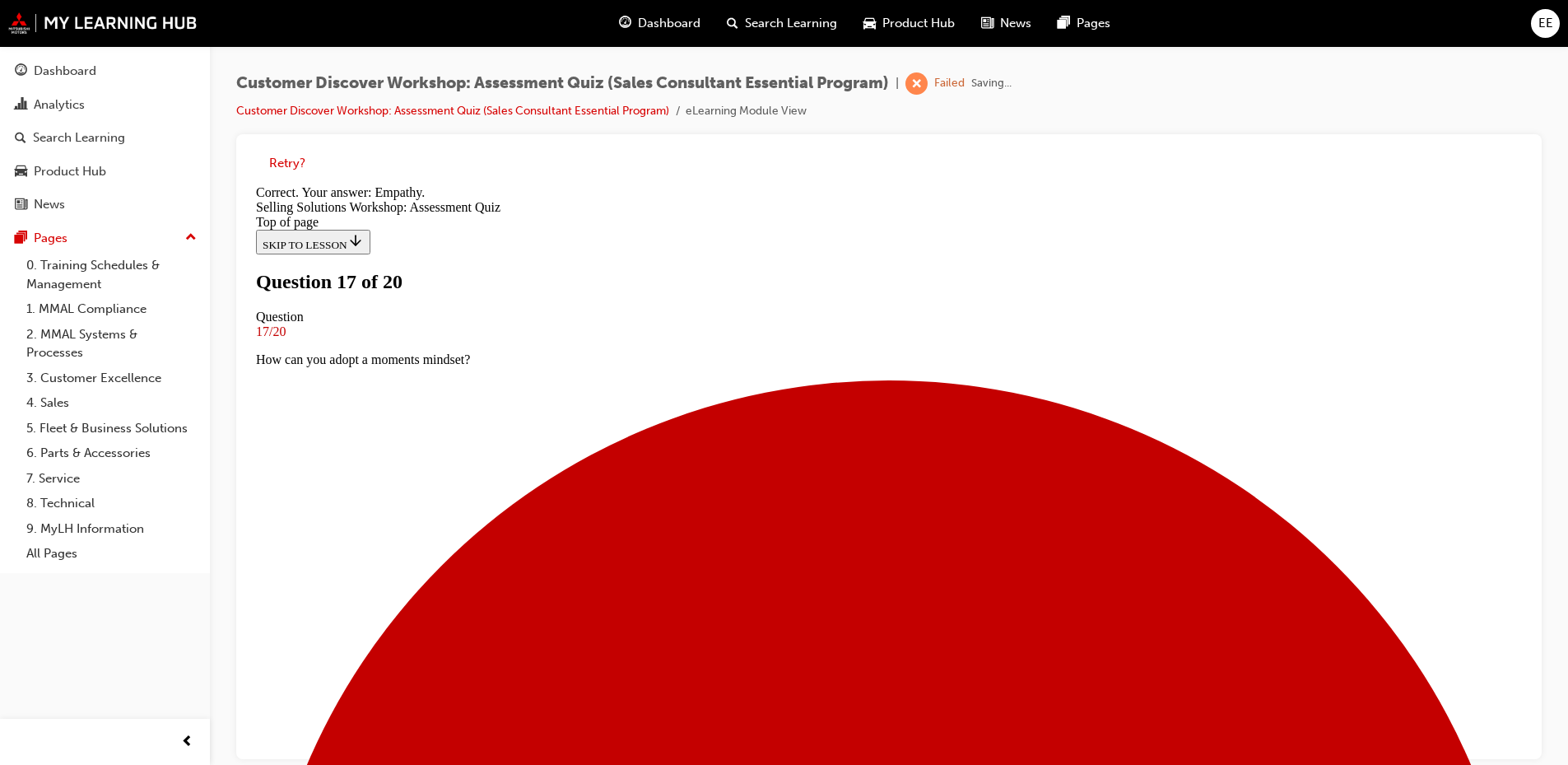
scroll to position [239, 0]
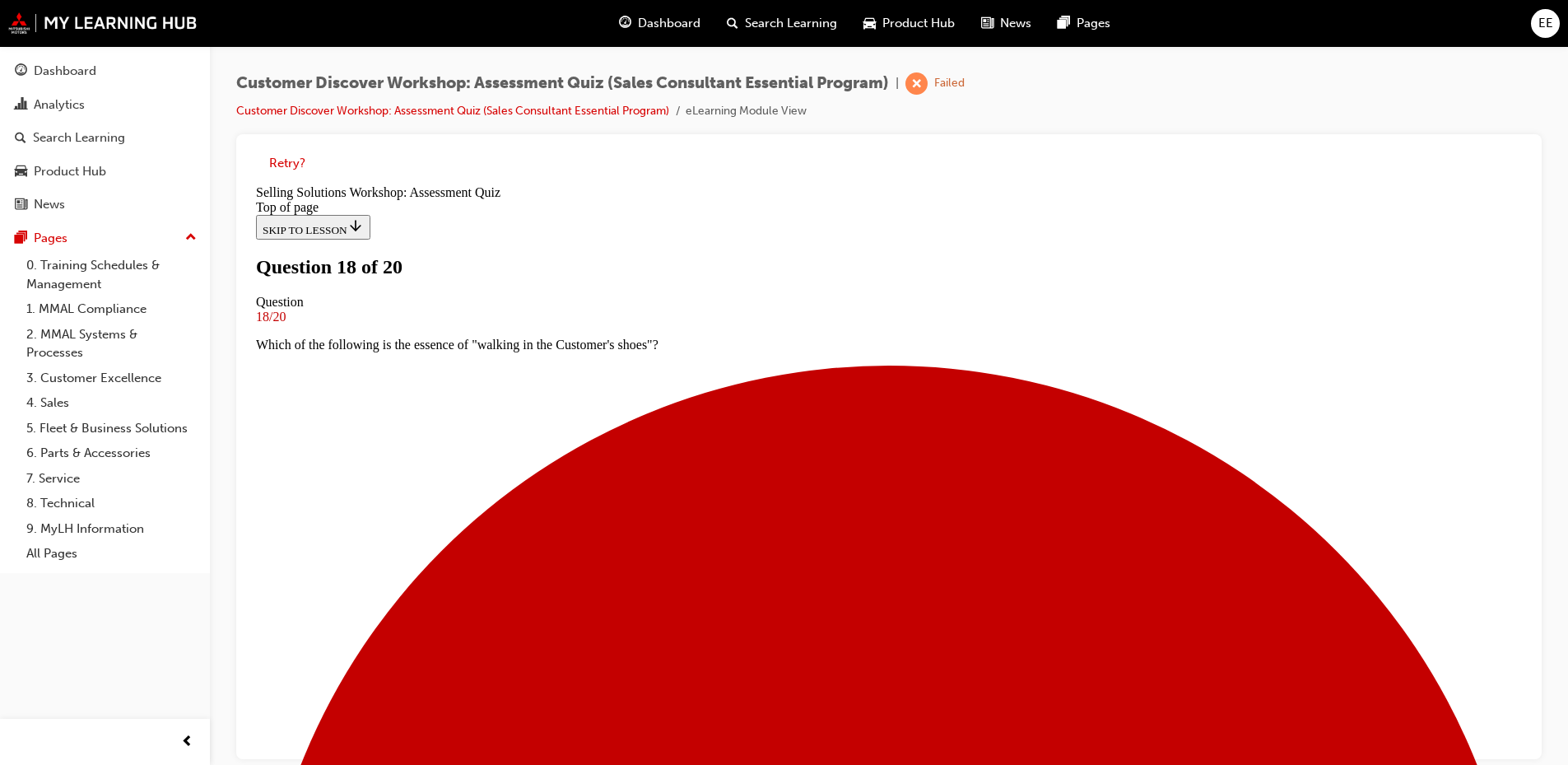
scroll to position [0, 0]
drag, startPoint x: 846, startPoint y: 570, endPoint x: 939, endPoint y: 763, distance: 214.2
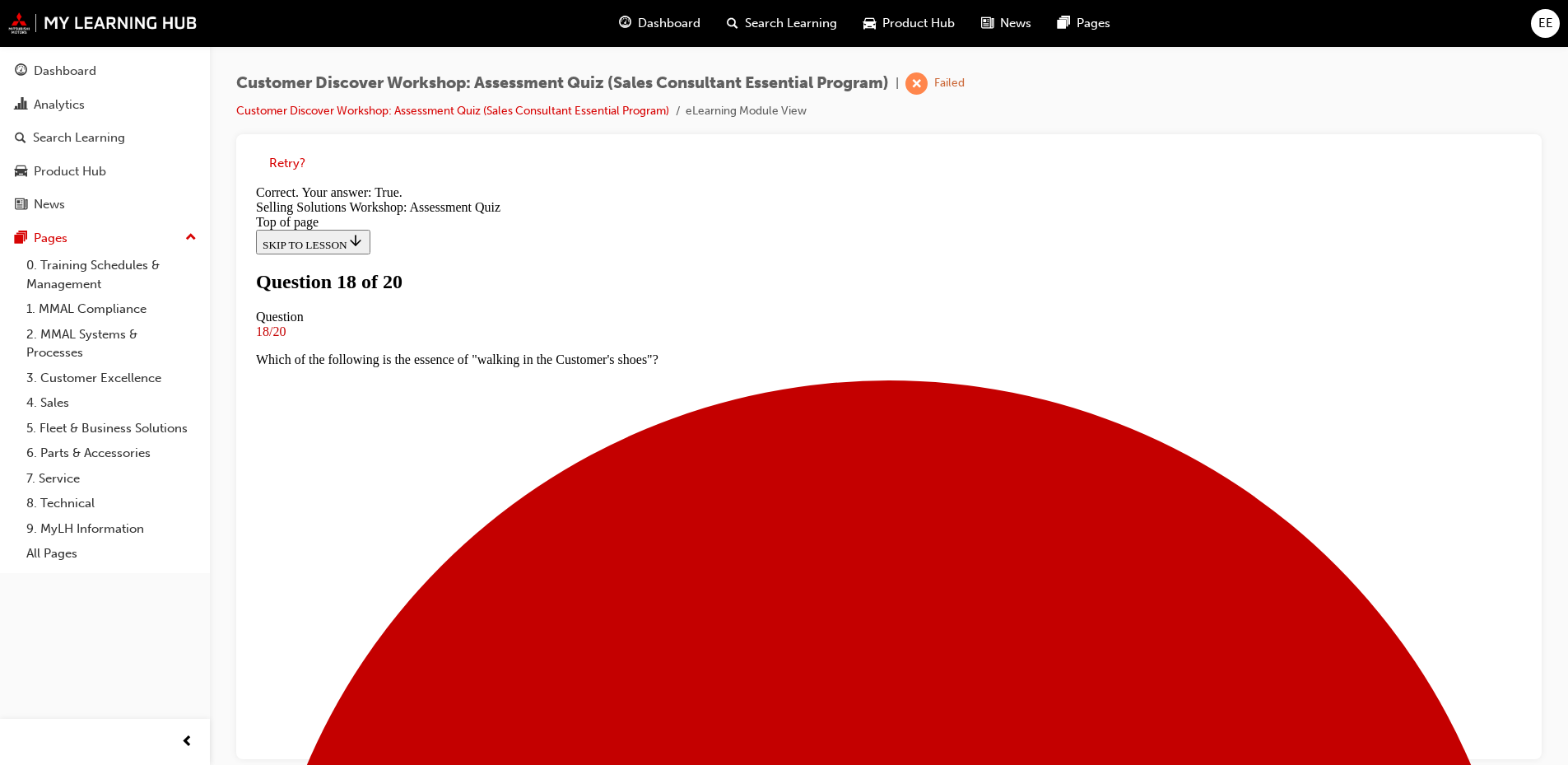
scroll to position [191, 0]
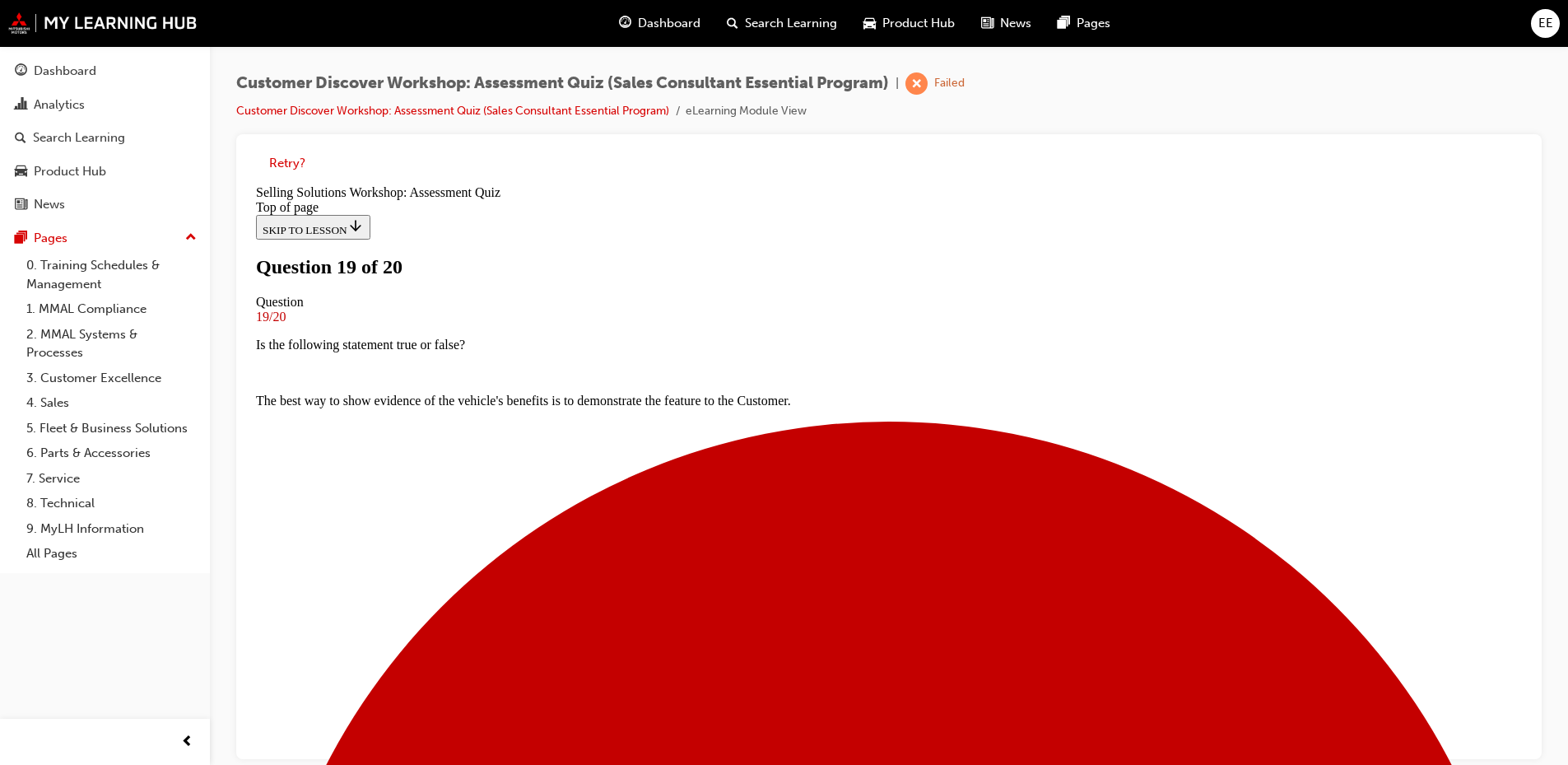
scroll to position [180, 0]
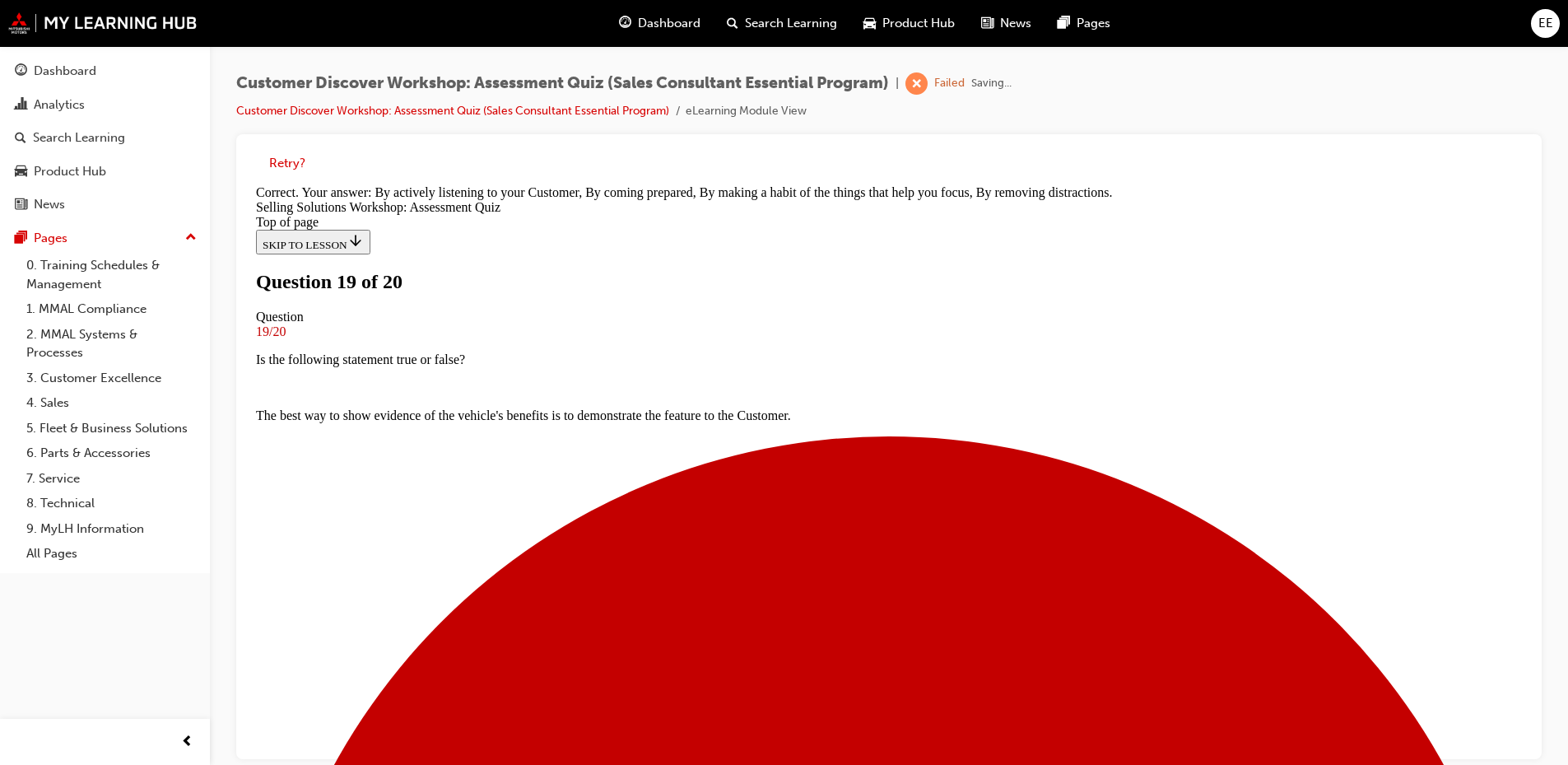
scroll to position [295, 0]
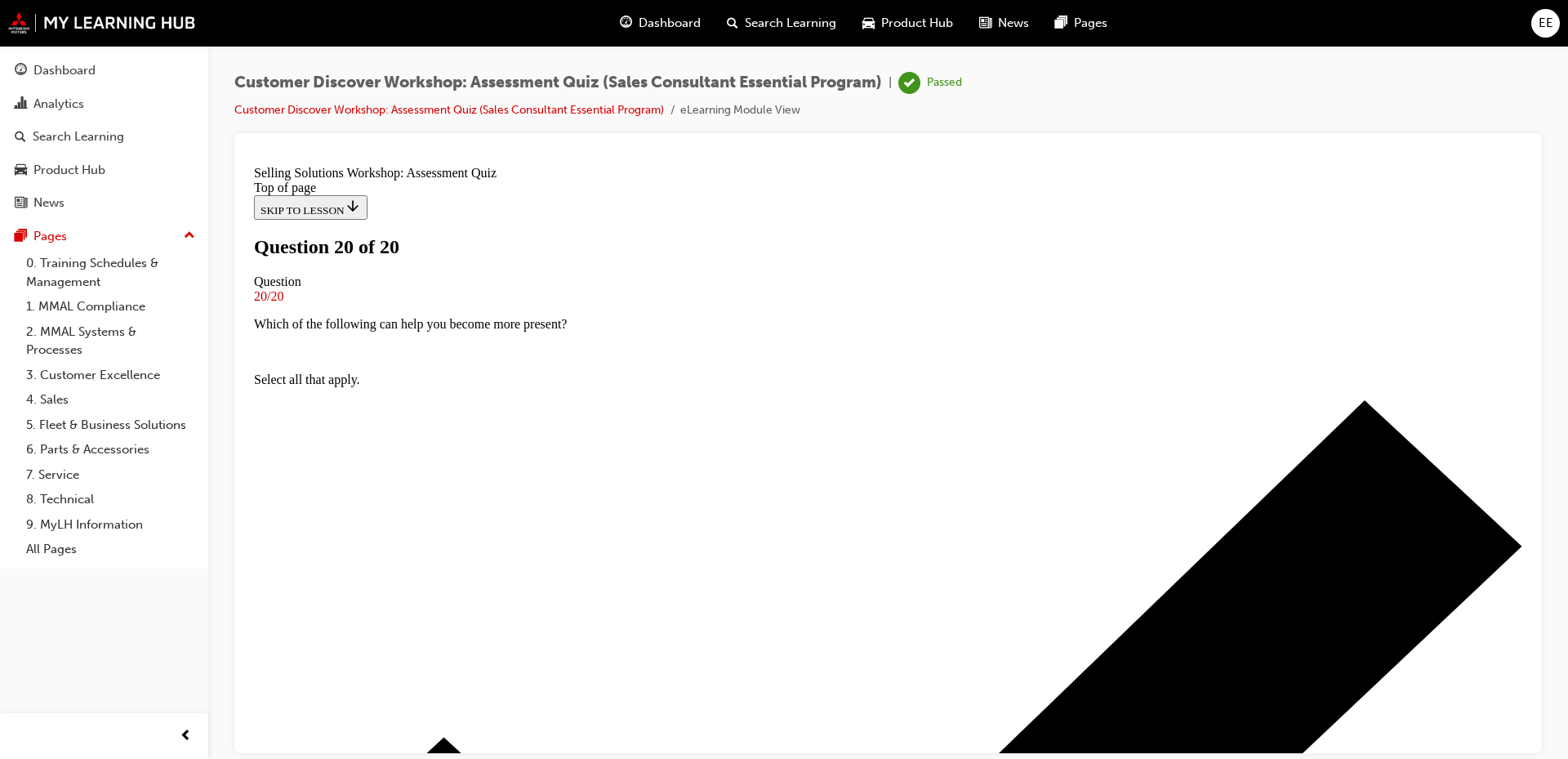
scroll to position [241, 0]
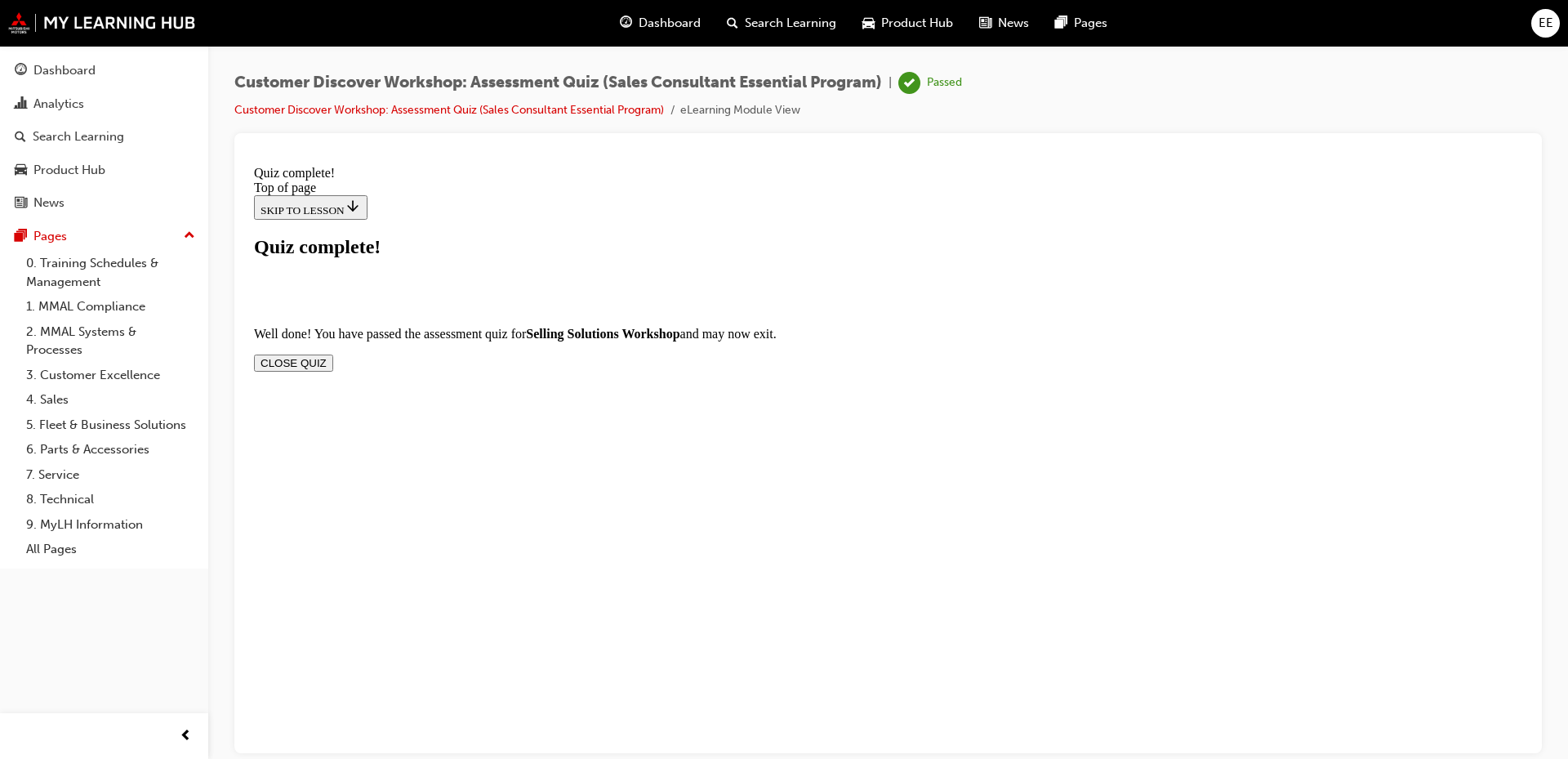
click at [333, 354] on button "CLOSE QUIZ" at bounding box center [293, 363] width 79 height 17
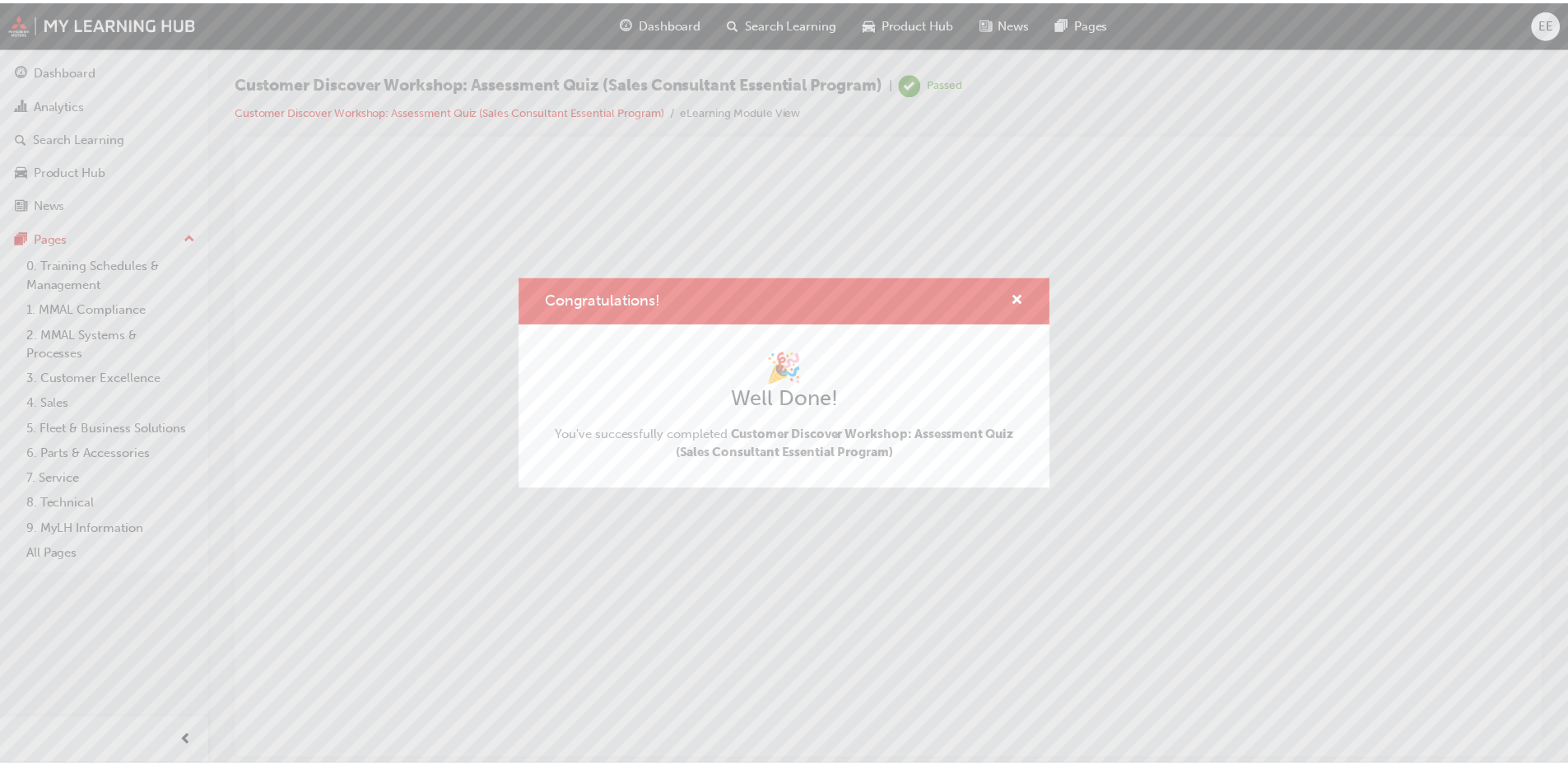
scroll to position [0, 0]
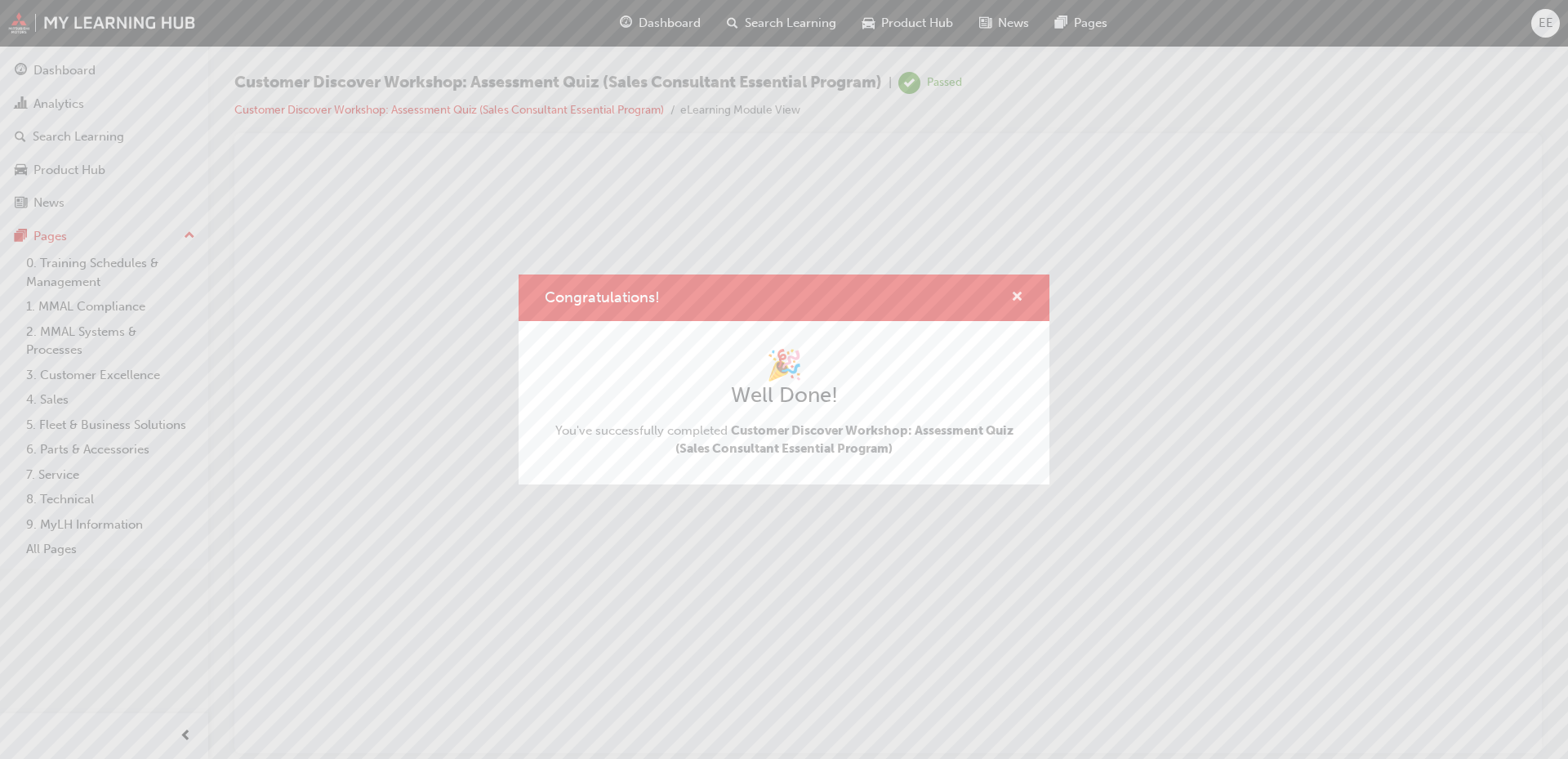
click at [1016, 297] on div "Congratulations!" at bounding box center [1010, 298] width 25 height 21
click at [1016, 297] on span "cross-icon" at bounding box center [1017, 298] width 12 height 15
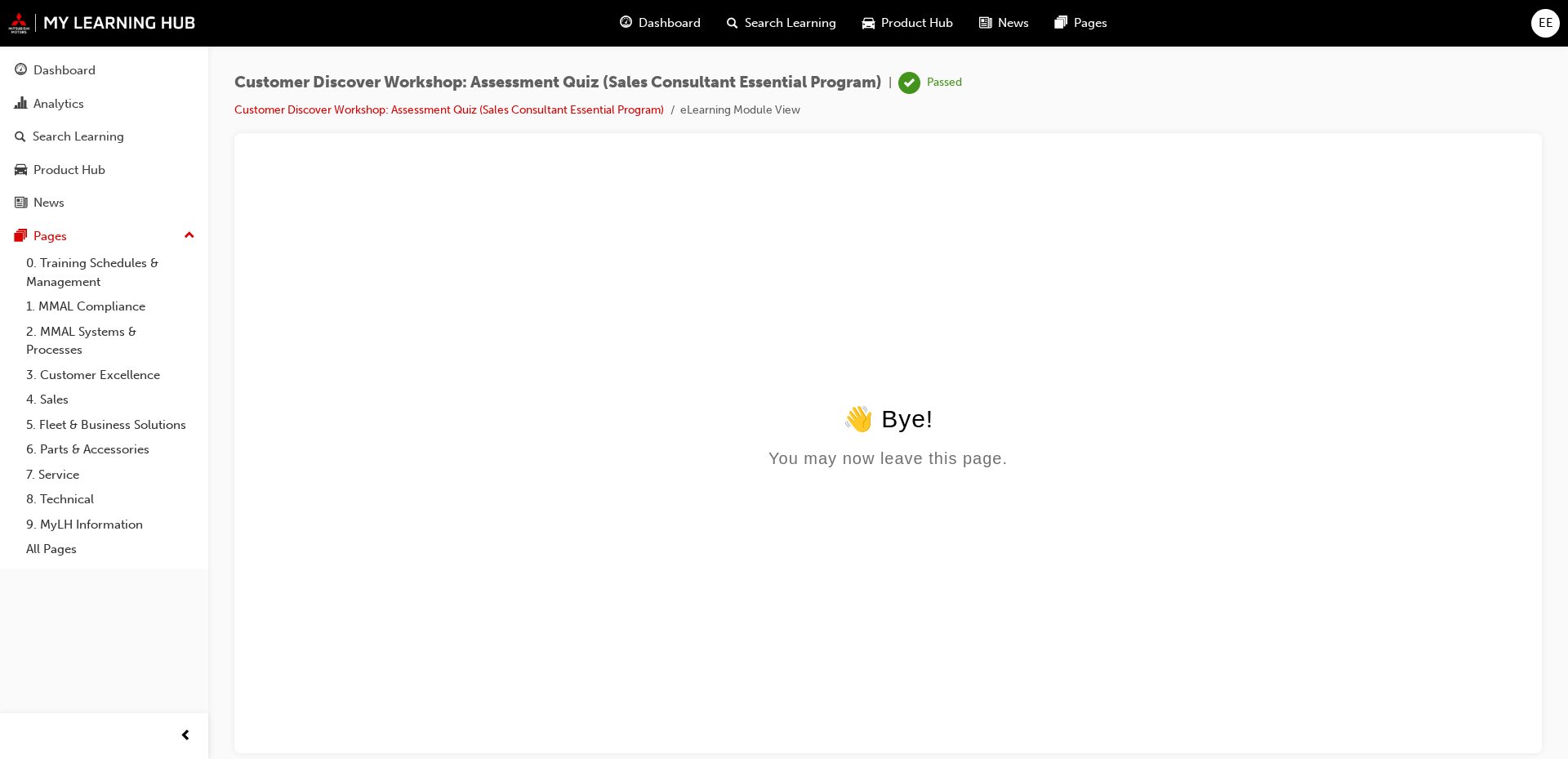
click at [654, 14] on span "Dashboard" at bounding box center [670, 24] width 62 height 19
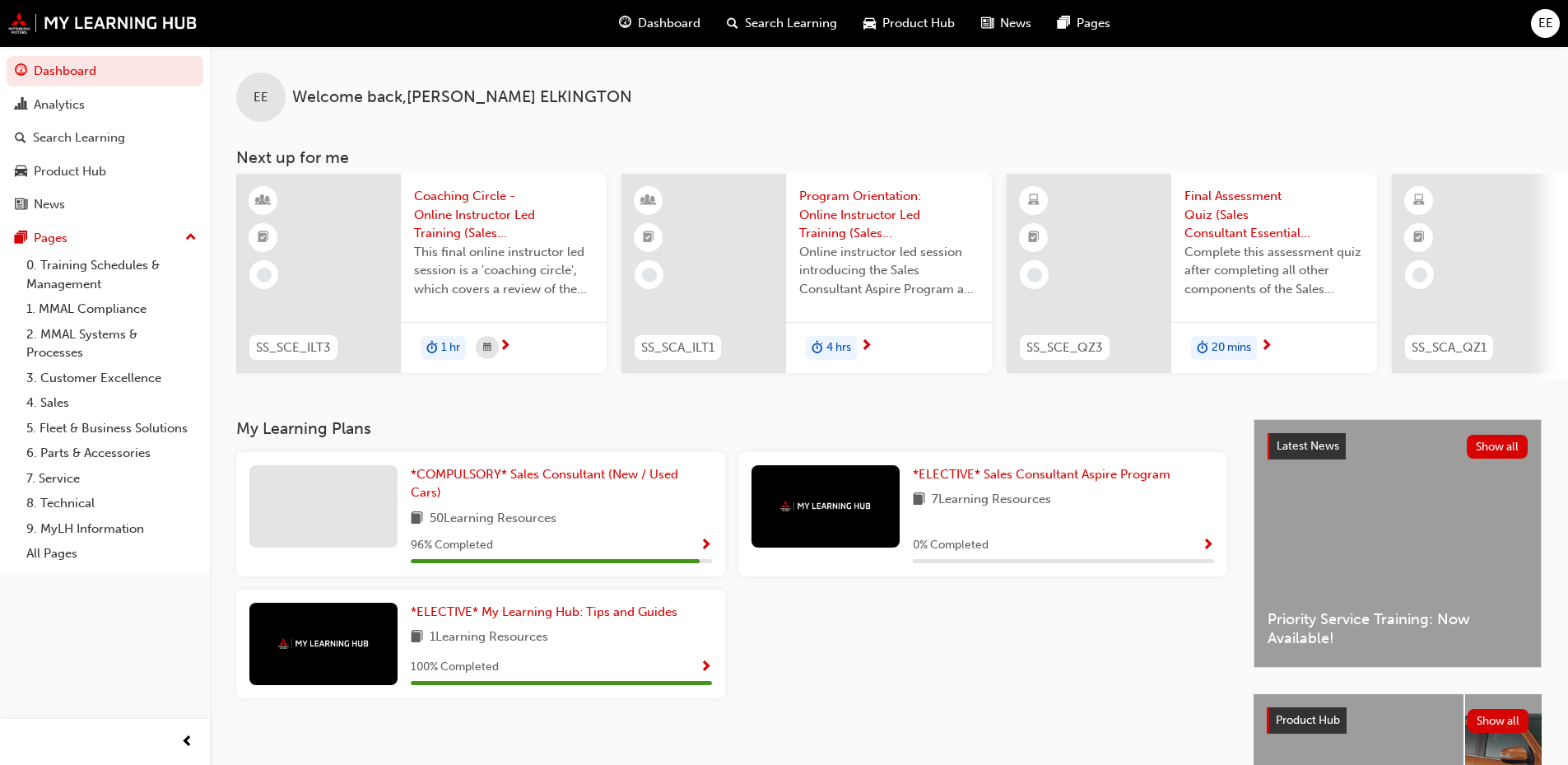
click at [439, 201] on span "Coaching Circle - Online Instructor Led Training (Sales Consultant Essential Pr…" at bounding box center [503, 215] width 180 height 56
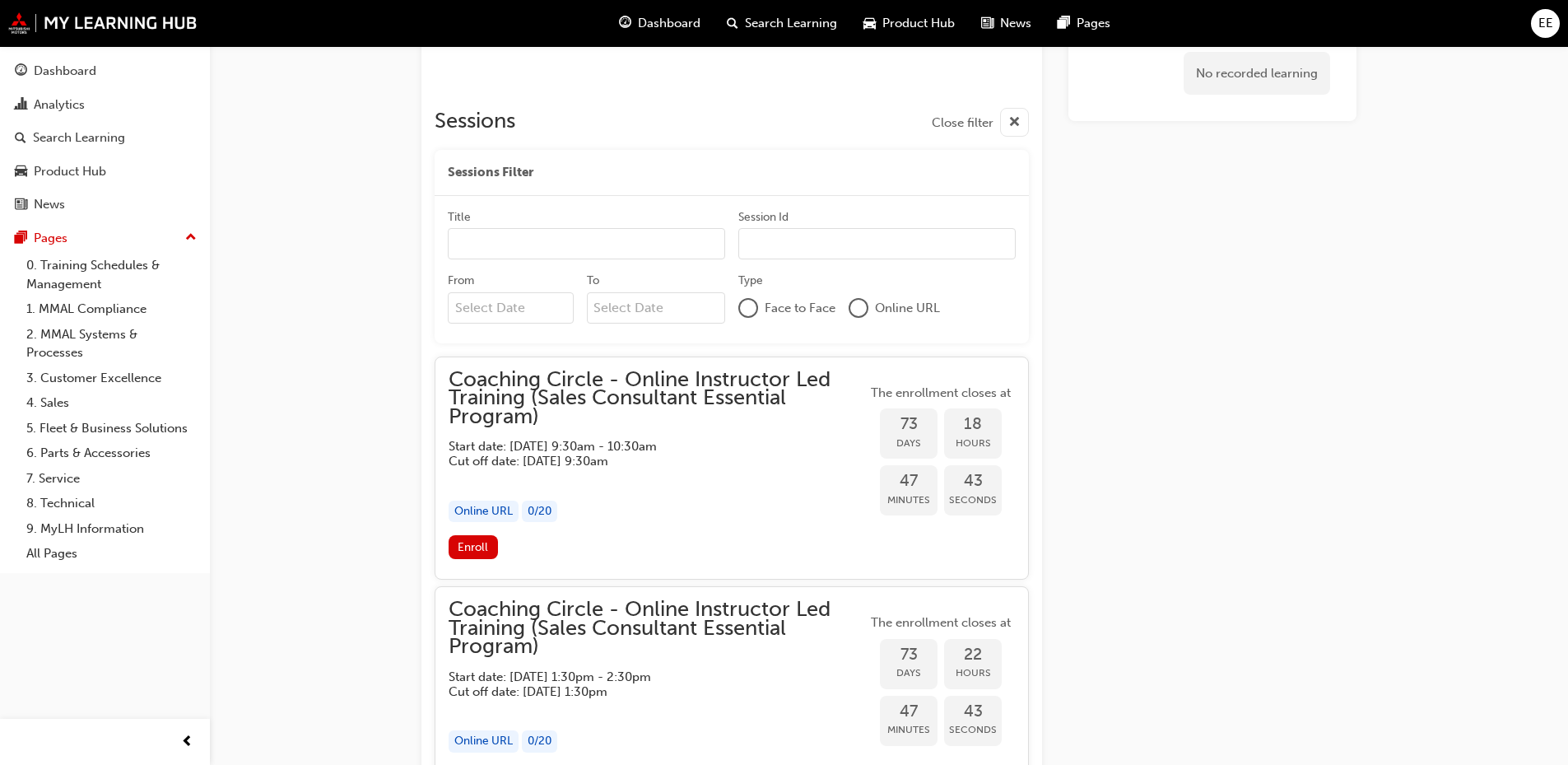
scroll to position [1246, 0]
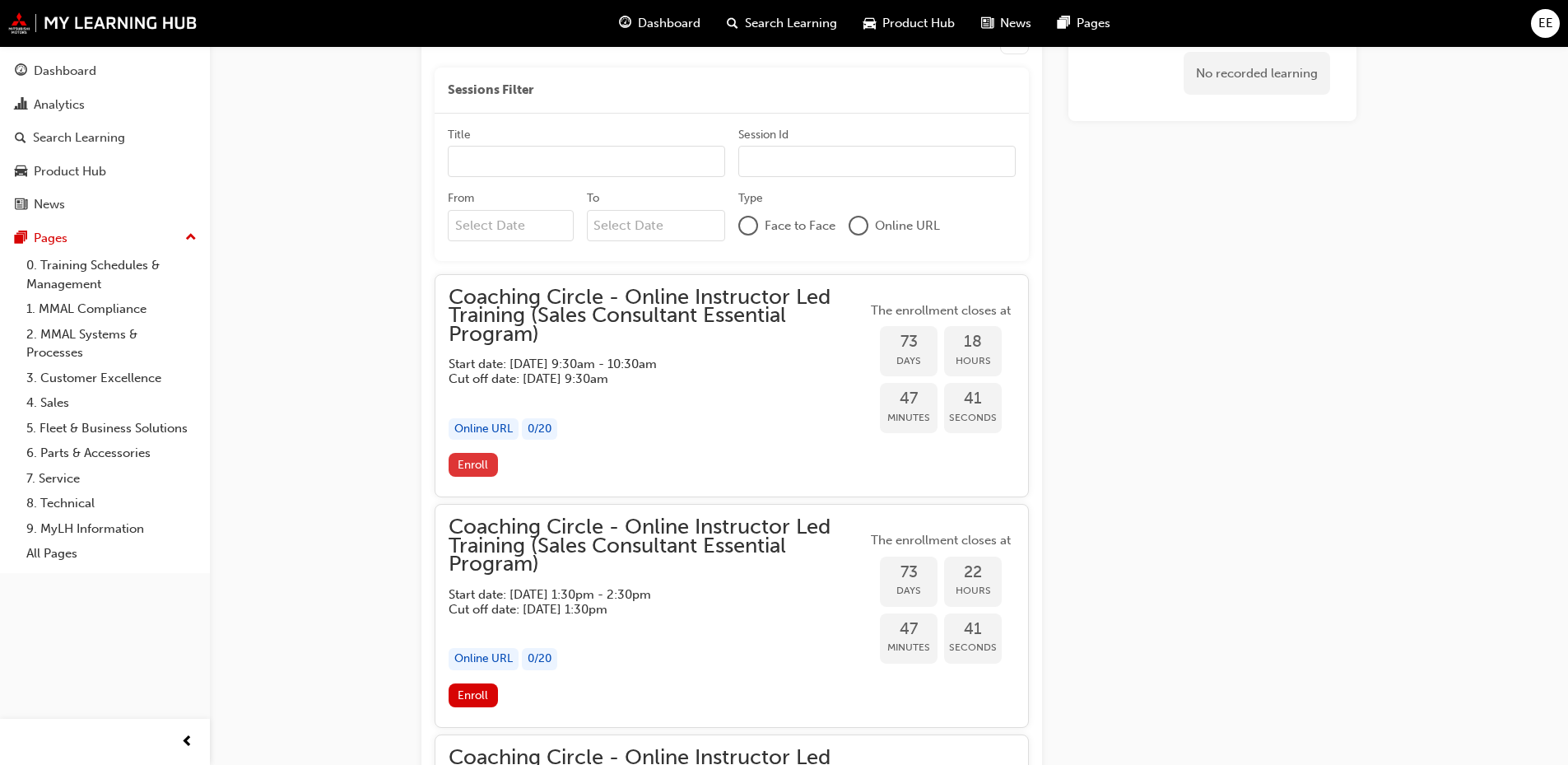
click at [464, 456] on button "Enroll" at bounding box center [474, 464] width 49 height 24
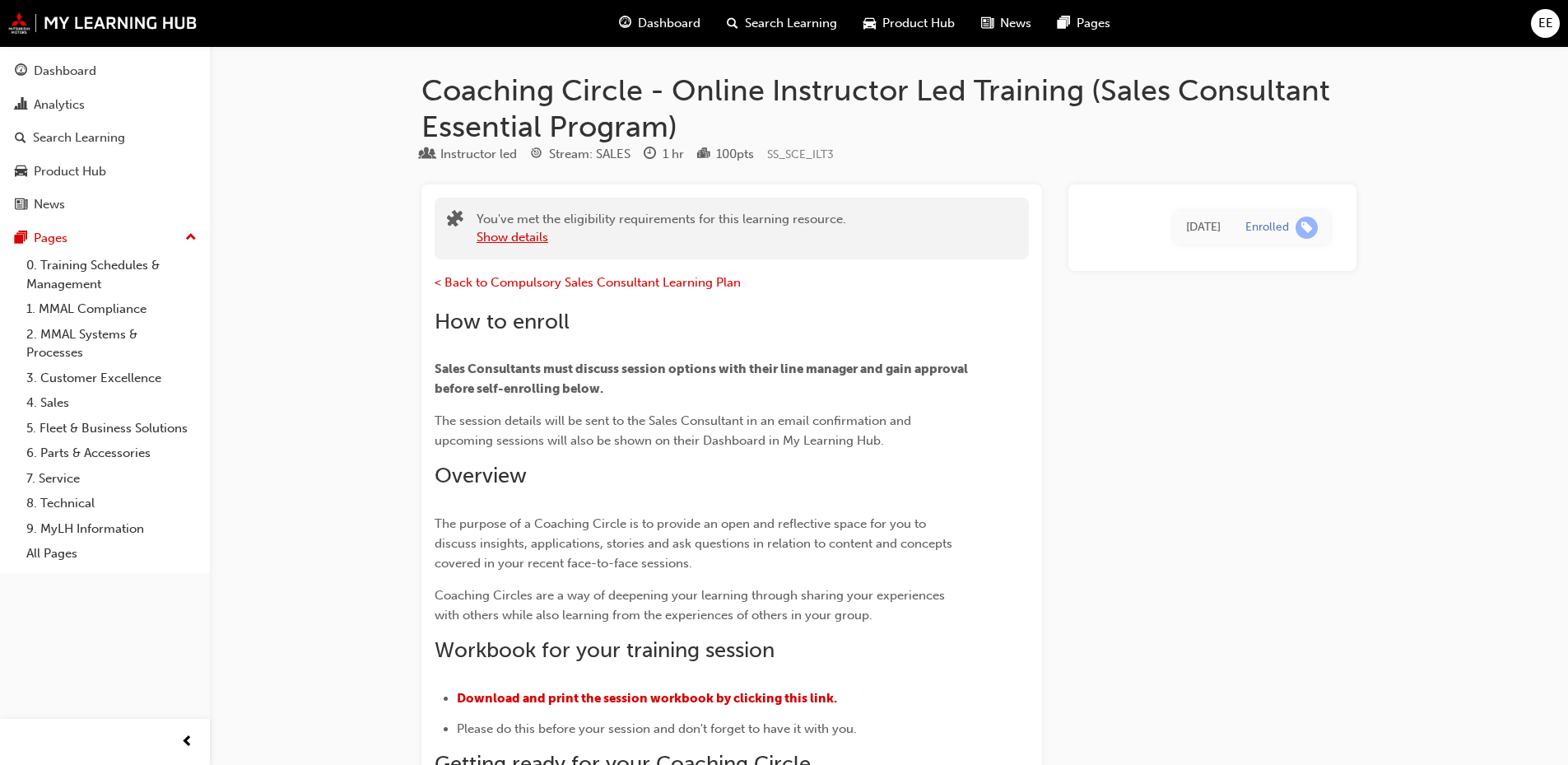
click at [499, 235] on button "Show details" at bounding box center [512, 238] width 71 height 19
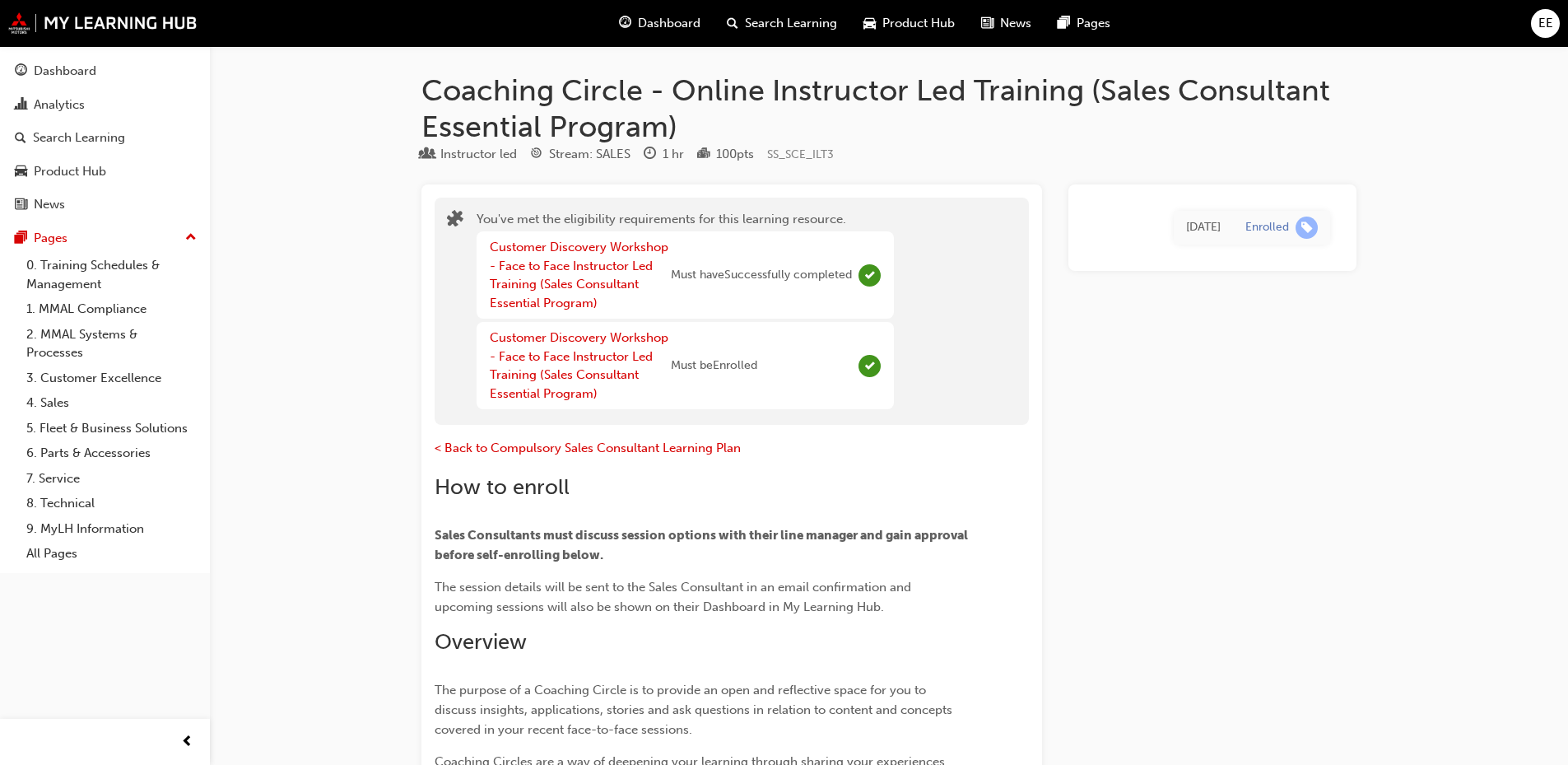
click at [677, 25] on span "Dashboard" at bounding box center [669, 24] width 63 height 19
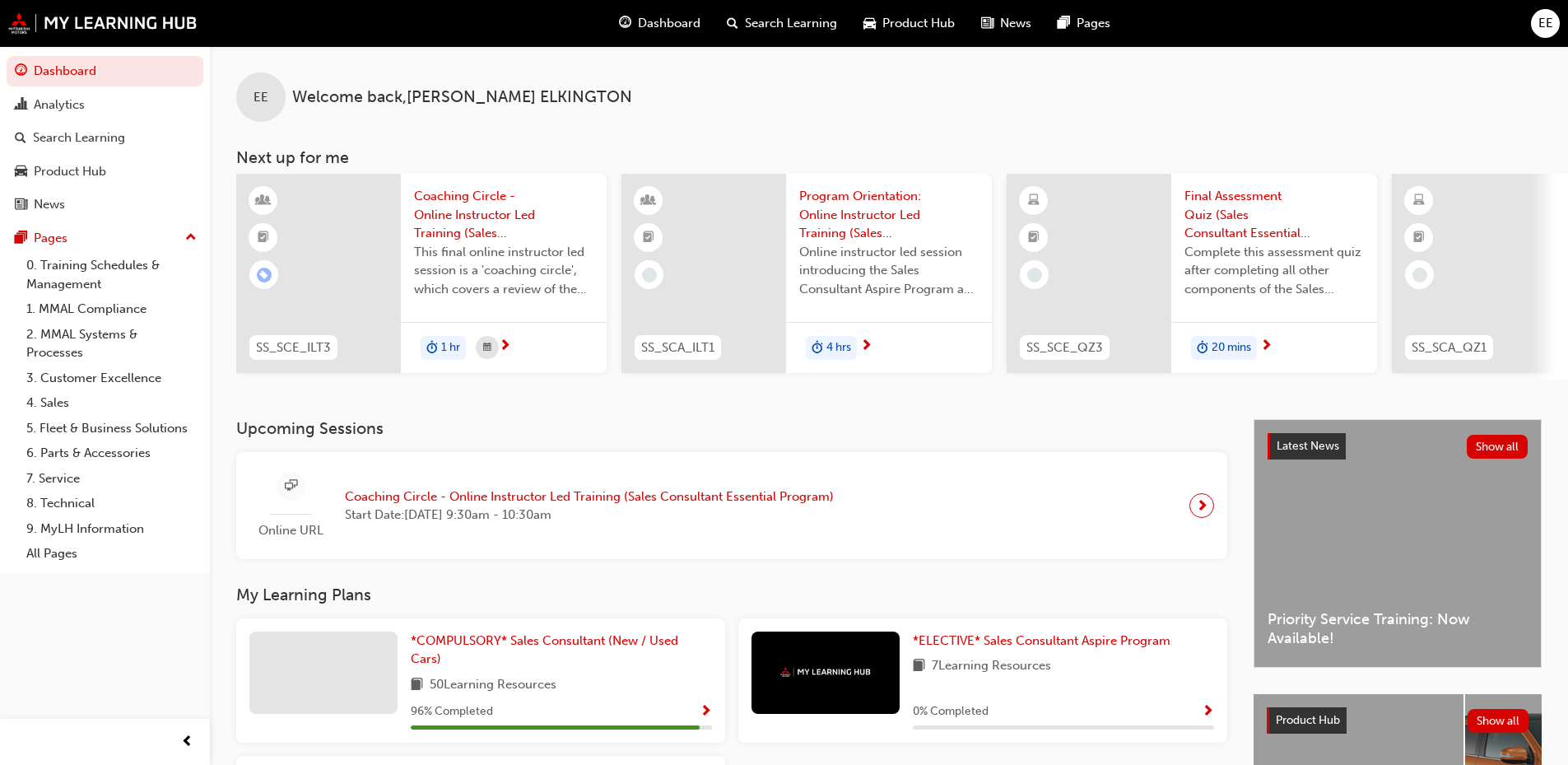
click at [859, 195] on span "Program Orientation: Online Instructor Led Training (Sales Consultant Aspire Pr…" at bounding box center [889, 215] width 180 height 56
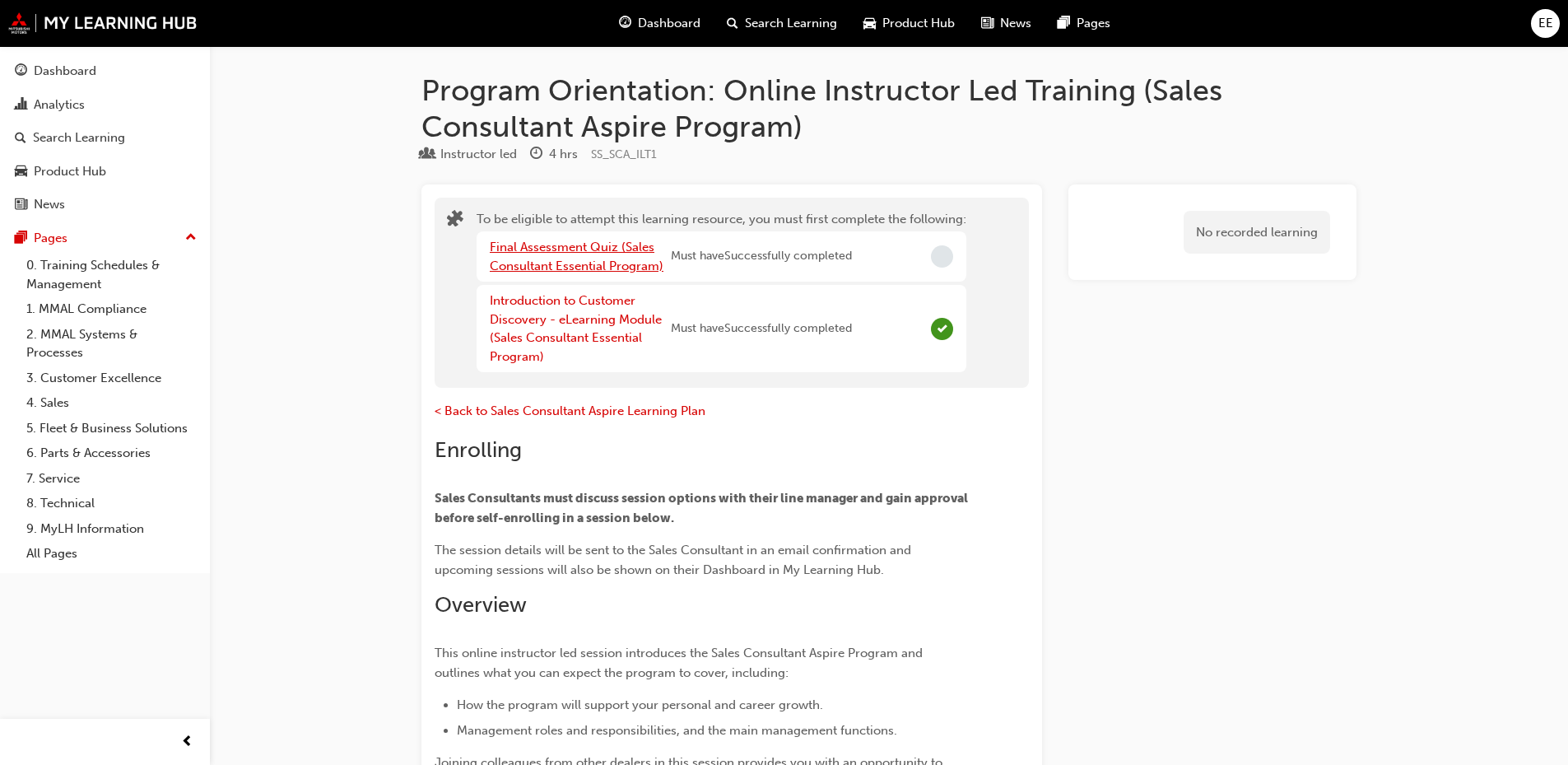
click at [598, 271] on link "Final Assessment Quiz (Sales Consultant Essential Program)" at bounding box center [576, 256] width 174 height 33
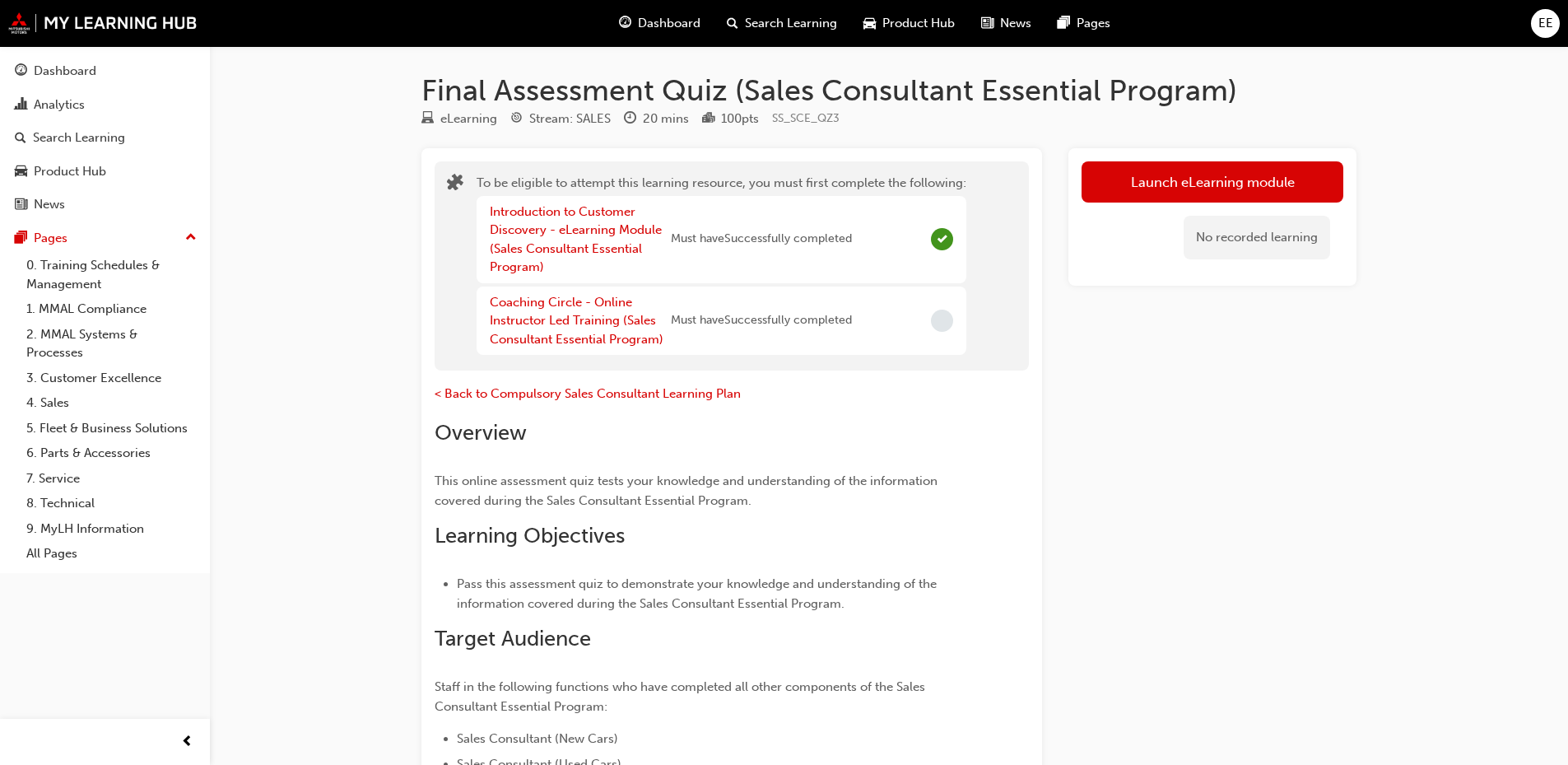
click at [641, 26] on span "Dashboard" at bounding box center [669, 24] width 63 height 19
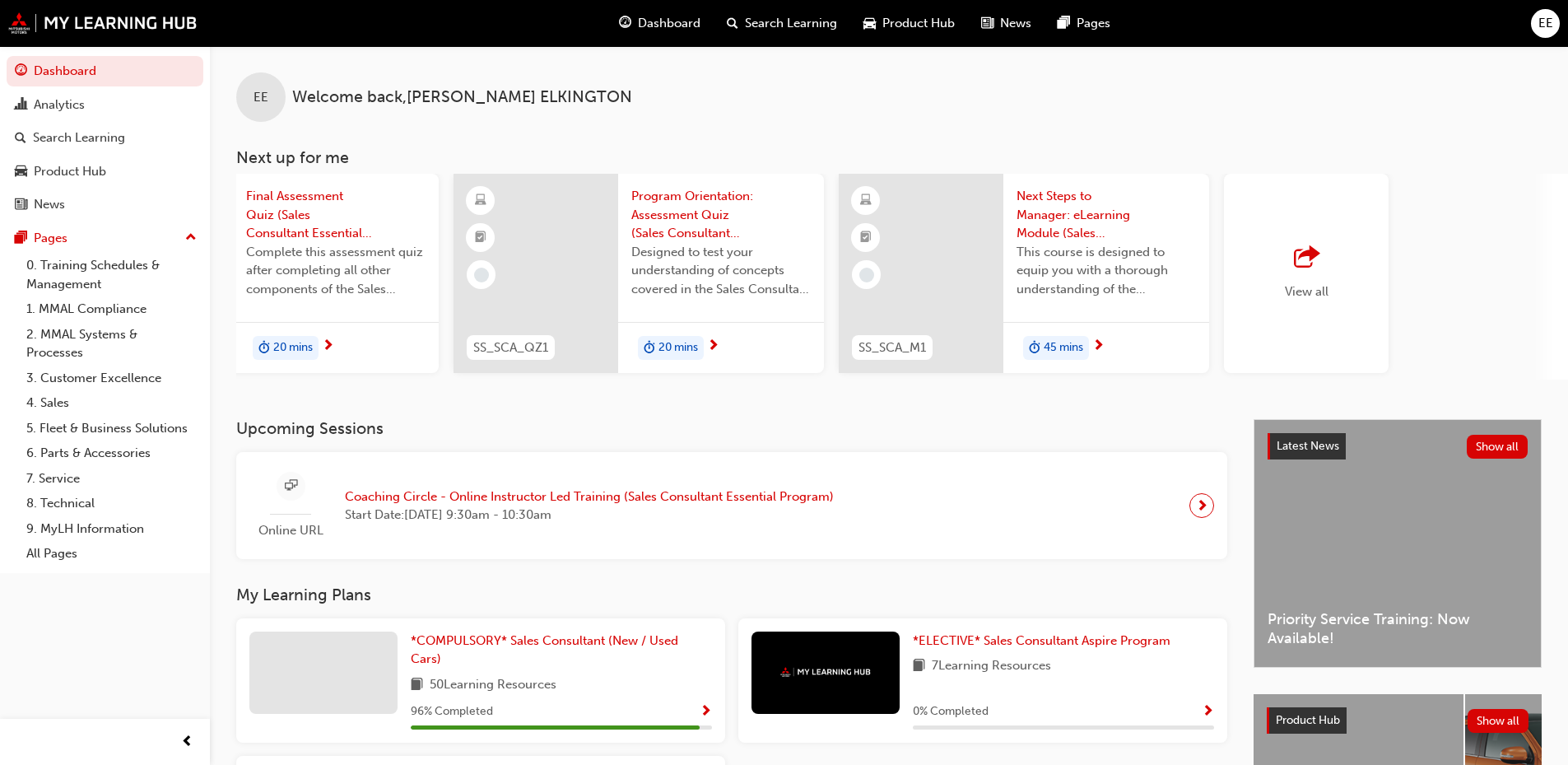
scroll to position [0, 884]
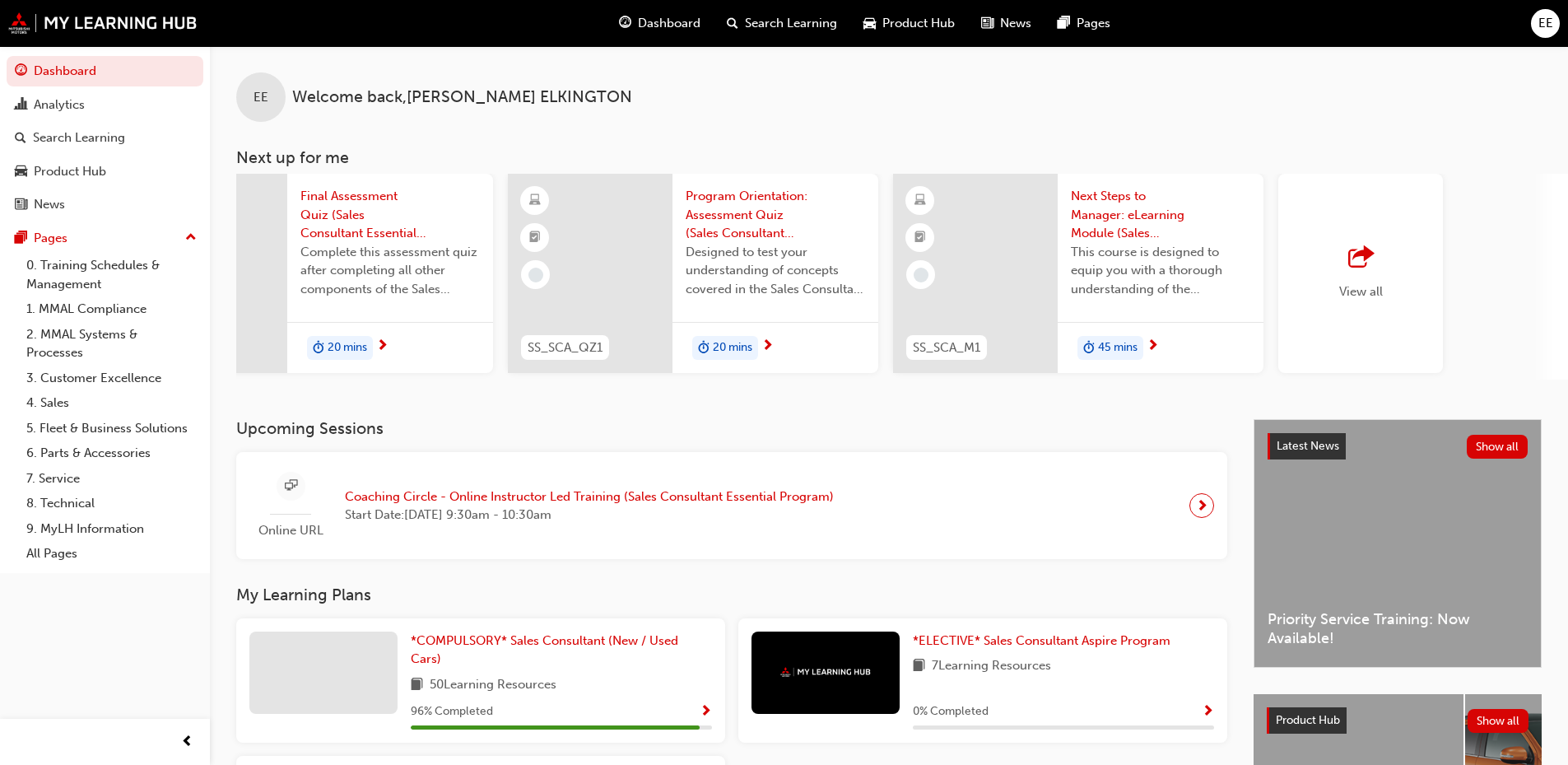
click at [1100, 195] on span "Next Steps to Manager: eLearning Module (Sales Consultant Aspire Program)" at bounding box center [1160, 215] width 180 height 56
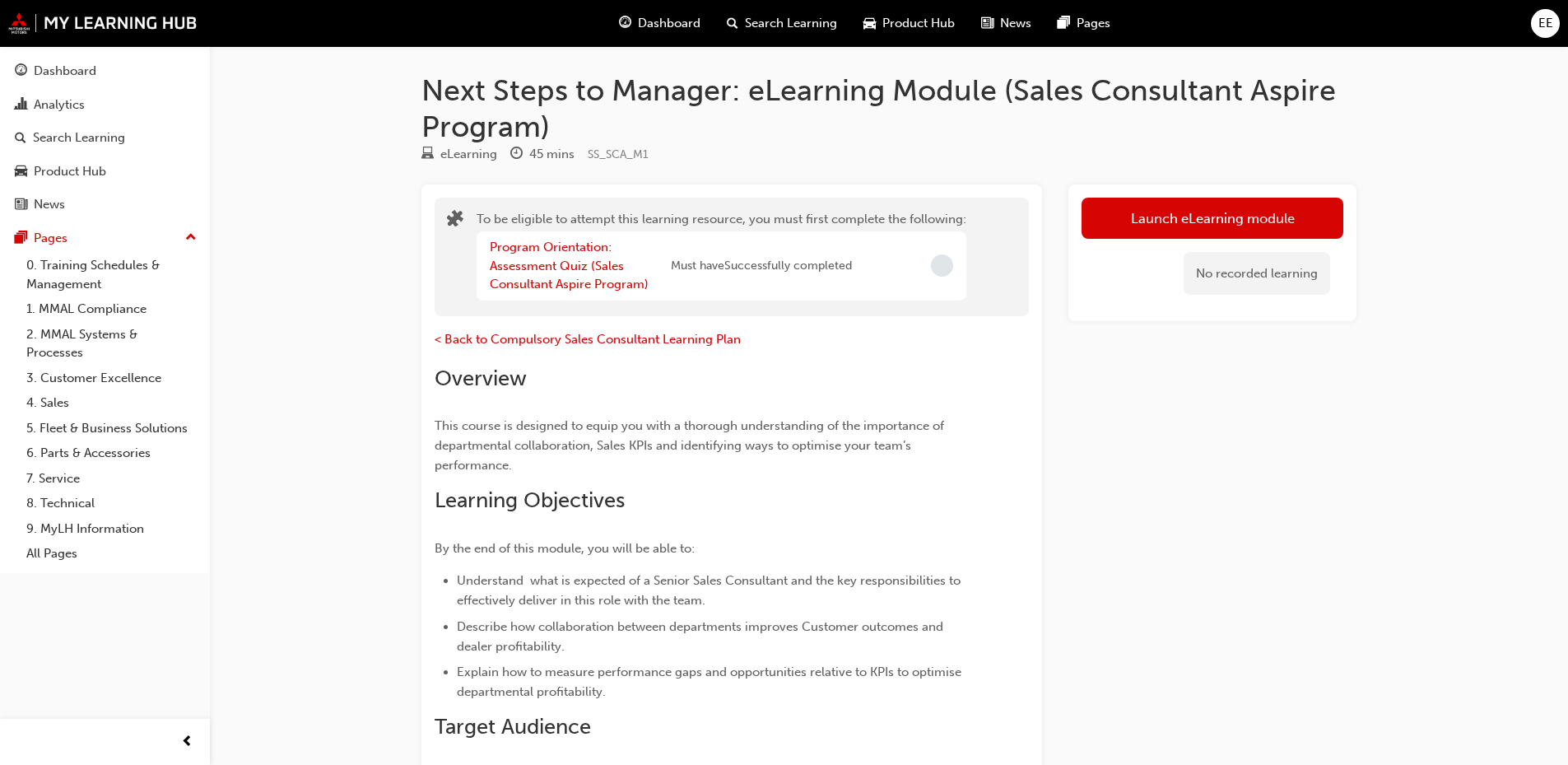
click at [674, 31] on span "Dashboard" at bounding box center [669, 24] width 63 height 19
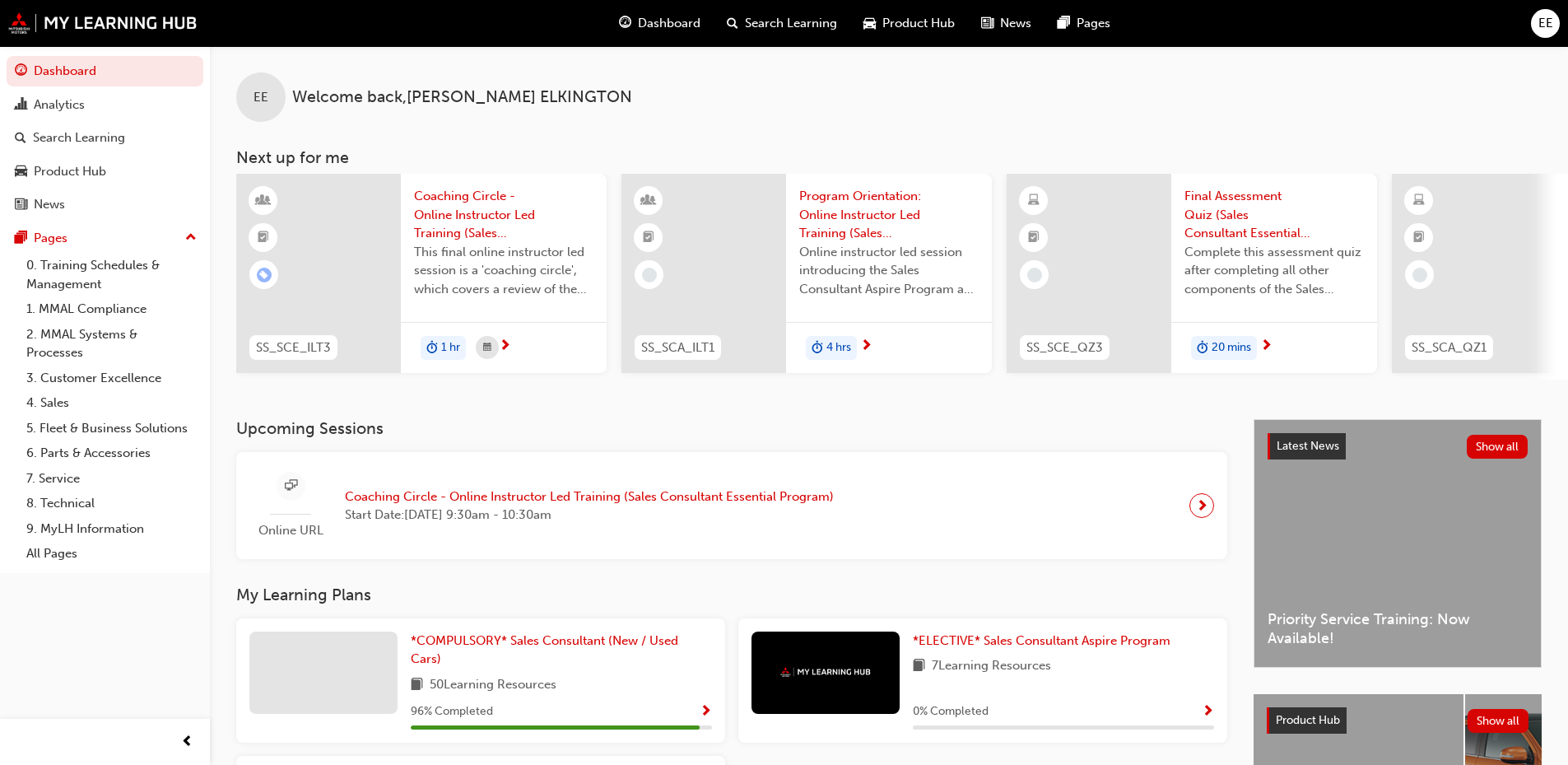
click at [465, 238] on span "Coaching Circle - Online Instructor Led Training (Sales Consultant Essential Pr…" at bounding box center [503, 215] width 180 height 56
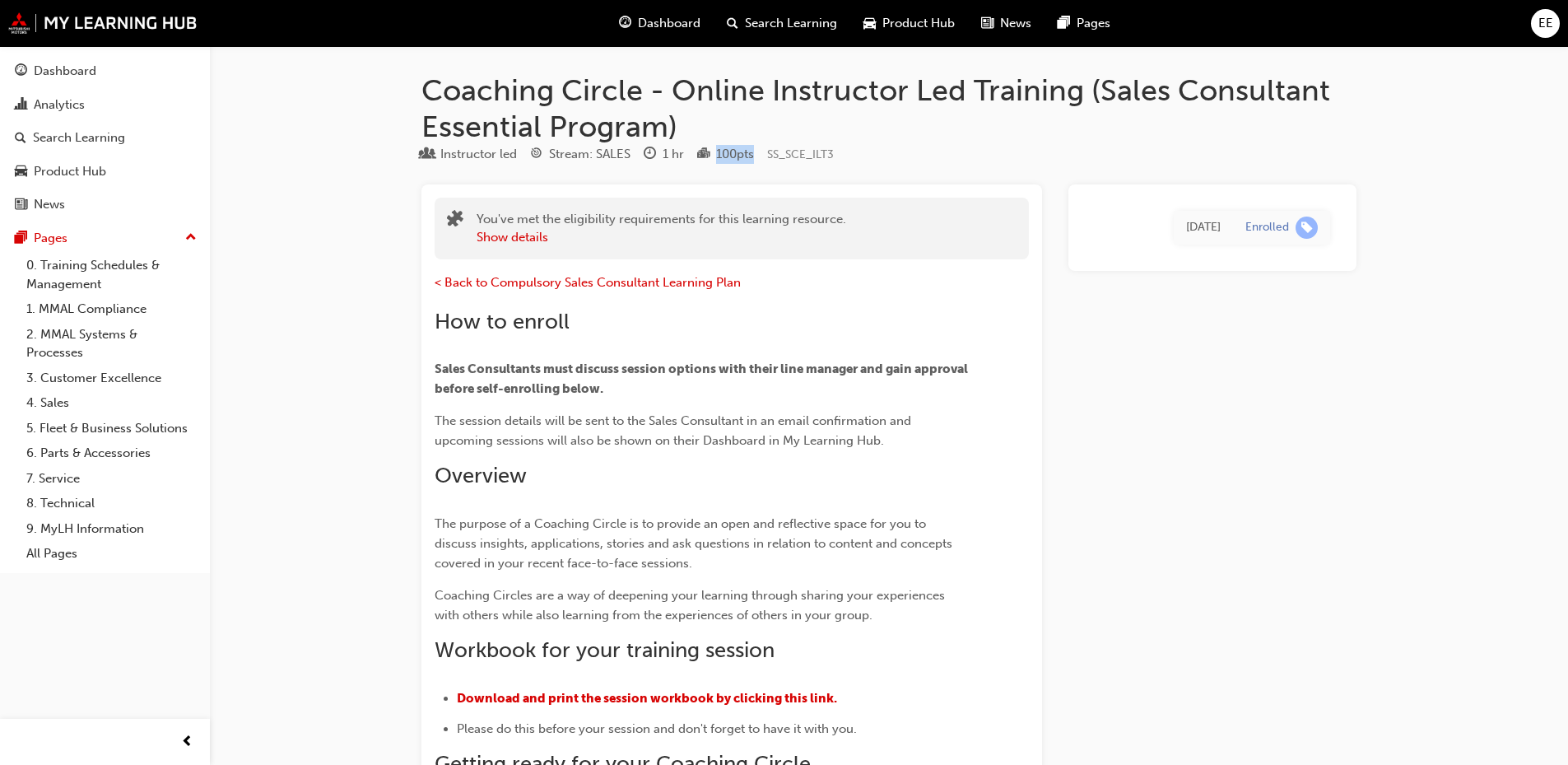
drag, startPoint x: 718, startPoint y: 158, endPoint x: 752, endPoint y: 155, distance: 34.1
click at [752, 155] on div "100 pts" at bounding box center [735, 154] width 38 height 19
